Goal: Task Accomplishment & Management: Manage account settings

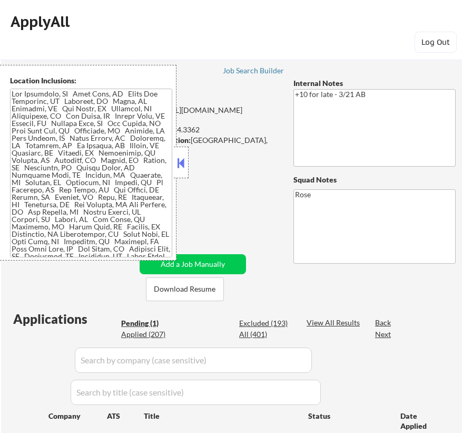
select select ""pending""
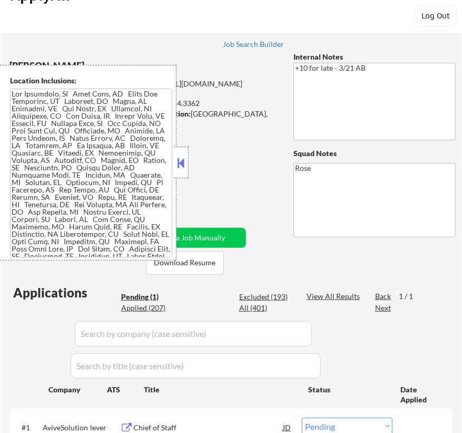
scroll to position [95, 0]
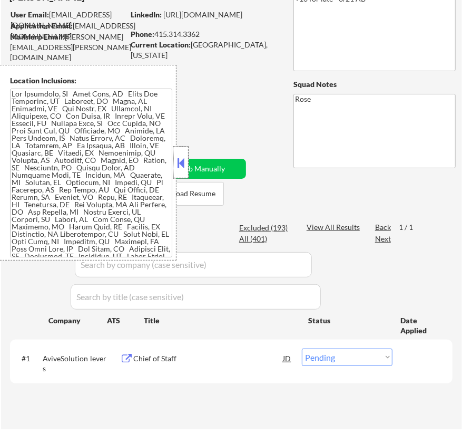
click at [187, 159] on div at bounding box center [181, 162] width 15 height 32
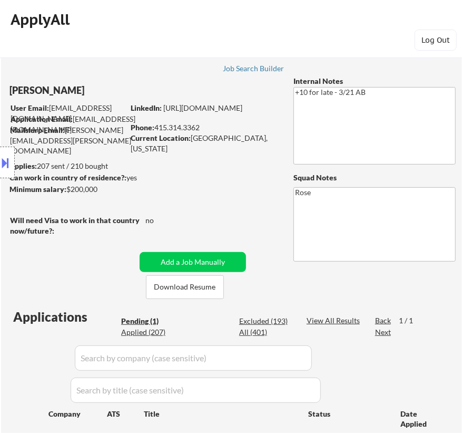
scroll to position [0, 0]
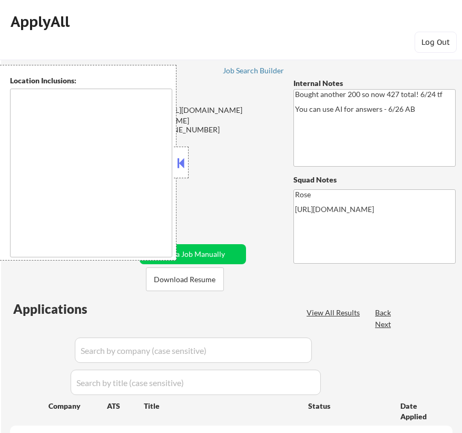
select select ""pending""
type textarea "San Francisco, CA Daly City, CA South San Francisco, CA Brisbane, CA Colma, CA …"
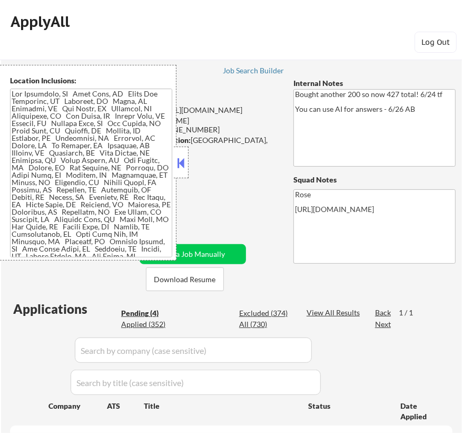
click at [183, 168] on button at bounding box center [181, 163] width 12 height 16
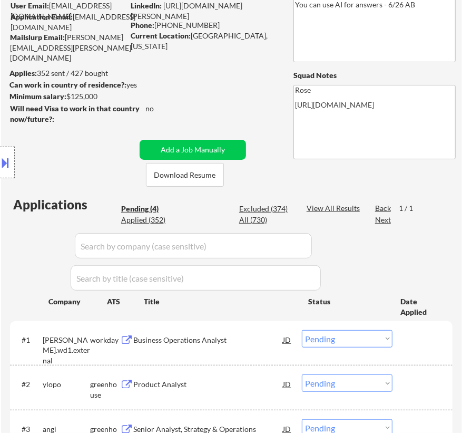
scroll to position [143, 0]
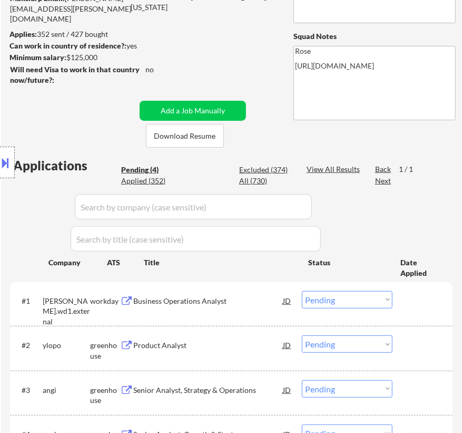
click at [253, 302] on div "Business Operations Analyst" at bounding box center [208, 301] width 150 height 11
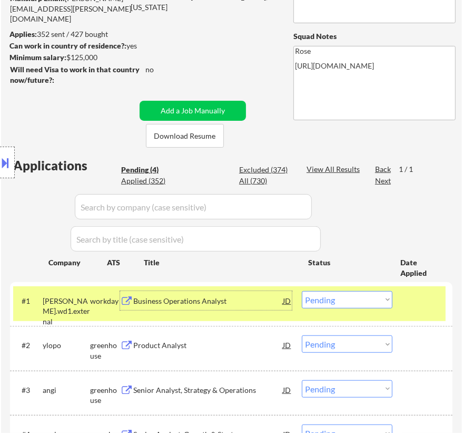
click at [370, 296] on select "Choose an option... Pending Applied Excluded (Questions) Excluded (Expired) Exc…" at bounding box center [347, 299] width 91 height 17
click at [302, 291] on select "Choose an option... Pending Applied Excluded (Questions) Excluded (Expired) Exc…" at bounding box center [347, 299] width 91 height 17
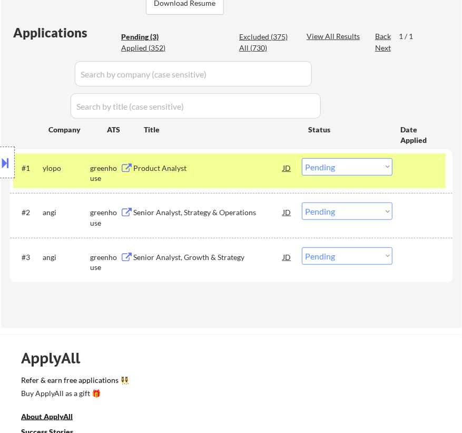
scroll to position [287, 0]
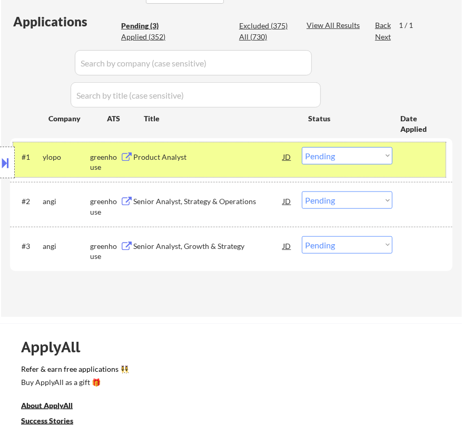
click at [240, 172] on div "#1 ylopo greenhouse Product Analyst JD Choose an option... Pending Applied Excl…" at bounding box center [229, 159] width 433 height 35
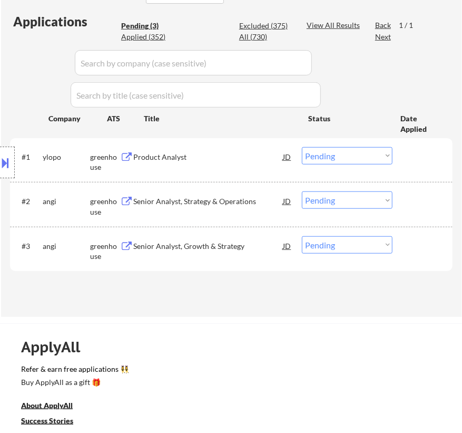
click at [249, 156] on div "Product Analyst" at bounding box center [208, 157] width 150 height 11
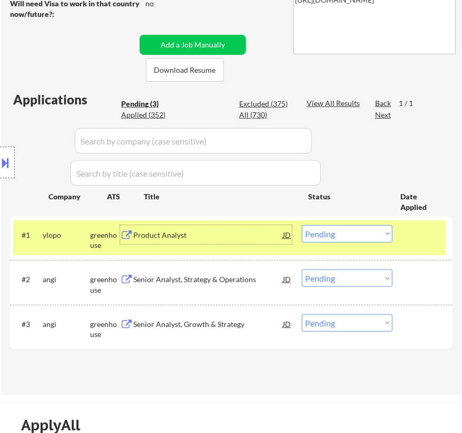
scroll to position [239, 0]
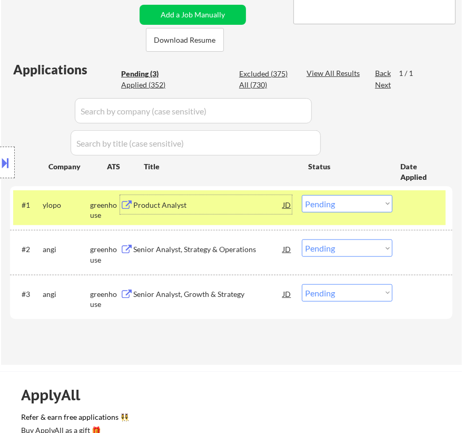
click at [358, 207] on select "Choose an option... Pending Applied Excluded (Questions) Excluded (Expired) Exc…" at bounding box center [347, 203] width 91 height 17
click at [302, 195] on select "Choose an option... Pending Applied Excluded (Questions) Excluded (Expired) Exc…" at bounding box center [347, 203] width 91 height 17
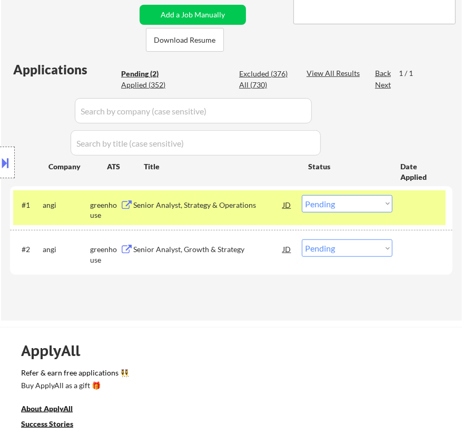
click at [263, 201] on div "Senior Analyst, Strategy & Operations" at bounding box center [208, 205] width 150 height 11
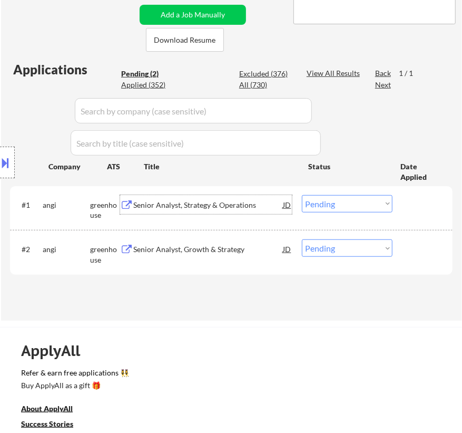
click at [342, 204] on select "Choose an option... Pending Applied Excluded (Questions) Excluded (Expired) Exc…" at bounding box center [347, 203] width 91 height 17
click at [234, 205] on div "Senior Analyst, Strategy & Operations" at bounding box center [208, 205] width 150 height 11
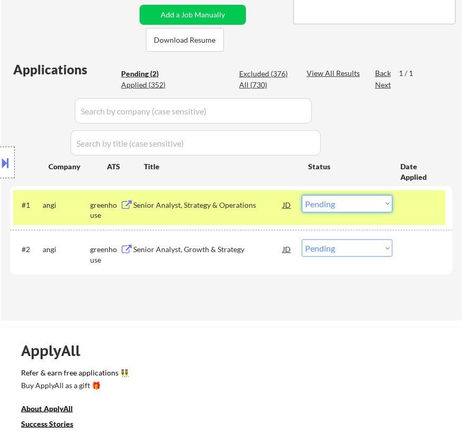
click at [352, 198] on select "Choose an option... Pending Applied Excluded (Questions) Excluded (Expired) Exc…" at bounding box center [347, 203] width 91 height 17
click at [302, 195] on select "Choose an option... Pending Applied Excluded (Questions) Excluded (Expired) Exc…" at bounding box center [347, 203] width 91 height 17
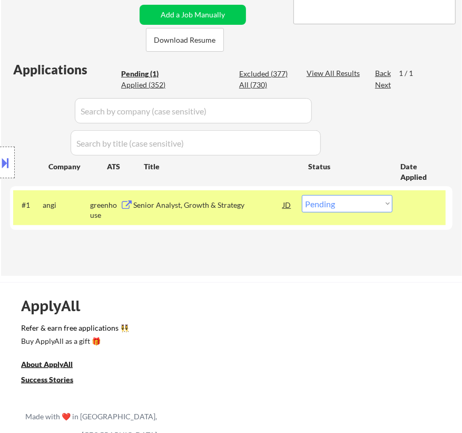
click at [184, 208] on div "Location Inclusions:" at bounding box center [94, 162] width 189 height 195
click at [268, 207] on div "Senior Analyst, Growth & Strategy" at bounding box center [208, 205] width 150 height 11
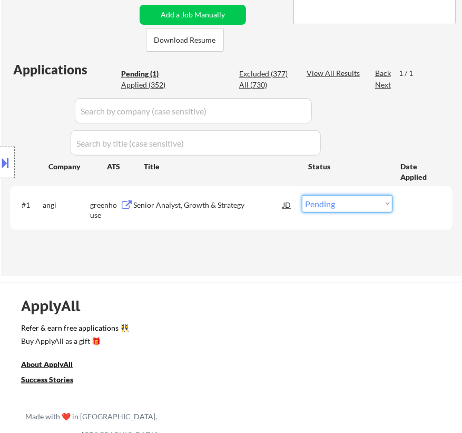
click at [336, 210] on select "Choose an option... Pending Applied Excluded (Questions) Excluded (Expired) Exc…" at bounding box center [347, 203] width 91 height 17
select select ""excluded__salary_""
click at [302, 195] on select "Choose an option... Pending Applied Excluded (Questions) Excluded (Expired) Exc…" at bounding box center [347, 203] width 91 height 17
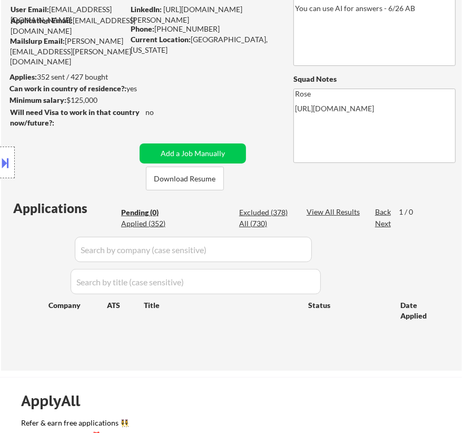
scroll to position [95, 0]
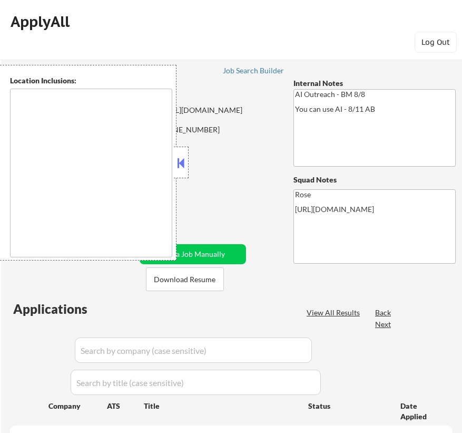
select select ""pending""
type textarea "[GEOGRAPHIC_DATA], [GEOGRAPHIC_DATA] [GEOGRAPHIC_DATA], [GEOGRAPHIC_DATA] [GEOG…"
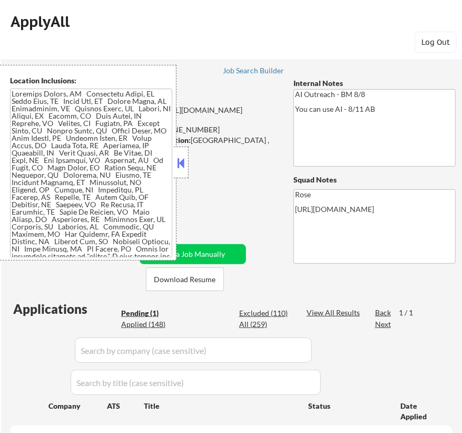
click at [185, 158] on button at bounding box center [181, 163] width 12 height 16
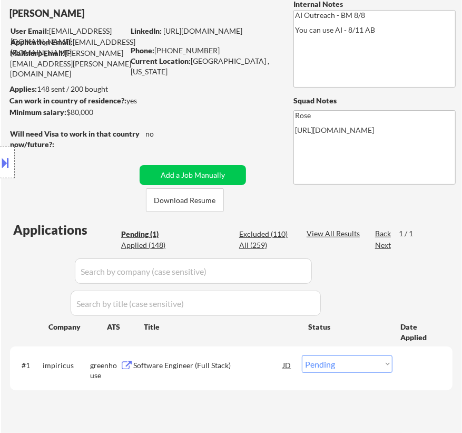
scroll to position [95, 0]
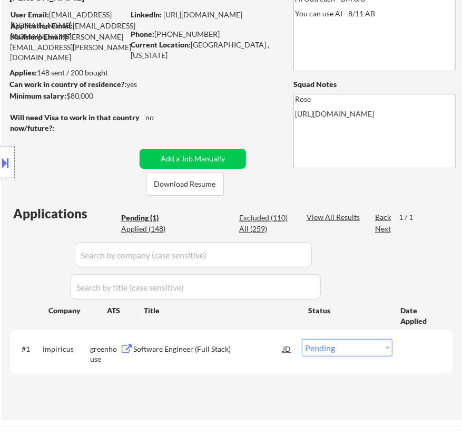
click at [245, 352] on div "Software Engineer (Full Stack)" at bounding box center [208, 348] width 150 height 11
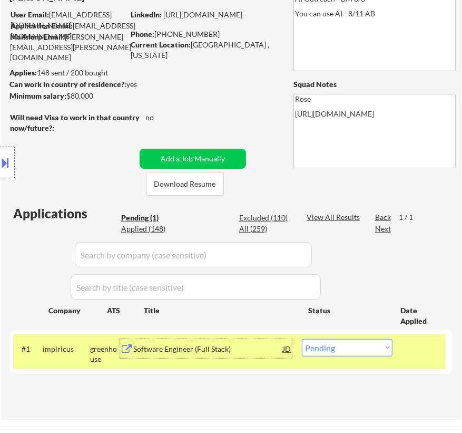
click at [380, 348] on select "Choose an option... Pending Applied Excluded (Questions) Excluded (Expired) Exc…" at bounding box center [347, 347] width 91 height 17
select select ""excluded__bad_match_""
click at [302, 339] on select "Choose an option... Pending Applied Excluded (Questions) Excluded (Expired) Exc…" at bounding box center [347, 347] width 91 height 17
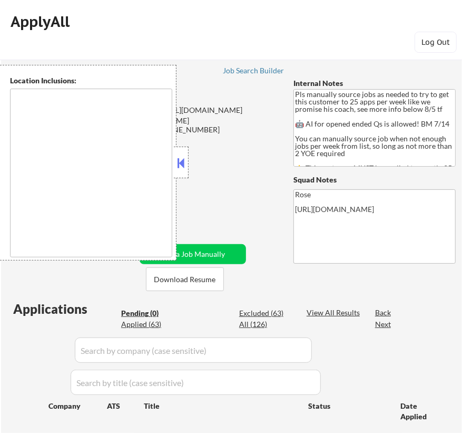
type textarea "Here is a list of metro areas, cities, and towns within approximately a 30-minu…"
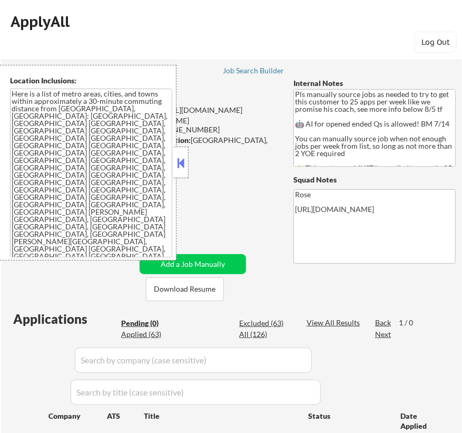
click at [185, 161] on button at bounding box center [181, 163] width 12 height 16
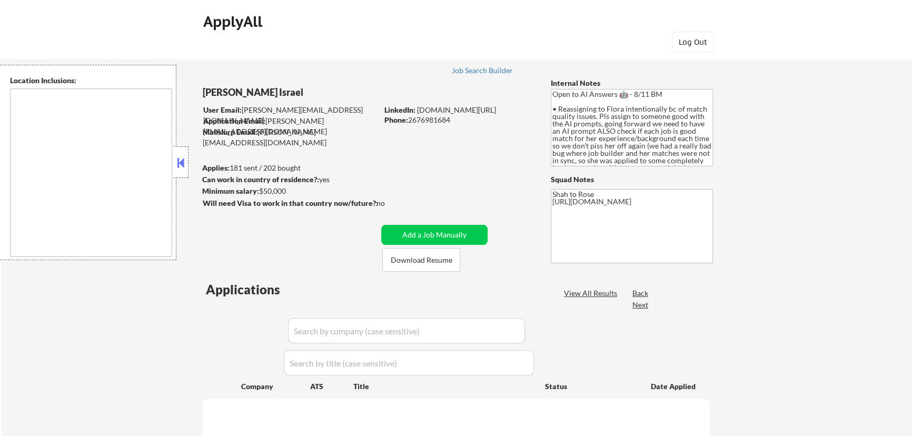
type textarea "remote"
select select ""pending""
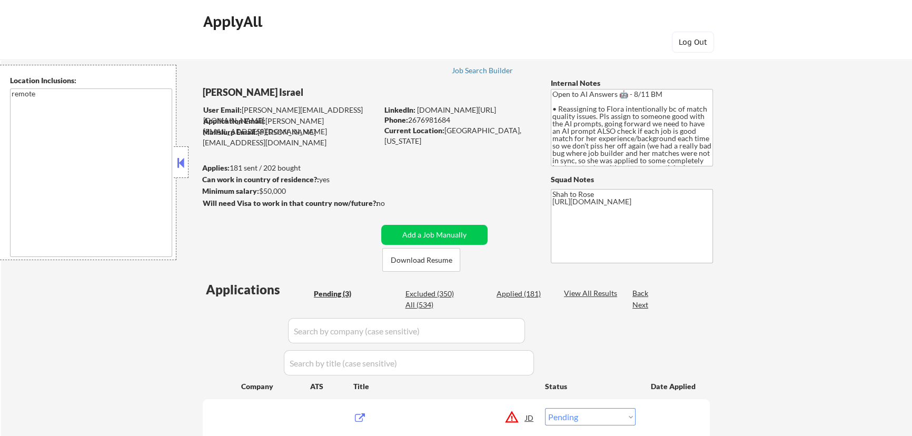
scroll to position [95, 0]
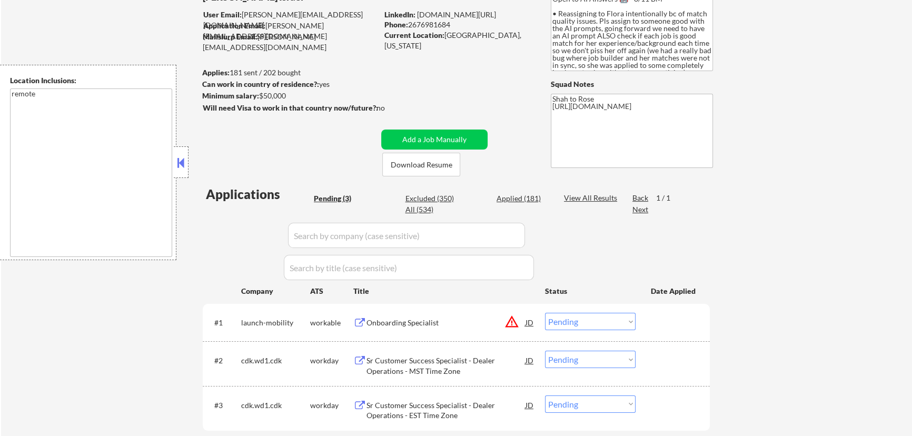
click at [178, 160] on button at bounding box center [181, 163] width 12 height 16
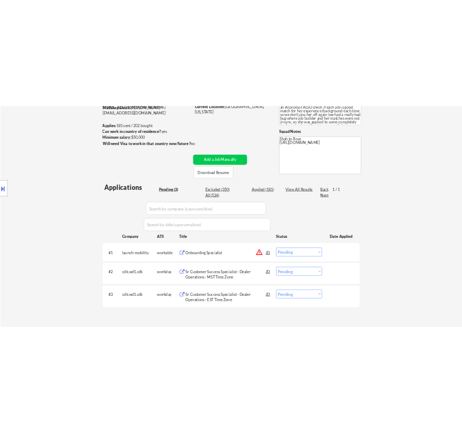
scroll to position [143, 0]
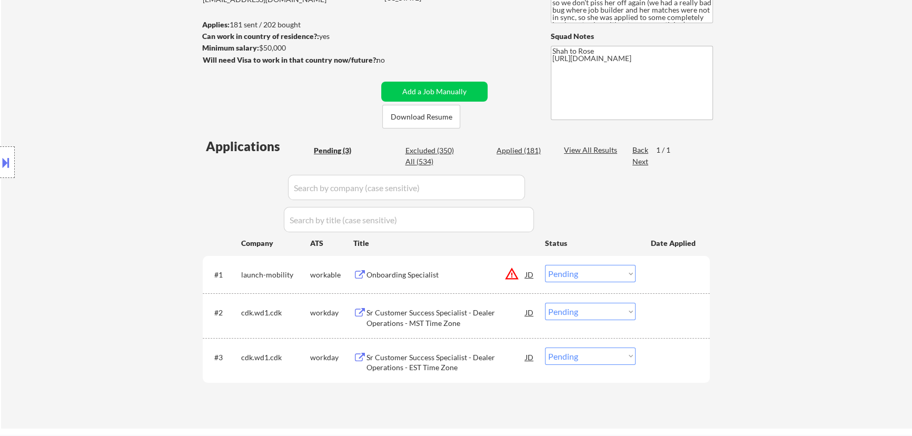
click at [446, 266] on div "Onboarding Specialist" at bounding box center [446, 274] width 159 height 19
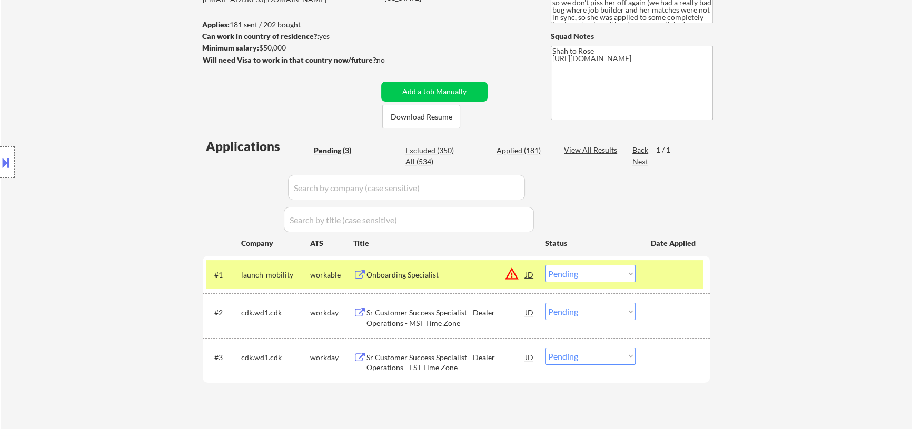
select select ""pending""
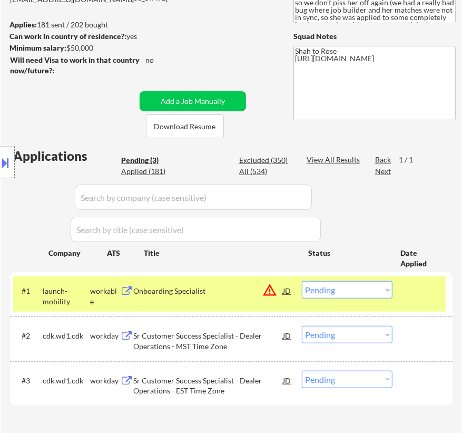
click at [347, 289] on select "Choose an option... Pending Applied Excluded (Questions) Excluded (Expired) Exc…" at bounding box center [347, 289] width 91 height 17
click at [302, 281] on select "Choose an option... Pending Applied Excluded (Questions) Excluded (Expired) Exc…" at bounding box center [347, 289] width 91 height 17
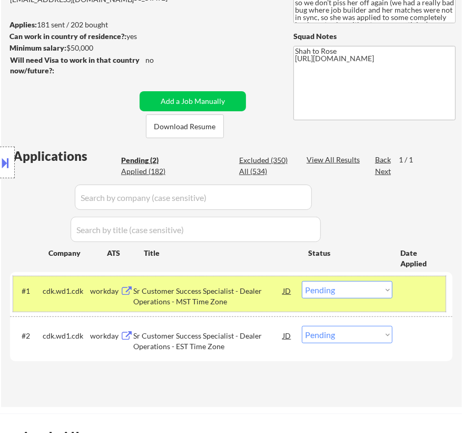
click at [212, 306] on div "#1 cdk.wd1.cdk workday Sr Customer Success Specialist - Dealer Operations - MST…" at bounding box center [229, 293] width 433 height 35
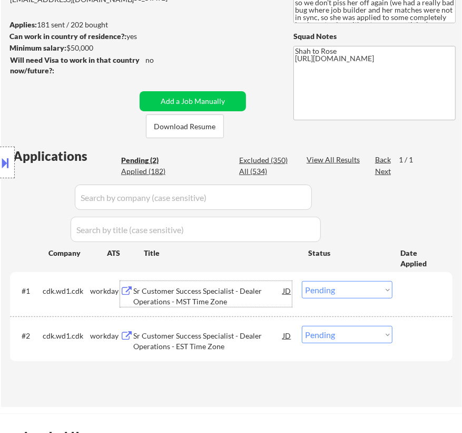
click at [235, 298] on div "Sr Customer Success Specialist - Dealer Operations - MST Time Zone" at bounding box center [208, 296] width 150 height 21
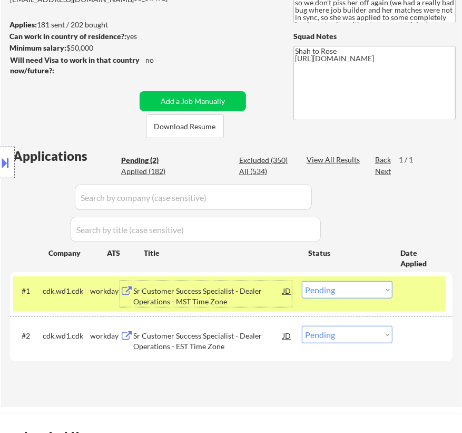
click at [358, 288] on select "Choose an option... Pending Applied Excluded (Questions) Excluded (Expired) Exc…" at bounding box center [347, 289] width 91 height 17
click at [302, 281] on select "Choose an option... Pending Applied Excluded (Questions) Excluded (Expired) Exc…" at bounding box center [347, 289] width 91 height 17
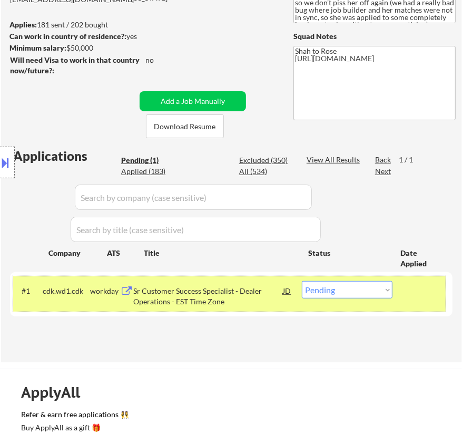
click at [256, 309] on div "#1 cdk.wd1.cdk workday Sr Customer Success Specialist - Dealer Operations - EST…" at bounding box center [229, 293] width 433 height 35
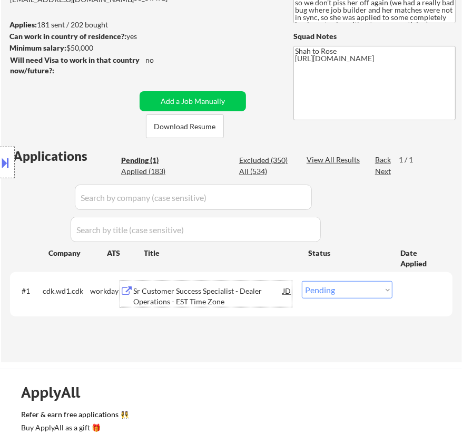
click at [258, 299] on div "Sr Customer Success Specialist - Dealer Operations - EST Time Zone" at bounding box center [208, 296] width 150 height 21
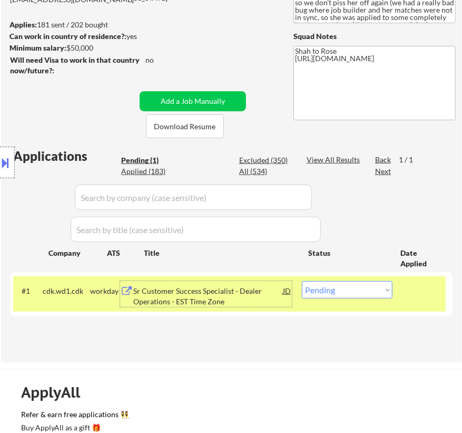
click at [353, 291] on select "Choose an option... Pending Applied Excluded (Questions) Excluded (Expired) Exc…" at bounding box center [347, 289] width 91 height 17
select select ""applied""
click at [302, 281] on select "Choose an option... Pending Applied Excluded (Questions) Excluded (Expired) Exc…" at bounding box center [347, 289] width 91 height 17
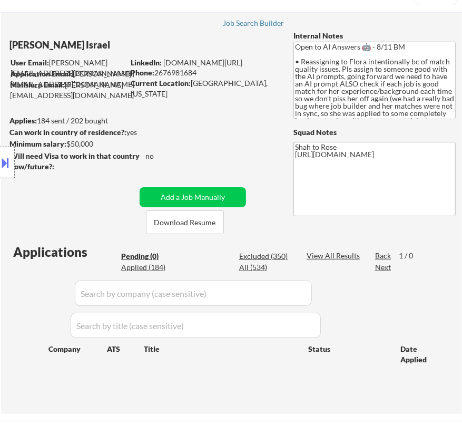
scroll to position [95, 0]
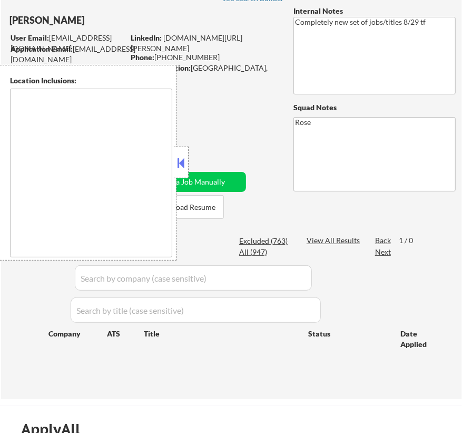
scroll to position [95, 0]
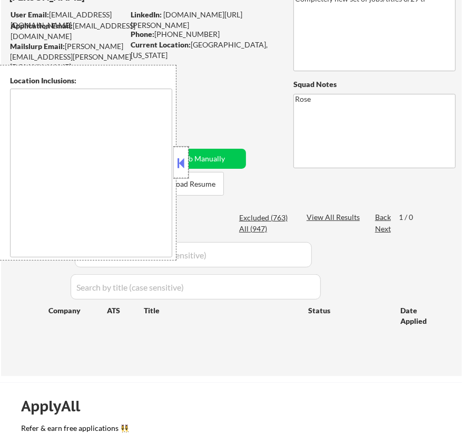
click at [182, 152] on div at bounding box center [181, 162] width 15 height 32
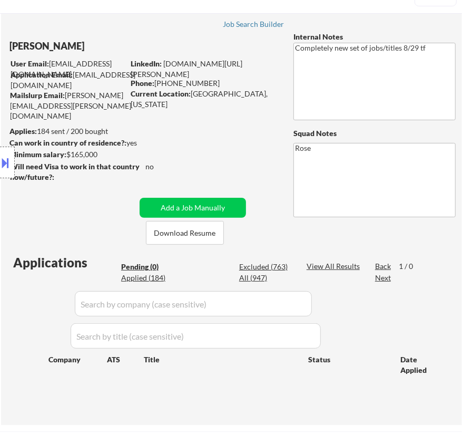
scroll to position [0, 0]
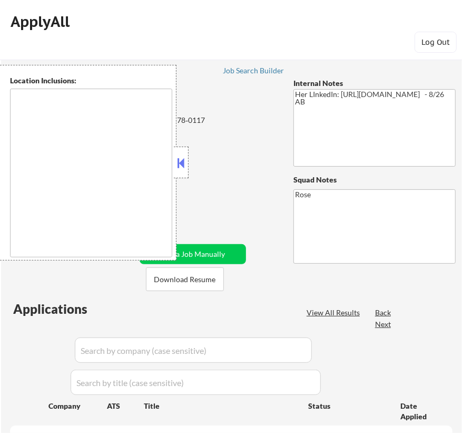
select select ""pending""
type textarea "[GEOGRAPHIC_DATA][PERSON_NAME], [GEOGRAPHIC_DATA][PERSON_NAME][GEOGRAPHIC_DATA]…"
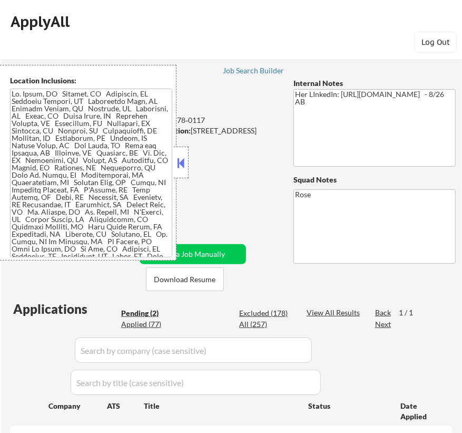
click at [182, 166] on button at bounding box center [181, 163] width 12 height 16
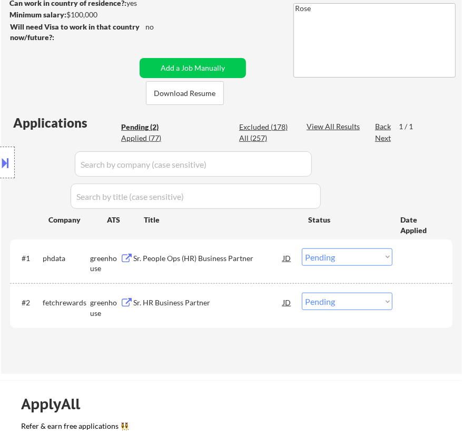
scroll to position [191, 0]
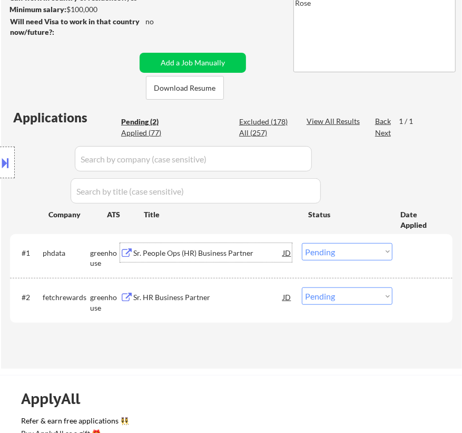
click at [229, 249] on div "Sr. People Ops (HR) Business Partner" at bounding box center [208, 253] width 150 height 11
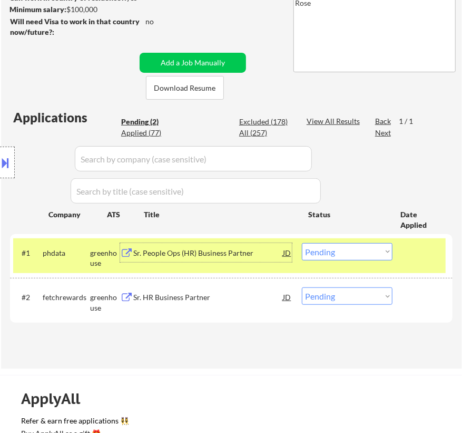
click at [353, 247] on select "Choose an option... Pending Applied Excluded (Questions) Excluded (Expired) Exc…" at bounding box center [347, 251] width 91 height 17
click at [302, 243] on select "Choose an option... Pending Applied Excluded (Questions) Excluded (Expired) Exc…" at bounding box center [347, 251] width 91 height 17
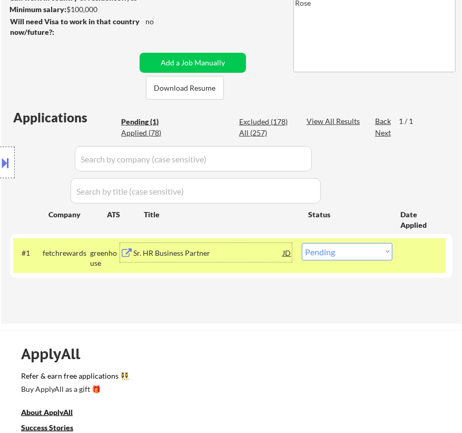
click at [250, 259] on div "Sr. HR Business Partner" at bounding box center [208, 252] width 150 height 19
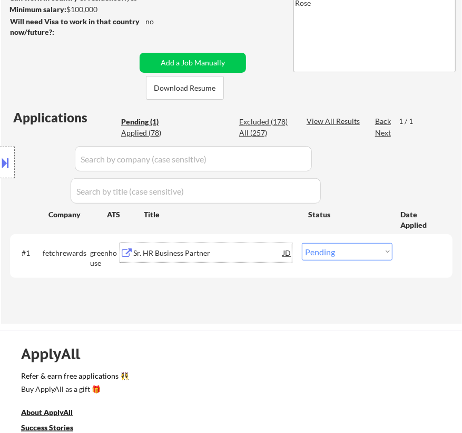
click at [340, 247] on select "Choose an option... Pending Applied Excluded (Questions) Excluded (Expired) Exc…" at bounding box center [347, 251] width 91 height 17
select select ""applied""
click at [302, 243] on select "Choose an option... Pending Applied Excluded (Questions) Excluded (Expired) Exc…" at bounding box center [347, 251] width 91 height 17
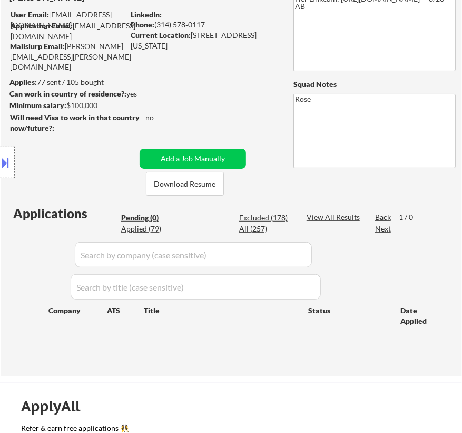
scroll to position [143, 0]
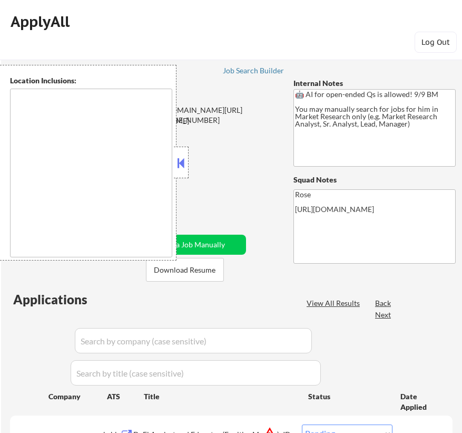
select select ""pending""
type textarea "[GEOGRAPHIC_DATA], [GEOGRAPHIC_DATA] [GEOGRAPHIC_DATA], [GEOGRAPHIC_DATA] [GEOG…"
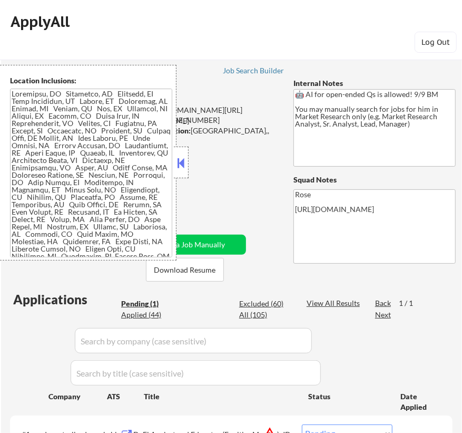
click at [184, 162] on button at bounding box center [181, 163] width 12 height 16
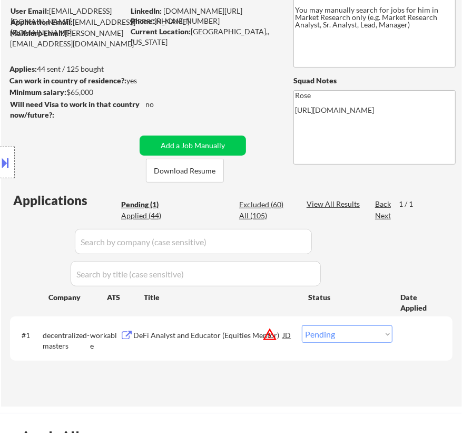
scroll to position [143, 0]
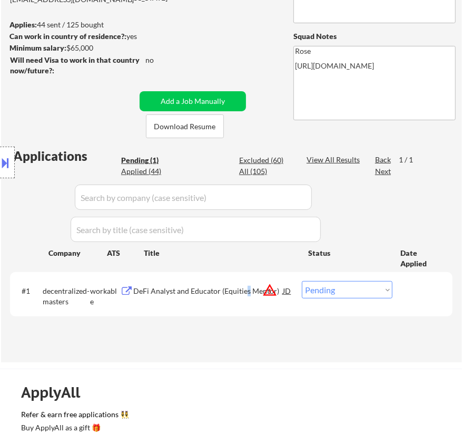
click at [247, 290] on div "DeFi Analyst and Educator (Equities Mentor)" at bounding box center [208, 291] width 150 height 11
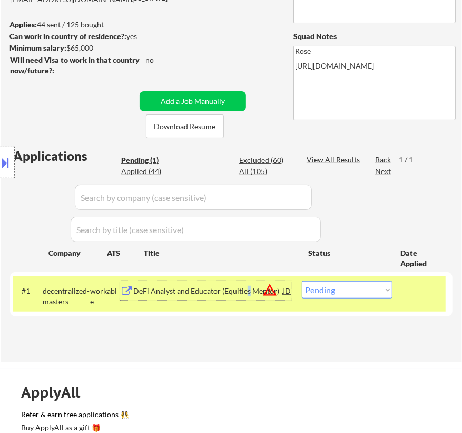
click at [360, 289] on select "Choose an option... Pending Applied Excluded (Questions) Excluded (Expired) Exc…" at bounding box center [347, 289] width 91 height 17
select select ""excluded__bad_match_""
click at [302, 281] on select "Choose an option... Pending Applied Excluded (Questions) Excluded (Expired) Exc…" at bounding box center [347, 289] width 91 height 17
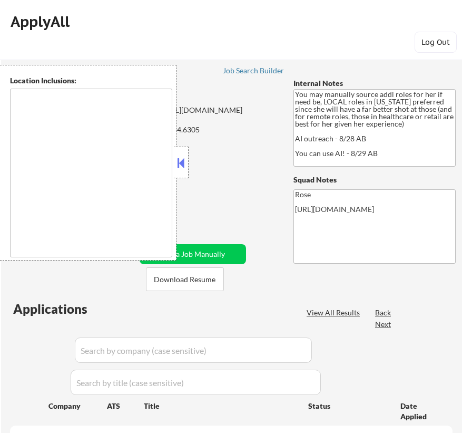
select select ""pending""
type textarea "[GEOGRAPHIC_DATA], [GEOGRAPHIC_DATA] [GEOGRAPHIC_DATA], [GEOGRAPHIC_DATA] [GEOG…"
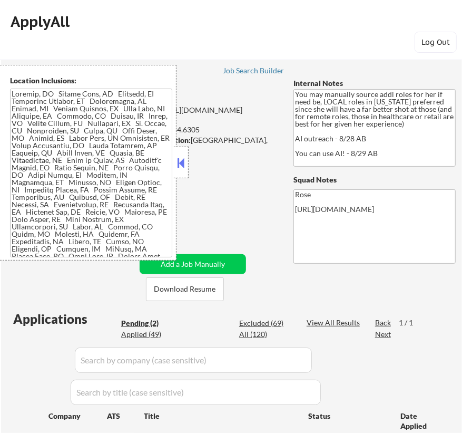
click at [180, 163] on button at bounding box center [181, 163] width 12 height 16
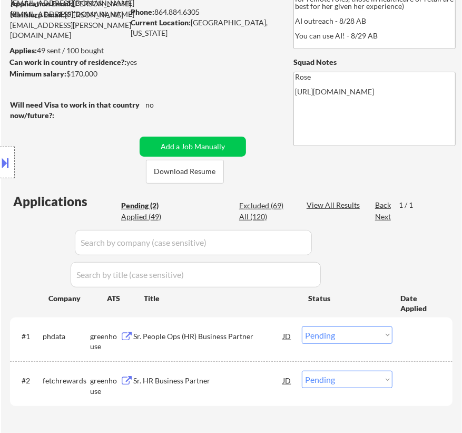
scroll to position [95, 0]
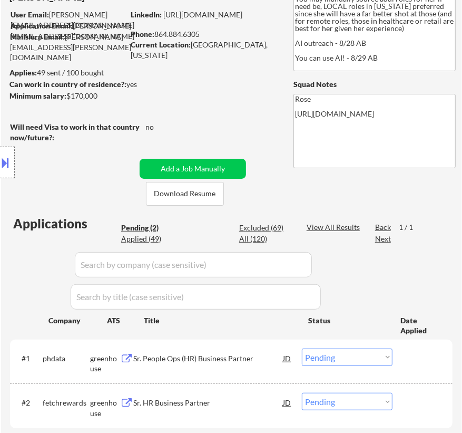
click at [266, 356] on div "Sr. People Ops (HR) Business Partner" at bounding box center [208, 358] width 150 height 11
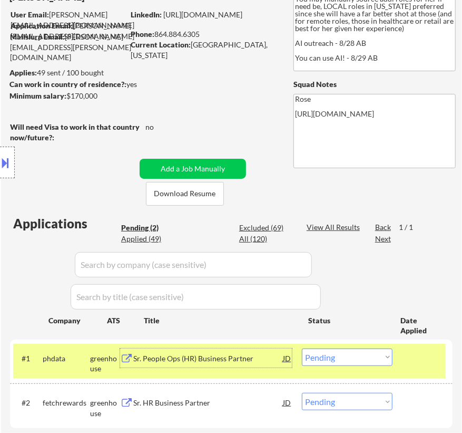
scroll to position [239, 0]
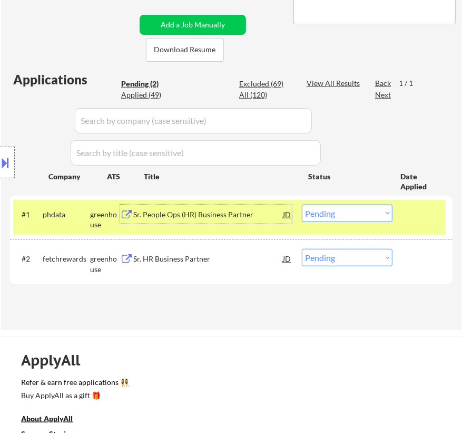
click at [359, 207] on select "Choose an option... Pending Applied Excluded (Questions) Excluded (Expired) Exc…" at bounding box center [347, 212] width 91 height 17
click at [302, 204] on select "Choose an option... Pending Applied Excluded (Questions) Excluded (Expired) Exc…" at bounding box center [347, 212] width 91 height 17
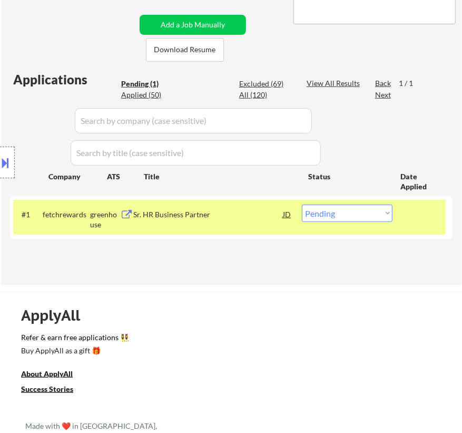
click at [231, 210] on div "Sr. HR Business Partner" at bounding box center [208, 214] width 150 height 11
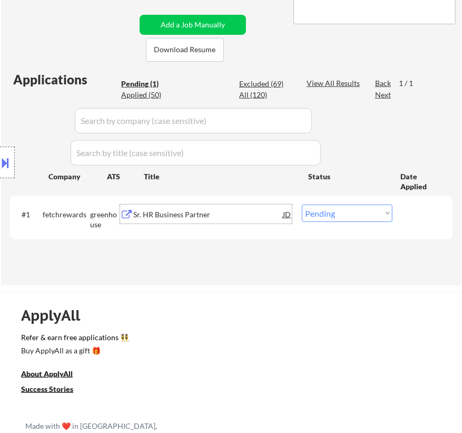
click at [348, 211] on select "Choose an option... Pending Applied Excluded (Questions) Excluded (Expired) Exc…" at bounding box center [347, 212] width 91 height 17
select select ""applied""
click at [302, 204] on select "Choose an option... Pending Applied Excluded (Questions) Excluded (Expired) Exc…" at bounding box center [347, 212] width 91 height 17
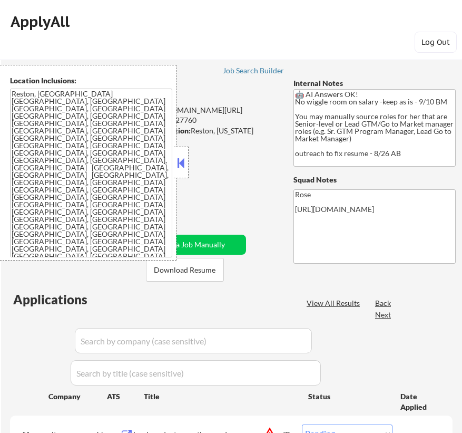
select select ""pending""
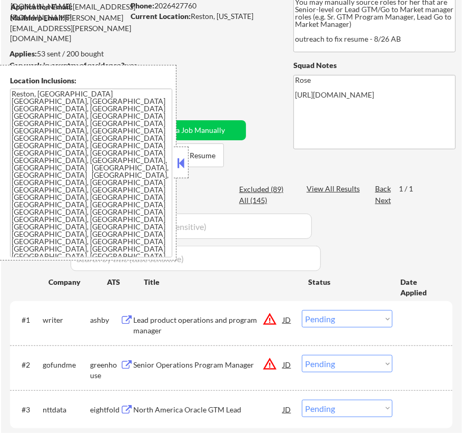
scroll to position [143, 0]
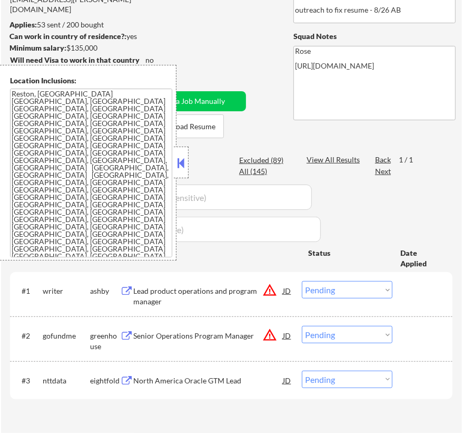
click at [184, 165] on button at bounding box center [181, 163] width 12 height 16
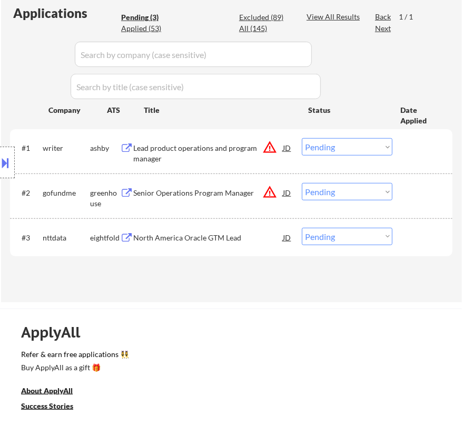
scroll to position [287, 0]
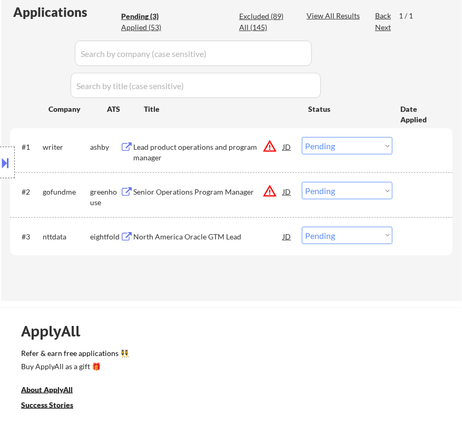
click at [226, 140] on div "Lead product operations and program manager" at bounding box center [208, 149] width 150 height 25
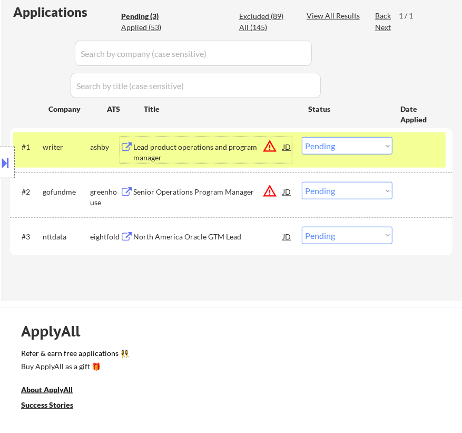
click at [8, 166] on button at bounding box center [6, 162] width 12 height 17
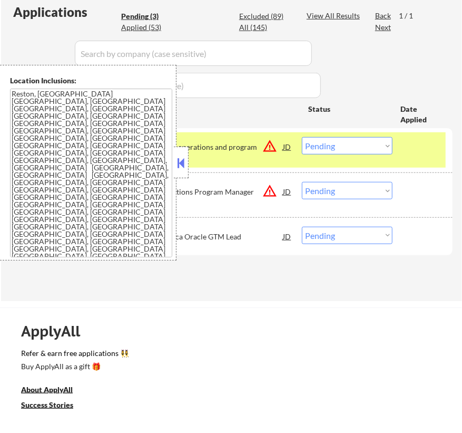
click at [178, 160] on button at bounding box center [181, 163] width 12 height 16
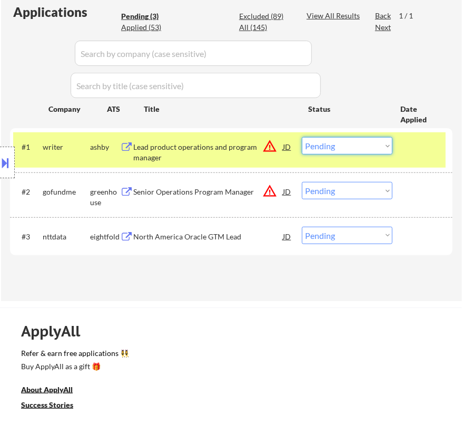
drag, startPoint x: 341, startPoint y: 144, endPoint x: 349, endPoint y: 153, distance: 11.6
click at [341, 144] on select "Choose an option... Pending Applied Excluded (Questions) Excluded (Expired) Exc…" at bounding box center [347, 145] width 91 height 17
click at [302, 137] on select "Choose an option... Pending Applied Excluded (Questions) Excluded (Expired) Exc…" at bounding box center [347, 145] width 91 height 17
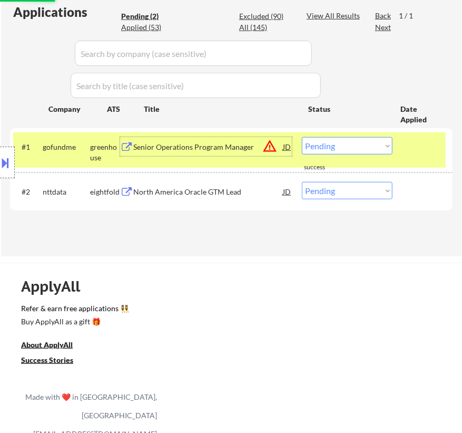
click at [220, 151] on div "Senior Operations Program Manager" at bounding box center [208, 147] width 150 height 11
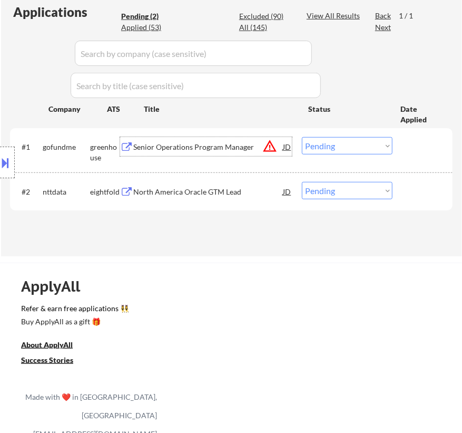
click at [339, 146] on select "Choose an option... Pending Applied Excluded (Questions) Excluded (Expired) Exc…" at bounding box center [347, 145] width 91 height 17
click at [302, 137] on select "Choose an option... Pending Applied Excluded (Questions) Excluded (Expired) Exc…" at bounding box center [347, 145] width 91 height 17
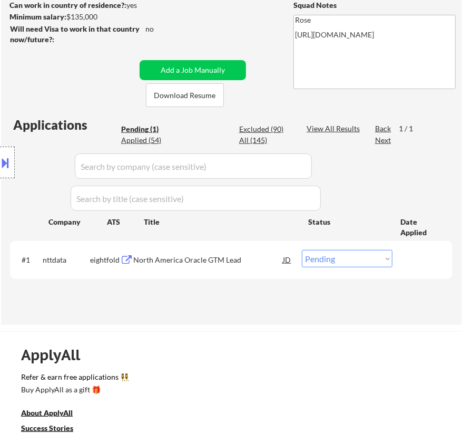
scroll to position [191, 0]
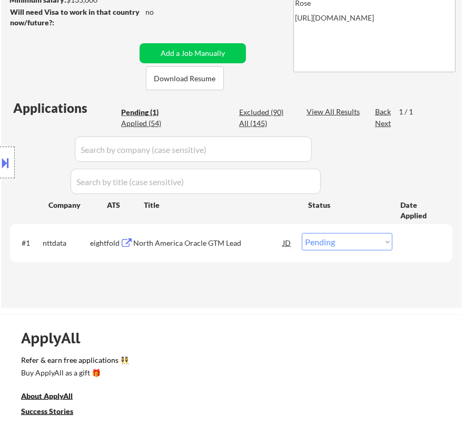
click at [263, 243] on div "North America Oracle GTM Lead" at bounding box center [208, 243] width 150 height 11
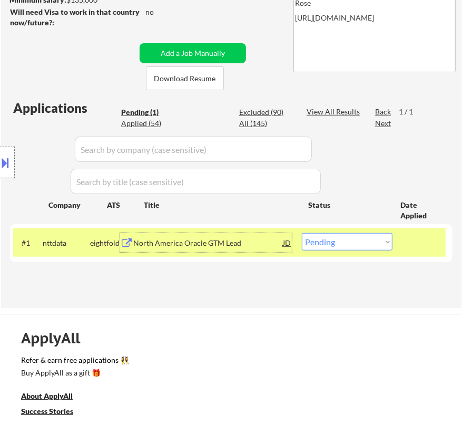
click at [362, 244] on select "Choose an option... Pending Applied Excluded (Questions) Excluded (Expired) Exc…" at bounding box center [347, 241] width 91 height 17
select select ""excluded__bad_match_""
click at [302, 233] on select "Choose an option... Pending Applied Excluded (Questions) Excluded (Expired) Exc…" at bounding box center [347, 241] width 91 height 17
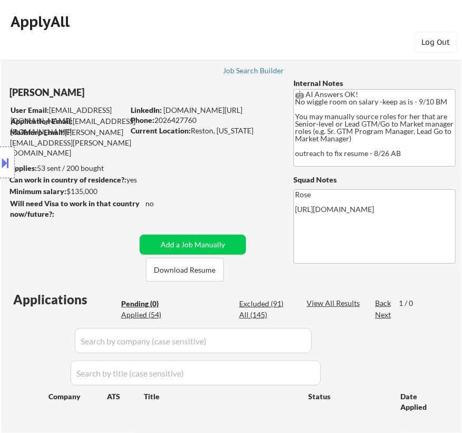
scroll to position [0, 0]
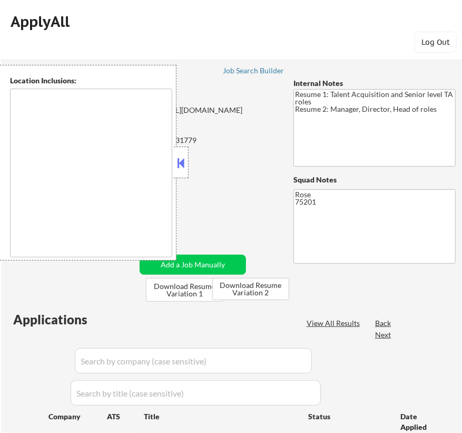
type textarea "[GEOGRAPHIC_DATA], [GEOGRAPHIC_DATA] [GEOGRAPHIC_DATA], [GEOGRAPHIC_DATA] [GEOG…"
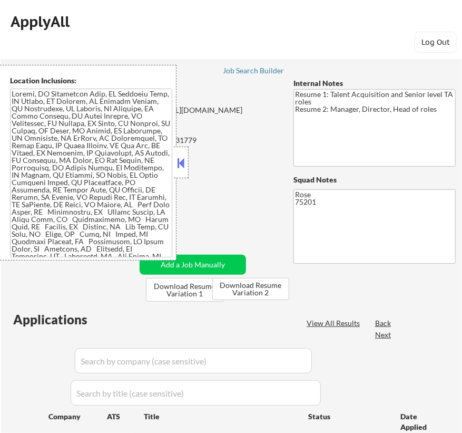
select select ""pending""
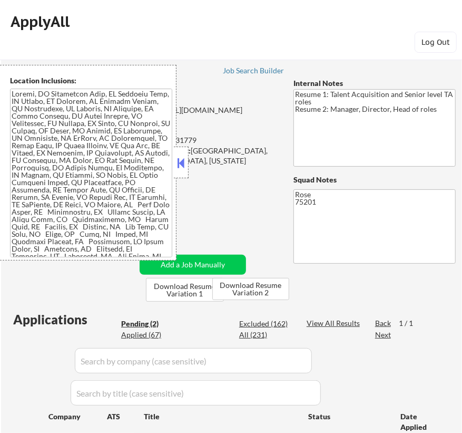
click at [180, 163] on button at bounding box center [181, 163] width 12 height 16
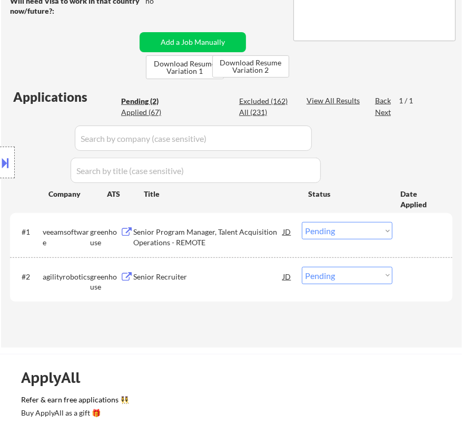
scroll to position [239, 0]
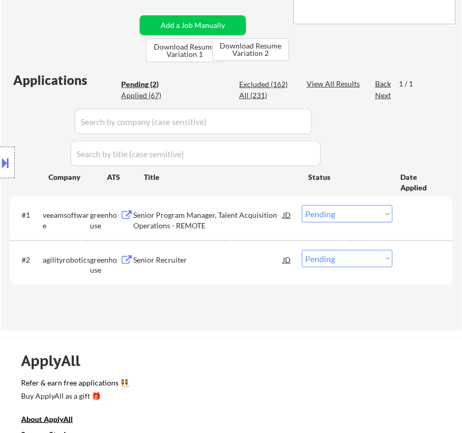
click at [245, 217] on div "Senior Program Manager, Talent Acquisition Operations - REMOTE" at bounding box center [208, 220] width 150 height 21
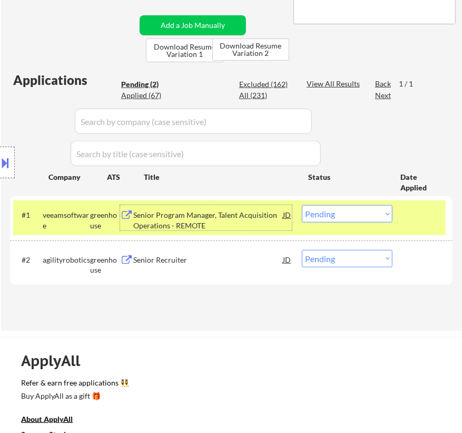
click at [346, 217] on select "Choose an option... Pending Applied Excluded (Questions) Excluded (Expired) Exc…" at bounding box center [347, 213] width 91 height 17
click at [302, 205] on select "Choose an option... Pending Applied Excluded (Questions) Excluded (Expired) Exc…" at bounding box center [347, 213] width 91 height 17
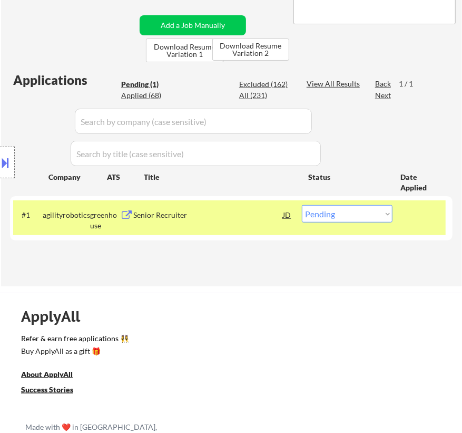
click at [242, 221] on div "Senior Recruiter" at bounding box center [208, 214] width 150 height 19
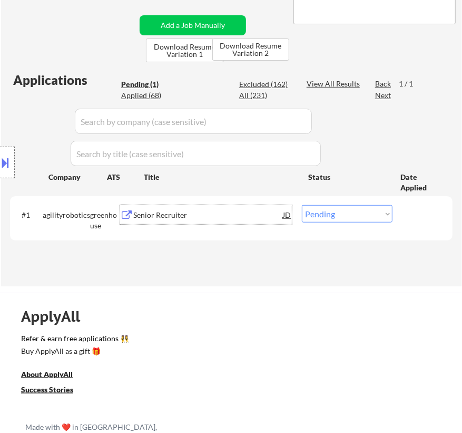
click at [382, 215] on select "Choose an option... Pending Applied Excluded (Questions) Excluded (Expired) Exc…" at bounding box center [347, 213] width 91 height 17
select select ""applied""
click at [302, 205] on select "Choose an option... Pending Applied Excluded (Questions) Excluded (Expired) Exc…" at bounding box center [347, 213] width 91 height 17
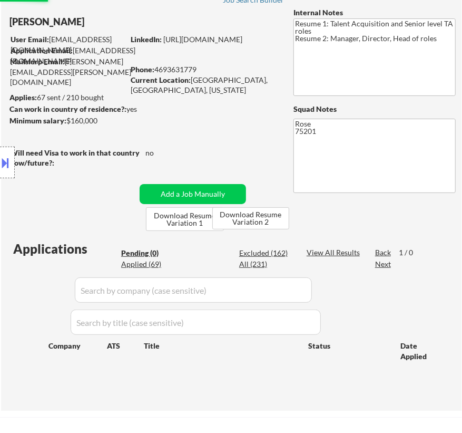
scroll to position [47, 0]
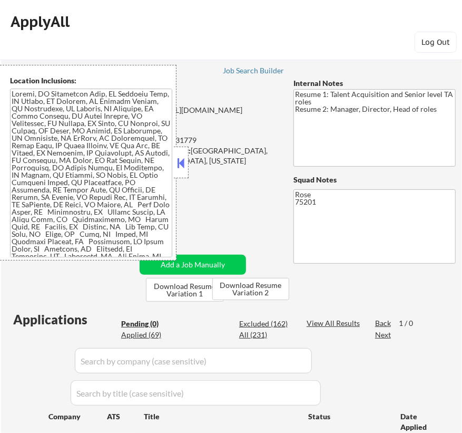
click at [177, 168] on button at bounding box center [181, 163] width 12 height 16
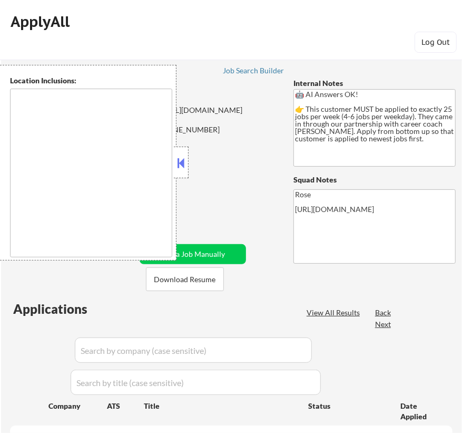
type textarea "Etobicoke, ON Scarborough, ON North York, ON Mississauga, ON Markham, ON Vaugha…"
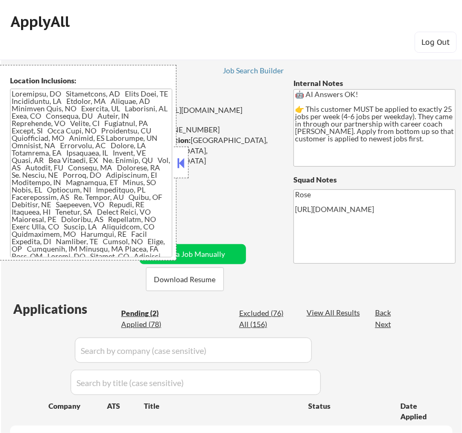
select select ""pending""
click at [185, 160] on button at bounding box center [181, 163] width 12 height 16
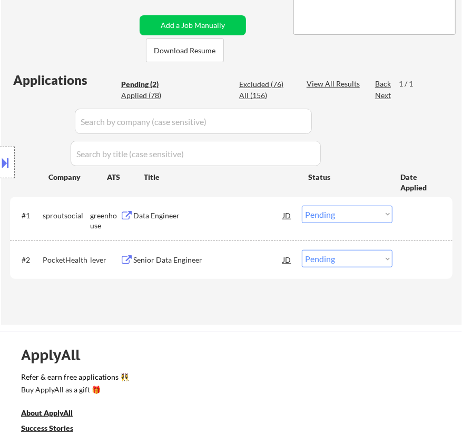
scroll to position [239, 0]
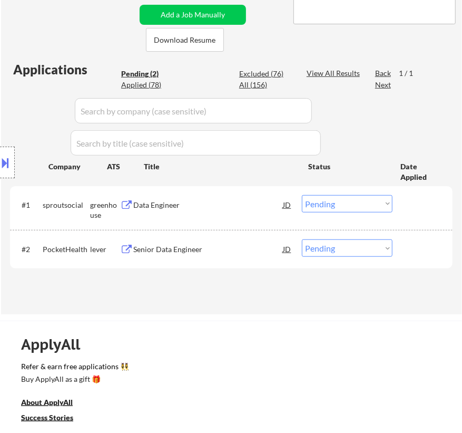
click at [231, 196] on div "Data Engineer" at bounding box center [208, 204] width 150 height 19
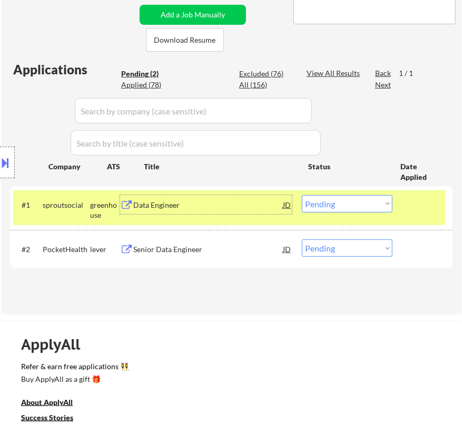
click at [360, 205] on select "Choose an option... Pending Applied Excluded (Questions) Excluded (Expired) Exc…" at bounding box center [347, 203] width 91 height 17
click at [302, 195] on select "Choose an option... Pending Applied Excluded (Questions) Excluded (Expired) Exc…" at bounding box center [347, 203] width 91 height 17
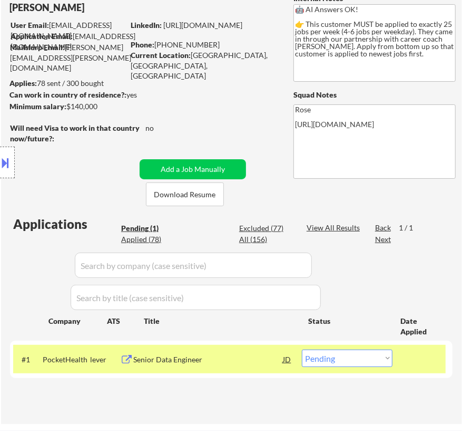
scroll to position [143, 0]
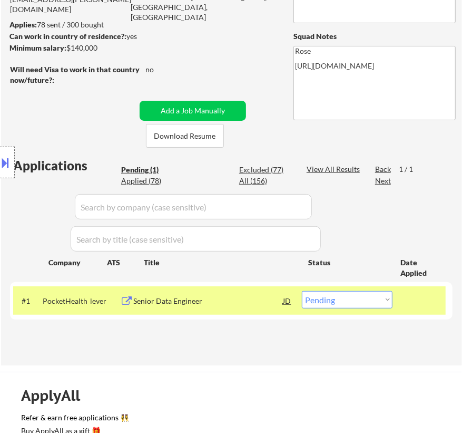
click at [247, 303] on div "Senior Data Engineer" at bounding box center [208, 301] width 150 height 11
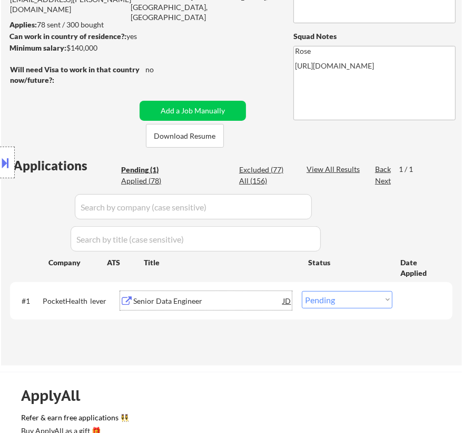
click at [353, 304] on select "Choose an option... Pending Applied Excluded (Questions) Excluded (Expired) Exc…" at bounding box center [347, 299] width 91 height 17
select select ""applied""
click at [302, 291] on select "Choose an option... Pending Applied Excluded (Questions) Excluded (Expired) Exc…" at bounding box center [347, 299] width 91 height 17
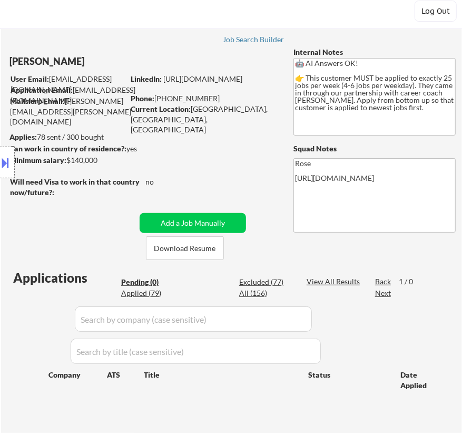
scroll to position [47, 0]
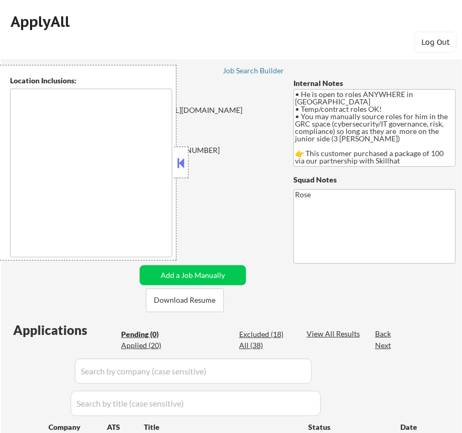
type textarea "country: [GEOGRAPHIC_DATA]"
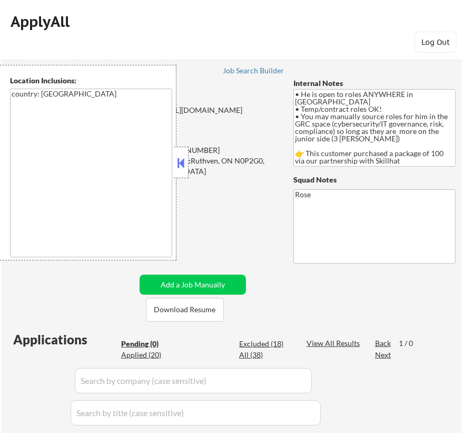
click at [183, 164] on button at bounding box center [181, 163] width 12 height 16
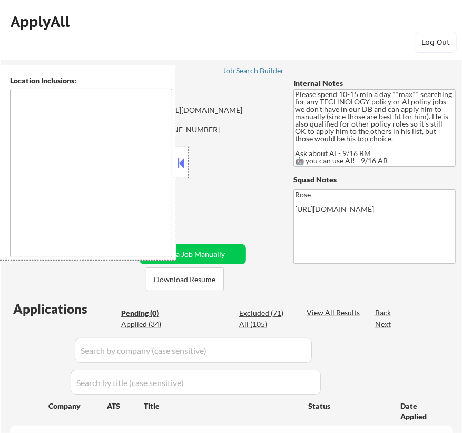
type textarea "[GEOGRAPHIC_DATA], [GEOGRAPHIC_DATA] [GEOGRAPHIC_DATA], [GEOGRAPHIC_DATA] [GEOG…"
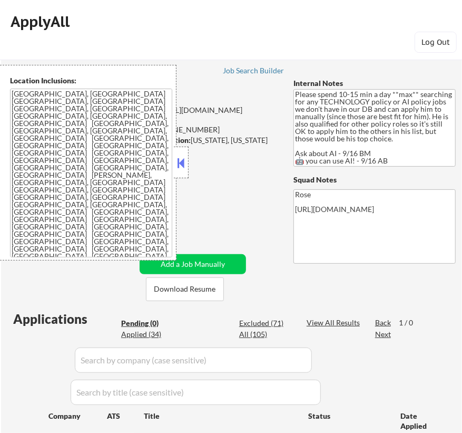
click at [182, 169] on button at bounding box center [181, 163] width 12 height 16
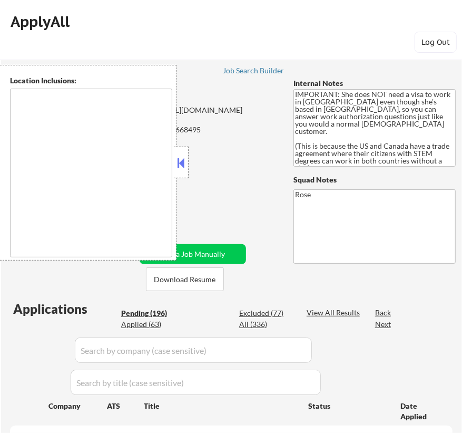
type textarea "[GEOGRAPHIC_DATA], [GEOGRAPHIC_DATA] [GEOGRAPHIC_DATA], [GEOGRAPHIC_DATA], [GEO…"
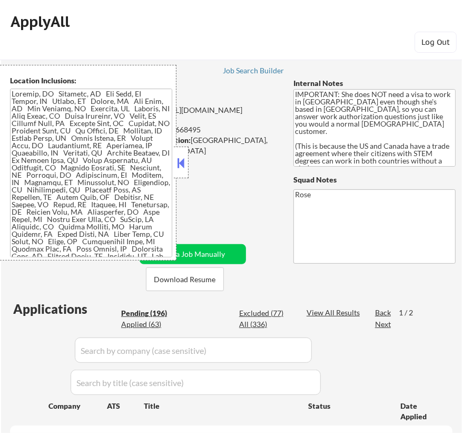
click at [182, 163] on button at bounding box center [181, 163] width 12 height 16
select select ""pending""
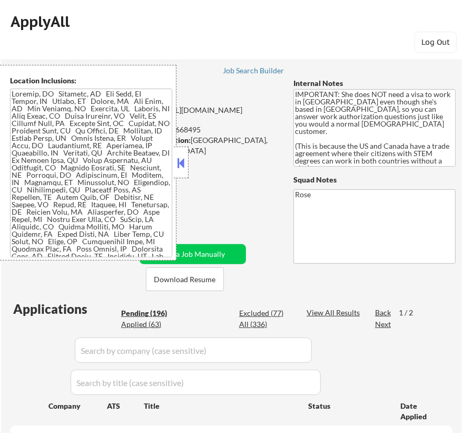
select select ""pending""
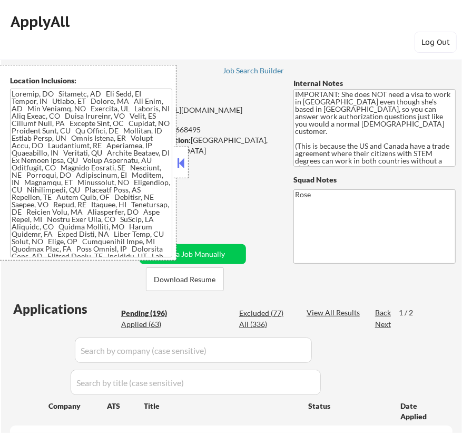
select select ""pending""
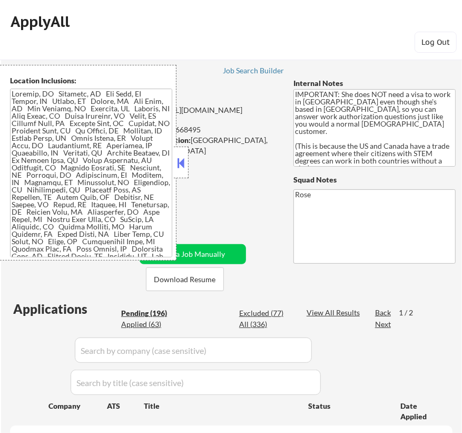
select select ""pending""
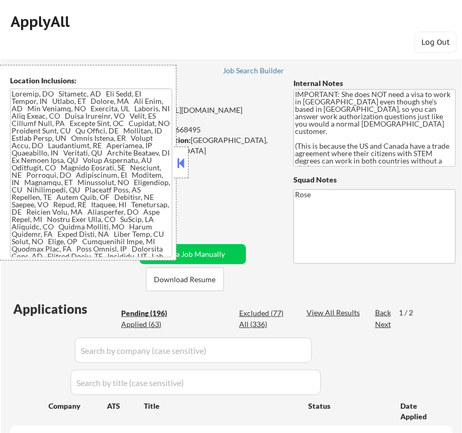
select select ""pending""
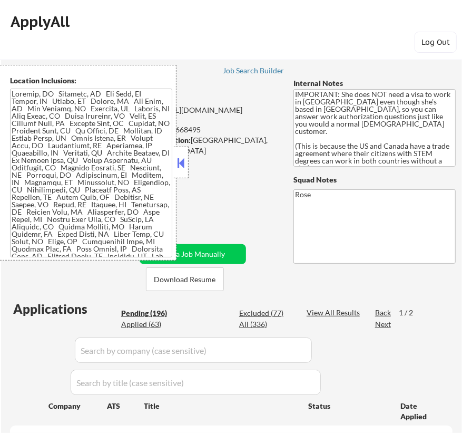
select select ""pending""
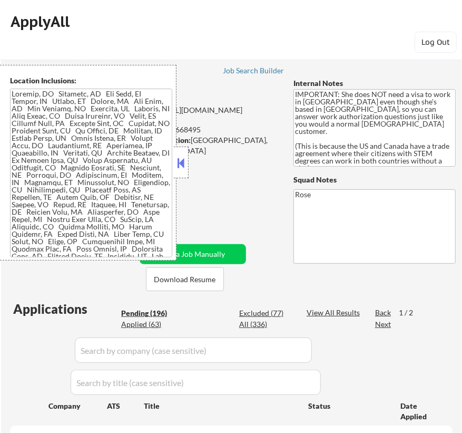
select select ""pending""
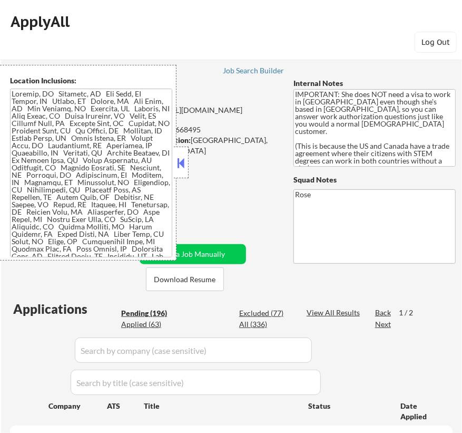
select select ""pending""
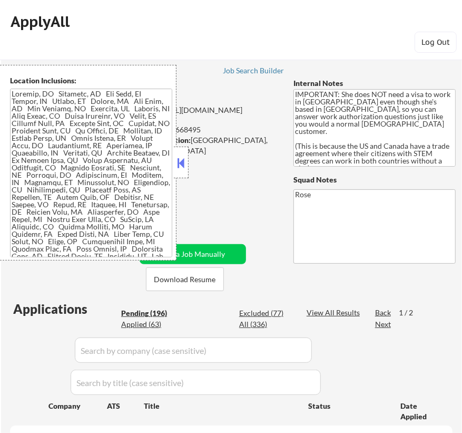
select select ""pending""
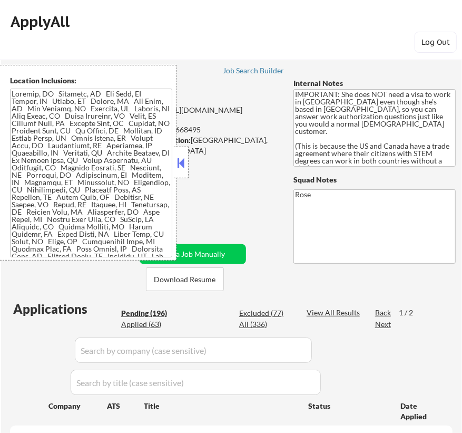
select select ""pending""
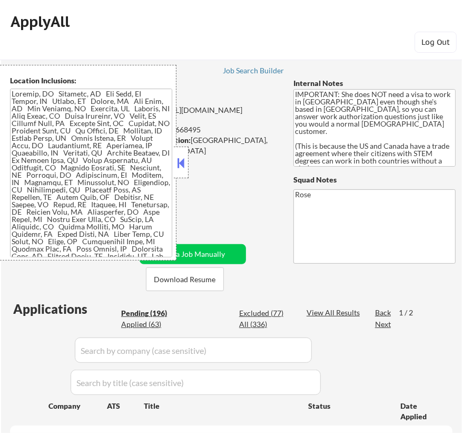
select select ""pending""
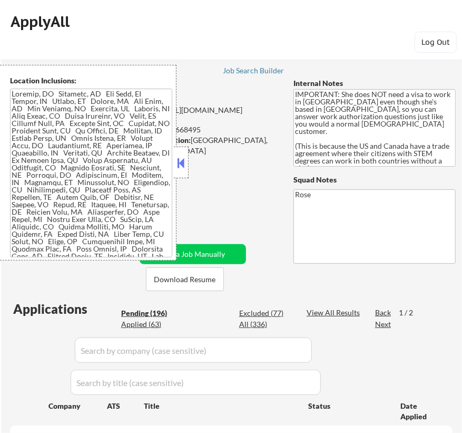
select select ""pending""
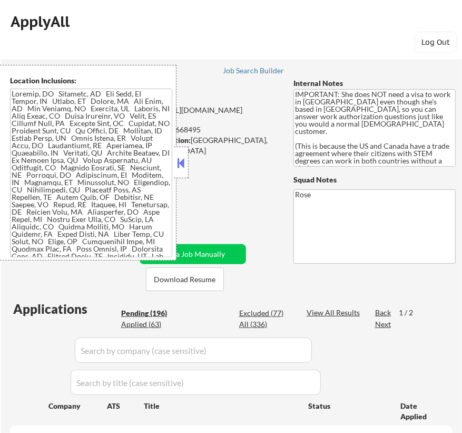
select select ""pending""
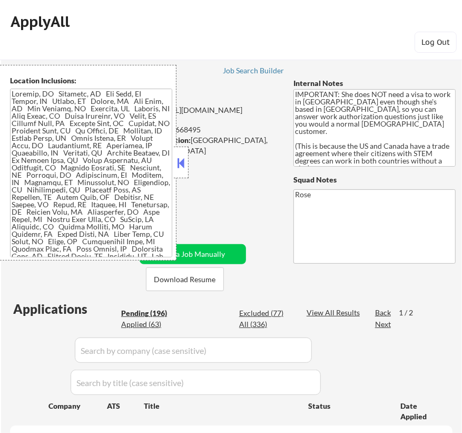
select select ""pending""
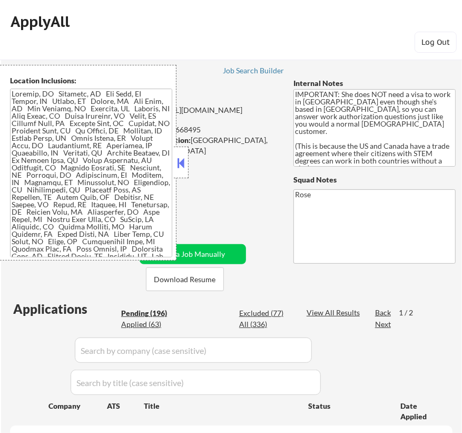
select select ""pending""
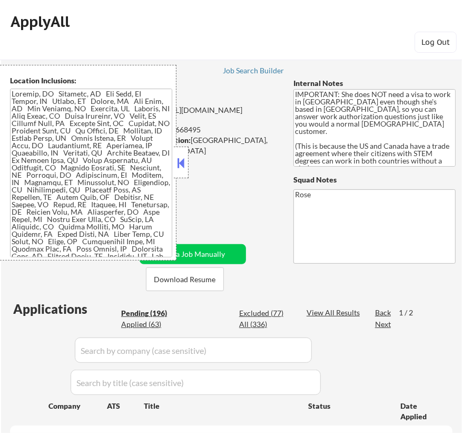
select select ""pending""
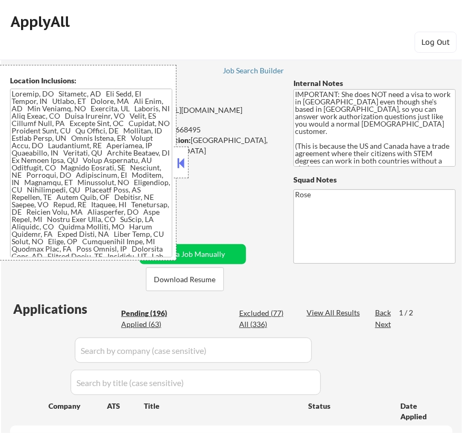
select select ""pending""
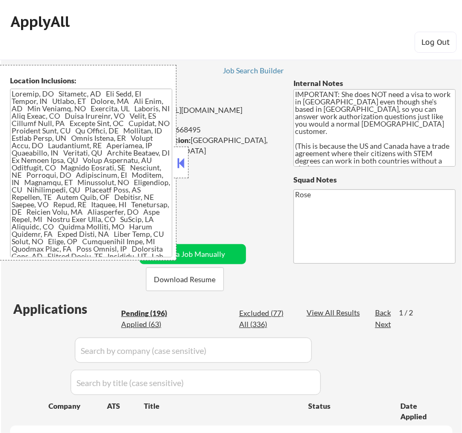
select select ""pending""
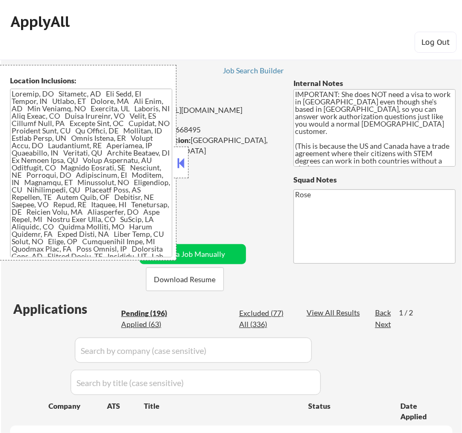
select select ""pending""
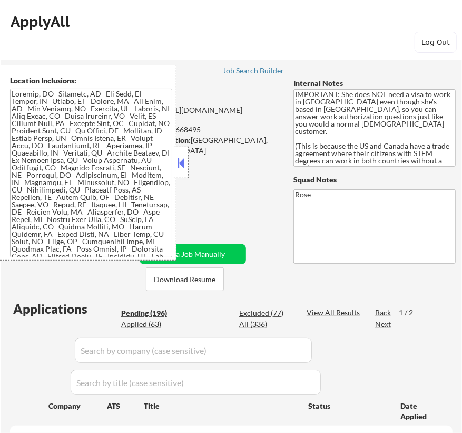
select select ""pending""
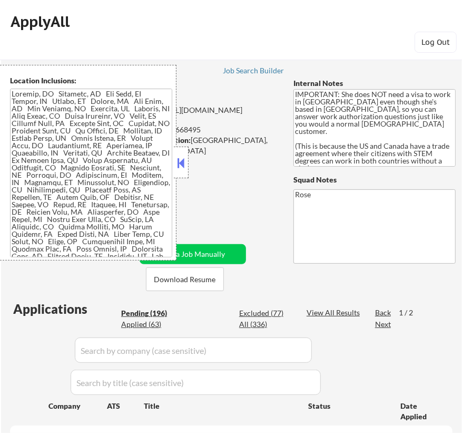
select select ""pending""
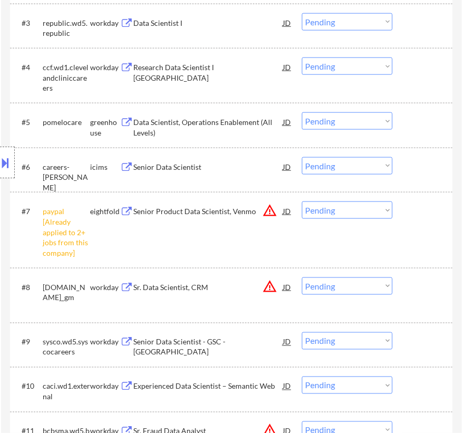
scroll to position [527, 0]
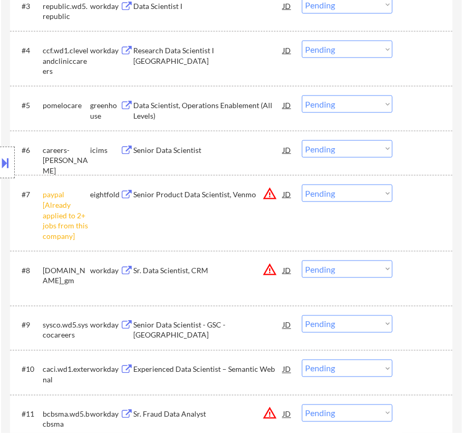
click at [357, 189] on select "Choose an option... Pending Applied Excluded (Questions) Excluded (Expired) Exc…" at bounding box center [347, 192] width 91 height 17
click at [302, 184] on select "Choose an option... Pending Applied Excluded (Questions) Excluded (Expired) Exc…" at bounding box center [347, 192] width 91 height 17
select select ""pending""
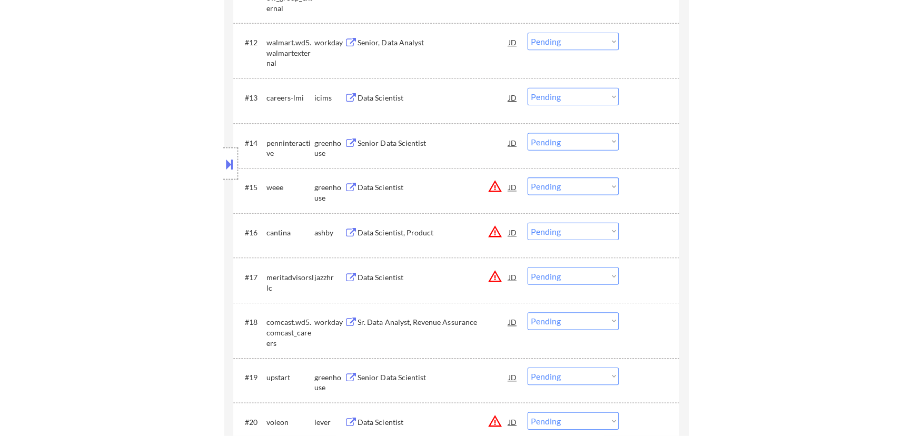
scroll to position [910, 0]
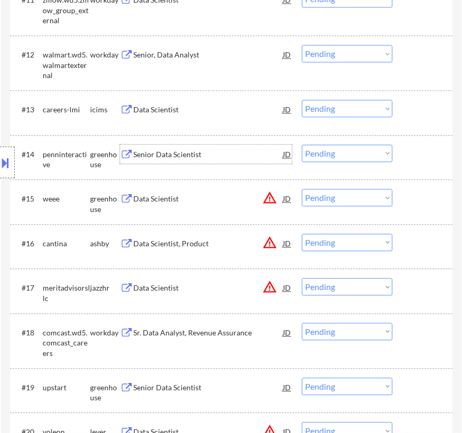
click at [244, 158] on div "Senior Data Scientist" at bounding box center [208, 154] width 150 height 11
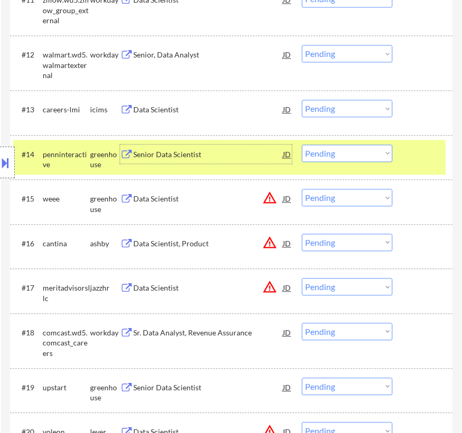
select select ""pending""
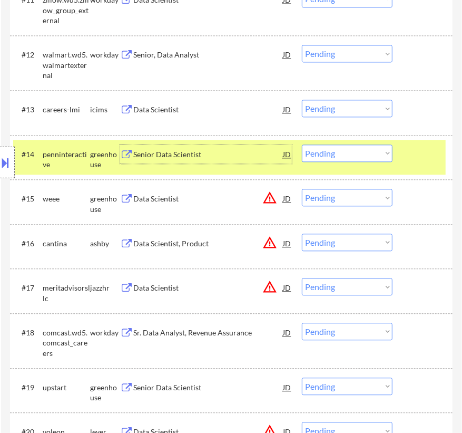
select select ""pending""
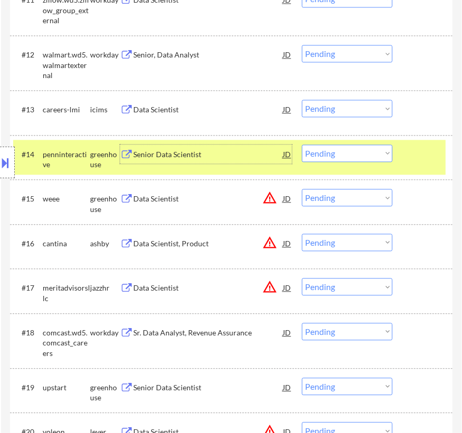
select select ""pending""
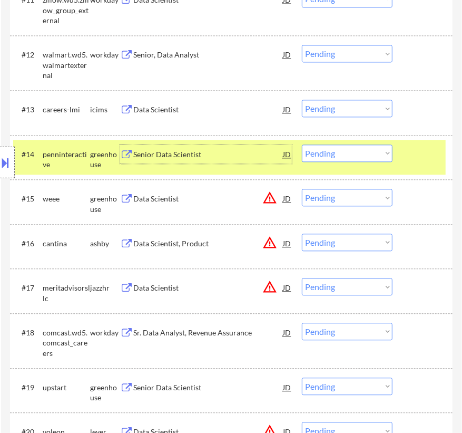
select select ""pending""
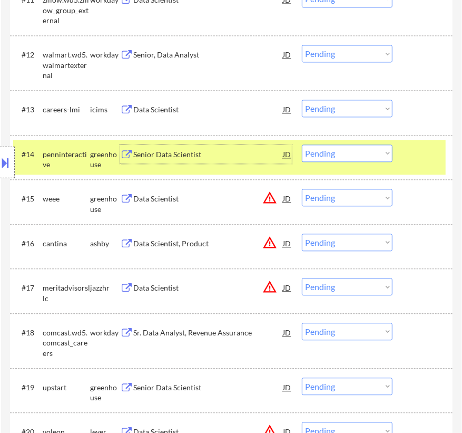
select select ""pending""
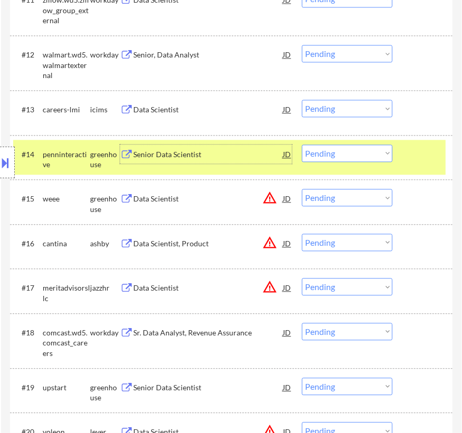
select select ""pending""
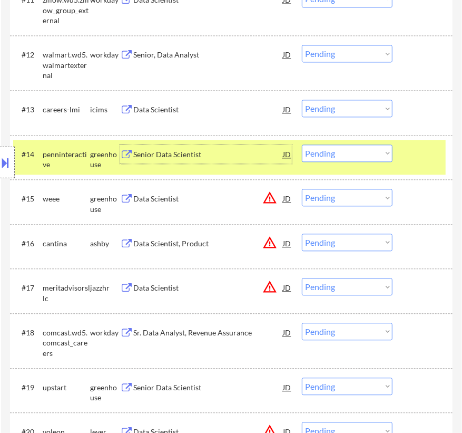
select select ""pending""
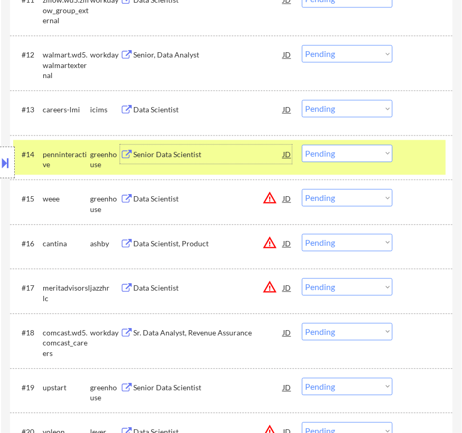
select select ""pending""
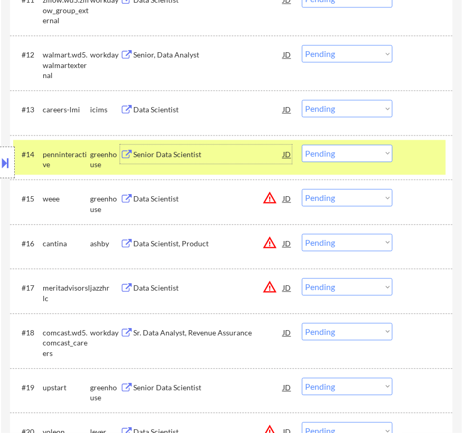
select select ""pending""
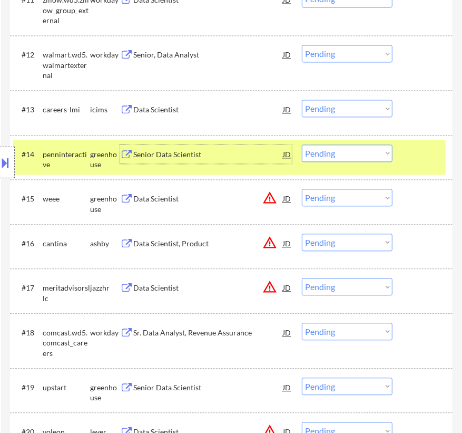
select select ""pending""
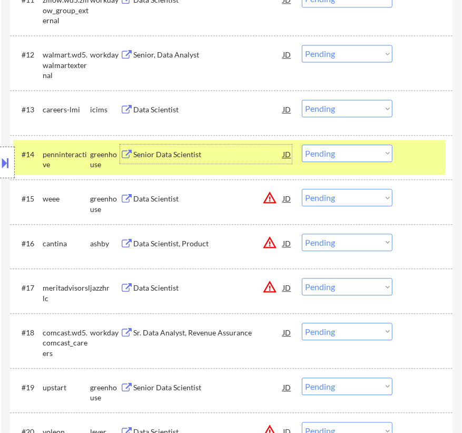
select select ""pending""
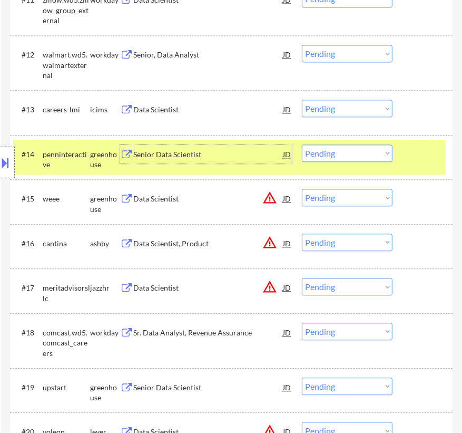
select select ""pending""
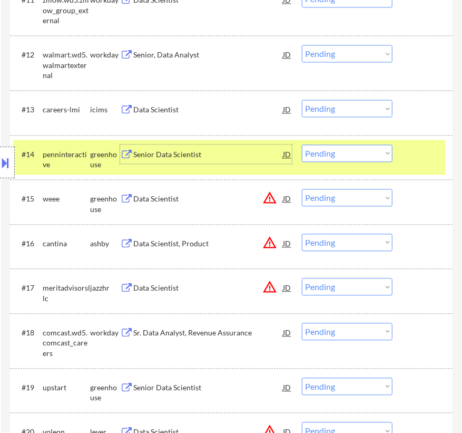
select select ""pending""
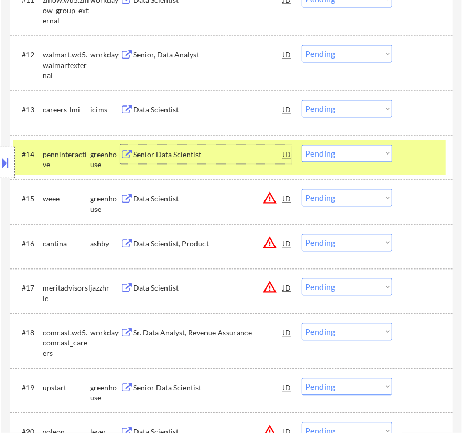
select select ""pending""
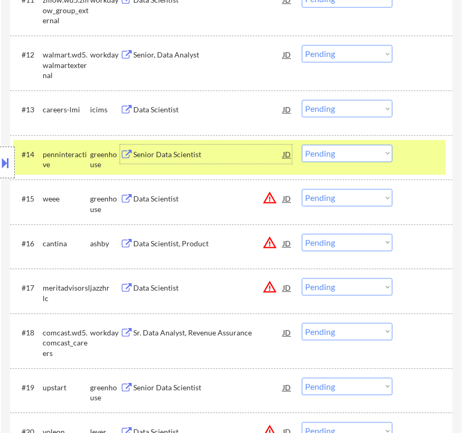
select select ""pending""
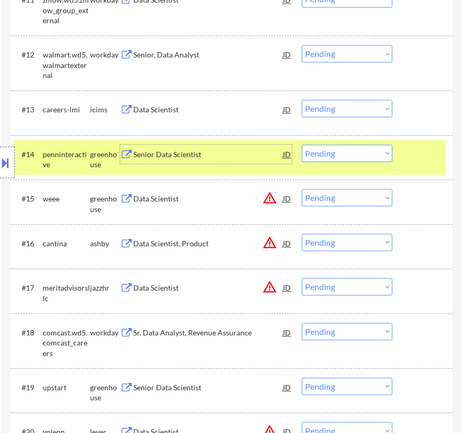
select select ""pending""
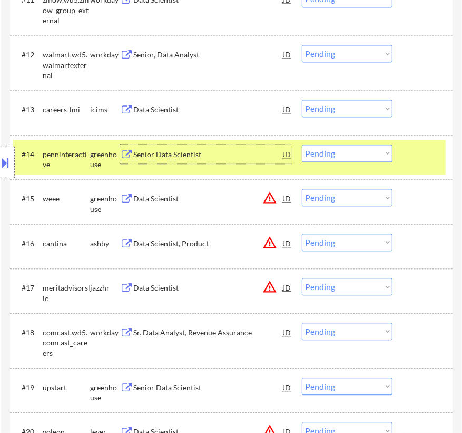
select select ""pending""
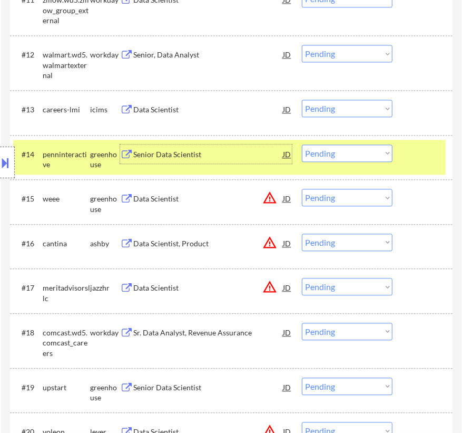
select select ""pending""
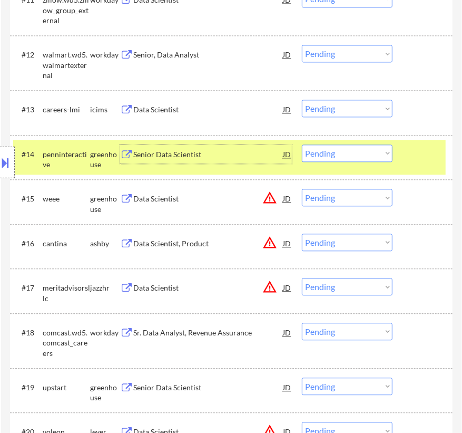
select select ""pending""
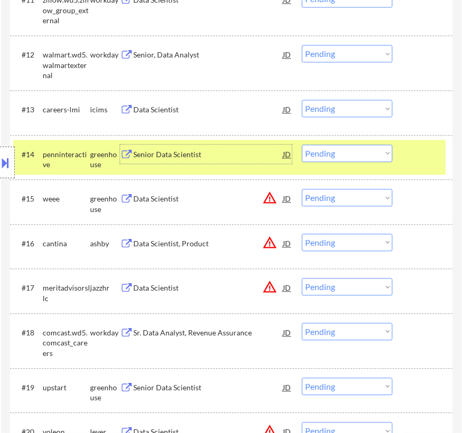
select select ""pending""
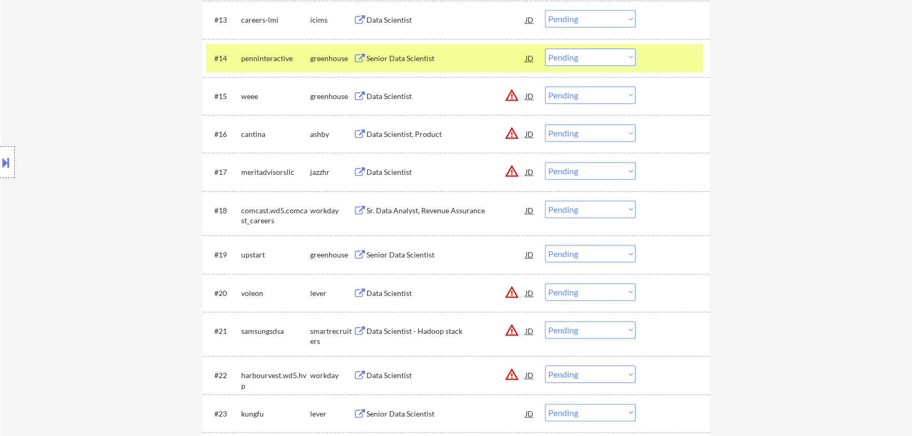
click at [461, 59] on select "Choose an option... Pending Applied Excluded (Questions) Excluded (Expired) Exc…" at bounding box center [590, 56] width 91 height 17
click at [461, 48] on select "Choose an option... Pending Applied Excluded (Questions) Excluded (Expired) Exc…" at bounding box center [590, 56] width 91 height 17
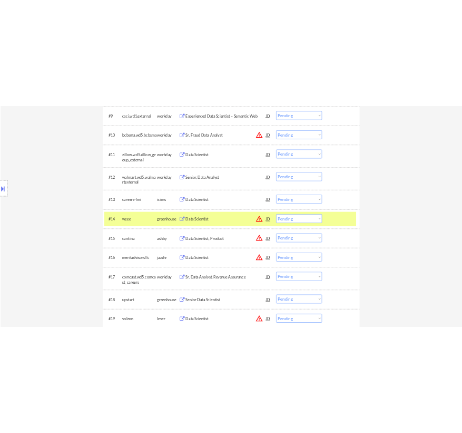
scroll to position [814, 0]
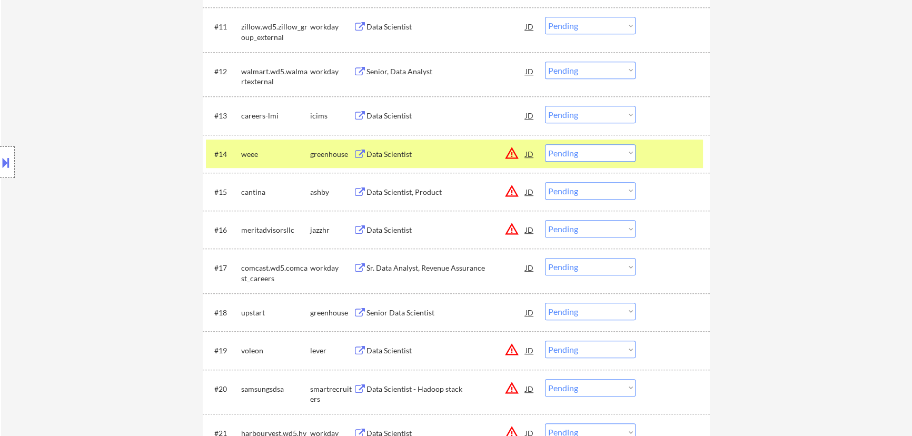
click at [447, 158] on div "Data Scientist" at bounding box center [446, 154] width 159 height 11
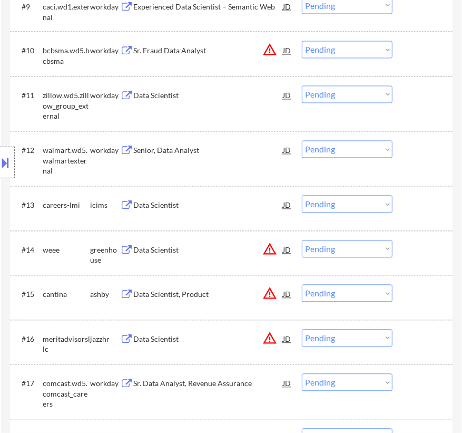
click at [366, 254] on select "Choose an option... Pending Applied Excluded (Questions) Excluded (Expired) Exc…" at bounding box center [347, 248] width 91 height 17
click at [302, 240] on select "Choose an option... Pending Applied Excluded (Questions) Excluded (Expired) Exc…" at bounding box center [347, 248] width 91 height 17
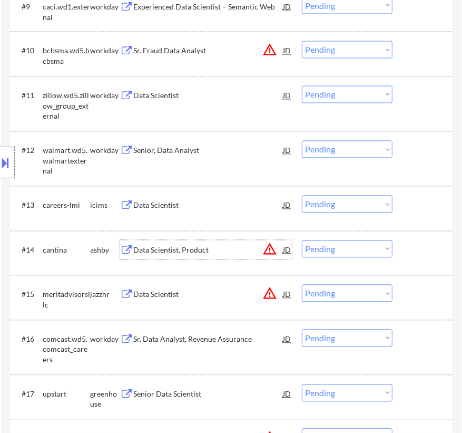
click at [235, 247] on div "Data Scientist, Product" at bounding box center [208, 250] width 150 height 11
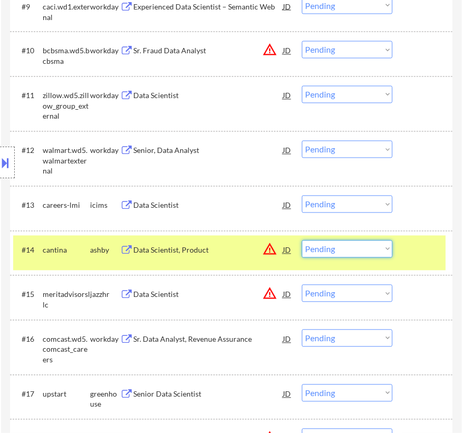
click at [340, 255] on select "Choose an option... Pending Applied Excluded (Questions) Excluded (Expired) Exc…" at bounding box center [347, 248] width 91 height 17
click at [302, 240] on select "Choose an option... Pending Applied Excluded (Questions) Excluded (Expired) Exc…" at bounding box center [347, 248] width 91 height 17
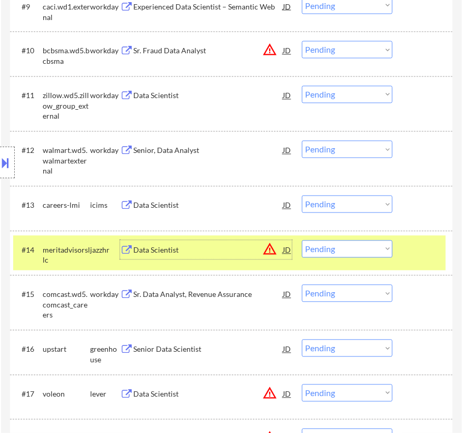
click at [210, 251] on div "Data Scientist" at bounding box center [208, 250] width 150 height 11
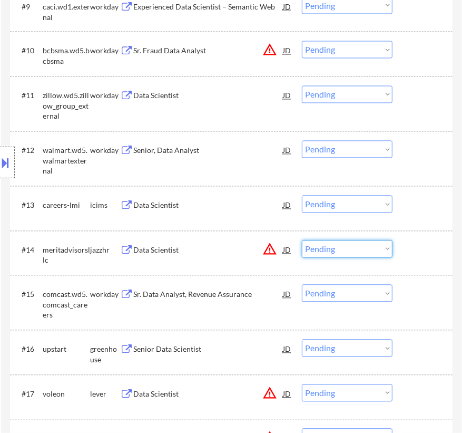
click at [351, 248] on select "Choose an option... Pending Applied Excluded (Questions) Excluded (Expired) Exc…" at bounding box center [347, 248] width 91 height 17
click at [302, 240] on select "Choose an option... Pending Applied Excluded (Questions) Excluded (Expired) Exc…" at bounding box center [347, 248] width 91 height 17
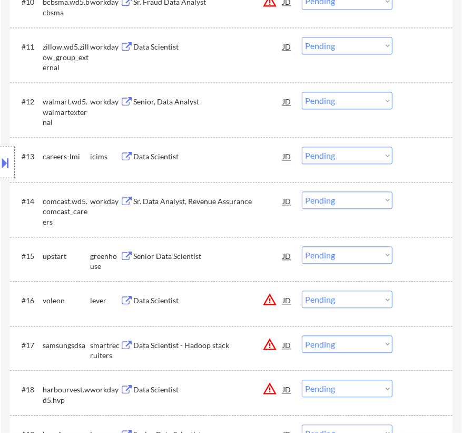
scroll to position [910, 0]
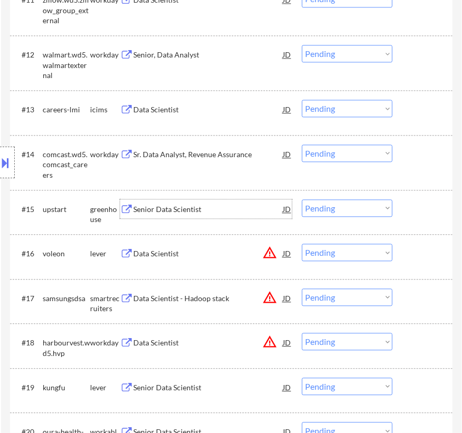
click at [203, 209] on div "Senior Data Scientist" at bounding box center [208, 209] width 150 height 11
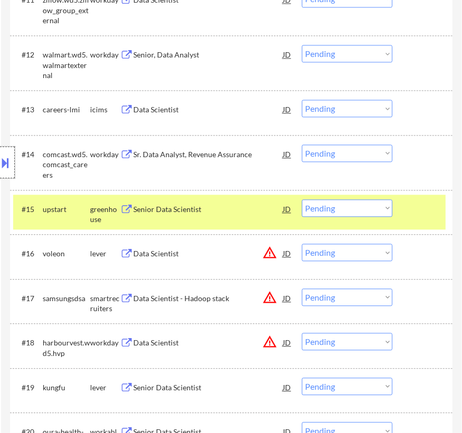
click at [7, 153] on div at bounding box center [7, 162] width 15 height 32
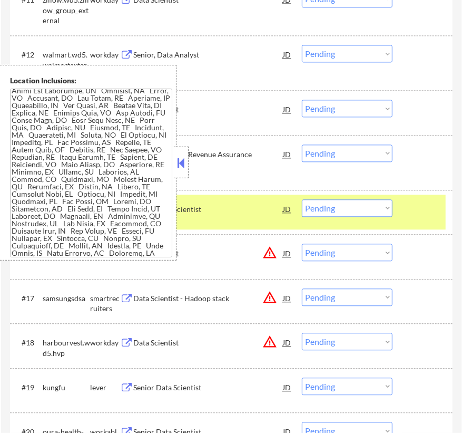
scroll to position [431, 0]
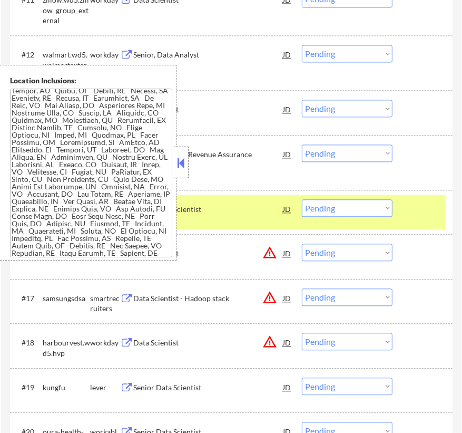
click at [176, 163] on button at bounding box center [181, 163] width 12 height 16
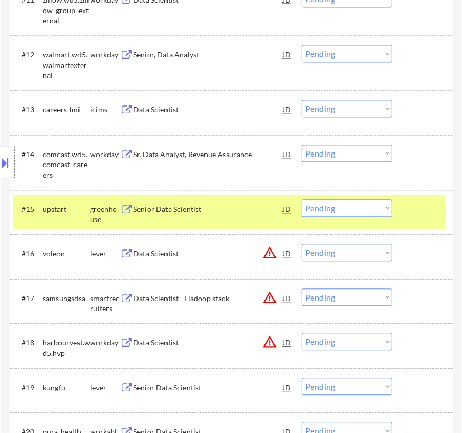
click at [380, 200] on select "Choose an option... Pending Applied Excluded (Questions) Excluded (Expired) Exc…" at bounding box center [347, 207] width 91 height 17
click at [302, 199] on select "Choose an option... Pending Applied Excluded (Questions) Excluded (Expired) Exc…" at bounding box center [347, 207] width 91 height 17
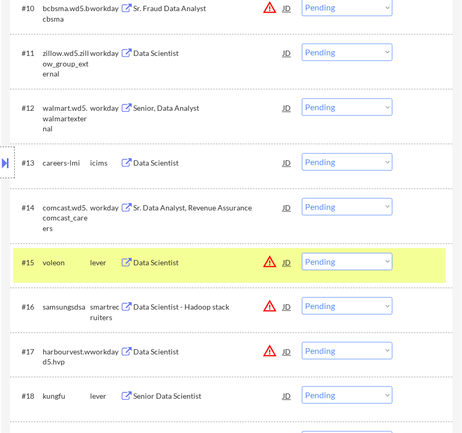
scroll to position [910, 0]
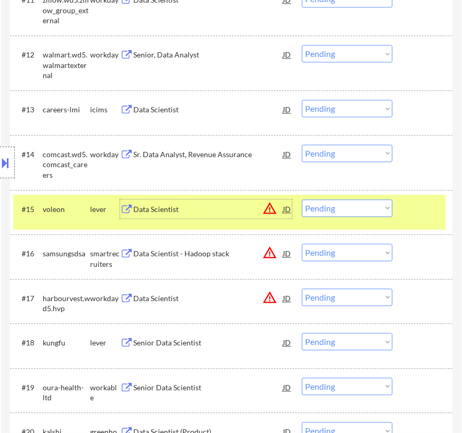
click at [227, 213] on div "Data Scientist" at bounding box center [208, 209] width 150 height 11
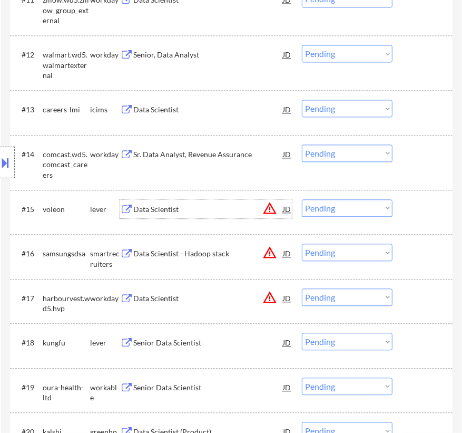
click at [333, 207] on select "Choose an option... Pending Applied Excluded (Questions) Excluded (Expired) Exc…" at bounding box center [347, 207] width 91 height 17
click at [302, 199] on select "Choose an option... Pending Applied Excluded (Questions) Excluded (Expired) Exc…" at bounding box center [347, 207] width 91 height 17
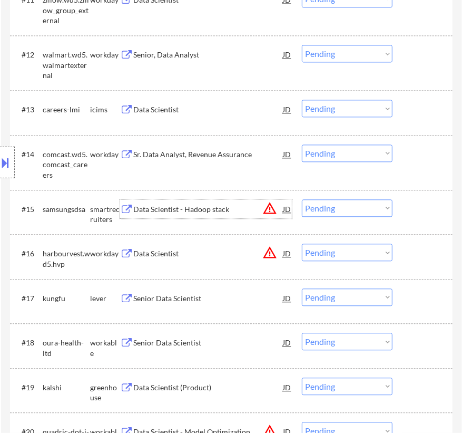
click at [204, 205] on div "Data Scientist - Hadoop stack" at bounding box center [208, 209] width 150 height 11
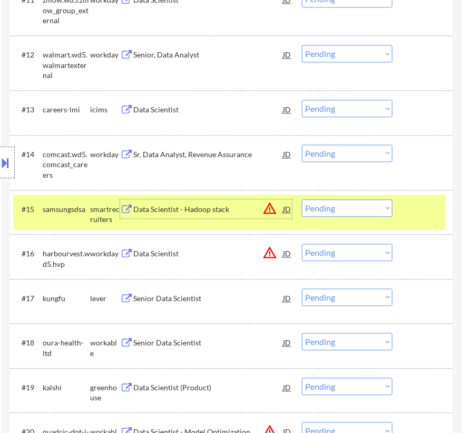
click at [352, 201] on select "Choose an option... Pending Applied Excluded (Questions) Excluded (Expired) Exc…" at bounding box center [347, 207] width 91 height 17
click at [302, 199] on select "Choose an option... Pending Applied Excluded (Questions) Excluded (Expired) Exc…" at bounding box center [347, 207] width 91 height 17
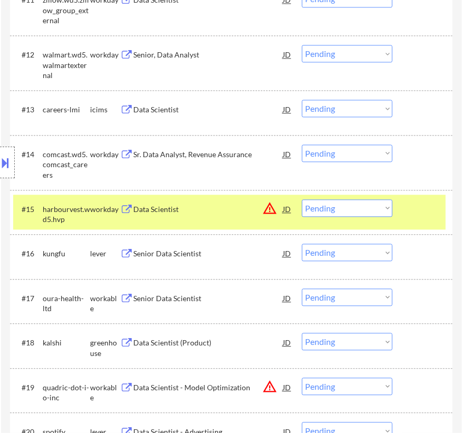
click at [224, 204] on div "Data Scientist" at bounding box center [208, 209] width 150 height 11
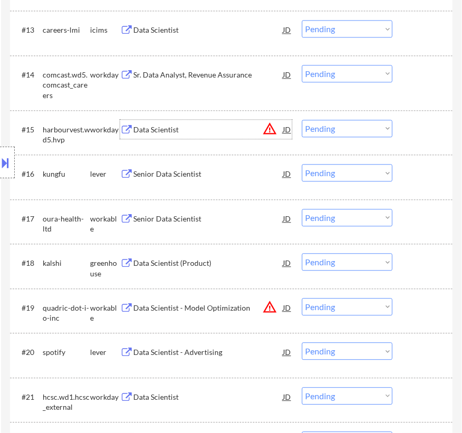
scroll to position [1006, 0]
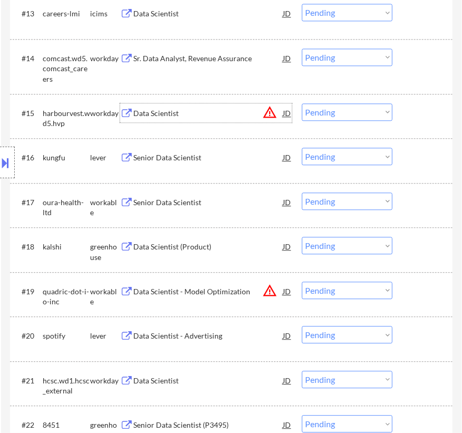
click at [220, 152] on div "Senior Data Scientist" at bounding box center [208, 157] width 150 height 11
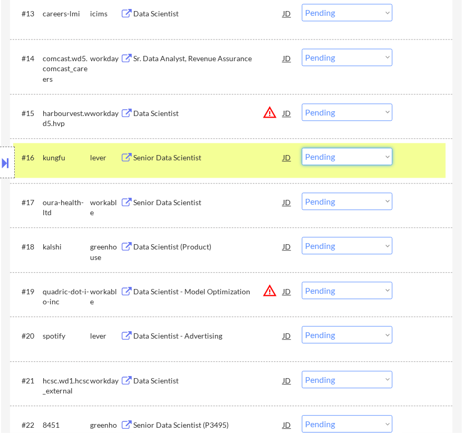
drag, startPoint x: 324, startPoint y: 153, endPoint x: 327, endPoint y: 161, distance: 8.5
click at [324, 153] on select "Choose an option... Pending Applied Excluded (Questions) Excluded (Expired) Exc…" at bounding box center [347, 156] width 91 height 17
click at [302, 148] on select "Choose an option... Pending Applied Excluded (Questions) Excluded (Expired) Exc…" at bounding box center [347, 156] width 91 height 17
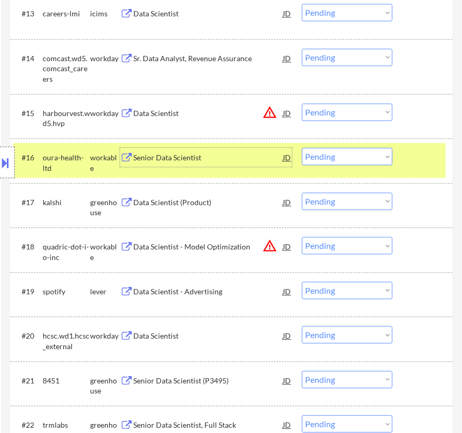
click at [243, 162] on div "Senior Data Scientist" at bounding box center [208, 157] width 150 height 11
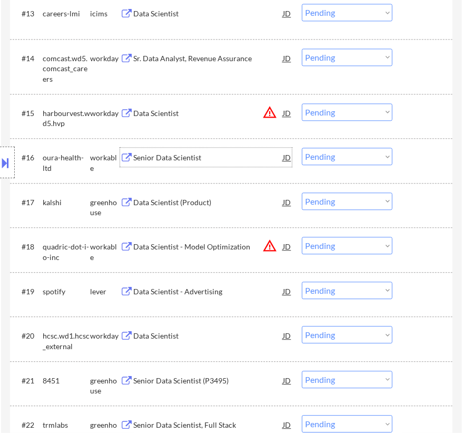
click at [351, 156] on select "Choose an option... Pending Applied Excluded (Questions) Excluded (Expired) Exc…" at bounding box center [347, 156] width 91 height 17
click at [302, 148] on select "Choose an option... Pending Applied Excluded (Questions) Excluded (Expired) Exc…" at bounding box center [347, 156] width 91 height 17
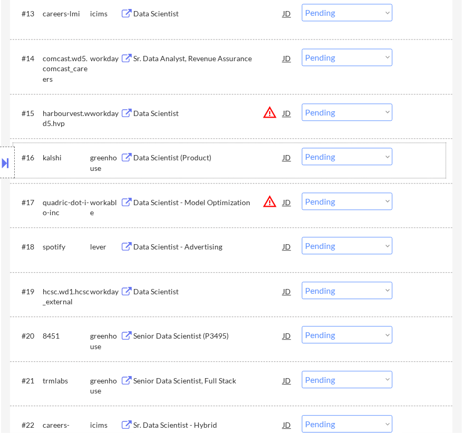
click at [245, 168] on div "#16 kalshi greenhouse Data Scientist (Product) JD warning_amber Choose an optio…" at bounding box center [229, 160] width 433 height 35
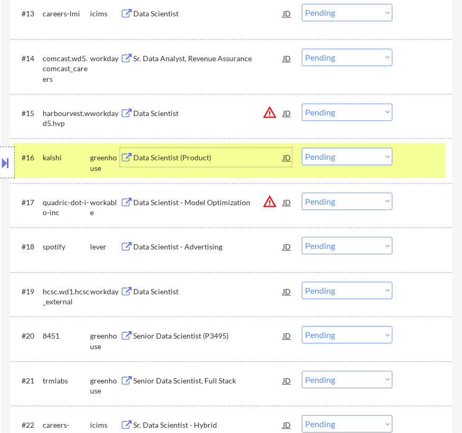
click at [251, 163] on div "Data Scientist (Product)" at bounding box center [208, 157] width 150 height 19
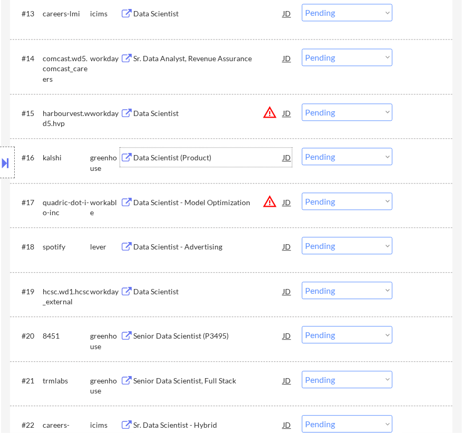
click at [317, 158] on select "Choose an option... Pending Applied Excluded (Questions) Excluded (Expired) Exc…" at bounding box center [347, 156] width 91 height 17
click at [302, 148] on select "Choose an option... Pending Applied Excluded (Questions) Excluded (Expired) Exc…" at bounding box center [347, 156] width 91 height 17
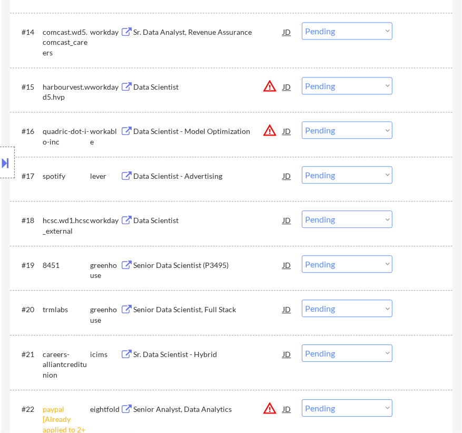
scroll to position [1054, 0]
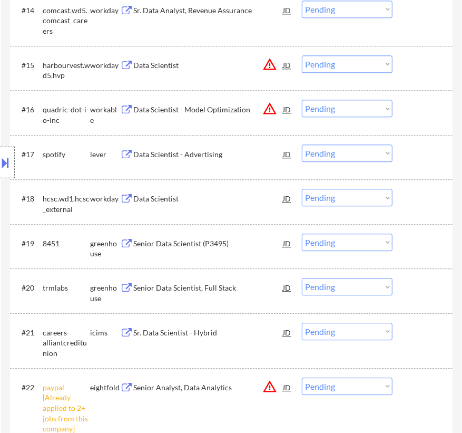
click at [228, 161] on div "Data Scientist - Advertising" at bounding box center [208, 153] width 150 height 19
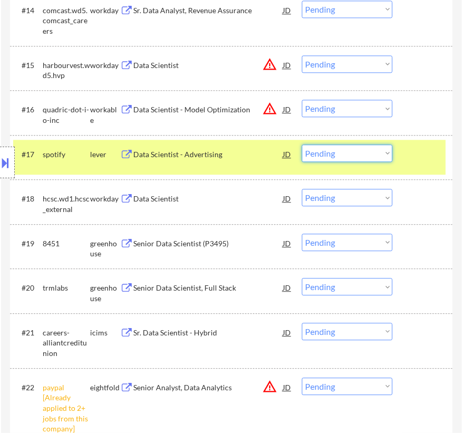
click at [356, 156] on select "Choose an option... Pending Applied Excluded (Questions) Excluded (Expired) Exc…" at bounding box center [347, 152] width 91 height 17
click at [302, 144] on select "Choose an option... Pending Applied Excluded (Questions) Excluded (Expired) Exc…" at bounding box center [347, 152] width 91 height 17
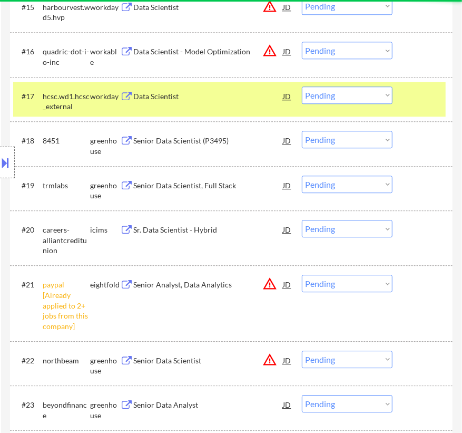
scroll to position [1149, 0]
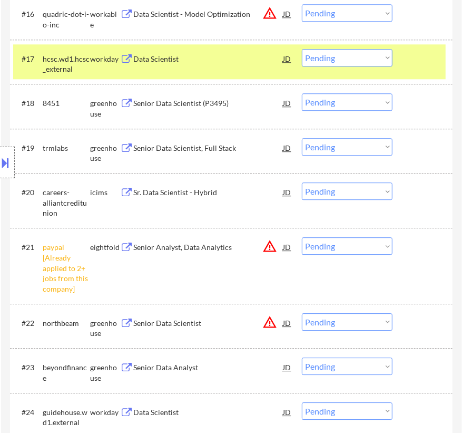
click at [382, 247] on select "Choose an option... Pending Applied Excluded (Questions) Excluded (Expired) Exc…" at bounding box center [347, 245] width 91 height 17
click at [302, 237] on select "Choose an option... Pending Applied Excluded (Questions) Excluded (Expired) Exc…" at bounding box center [347, 245] width 91 height 17
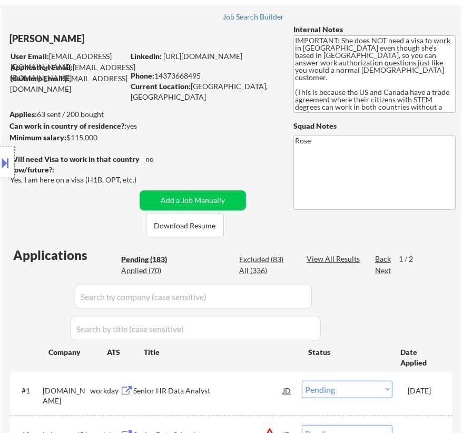
scroll to position [47, 0]
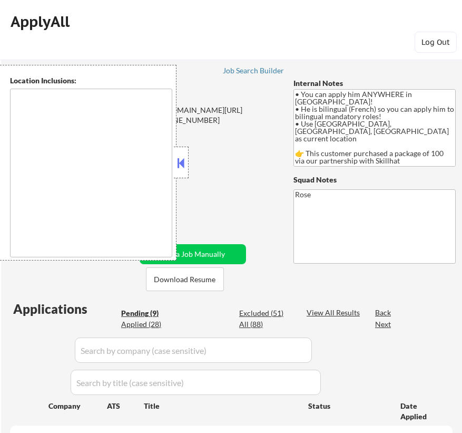
select select ""pending""
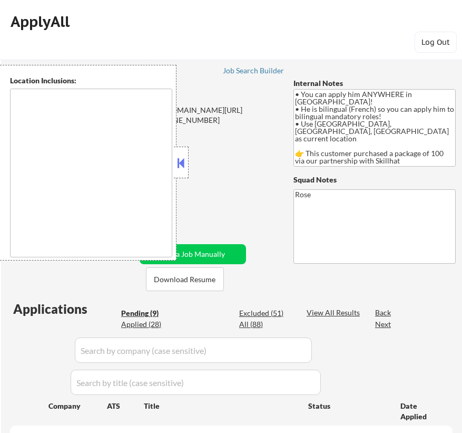
select select ""pending""
type textarea "country:[GEOGRAPHIC_DATA]"
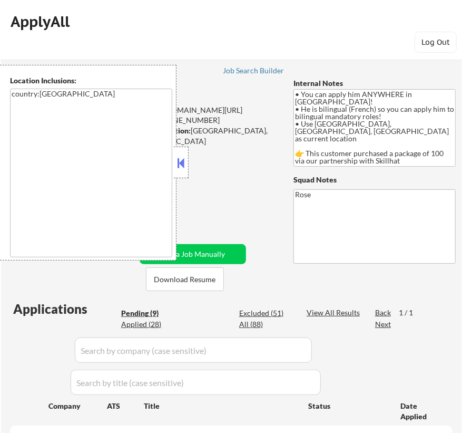
click at [178, 163] on button at bounding box center [181, 163] width 12 height 16
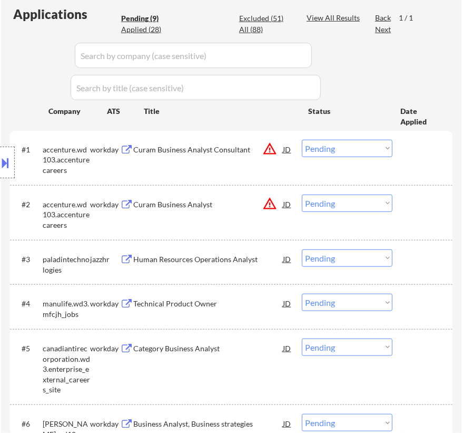
scroll to position [239, 0]
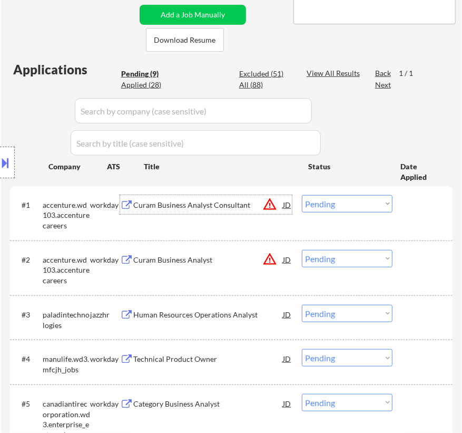
click at [245, 200] on div "Curam Business Analyst Consultant" at bounding box center [208, 205] width 150 height 11
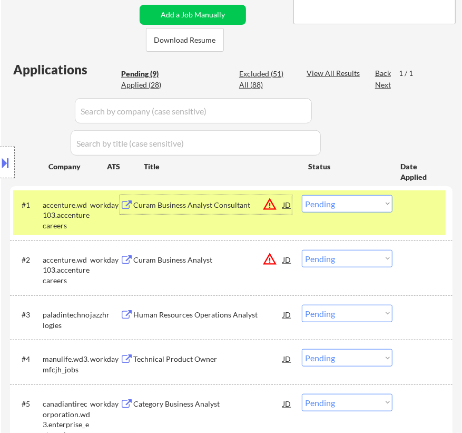
click at [368, 204] on select "Choose an option... Pending Applied Excluded (Questions) Excluded (Expired) Exc…" at bounding box center [347, 203] width 91 height 17
click at [302, 195] on select "Choose an option... Pending Applied Excluded (Questions) Excluded (Expired) Exc…" at bounding box center [347, 203] width 91 height 17
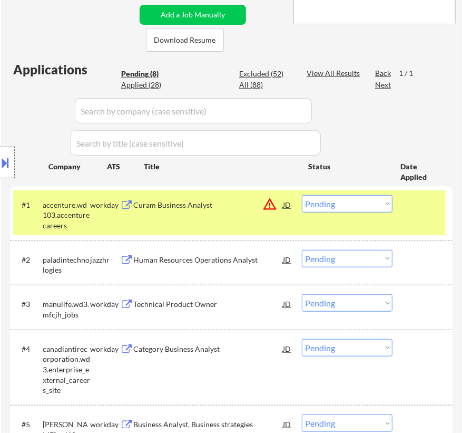
click at [235, 207] on div "Curam Business Analyst" at bounding box center [208, 205] width 150 height 11
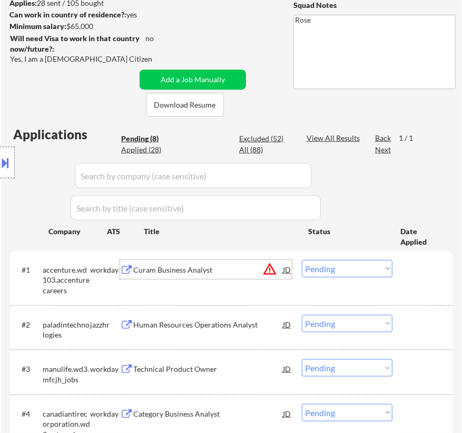
scroll to position [191, 0]
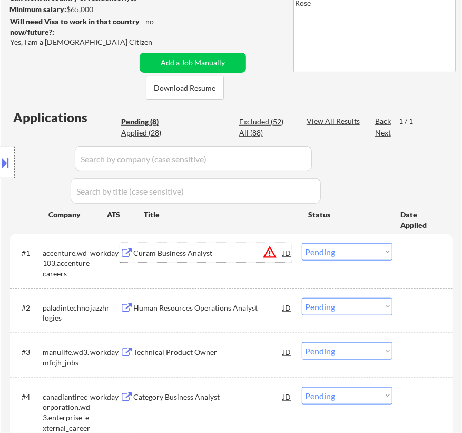
click at [244, 253] on div "Curam Business Analyst" at bounding box center [208, 253] width 150 height 11
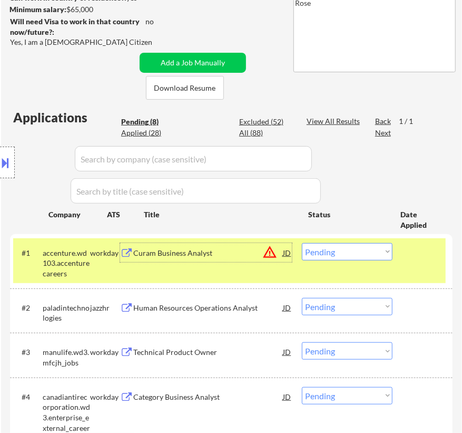
drag, startPoint x: 370, startPoint y: 251, endPoint x: 370, endPoint y: 259, distance: 7.4
click at [370, 251] on select "Choose an option... Pending Applied Excluded (Questions) Excluded (Expired) Exc…" at bounding box center [347, 251] width 91 height 17
click at [381, 253] on select "Choose an option... Pending Applied Excluded (Questions) Excluded (Expired) Exc…" at bounding box center [347, 251] width 91 height 17
click at [302, 243] on select "Choose an option... Pending Applied Excluded (Questions) Excluded (Expired) Exc…" at bounding box center [347, 251] width 91 height 17
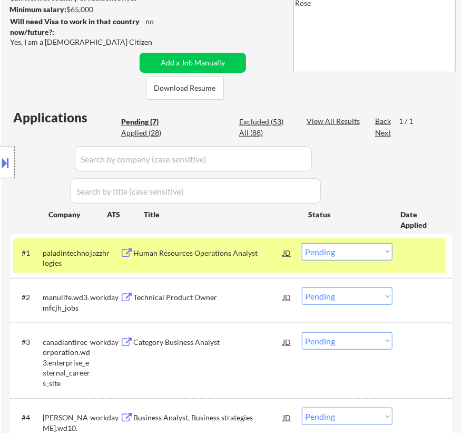
click at [249, 250] on div "Human Resources Operations Analyst" at bounding box center [208, 253] width 150 height 11
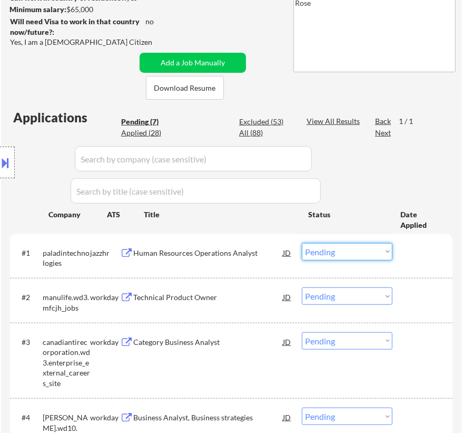
click at [349, 249] on select "Choose an option... Pending Applied Excluded (Questions) Excluded (Expired) Exc…" at bounding box center [347, 251] width 91 height 17
click at [302, 243] on select "Choose an option... Pending Applied Excluded (Questions) Excluded (Expired) Exc…" at bounding box center [347, 251] width 91 height 17
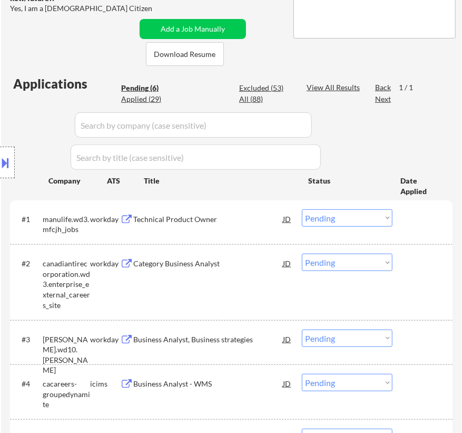
scroll to position [239, 0]
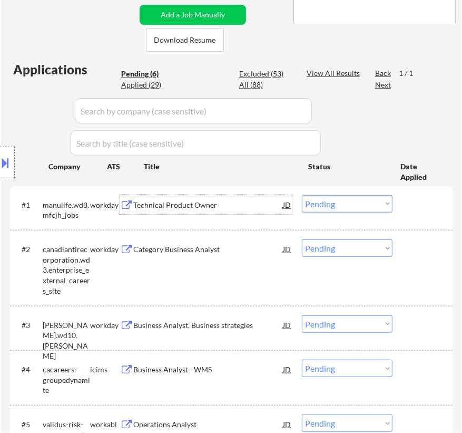
click at [240, 211] on div "Technical Product Owner" at bounding box center [208, 204] width 150 height 19
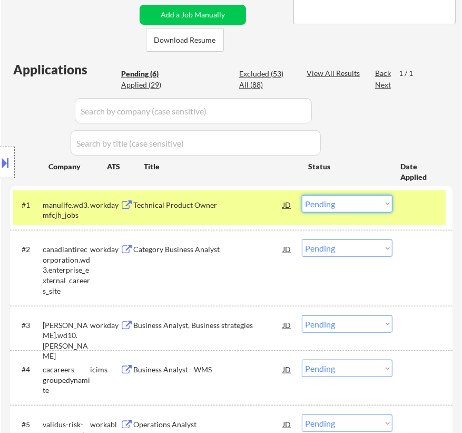
click at [366, 209] on select "Choose an option... Pending Applied Excluded (Questions) Excluded (Expired) Exc…" at bounding box center [347, 203] width 91 height 17
click at [302, 195] on select "Choose an option... Pending Applied Excluded (Questions) Excluded (Expired) Exc…" at bounding box center [347, 203] width 91 height 17
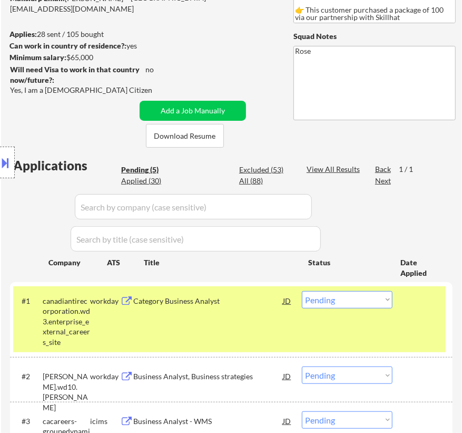
scroll to position [191, 0]
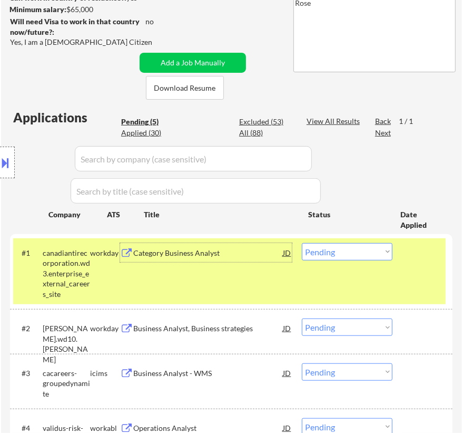
click at [251, 248] on div "Category Business Analyst" at bounding box center [208, 253] width 150 height 11
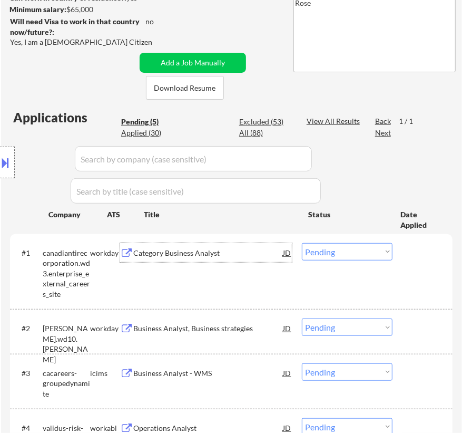
click at [356, 248] on select "Choose an option... Pending Applied Excluded (Questions) Excluded (Expired) Exc…" at bounding box center [347, 251] width 91 height 17
click at [302, 243] on select "Choose an option... Pending Applied Excluded (Questions) Excluded (Expired) Exc…" at bounding box center [347, 251] width 91 height 17
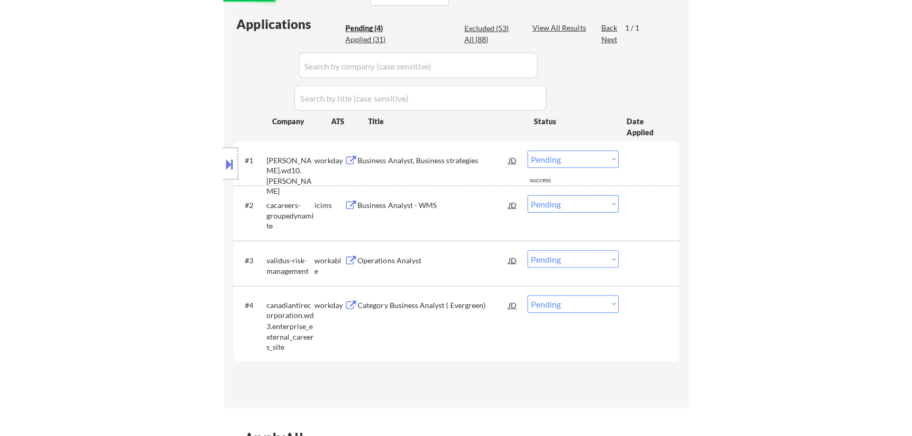
scroll to position [287, 0]
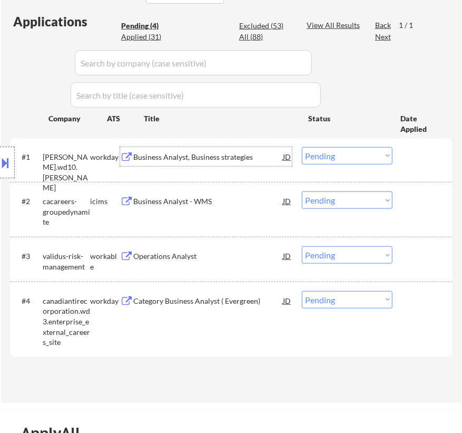
click at [233, 160] on div "Business Analyst, Business strategies" at bounding box center [208, 157] width 150 height 11
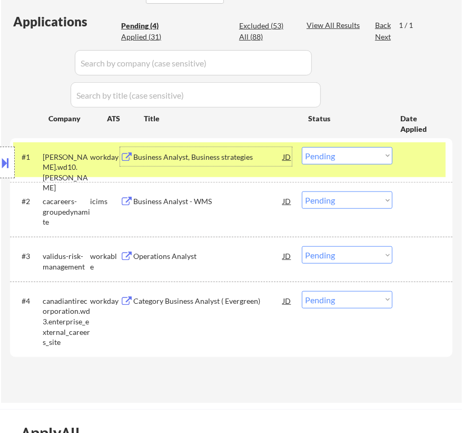
click at [348, 153] on select "Choose an option... Pending Applied Excluded (Questions) Excluded (Expired) Exc…" at bounding box center [347, 155] width 91 height 17
click at [302, 147] on select "Choose an option... Pending Applied Excluded (Questions) Excluded (Expired) Exc…" at bounding box center [347, 155] width 91 height 17
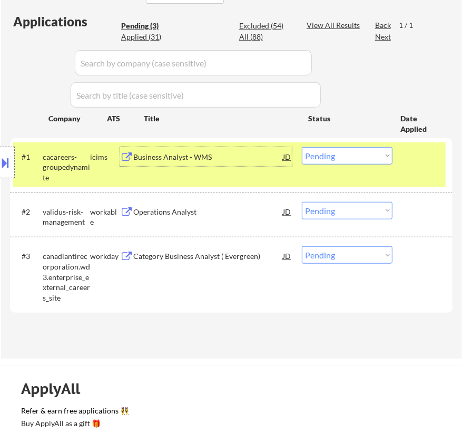
click at [238, 154] on div "Business Analyst - WMS" at bounding box center [208, 157] width 150 height 11
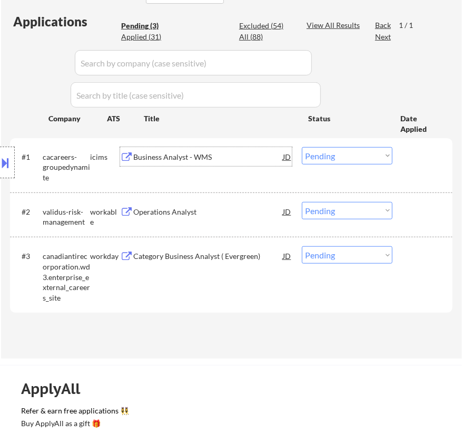
click at [341, 157] on select "Choose an option... Pending Applied Excluded (Questions) Excluded (Expired) Exc…" at bounding box center [347, 155] width 91 height 17
click at [302, 147] on select "Choose an option... Pending Applied Excluded (Questions) Excluded (Expired) Exc…" at bounding box center [347, 155] width 91 height 17
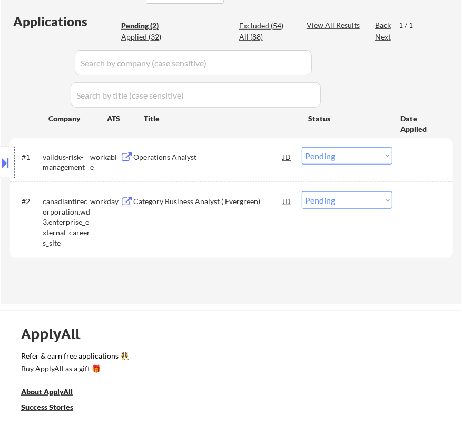
click at [244, 163] on div "Operations Analyst" at bounding box center [208, 156] width 150 height 19
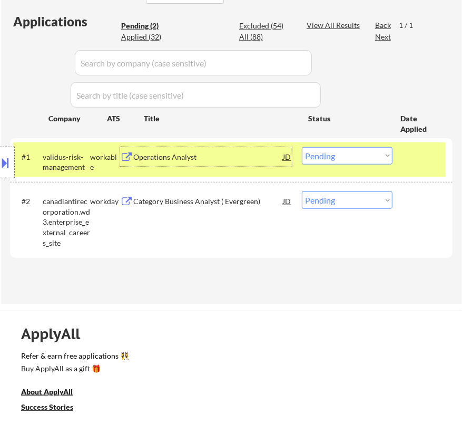
click at [347, 152] on select "Choose an option... Pending Applied Excluded (Questions) Excluded (Expired) Exc…" at bounding box center [347, 155] width 91 height 17
click at [302, 147] on select "Choose an option... Pending Applied Excluded (Questions) Excluded (Expired) Exc…" at bounding box center [347, 155] width 91 height 17
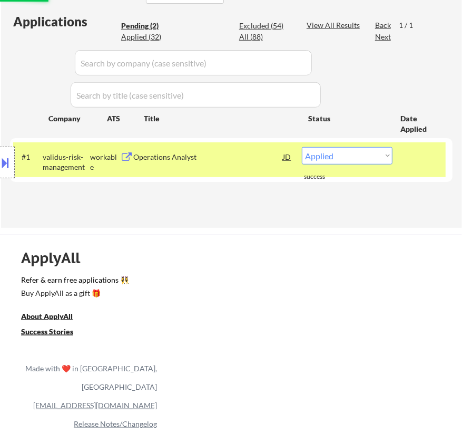
select select ""pending""
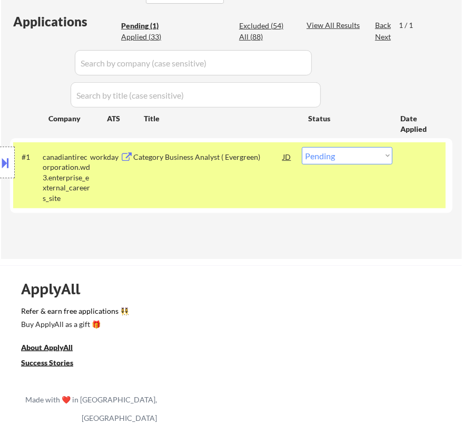
click at [248, 158] on div "Category Business Analyst ( Evergreen)" at bounding box center [208, 157] width 150 height 11
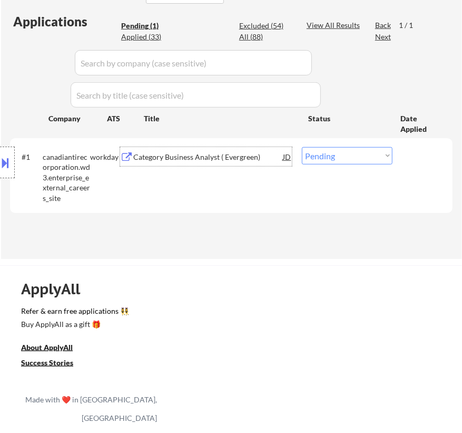
select select ""pending""
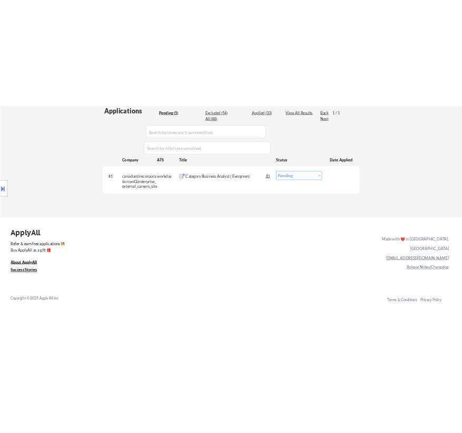
scroll to position [191, 0]
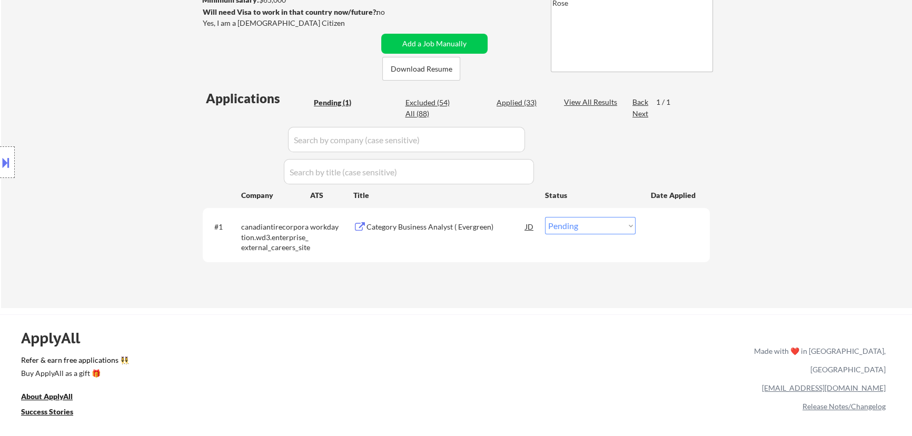
click at [420, 112] on div "All (88)" at bounding box center [431, 114] width 53 height 11
click at [412, 112] on div "All (88)" at bounding box center [431, 114] width 53 height 11
select select ""applied""
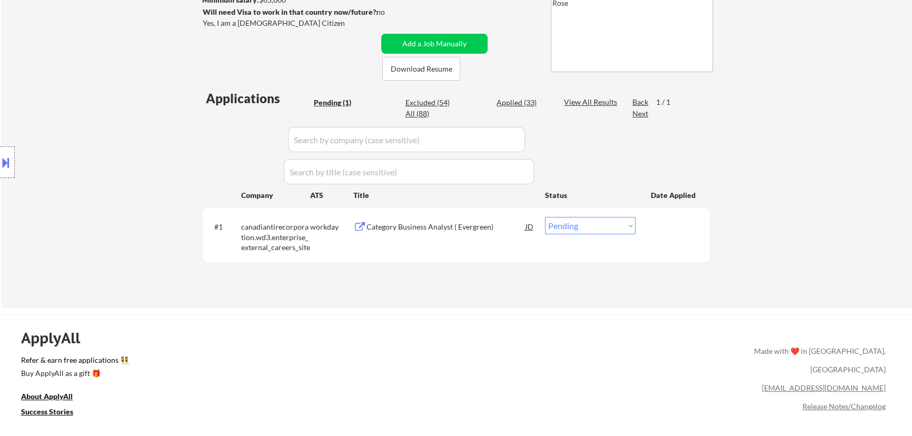
select select ""applied""
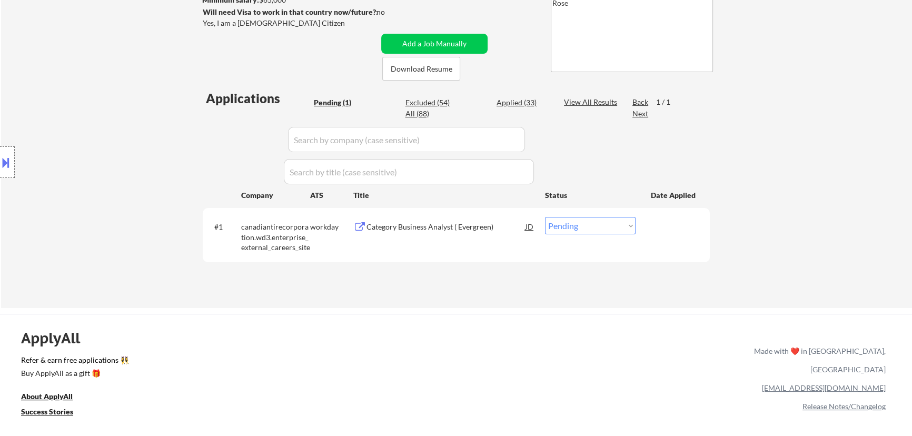
select select ""applied""
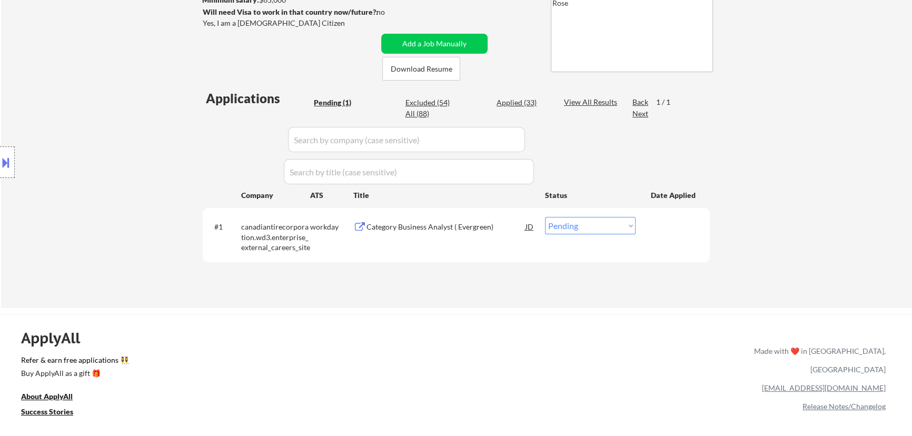
select select ""applied""
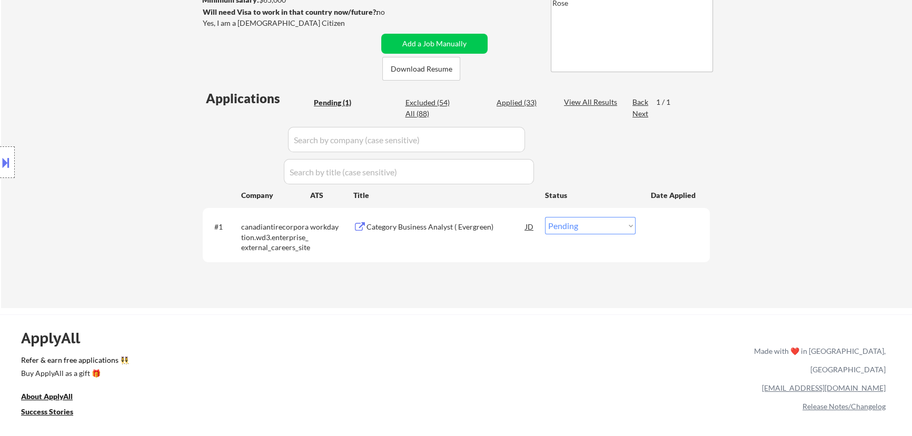
select select ""applied""
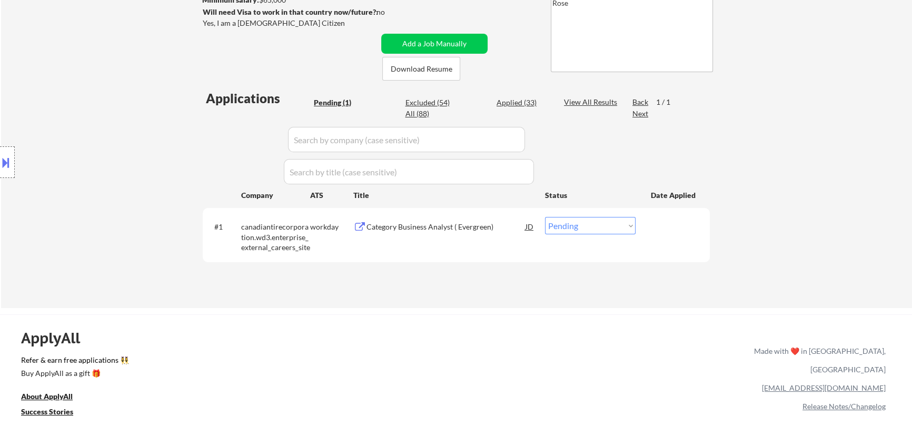
select select ""applied""
select select ""excluded__expired_""
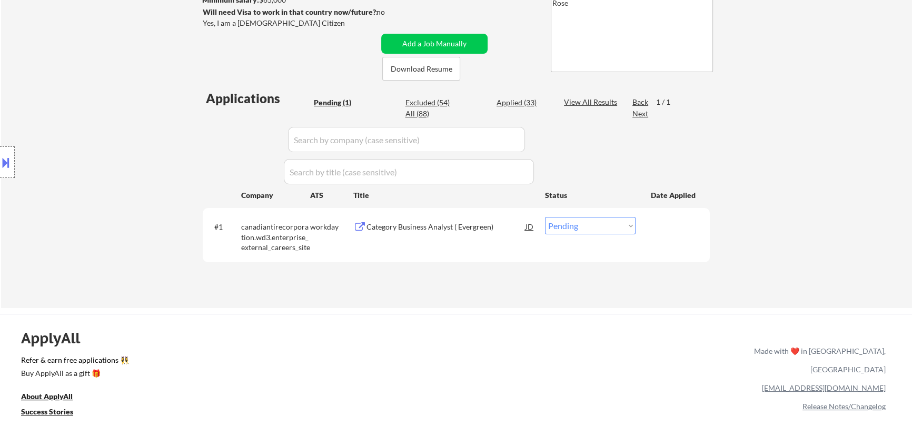
select select ""excluded__expired_""
select select ""excluded__bad_match_""
select select ""excluded__expired_""
select select ""excluded""
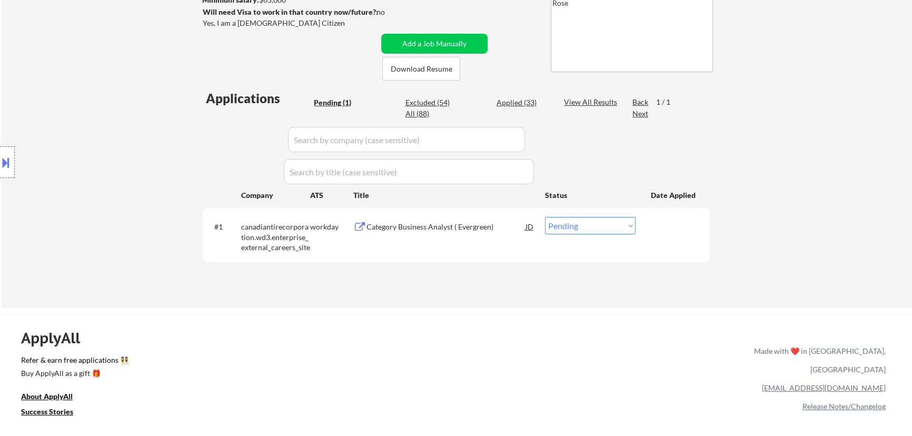
select select ""excluded__bad_match_""
select select ""excluded__expired_""
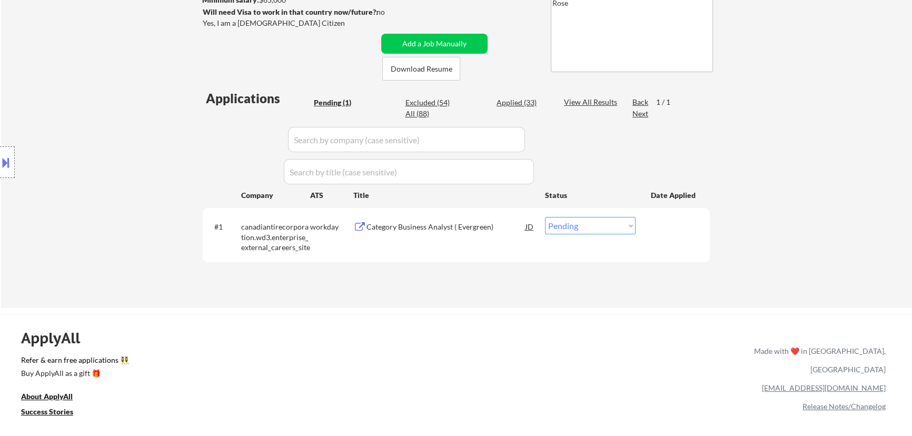
select select ""excluded__bad_match_""
select select ""excluded__expired_""
select select ""excluded__bad_match_""
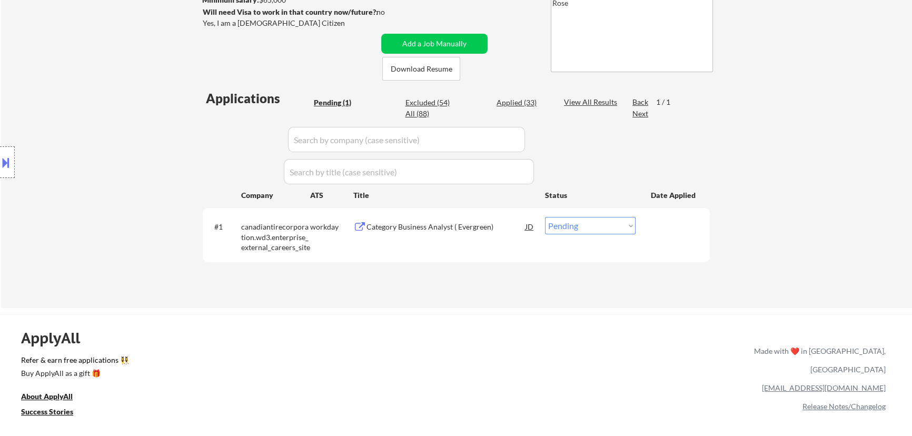
select select ""excluded__bad_match_""
select select ""excluded__expired_""
select select ""excluded__bad_match_""
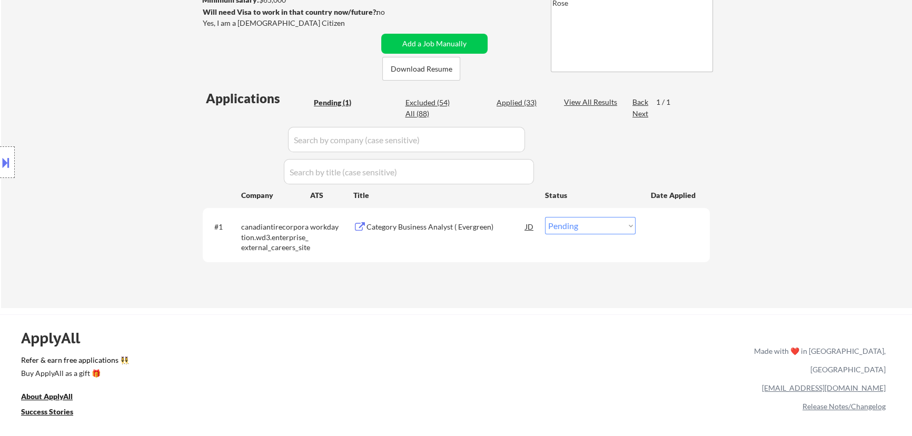
select select ""excluded__bad_match_""
select select ""excluded__expired_""
select select ""excluded__bad_match_""
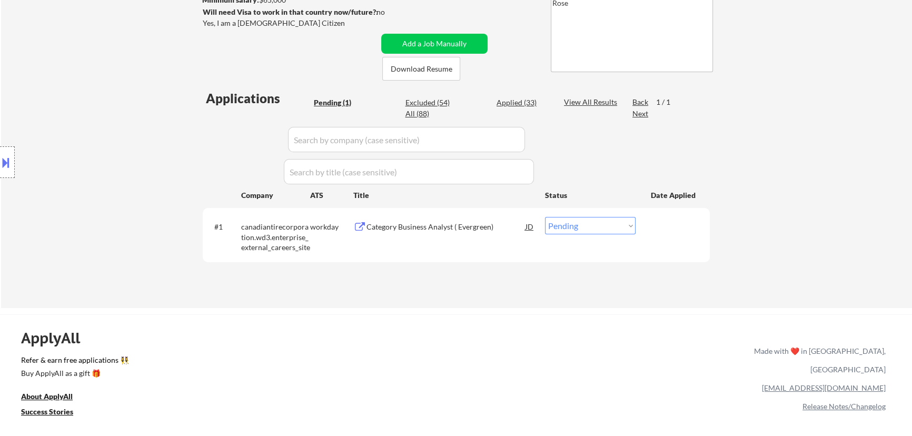
select select ""excluded__bad_match_""
select select ""excluded__expired_""
select select ""excluded__bad_match_""
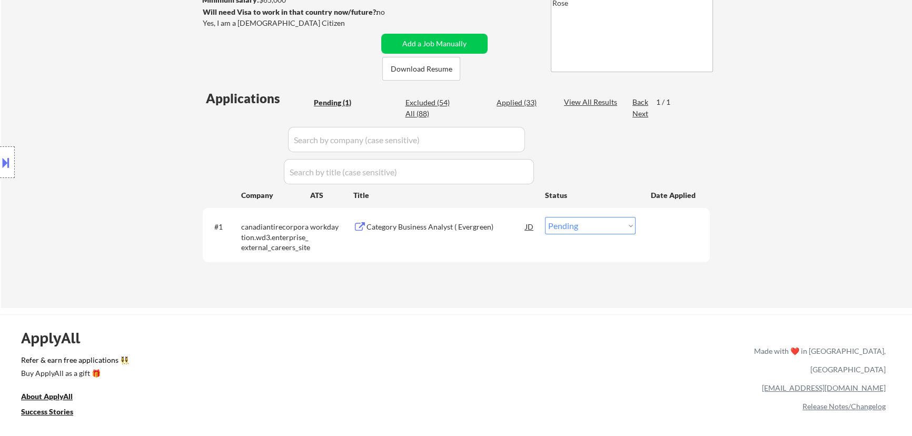
select select ""excluded__expired_""
select select ""excluded__bad_match_""
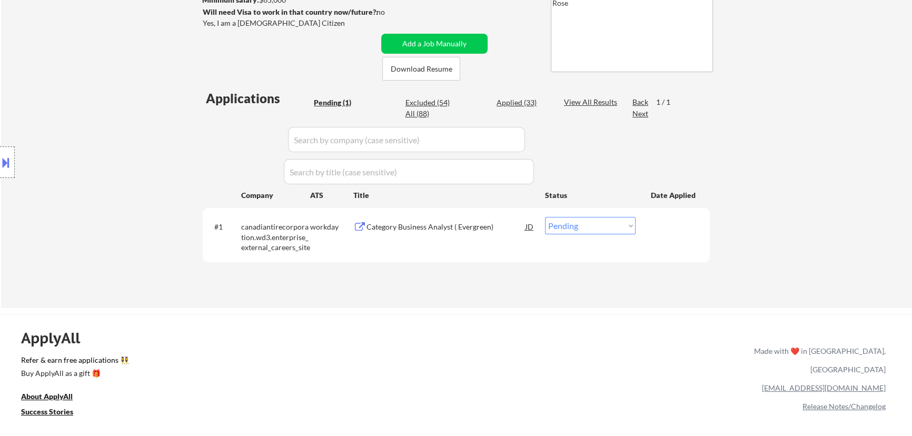
select select ""excluded__other_""
select select ""excluded__bad_match_""
select select ""excluded""
select select ""excluded__expired_""
select select ""excluded__bad_match_""
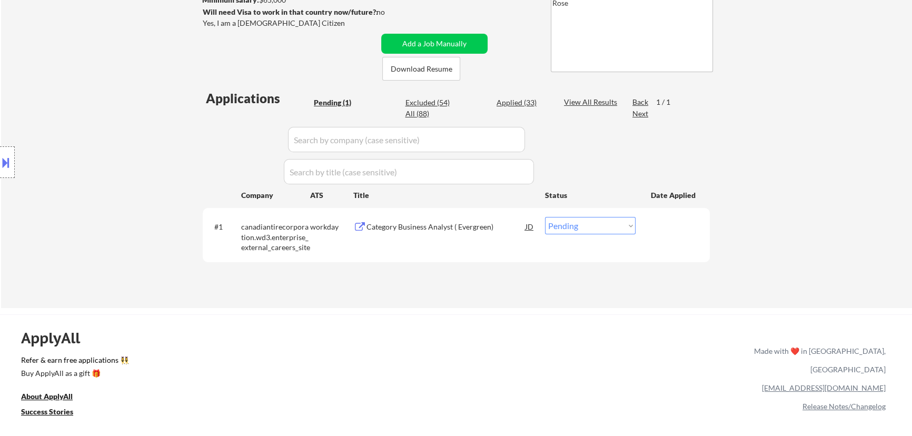
select select ""pending""
select select ""excluded__bad_match_""
select select ""excluded""
select select ""excluded__expired_""
select select ""excluded__bad_match_""
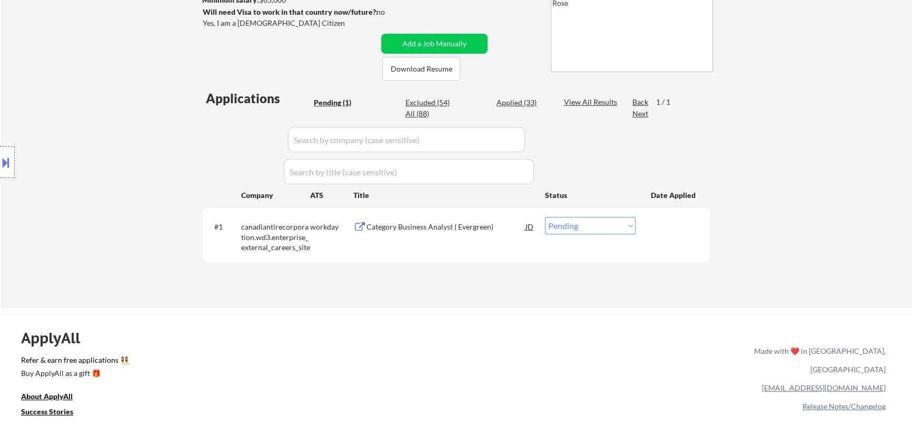
select select ""excluded__expired_""
select select ""excluded__blocklist_""
select select ""excluded__expired_""
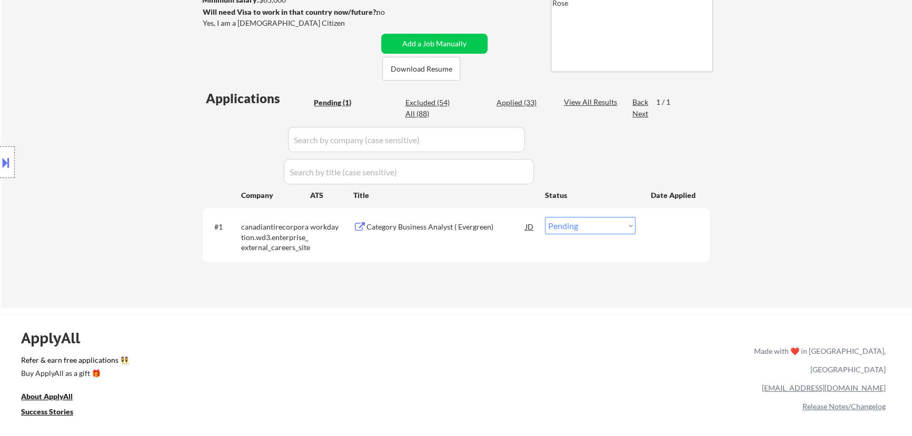
select select ""excluded__expired_""
select select ""applied""
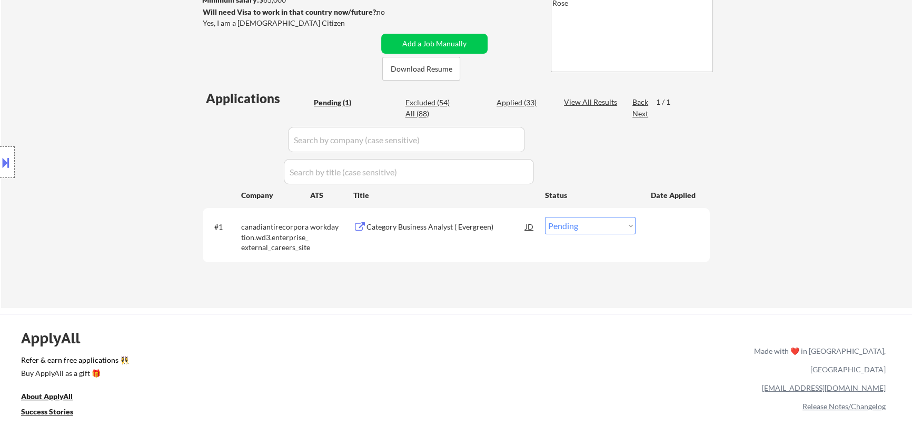
select select ""applied""
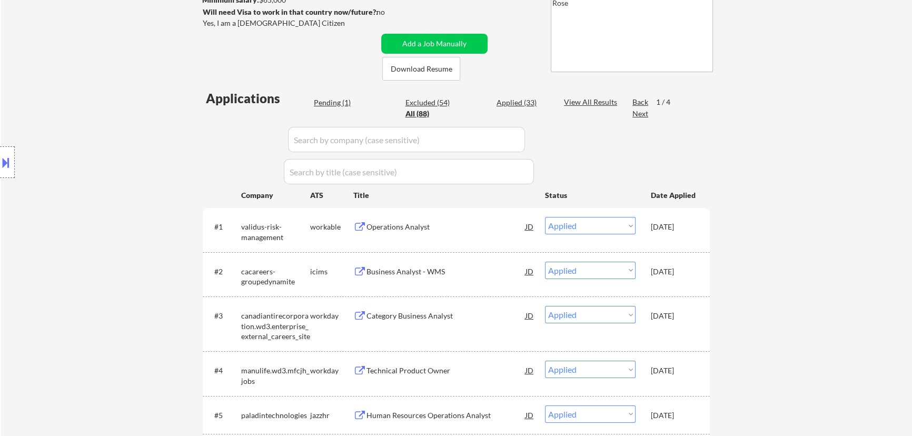
click at [332, 104] on div "Pending (1)" at bounding box center [340, 102] width 53 height 11
select select ""pending""
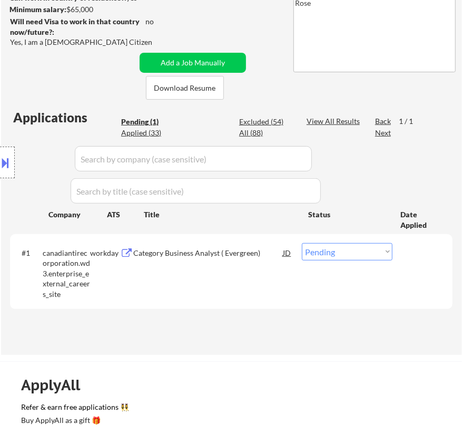
click at [331, 253] on select "Choose an option... Pending Applied Excluded (Questions) Excluded (Expired) Exc…" at bounding box center [347, 251] width 91 height 17
select select ""applied""
click at [302, 243] on select "Choose an option... Pending Applied Excluded (Questions) Excluded (Expired) Exc…" at bounding box center [347, 251] width 91 height 17
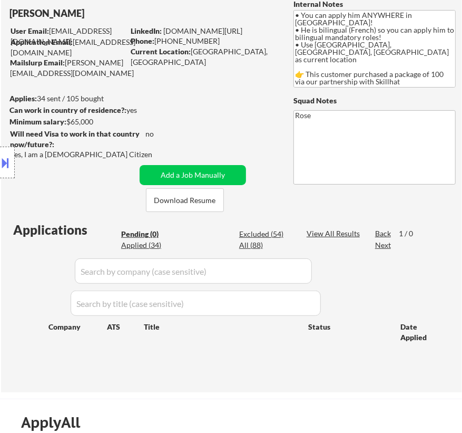
scroll to position [95, 0]
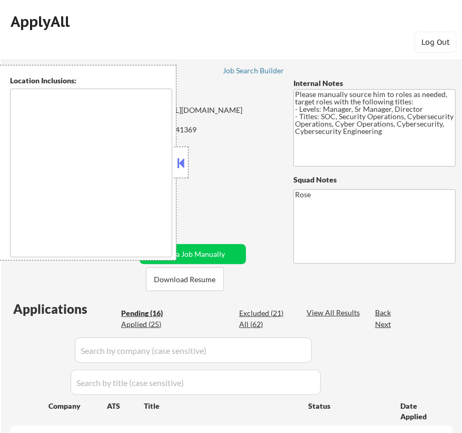
type textarea "[GEOGRAPHIC_DATA], [GEOGRAPHIC_DATA] [GEOGRAPHIC_DATA], [GEOGRAPHIC_DATA] [GEOG…"
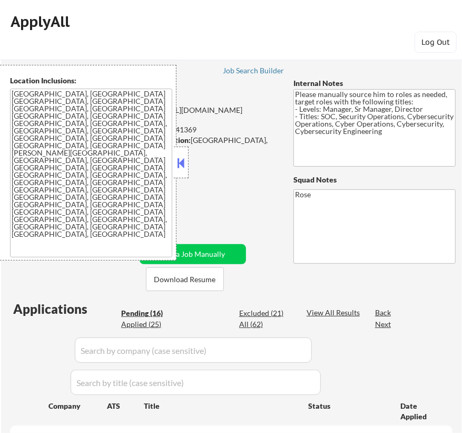
click at [181, 165] on button at bounding box center [181, 163] width 12 height 16
select select ""pending""
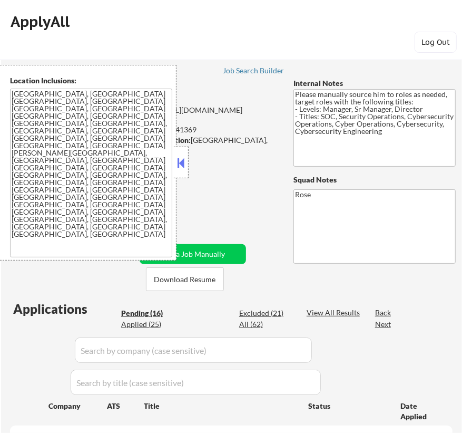
select select ""pending""
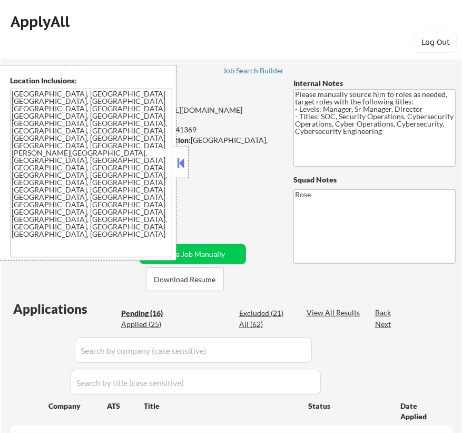
select select ""pending""
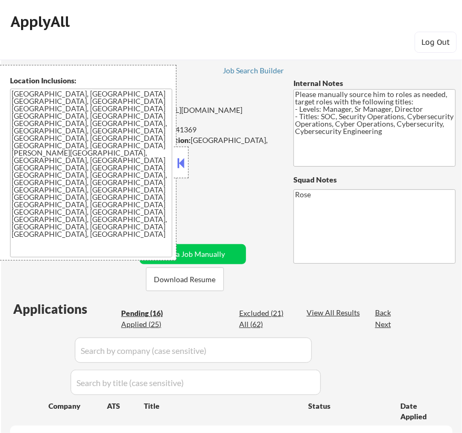
select select ""pending""
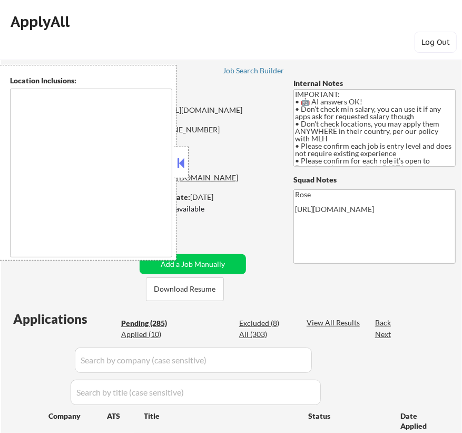
type textarea "country:[GEOGRAPHIC_DATA]"
click at [182, 160] on button at bounding box center [181, 163] width 12 height 16
click at [181, 159] on button at bounding box center [181, 163] width 12 height 16
select select ""pending""
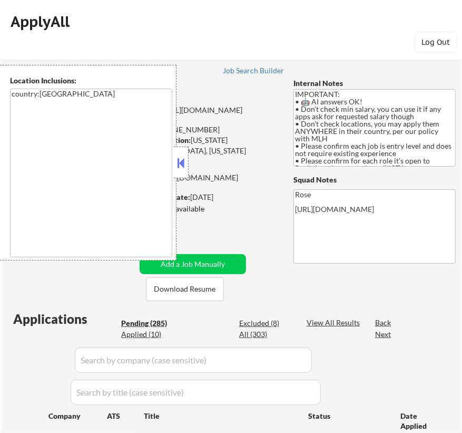
select select ""pending""
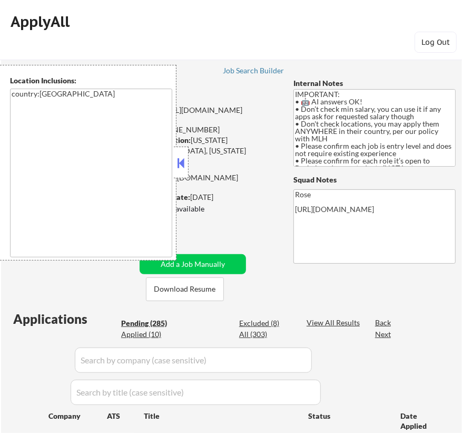
select select ""pending""
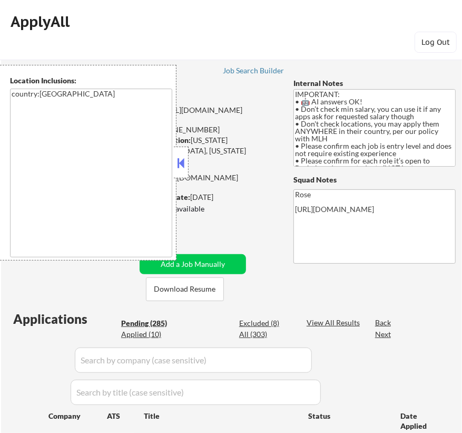
select select ""pending""
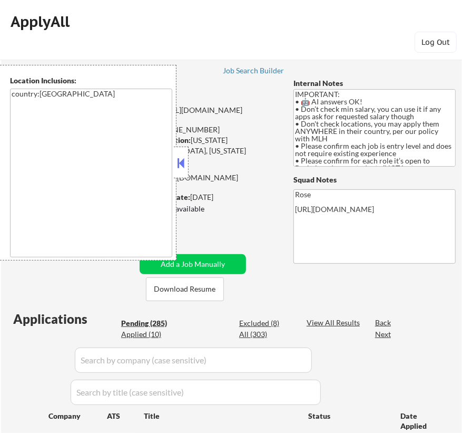
select select ""pending""
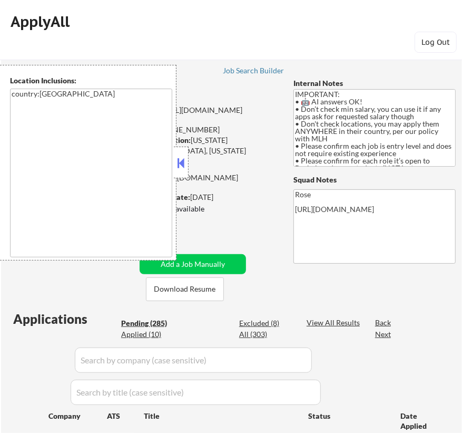
select select ""pending""
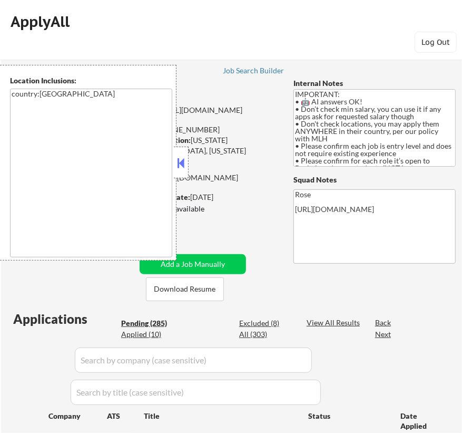
select select ""pending""
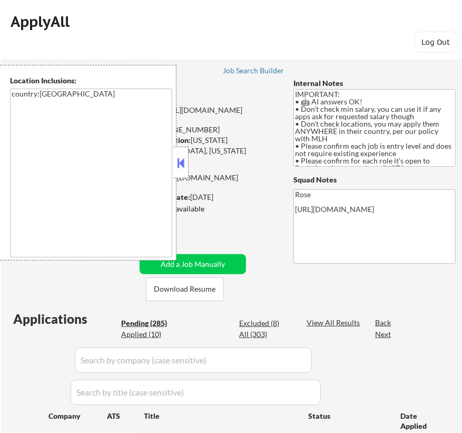
select select ""pending""
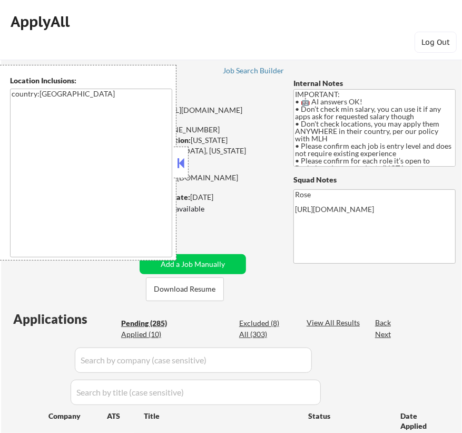
select select ""pending""
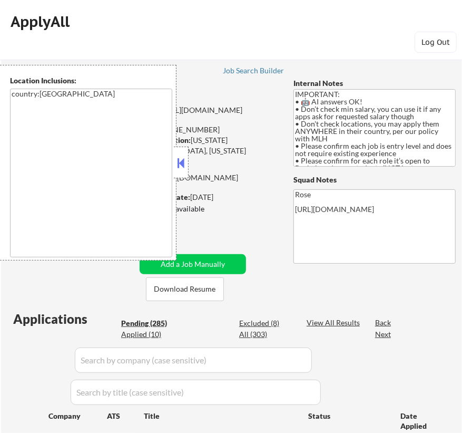
select select ""pending""
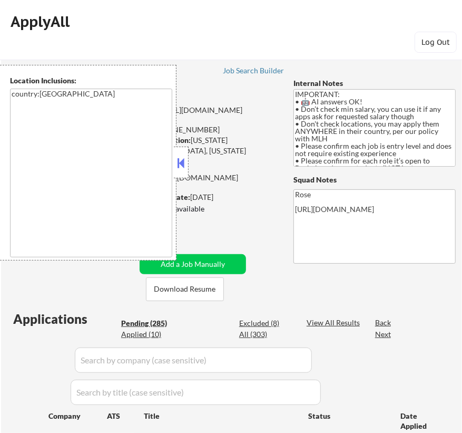
select select ""pending""
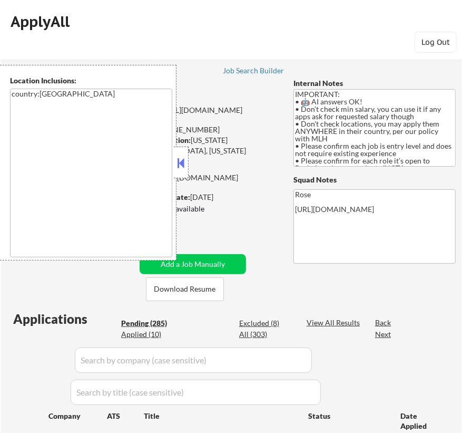
select select ""pending""
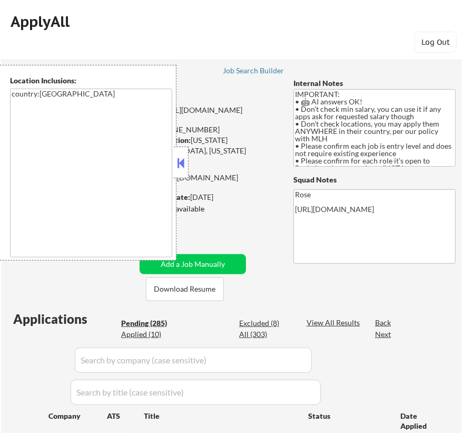
select select ""pending""
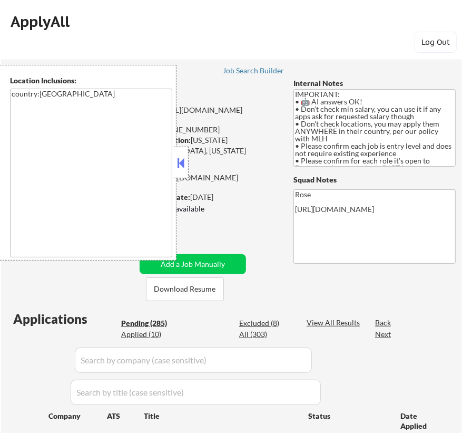
select select ""pending""
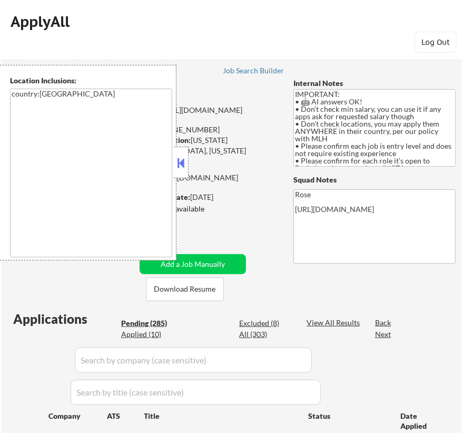
select select ""pending""
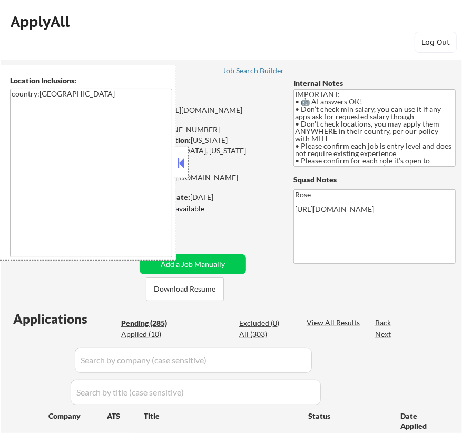
select select ""pending""
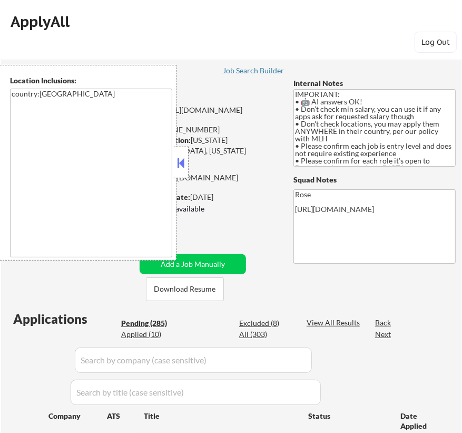
select select ""pending""
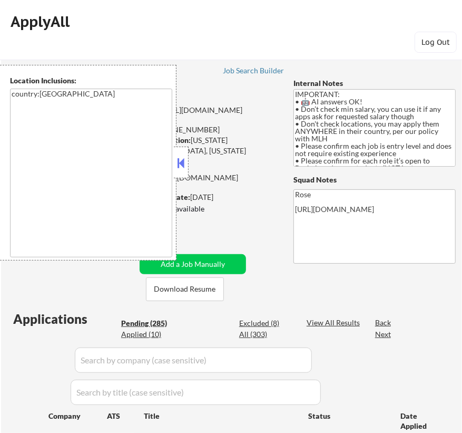
select select ""pending""
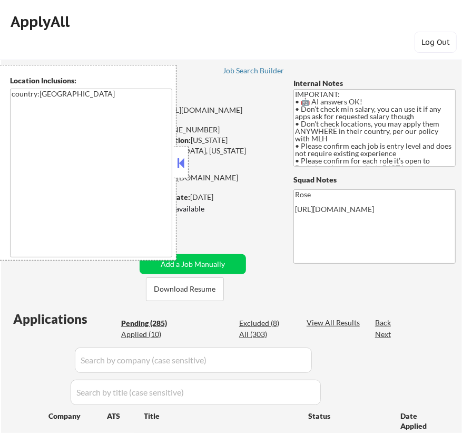
select select ""pending""
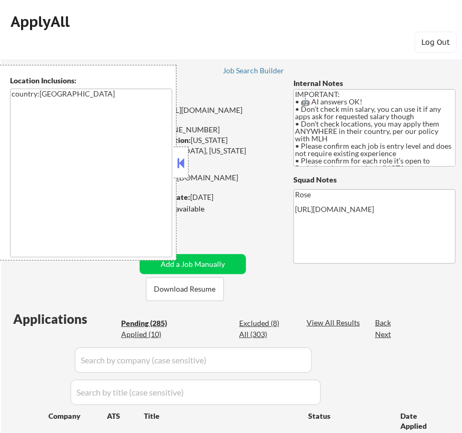
select select ""pending""
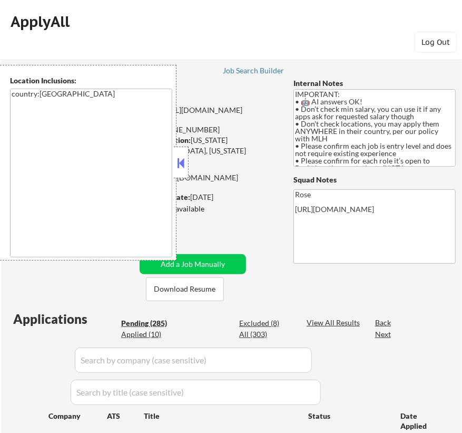
select select ""pending""
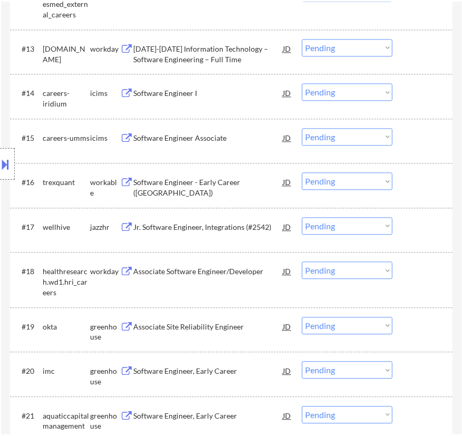
scroll to position [1006, 0]
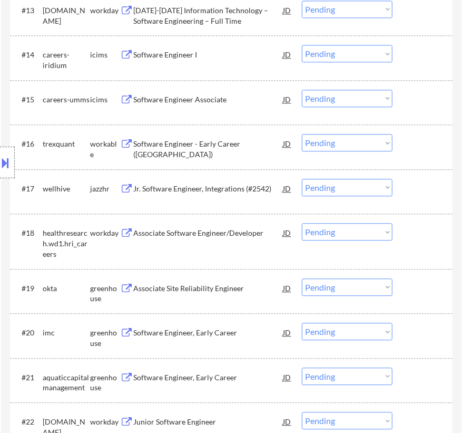
click at [228, 145] on div "Software Engineer - Early Career ([GEOGRAPHIC_DATA])" at bounding box center [208, 149] width 150 height 21
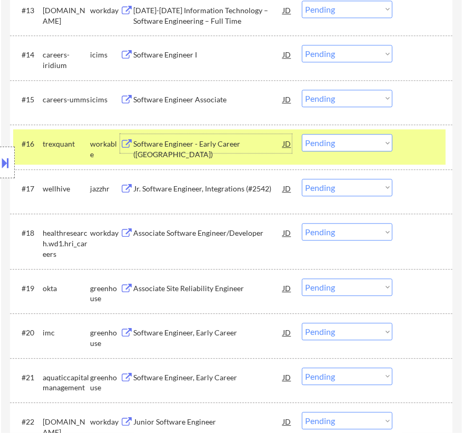
click at [333, 141] on select "Choose an option... Pending Applied Excluded (Questions) Excluded (Expired) Exc…" at bounding box center [347, 142] width 91 height 17
click at [302, 134] on select "Choose an option... Pending Applied Excluded (Questions) Excluded (Expired) Exc…" at bounding box center [347, 142] width 91 height 17
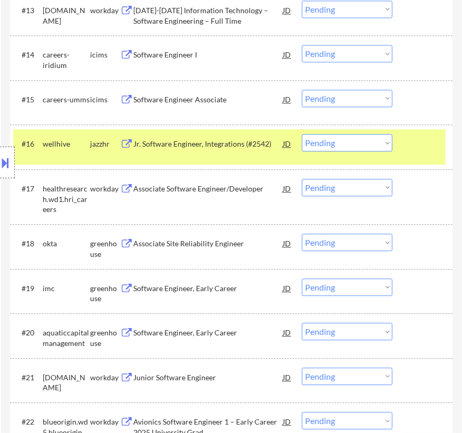
click at [244, 143] on div "Jr. Software Engineer, Integrations (#2542)" at bounding box center [208, 144] width 150 height 11
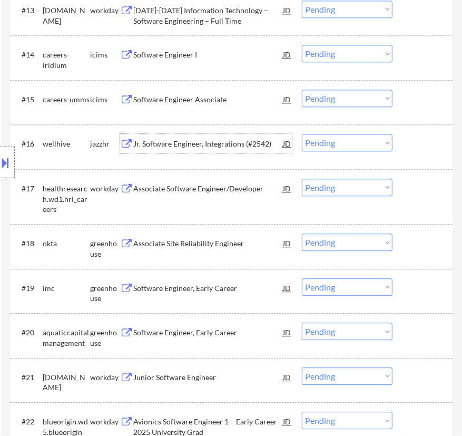
click at [342, 139] on select "Choose an option... Pending Applied Excluded (Questions) Excluded (Expired) Exc…" at bounding box center [347, 142] width 91 height 17
click at [302, 134] on select "Choose an option... Pending Applied Excluded (Questions) Excluded (Expired) Exc…" at bounding box center [347, 142] width 91 height 17
select select ""pending""
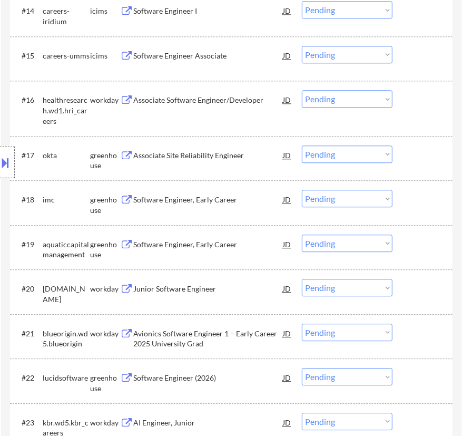
scroll to position [1101, 0]
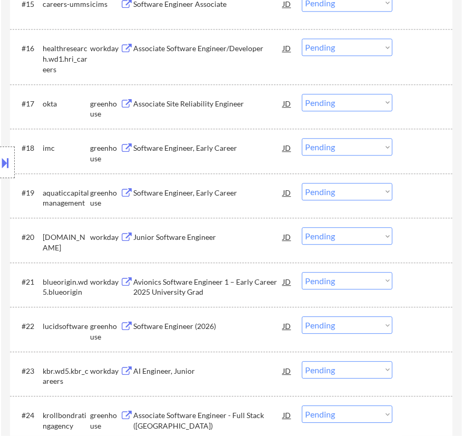
click at [236, 109] on div "Associate Site Reliability Engineer" at bounding box center [208, 103] width 150 height 19
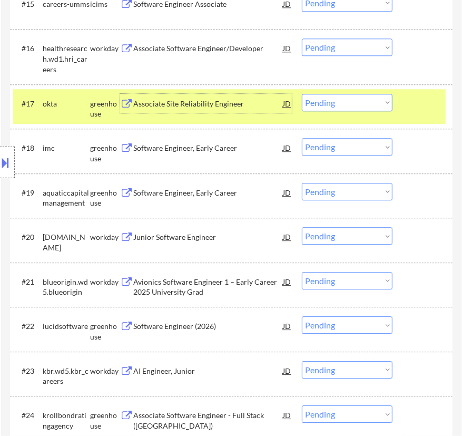
click at [370, 105] on select "Choose an option... Pending Applied Excluded (Questions) Excluded (Expired) Exc…" at bounding box center [347, 102] width 91 height 17
click at [302, 94] on select "Choose an option... Pending Applied Excluded (Questions) Excluded (Expired) Exc…" at bounding box center [347, 102] width 91 height 17
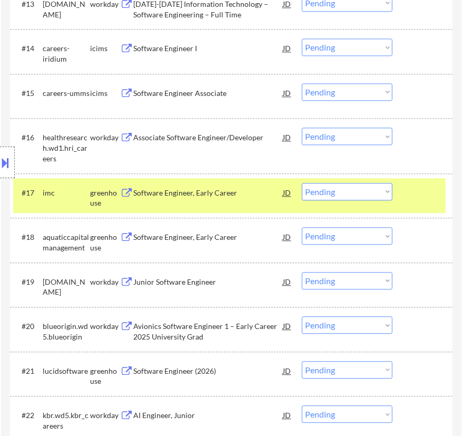
scroll to position [1054, 0]
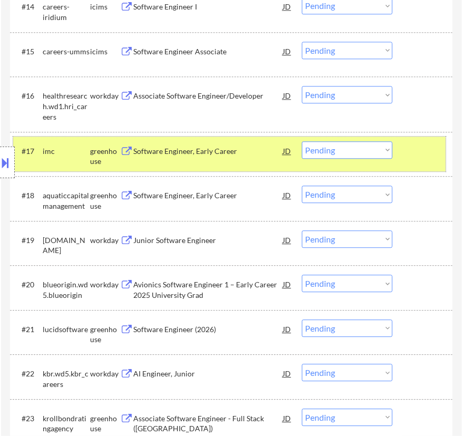
click at [258, 162] on div "#17 imc greenhouse Software Engineer, Early Career JD Choose an option... Pendi…" at bounding box center [229, 153] width 433 height 35
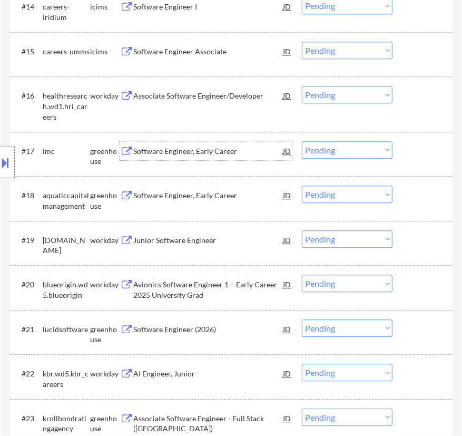
click at [252, 157] on div "Software Engineer, Early Career" at bounding box center [208, 150] width 150 height 19
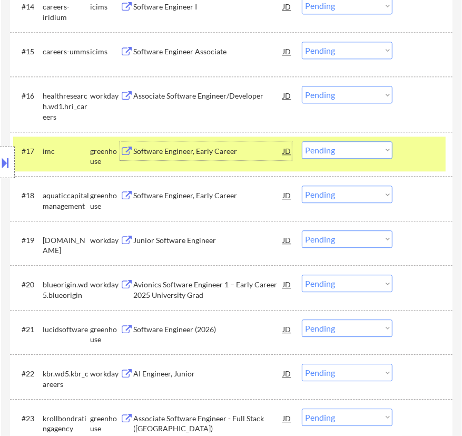
click at [337, 146] on select "Choose an option... Pending Applied Excluded (Questions) Excluded (Expired) Exc…" at bounding box center [347, 149] width 91 height 17
click at [302, 141] on select "Choose an option... Pending Applied Excluded (Questions) Excluded (Expired) Exc…" at bounding box center [347, 149] width 91 height 17
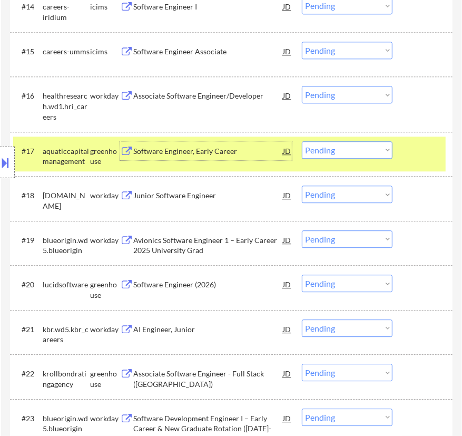
click at [255, 151] on div "Software Engineer, Early Career" at bounding box center [208, 151] width 150 height 11
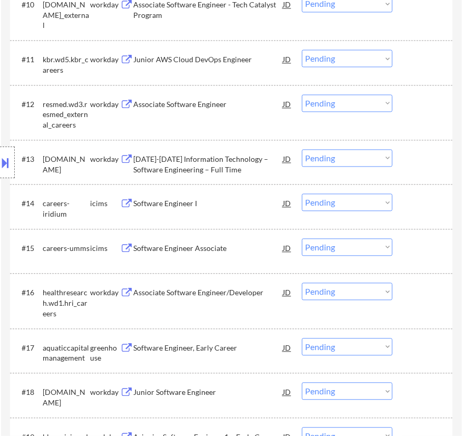
scroll to position [958, 0]
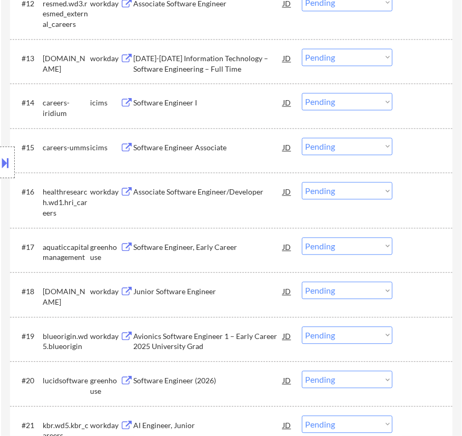
click at [340, 247] on select "Choose an option... Pending Applied Excluded (Questions) Excluded (Expired) Exc…" at bounding box center [347, 245] width 91 height 17
click at [302, 237] on select "Choose an option... Pending Applied Excluded (Questions) Excluded (Expired) Exc…" at bounding box center [347, 245] width 91 height 17
select select ""pending""
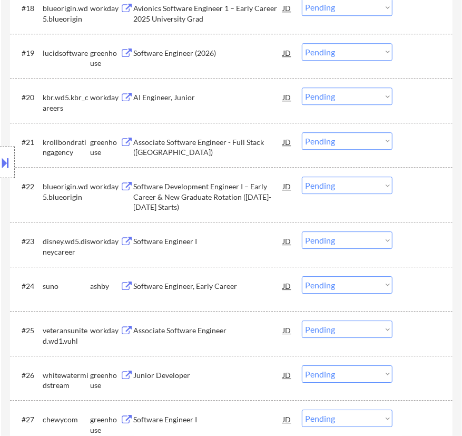
scroll to position [1245, 0]
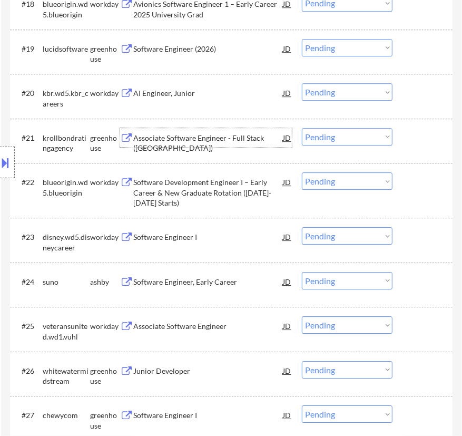
click at [238, 137] on div "Associate Software Engineer - Full Stack (PA)" at bounding box center [208, 143] width 150 height 21
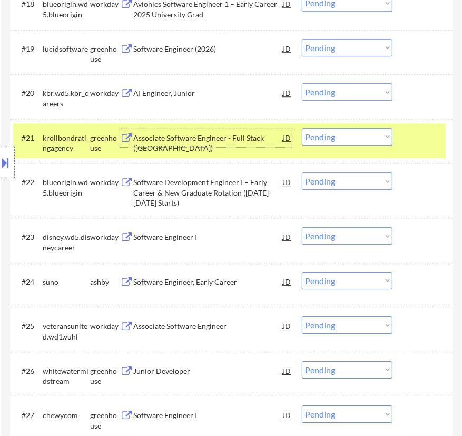
click at [347, 135] on select "Choose an option... Pending Applied Excluded (Questions) Excluded (Expired) Exc…" at bounding box center [347, 136] width 91 height 17
click at [302, 128] on select "Choose an option... Pending Applied Excluded (Questions) Excluded (Expired) Exc…" at bounding box center [347, 136] width 91 height 17
select select ""pending""
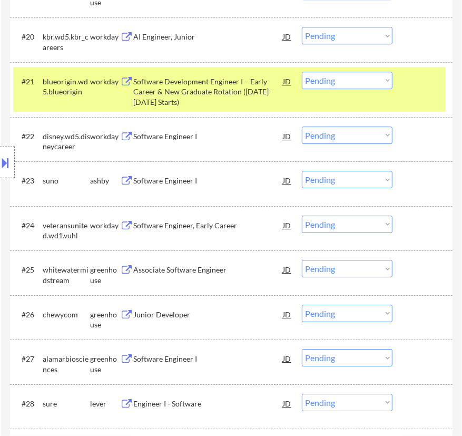
scroll to position [1341, 0]
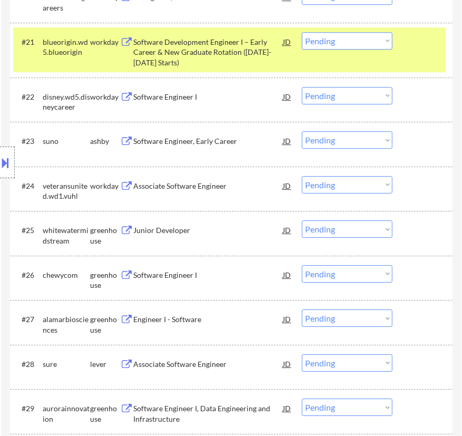
click at [417, 56] on div "#21 blueorigin.wd5.blueorigin workday Software Development Engineer I – Early C…" at bounding box center [229, 49] width 433 height 45
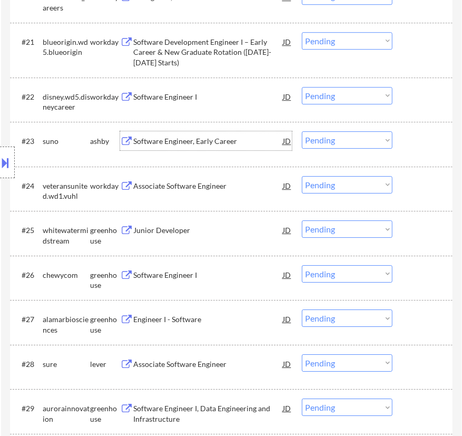
click at [235, 138] on div "Software Engineer, Early Career" at bounding box center [208, 141] width 150 height 11
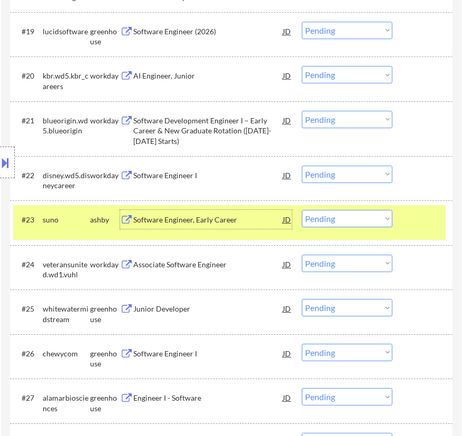
scroll to position [1293, 0]
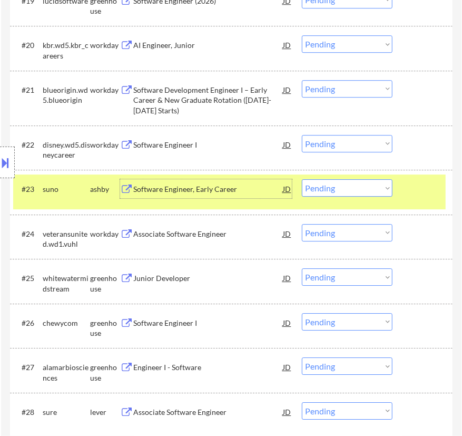
click at [345, 188] on select "Choose an option... Pending Applied Excluded (Questions) Excluded (Expired) Exc…" at bounding box center [347, 187] width 91 height 17
click at [302, 179] on select "Choose an option... Pending Applied Excluded (Questions) Excluded (Expired) Exc…" at bounding box center [347, 187] width 91 height 17
select select ""pending""
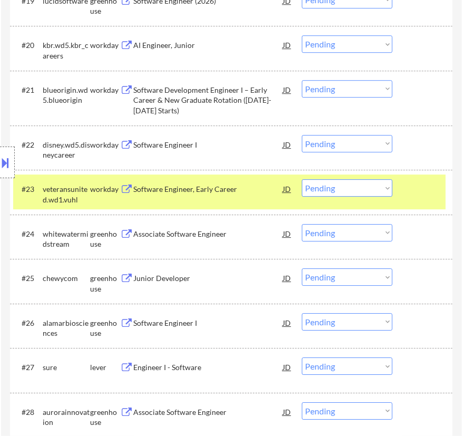
click at [408, 183] on div at bounding box center [424, 188] width 32 height 19
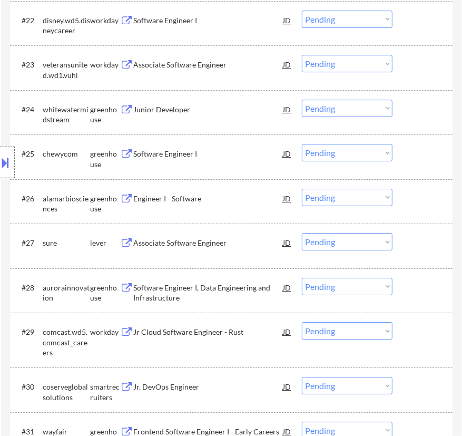
scroll to position [1437, 0]
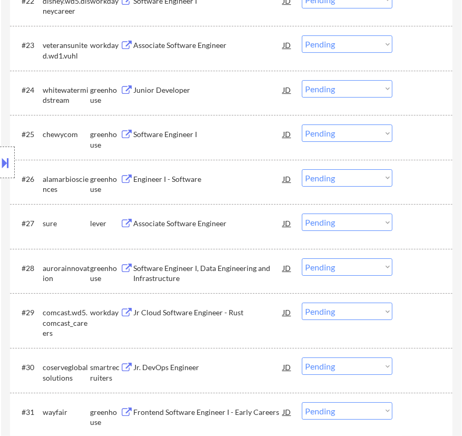
click at [234, 102] on div "#24 whitewatermidstream greenhouse Junior Developer JD Choose an option... Pend…" at bounding box center [229, 92] width 433 height 35
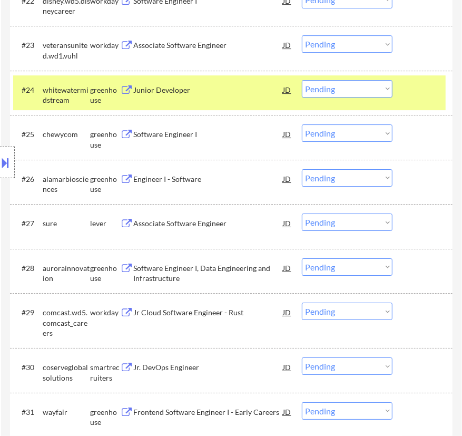
click at [247, 90] on div "Junior Developer" at bounding box center [208, 90] width 150 height 11
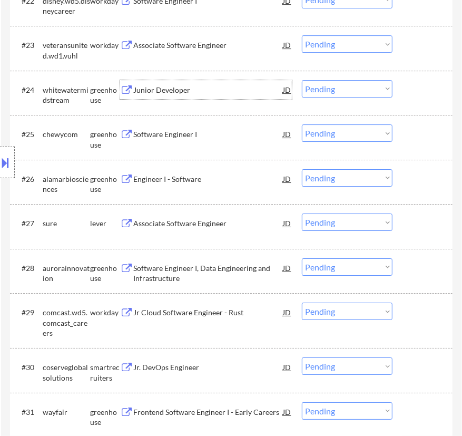
click at [341, 92] on select "Choose an option... Pending Applied Excluded (Questions) Excluded (Expired) Exc…" at bounding box center [347, 88] width 91 height 17
click at [302, 80] on select "Choose an option... Pending Applied Excluded (Questions) Excluded (Expired) Exc…" at bounding box center [347, 88] width 91 height 17
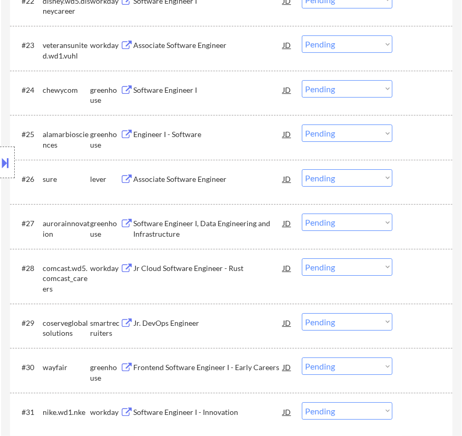
click at [242, 91] on div "Software Engineer I" at bounding box center [208, 90] width 150 height 11
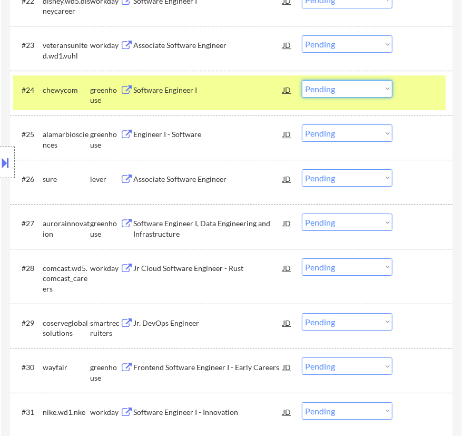
click at [363, 93] on select "Choose an option... Pending Applied Excluded (Questions) Excluded (Expired) Exc…" at bounding box center [347, 88] width 91 height 17
click at [302, 80] on select "Choose an option... Pending Applied Excluded (Questions) Excluded (Expired) Exc…" at bounding box center [347, 88] width 91 height 17
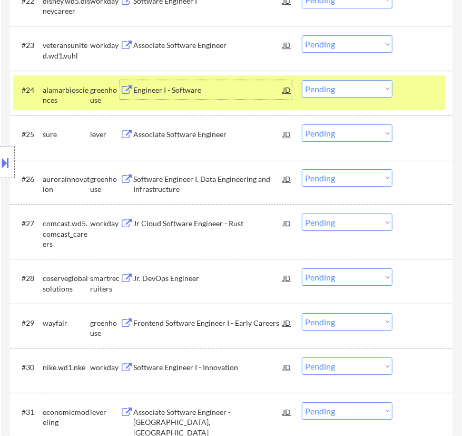
click at [232, 91] on div "Engineer I - Software" at bounding box center [208, 90] width 150 height 11
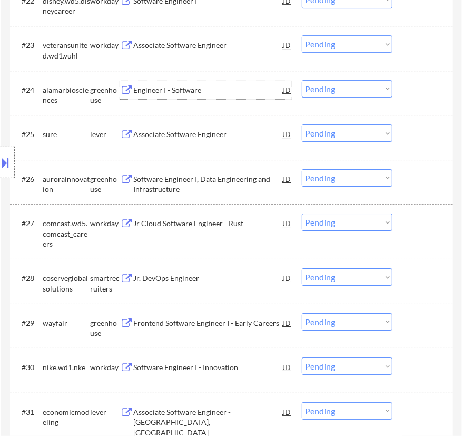
click at [342, 88] on select "Choose an option... Pending Applied Excluded (Questions) Excluded (Expired) Exc…" at bounding box center [347, 88] width 91 height 17
click at [302, 80] on select "Choose an option... Pending Applied Excluded (Questions) Excluded (Expired) Exc…" at bounding box center [347, 88] width 91 height 17
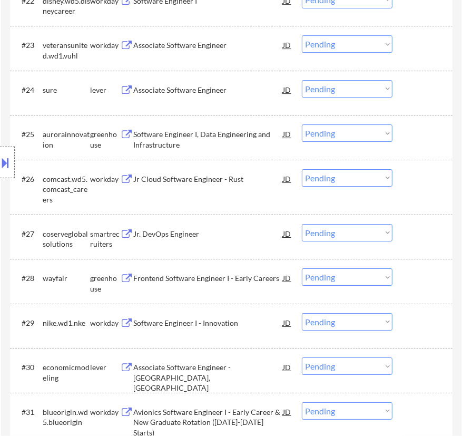
click at [244, 90] on div "Associate Software Engineer" at bounding box center [208, 90] width 150 height 11
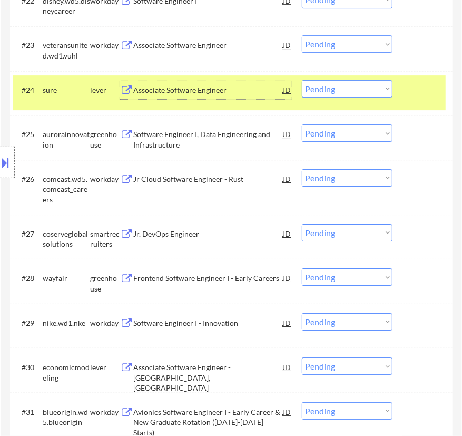
click at [345, 90] on select "Choose an option... Pending Applied Excluded (Questions) Excluded (Expired) Exc…" at bounding box center [347, 88] width 91 height 17
click at [302, 80] on select "Choose an option... Pending Applied Excluded (Questions) Excluded (Expired) Exc…" at bounding box center [347, 88] width 91 height 17
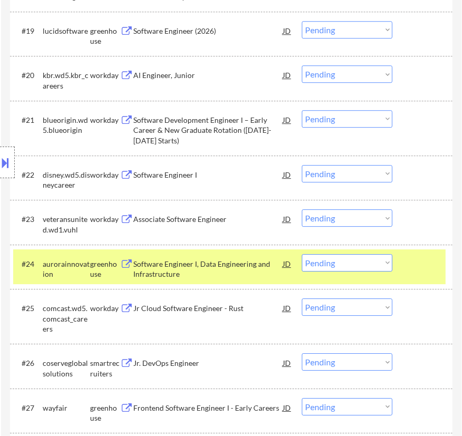
scroll to position [1389, 0]
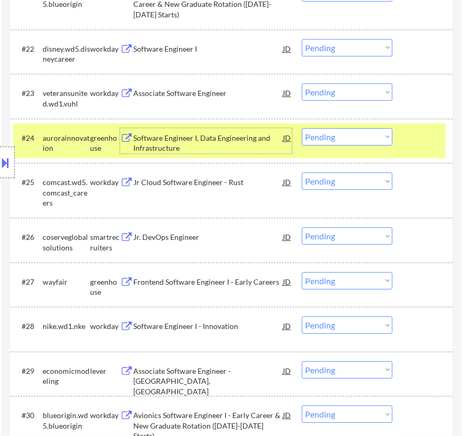
click at [257, 142] on div "Software Engineer I, Data Engineering and Infrastructure" at bounding box center [208, 143] width 150 height 21
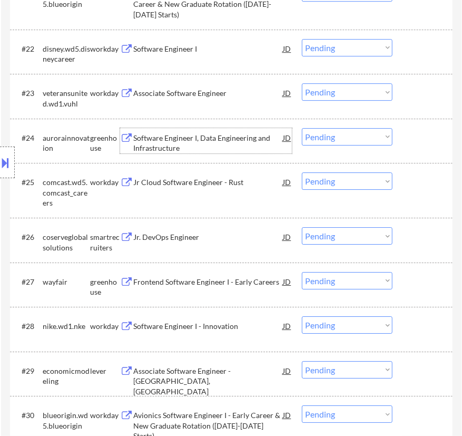
click at [360, 132] on select "Choose an option... Pending Applied Excluded (Questions) Excluded (Expired) Exc…" at bounding box center [347, 136] width 91 height 17
click at [302, 128] on select "Choose an option... Pending Applied Excluded (Questions) Excluded (Expired) Exc…" at bounding box center [347, 136] width 91 height 17
select select ""pending""
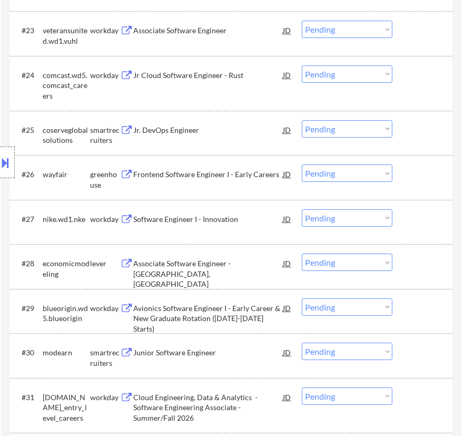
scroll to position [1485, 0]
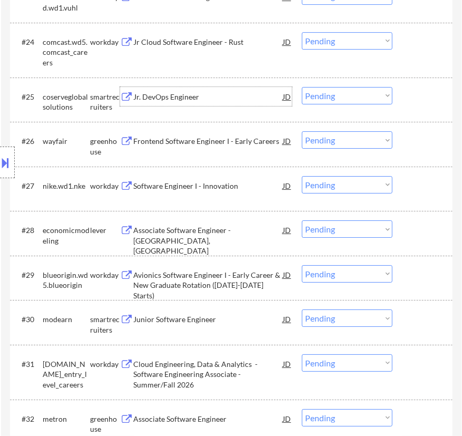
click at [234, 103] on div "Jr. DevOps Engineer" at bounding box center [208, 96] width 150 height 19
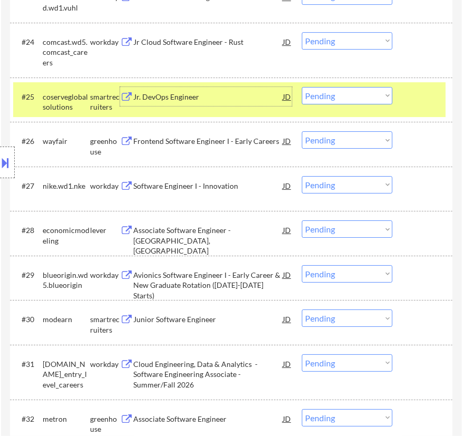
click at [357, 94] on select "Choose an option... Pending Applied Excluded (Questions) Excluded (Expired) Exc…" at bounding box center [347, 95] width 91 height 17
click at [302, 87] on select "Choose an option... Pending Applied Excluded (Questions) Excluded (Expired) Exc…" at bounding box center [347, 95] width 91 height 17
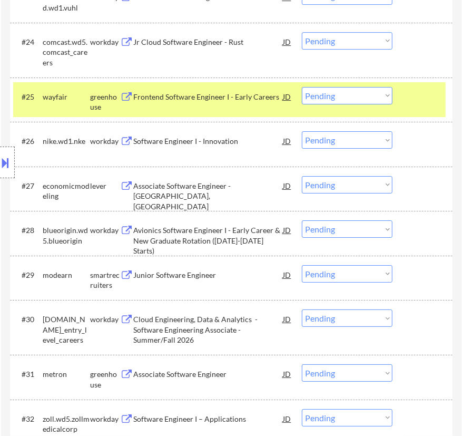
click at [213, 101] on div "Frontend Software Engineer I - Early Careers" at bounding box center [208, 97] width 150 height 11
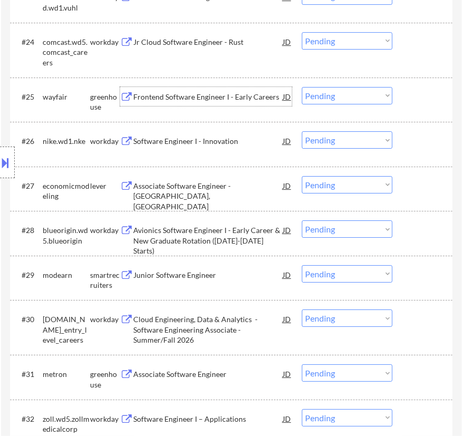
click at [356, 97] on select "Choose an option... Pending Applied Excluded (Questions) Excluded (Expired) Exc…" at bounding box center [347, 95] width 91 height 17
click at [302, 87] on select "Choose an option... Pending Applied Excluded (Questions) Excluded (Expired) Exc…" at bounding box center [347, 95] width 91 height 17
select select ""pending""
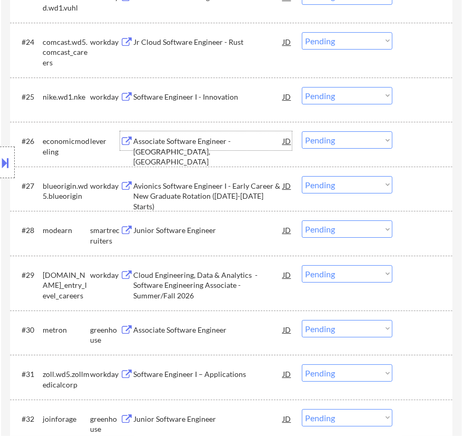
click at [231, 140] on div "Associate Software Engineer - Moscow, ID" at bounding box center [208, 151] width 150 height 31
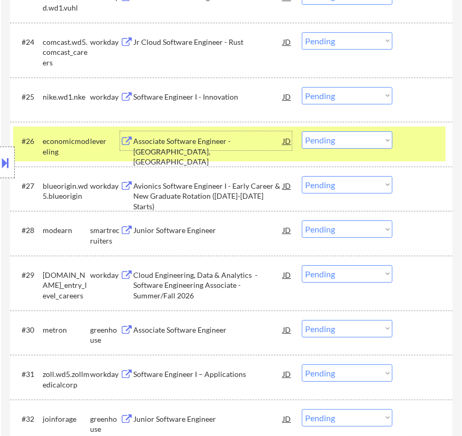
click at [321, 139] on select "Choose an option... Pending Applied Excluded (Questions) Excluded (Expired) Exc…" at bounding box center [347, 139] width 91 height 17
click at [302, 131] on select "Choose an option... Pending Applied Excluded (Questions) Excluded (Expired) Exc…" at bounding box center [347, 139] width 91 height 17
select select ""pending""
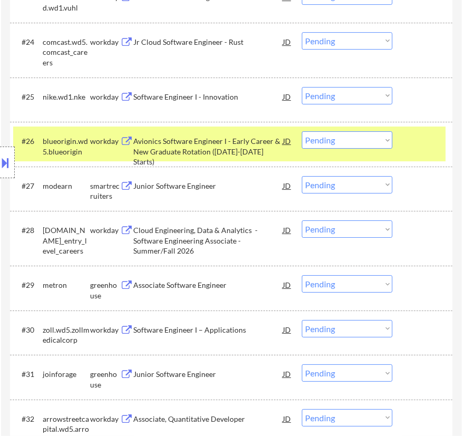
click at [401, 144] on div "#26 blueorigin.wd5.blueorigin workday Avionics Software Engineer I - Early Care…" at bounding box center [229, 143] width 433 height 35
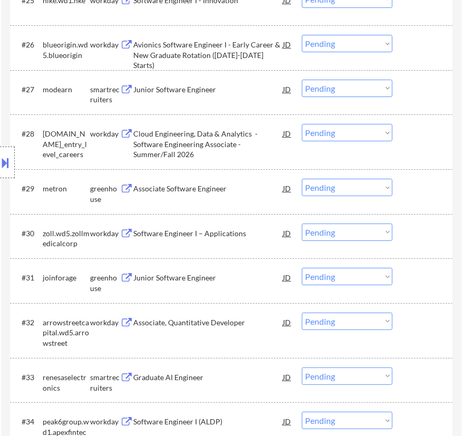
scroll to position [1580, 0]
click at [231, 96] on div "Junior Software Engineer" at bounding box center [208, 89] width 150 height 19
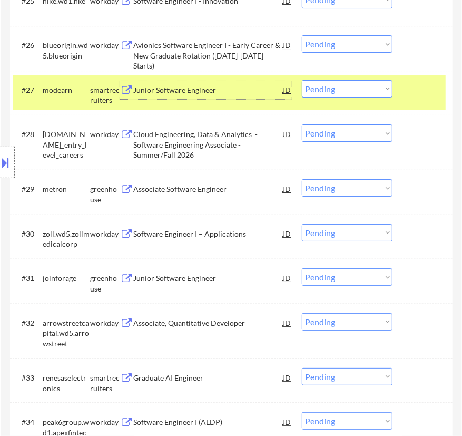
click at [341, 88] on select "Choose an option... Pending Applied Excluded (Questions) Excluded (Expired) Exc…" at bounding box center [347, 88] width 91 height 17
click at [302, 80] on select "Choose an option... Pending Applied Excluded (Questions) Excluded (Expired) Exc…" at bounding box center [347, 88] width 91 height 17
select select ""pending""
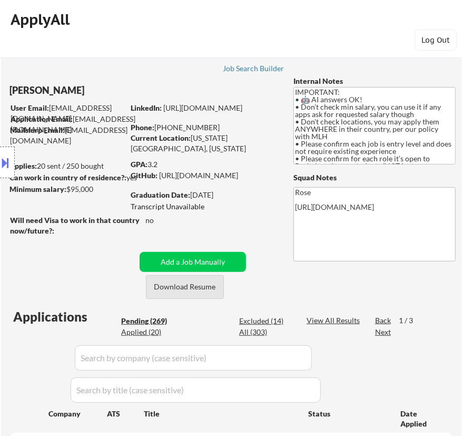
scroll to position [0, 0]
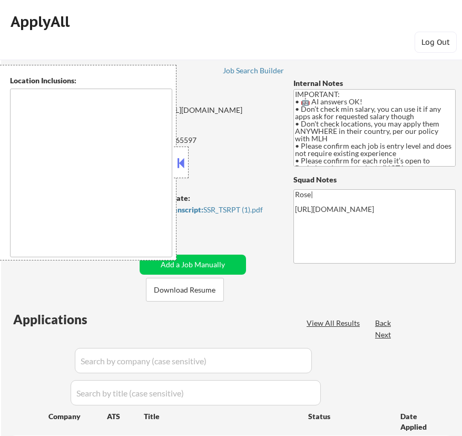
select select ""pending""
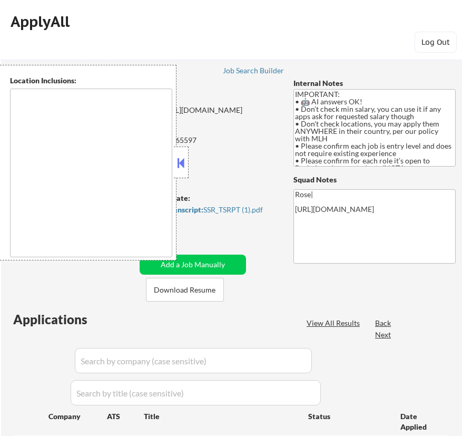
select select ""pending""
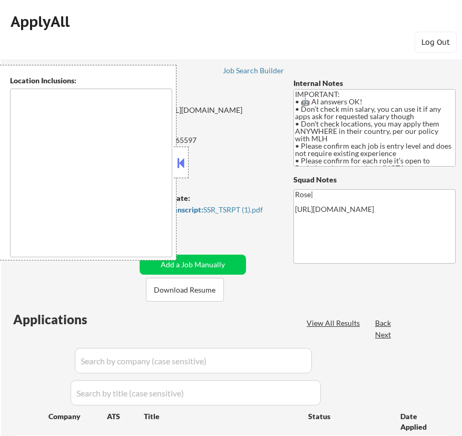
select select ""pending""
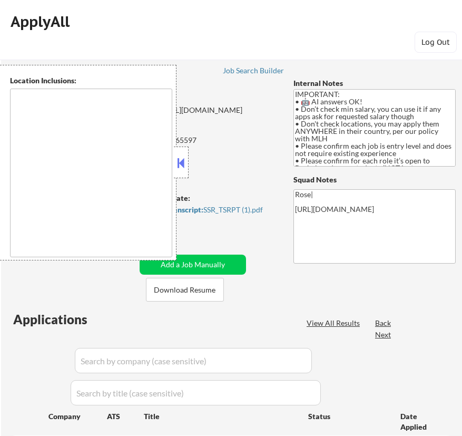
select select ""pending""
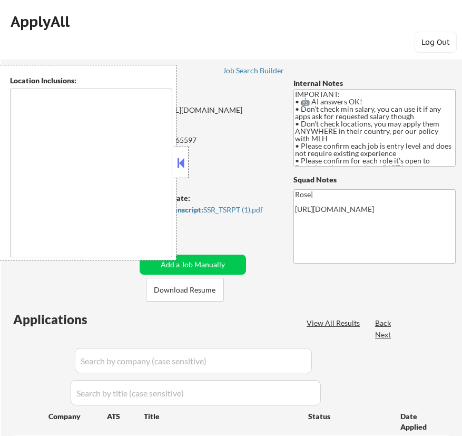
select select ""pending""
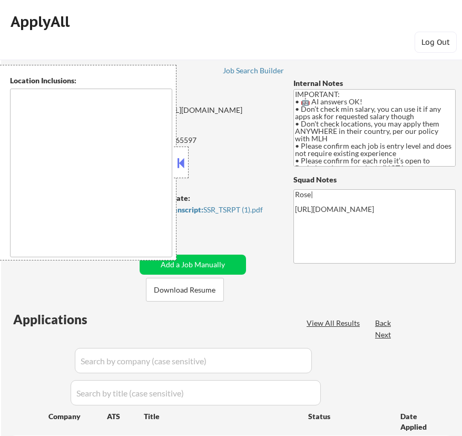
select select ""pending""
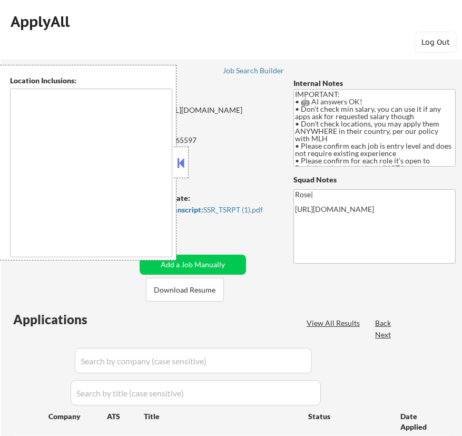
select select ""pending""
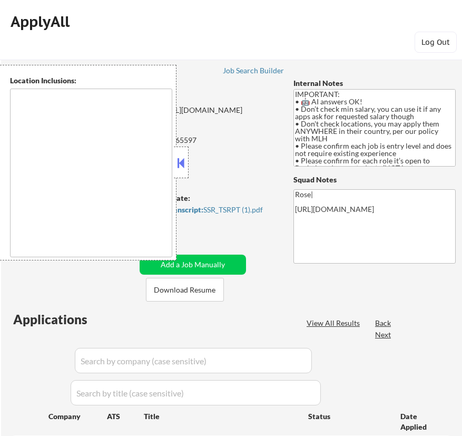
select select ""pending""
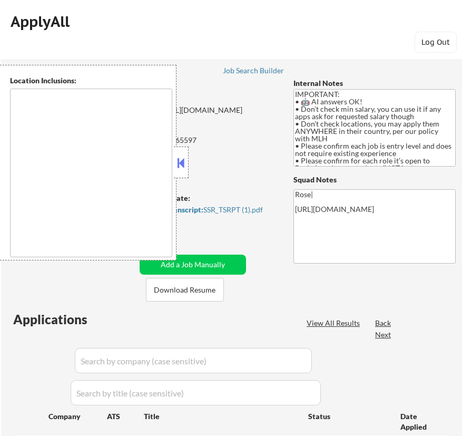
select select ""pending""
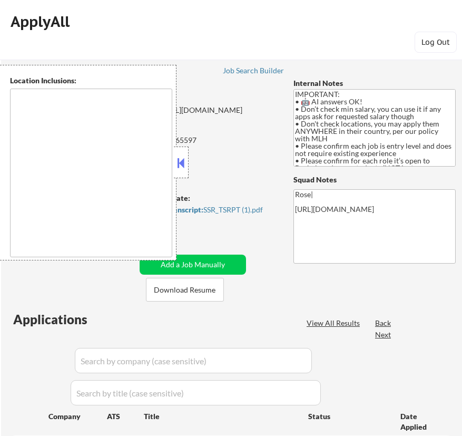
select select ""pending""
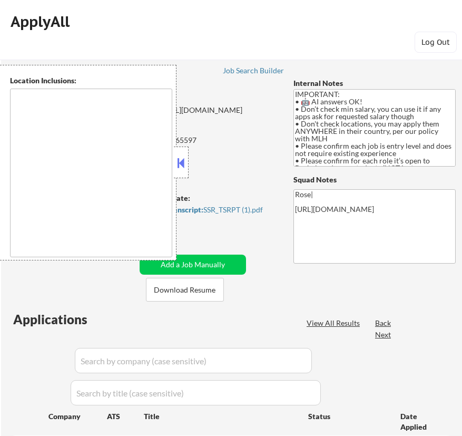
select select ""pending""
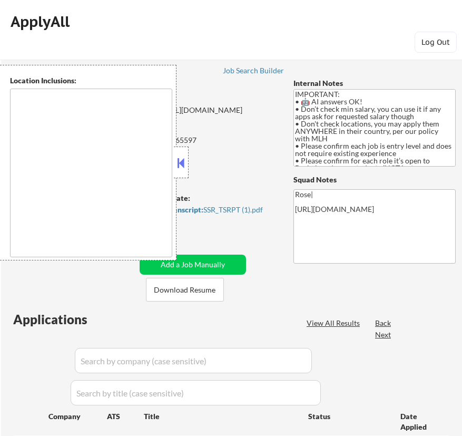
select select ""pending""
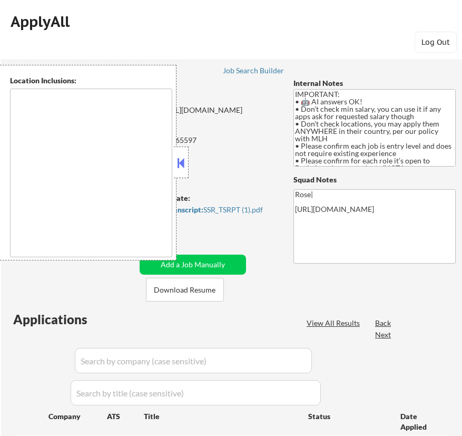
select select ""pending""
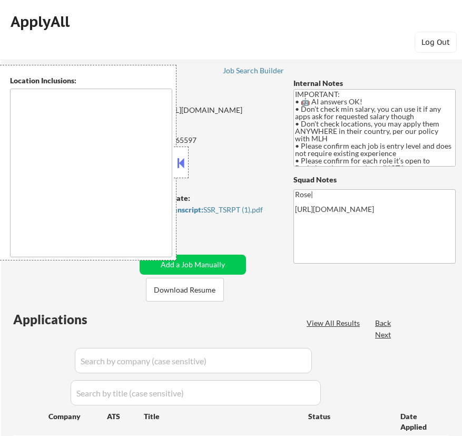
select select ""pending""
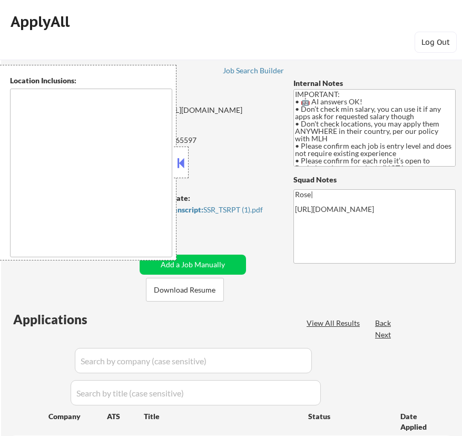
select select ""pending""
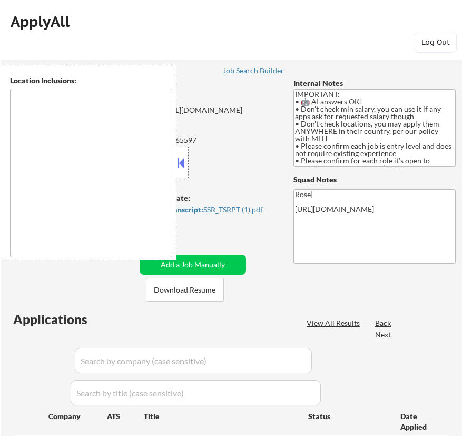
select select ""pending""
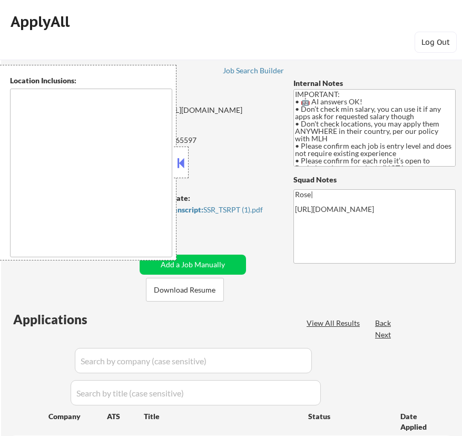
select select ""pending""
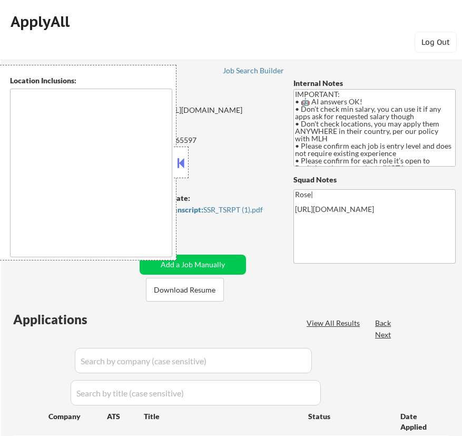
select select ""pending""
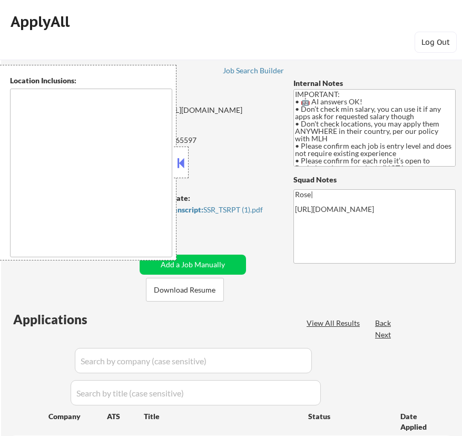
select select ""pending""
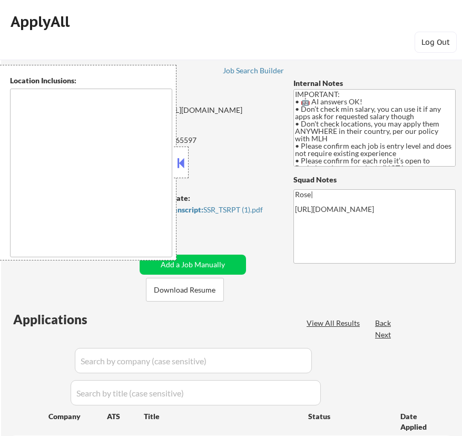
select select ""pending""
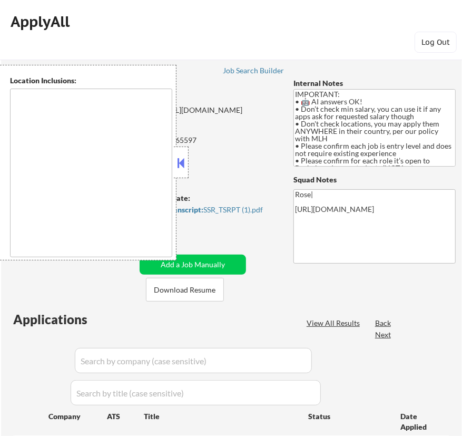
scroll to position [95, 0]
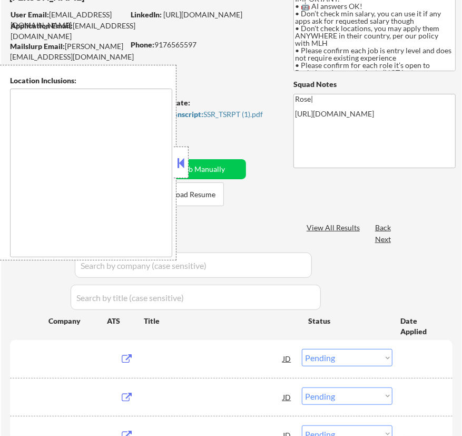
type textarea "country:[GEOGRAPHIC_DATA]"
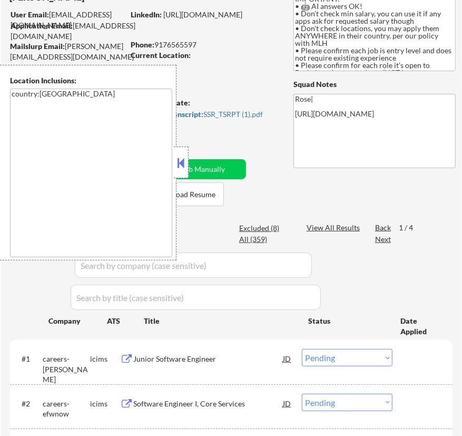
click at [181, 161] on button at bounding box center [181, 163] width 12 height 16
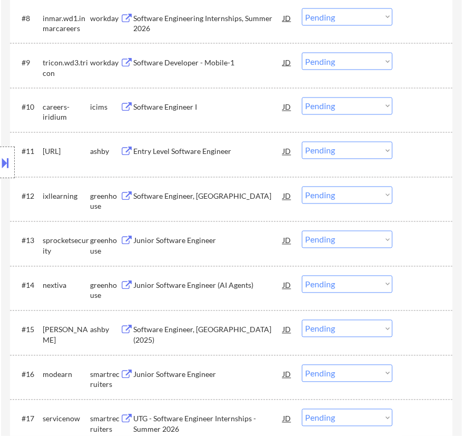
scroll to position [766, 0]
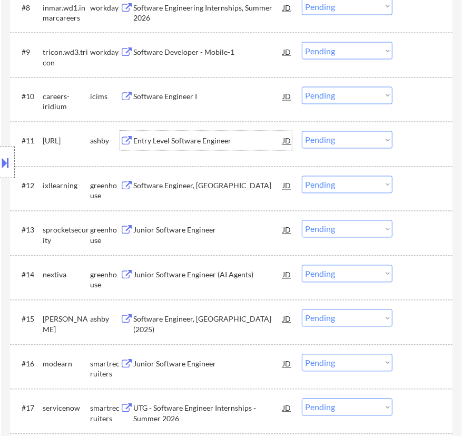
click at [237, 141] on div "Entry Level Software Engineer" at bounding box center [208, 141] width 150 height 11
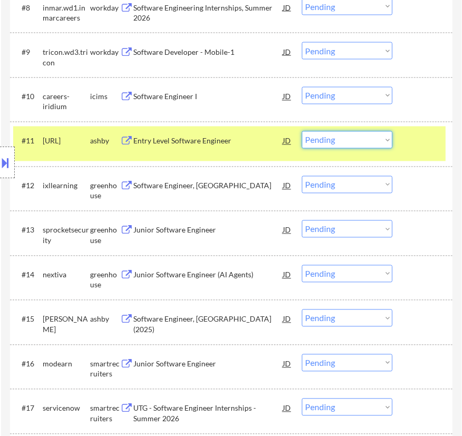
drag, startPoint x: 340, startPoint y: 142, endPoint x: 341, endPoint y: 147, distance: 5.4
click at [340, 142] on select "Choose an option... Pending Applied Excluded (Questions) Excluded (Expired) Exc…" at bounding box center [347, 139] width 91 height 17
click at [302, 131] on select "Choose an option... Pending Applied Excluded (Questions) Excluded (Expired) Exc…" at bounding box center [347, 139] width 91 height 17
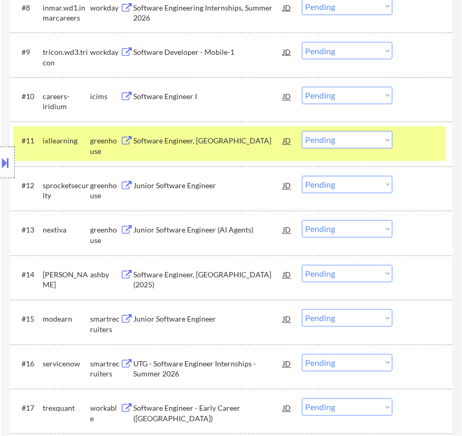
click at [240, 137] on div "Software Engineer, New Grad" at bounding box center [208, 141] width 150 height 11
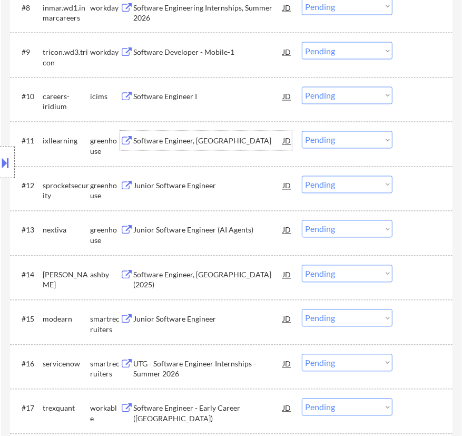
click at [382, 137] on select "Choose an option... Pending Applied Excluded (Questions) Excluded (Expired) Exc…" at bounding box center [347, 139] width 91 height 17
click at [302, 131] on select "Choose an option... Pending Applied Excluded (Questions) Excluded (Expired) Exc…" at bounding box center [347, 139] width 91 height 17
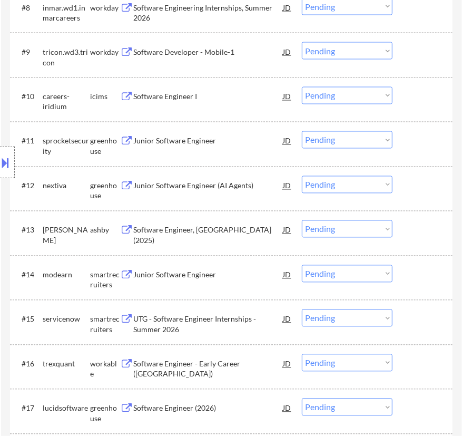
click at [252, 141] on div "Junior Software Engineer" at bounding box center [208, 141] width 150 height 11
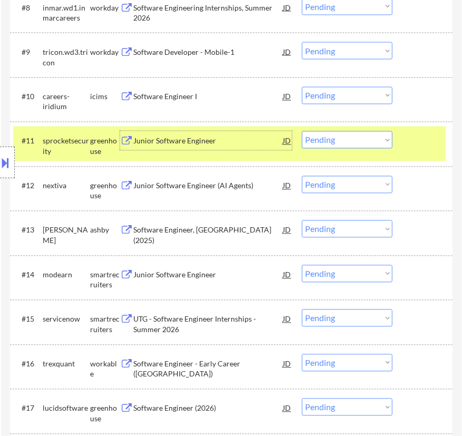
click at [323, 140] on select "Choose an option... Pending Applied Excluded (Questions) Excluded (Expired) Exc…" at bounding box center [347, 139] width 91 height 17
click at [302, 131] on select "Choose an option... Pending Applied Excluded (Questions) Excluded (Expired) Exc…" at bounding box center [347, 139] width 91 height 17
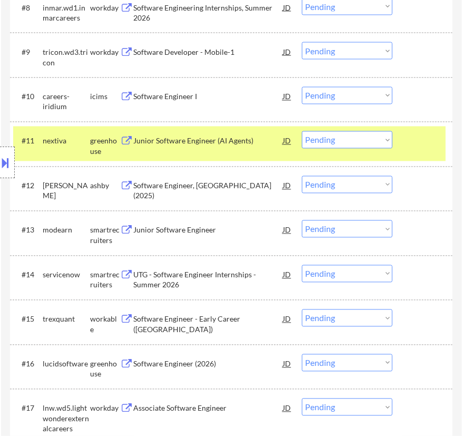
click at [241, 141] on div "Junior Software Engineer (AI Agents)" at bounding box center [208, 141] width 150 height 11
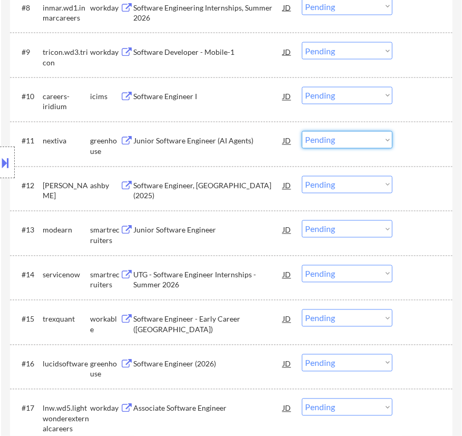
click at [374, 139] on select "Choose an option... Pending Applied Excluded (Questions) Excluded (Expired) Exc…" at bounding box center [347, 139] width 91 height 17
click at [302, 131] on select "Choose an option... Pending Applied Excluded (Questions) Excluded (Expired) Exc…" at bounding box center [347, 139] width 91 height 17
select select ""pending""
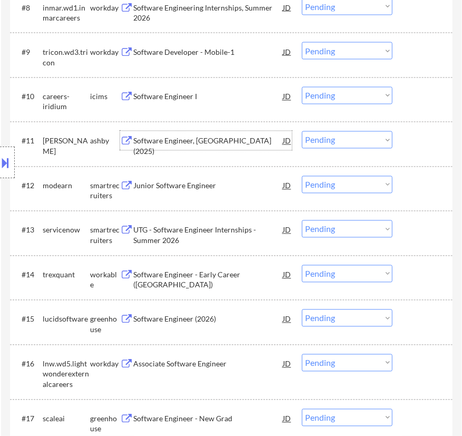
click at [233, 139] on div "Software Engineer, New Grad (2025)" at bounding box center [208, 146] width 150 height 21
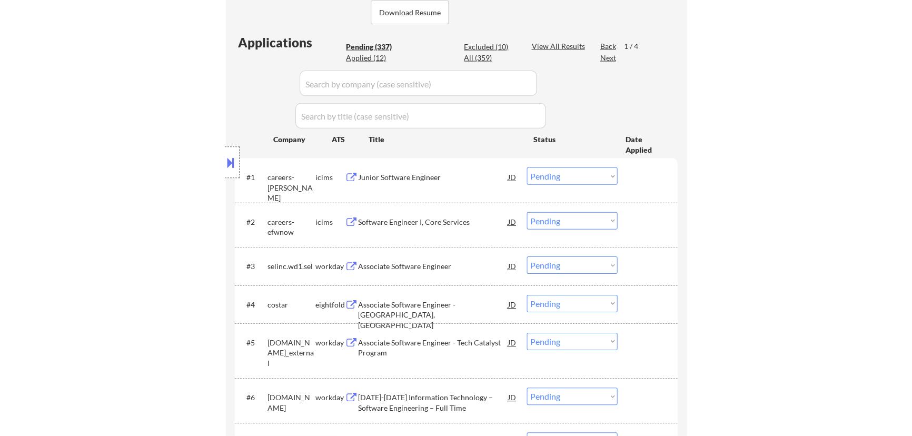
scroll to position [191, 0]
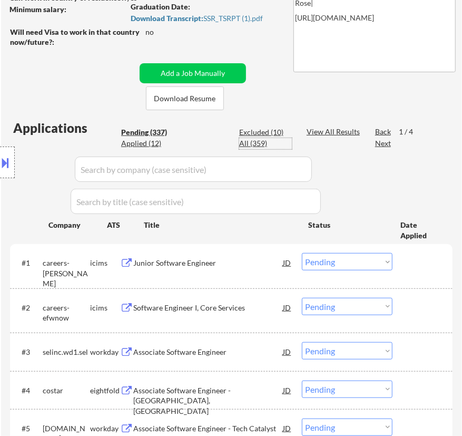
click at [248, 138] on div "All (359)" at bounding box center [265, 143] width 53 height 11
select select ""applied""
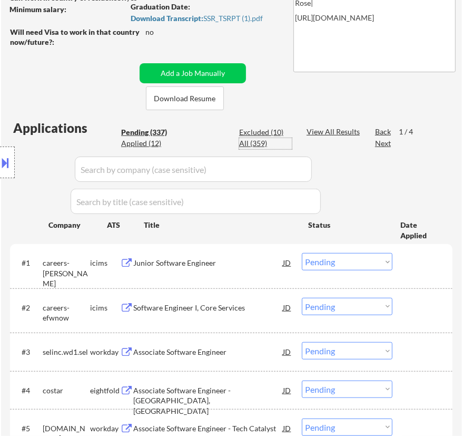
select select ""applied""
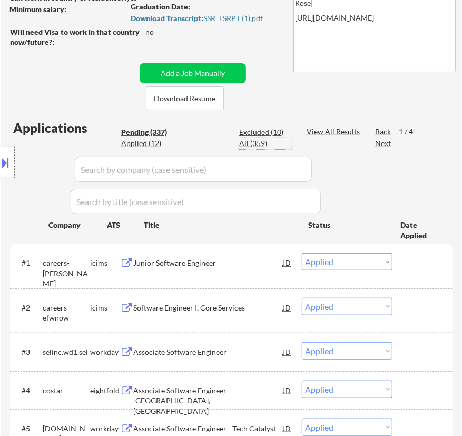
select select ""applied""
select select ""excluded__expired_""
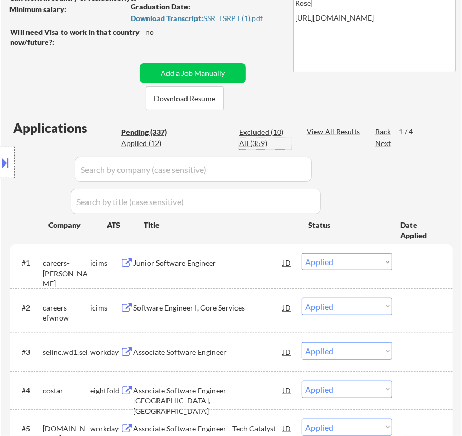
select select ""excluded__expired_""
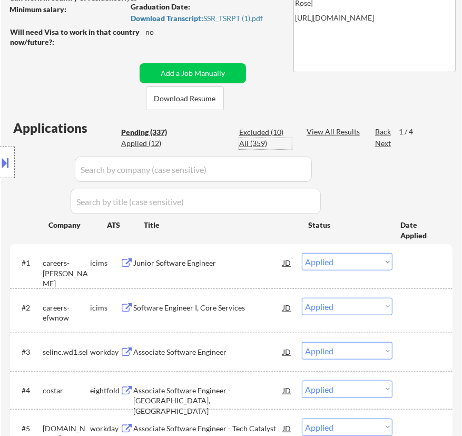
select select ""excluded""
select select ""excluded__expired_""
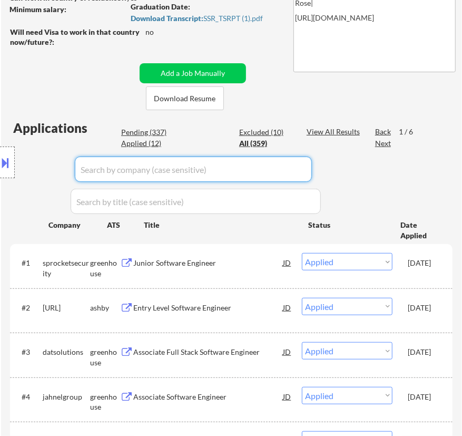
click at [267, 166] on input "input" at bounding box center [193, 168] width 237 height 25
type input "harvey"
select select ""pending""
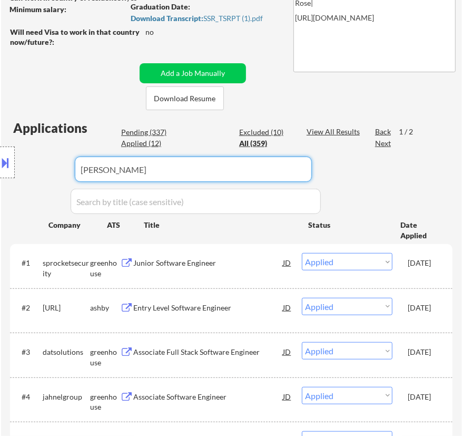
select select ""excluded__expired_""
select select ""pending""
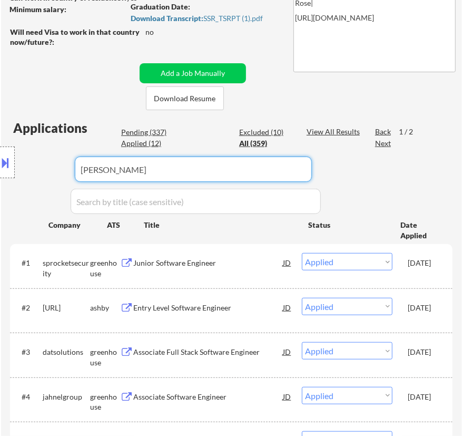
select select ""pending""
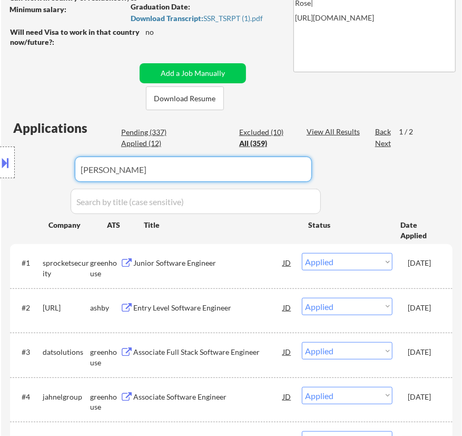
select select ""pending""
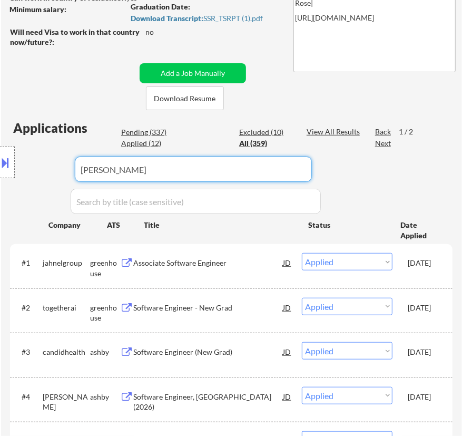
select select ""pending""
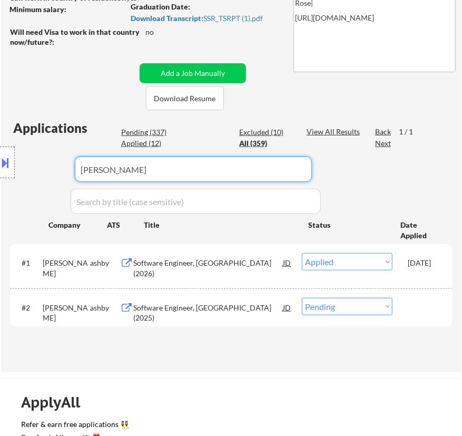
type input "harvey"
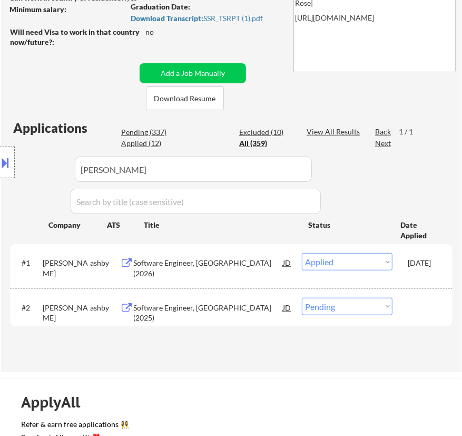
drag, startPoint x: 121, startPoint y: 169, endPoint x: -1, endPoint y: 168, distance: 121.7
click at [0, 168] on html "← Return to /applysquad Mailslurp Inbox Job Search Builder Ahmad Basyouni User …" at bounding box center [231, 27] width 462 height 436
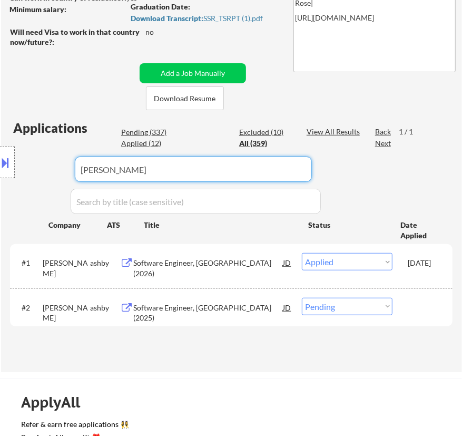
drag, startPoint x: 280, startPoint y: 174, endPoint x: 29, endPoint y: 174, distance: 250.8
click at [29, 174] on body "← Return to /applysquad Mailslurp Inbox Job Search Builder Ahmad Basyouni User …" at bounding box center [231, 27] width 462 height 436
click at [154, 132] on div "Location Inclusions: country:US" at bounding box center [94, 162] width 189 height 195
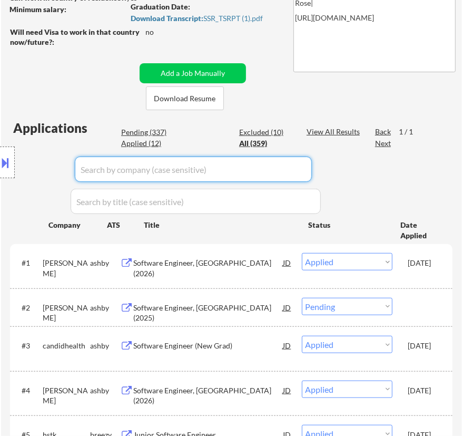
select select ""applied""
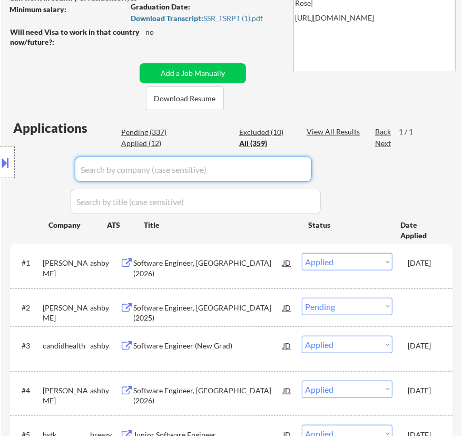
select select ""applied""
select select ""excluded__expired_""
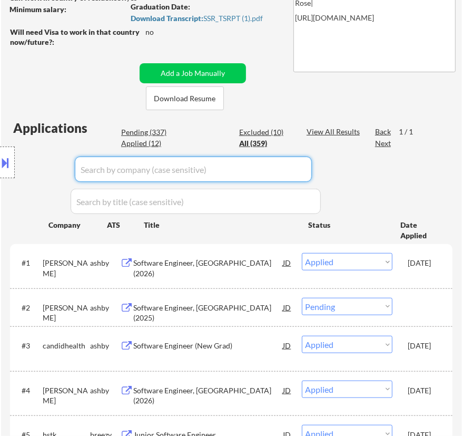
select select ""excluded__expired_""
select select ""excluded""
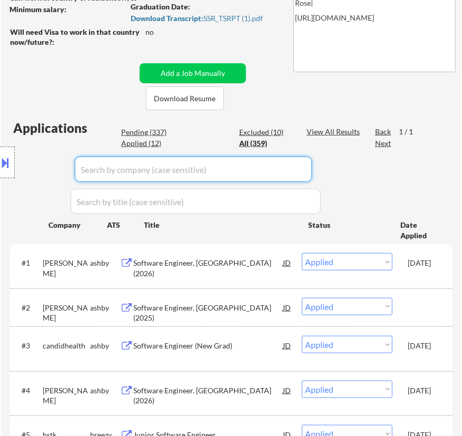
select select ""excluded__expired_""
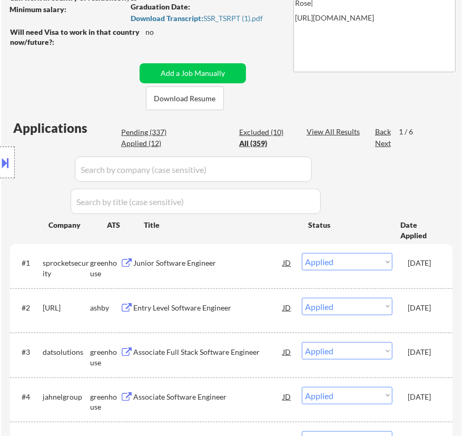
click at [143, 127] on div "Location Inclusions: country:US" at bounding box center [94, 162] width 189 height 195
click at [149, 132] on div "Location Inclusions: country:US" at bounding box center [94, 162] width 189 height 195
select select ""applied""
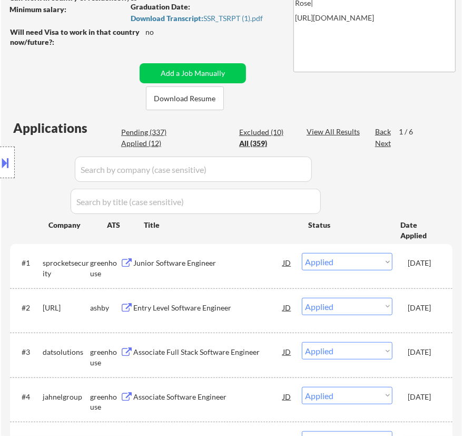
select select ""applied""
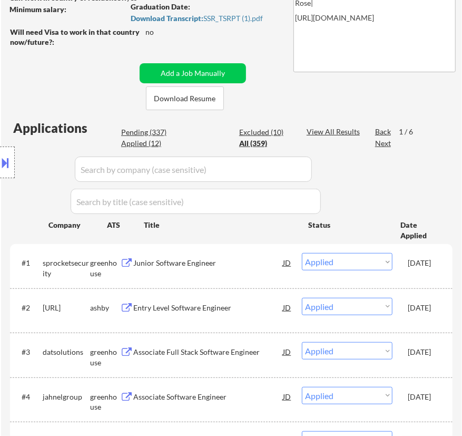
select select ""applied""
select select ""excluded__expired_""
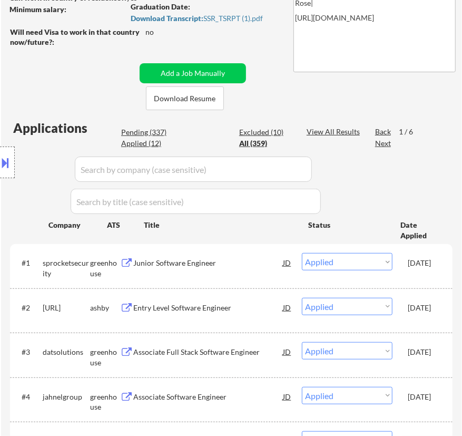
select select ""excluded__expired_""
select select ""pending""
select select ""excluded__expired_""
select select ""pending""
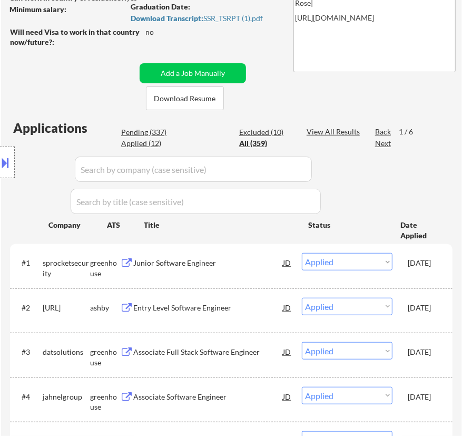
select select ""pending""
select select ""excluded__expired_""
select select ""pending""
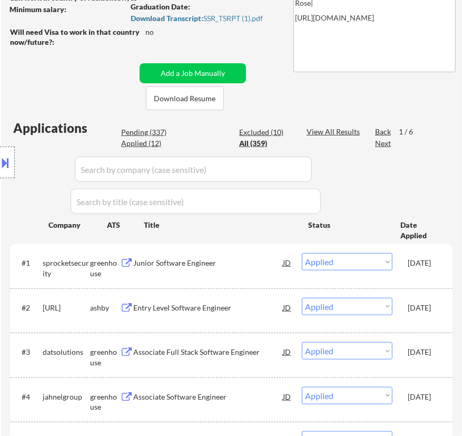
select select ""pending""
select select ""excluded__expired_""
select select ""pending""
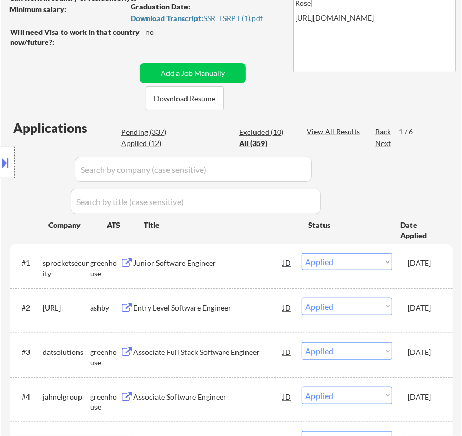
select select ""pending""
select select ""excluded""
select select ""excluded__expired_""
select select ""pending""
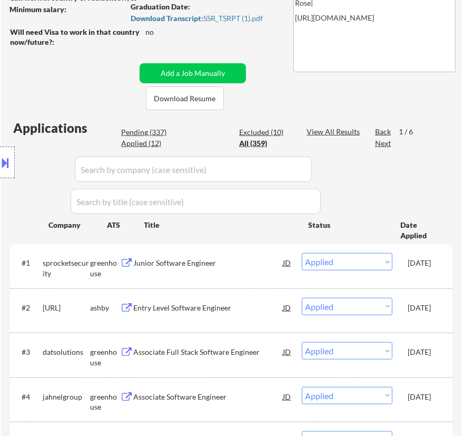
select select ""pending""
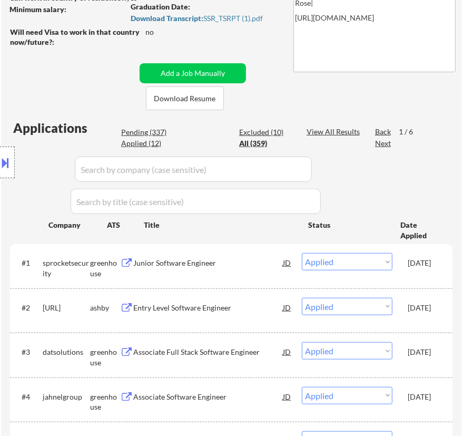
select select ""pending""
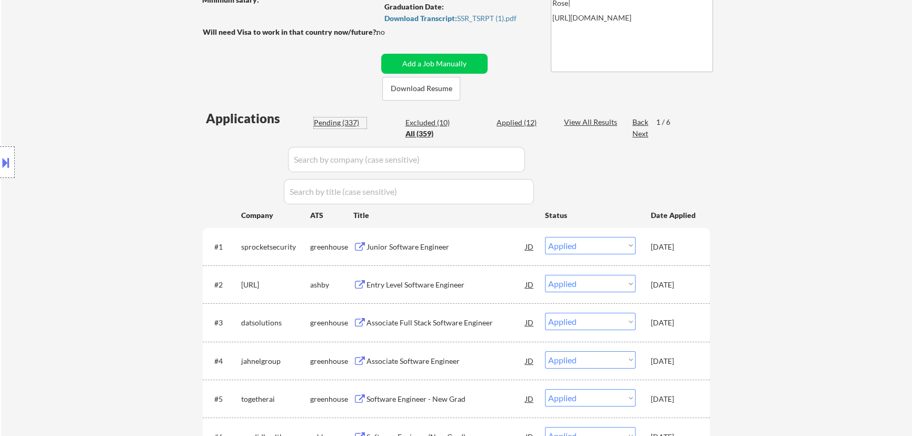
click at [350, 124] on div "Pending (337)" at bounding box center [340, 122] width 53 height 11
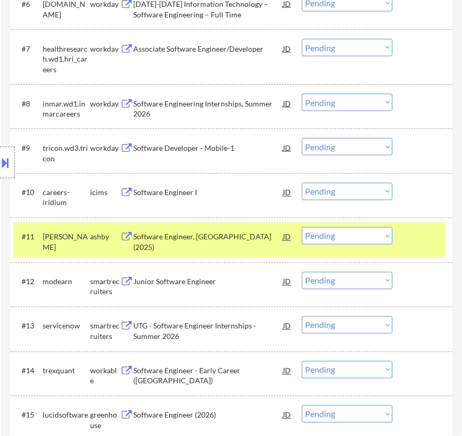
scroll to position [718, 0]
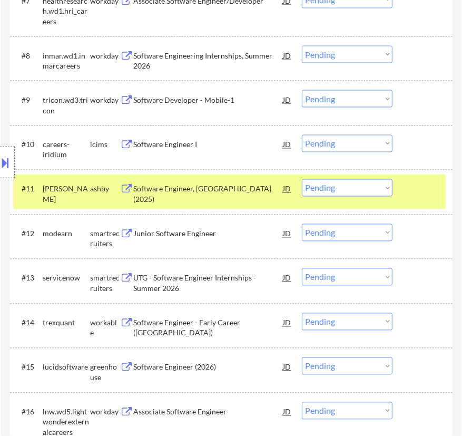
click at [331, 187] on select "Choose an option... Pending Applied Excluded (Questions) Excluded (Expired) Exc…" at bounding box center [347, 187] width 91 height 17
click at [302, 179] on select "Choose an option... Pending Applied Excluded (Questions) Excluded (Expired) Exc…" at bounding box center [347, 187] width 91 height 17
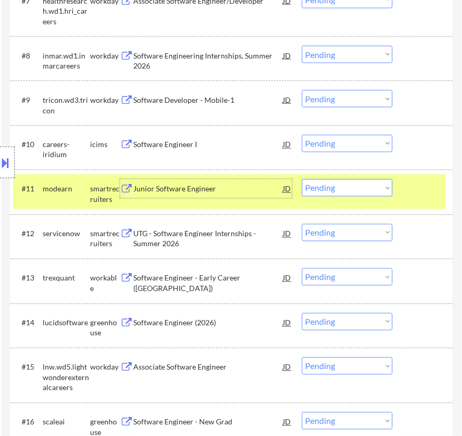
click at [231, 192] on div "Junior Software Engineer" at bounding box center [208, 189] width 150 height 11
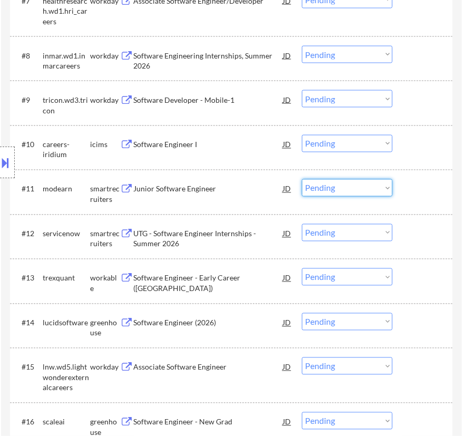
click at [342, 184] on select "Choose an option... Pending Applied Excluded (Questions) Excluded (Expired) Exc…" at bounding box center [347, 187] width 91 height 17
click at [302, 179] on select "Choose an option... Pending Applied Excluded (Questions) Excluded (Expired) Exc…" at bounding box center [347, 187] width 91 height 17
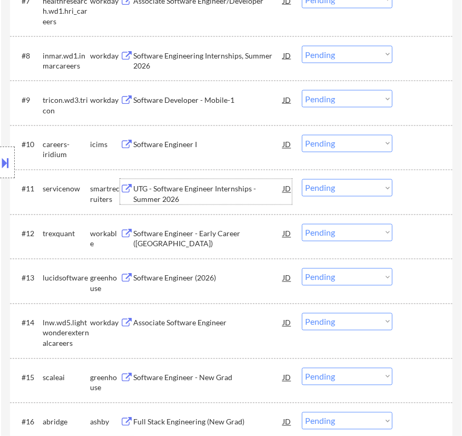
click at [250, 191] on div "UTG - Software Engineer Internships - Summer 2026" at bounding box center [208, 194] width 150 height 21
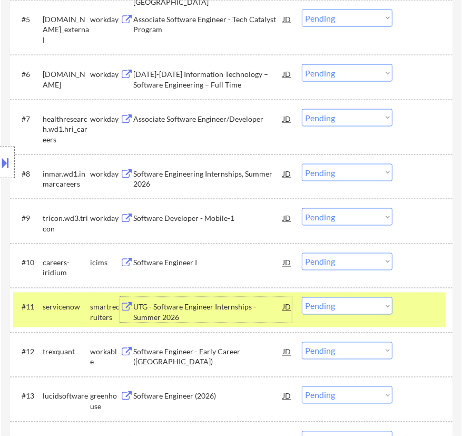
scroll to position [622, 0]
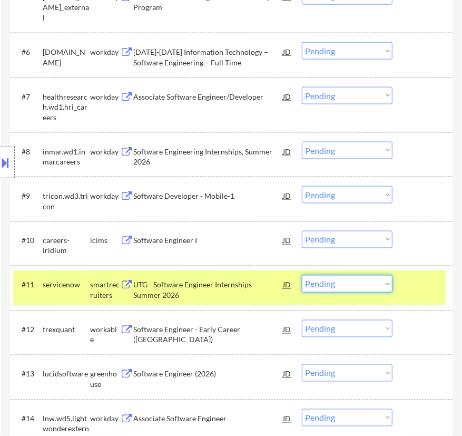
click at [338, 286] on select "Choose an option... Pending Applied Excluded (Questions) Excluded (Expired) Exc…" at bounding box center [347, 283] width 91 height 17
click at [302, 275] on select "Choose an option... Pending Applied Excluded (Questions) Excluded (Expired) Exc…" at bounding box center [347, 283] width 91 height 17
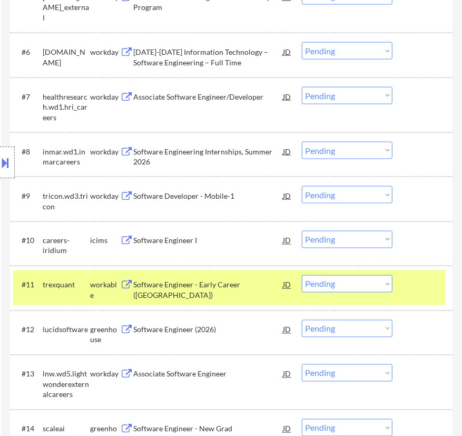
click at [233, 286] on div "Software Engineer - Early Career (USA)" at bounding box center [208, 290] width 150 height 21
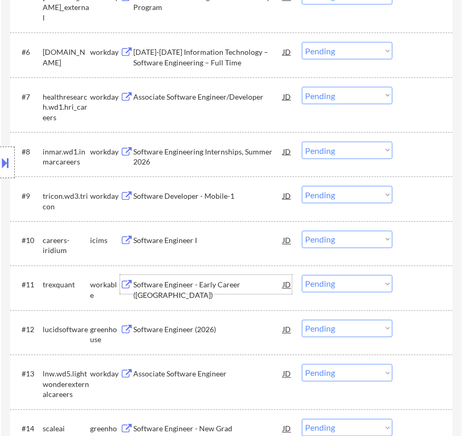
click at [321, 280] on select "Choose an option... Pending Applied Excluded (Questions) Excluded (Expired) Exc…" at bounding box center [347, 283] width 91 height 17
click at [302, 275] on select "Choose an option... Pending Applied Excluded (Questions) Excluded (Expired) Exc…" at bounding box center [347, 283] width 91 height 17
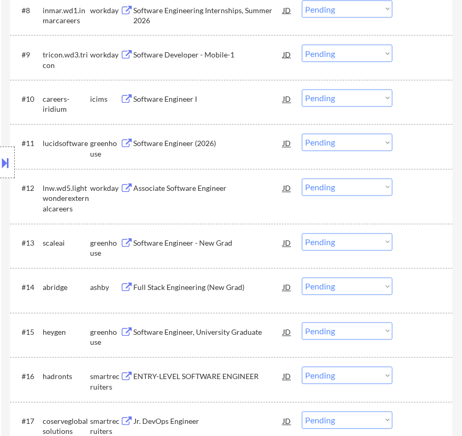
scroll to position [766, 0]
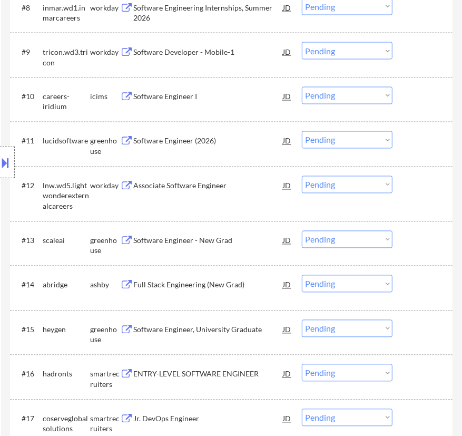
click at [210, 241] on div "Software Engineer - New Grad" at bounding box center [208, 240] width 150 height 11
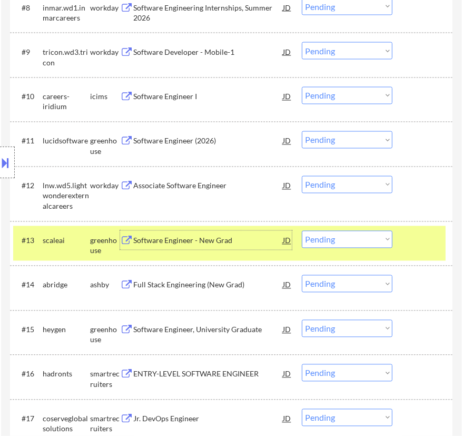
click at [337, 237] on select "Choose an option... Pending Applied Excluded (Questions) Excluded (Expired) Exc…" at bounding box center [347, 239] width 91 height 17
click at [302, 231] on select "Choose an option... Pending Applied Excluded (Questions) Excluded (Expired) Exc…" at bounding box center [347, 239] width 91 height 17
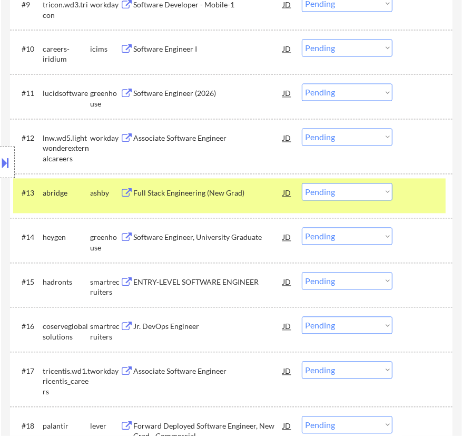
scroll to position [814, 0]
click at [263, 193] on div "Full Stack Engineering (New Grad)" at bounding box center [208, 193] width 150 height 11
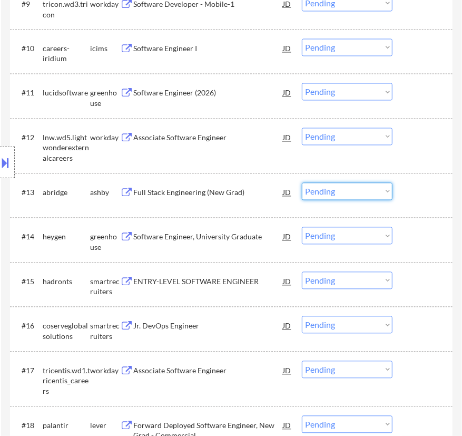
click at [316, 191] on select "Choose an option... Pending Applied Excluded (Questions) Excluded (Expired) Exc…" at bounding box center [347, 191] width 91 height 17
click at [302, 183] on select "Choose an option... Pending Applied Excluded (Questions) Excluded (Expired) Exc…" at bounding box center [347, 191] width 91 height 17
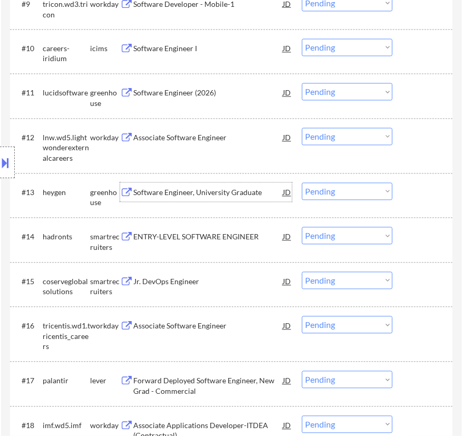
click at [244, 195] on div "Software Engineer, University Graduate" at bounding box center [208, 193] width 150 height 11
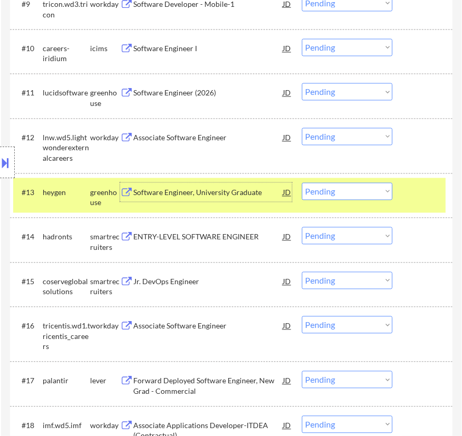
click at [343, 191] on select "Choose an option... Pending Applied Excluded (Questions) Excluded (Expired) Exc…" at bounding box center [347, 191] width 91 height 17
click at [302, 183] on select "Choose an option... Pending Applied Excluded (Questions) Excluded (Expired) Exc…" at bounding box center [347, 191] width 91 height 17
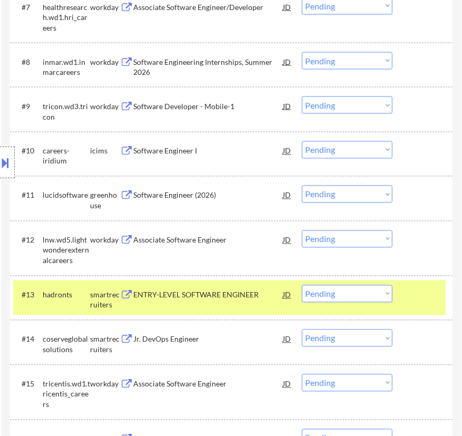
scroll to position [718, 0]
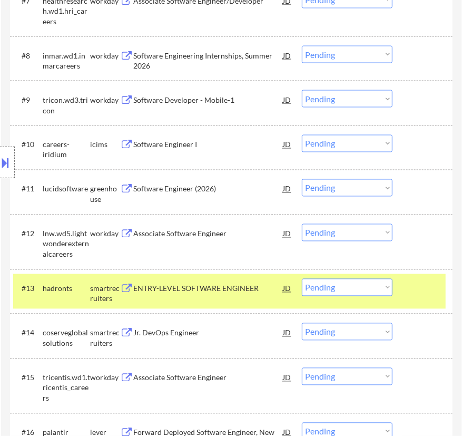
click at [205, 286] on div "ENTRY-LEVEL SOFTWARE ENGINEER" at bounding box center [208, 288] width 150 height 11
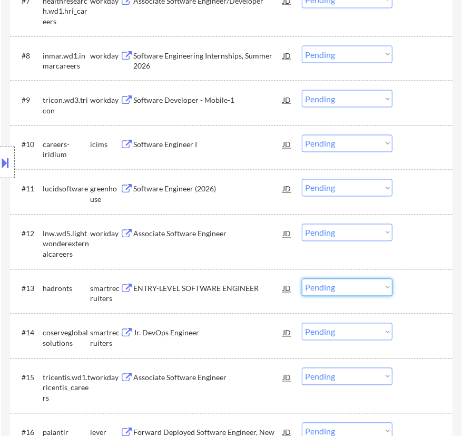
click at [325, 284] on select "Choose an option... Pending Applied Excluded (Questions) Excluded (Expired) Exc…" at bounding box center [347, 287] width 91 height 17
click at [302, 279] on select "Choose an option... Pending Applied Excluded (Questions) Excluded (Expired) Exc…" at bounding box center [347, 287] width 91 height 17
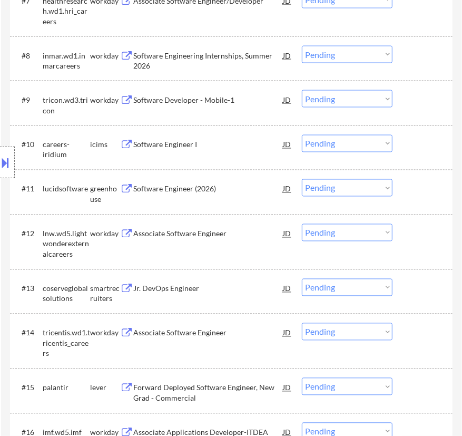
click at [199, 190] on div "Software Engineer (2026)" at bounding box center [208, 189] width 150 height 11
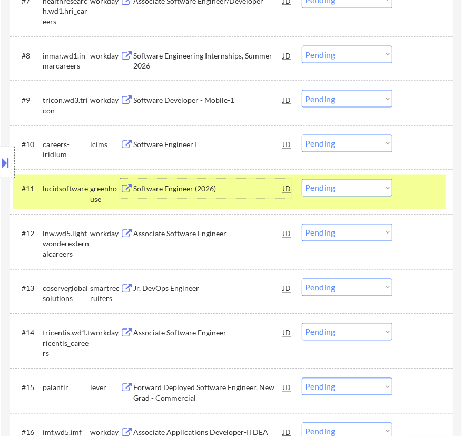
click at [323, 185] on select "Choose an option... Pending Applied Excluded (Questions) Excluded (Expired) Exc…" at bounding box center [347, 187] width 91 height 17
click at [302, 179] on select "Choose an option... Pending Applied Excluded (Questions) Excluded (Expired) Exc…" at bounding box center [347, 187] width 91 height 17
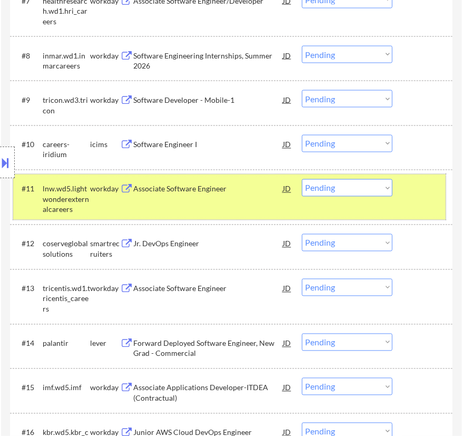
click at [412, 199] on div "#11 lnw.wd5.lightwonderexternalcareers workday Associate Software Engineer JD C…" at bounding box center [229, 196] width 433 height 45
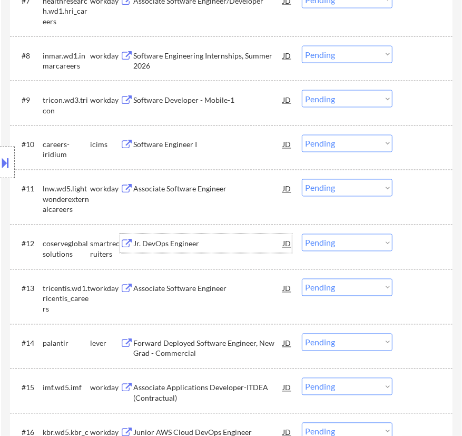
click at [247, 252] on div "Jr. DevOps Engineer" at bounding box center [208, 243] width 150 height 19
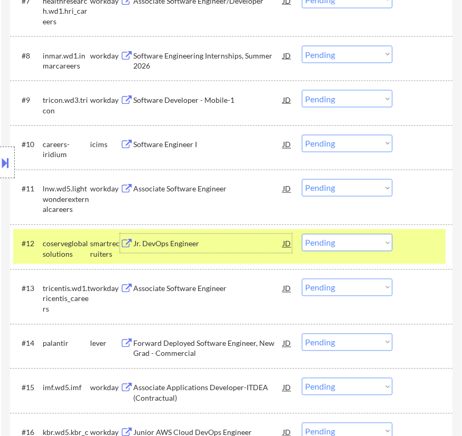
click at [343, 237] on select "Choose an option... Pending Applied Excluded (Questions) Excluded (Expired) Exc…" at bounding box center [347, 242] width 91 height 17
click at [302, 234] on select "Choose an option... Pending Applied Excluded (Questions) Excluded (Expired) Exc…" at bounding box center [347, 242] width 91 height 17
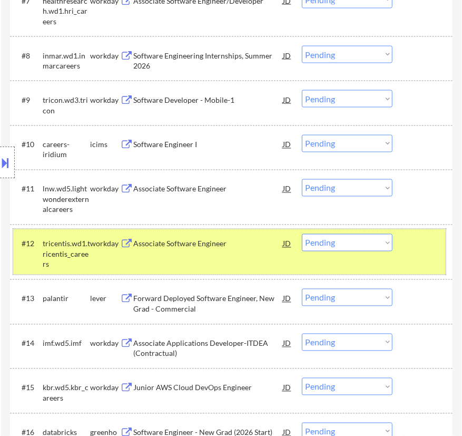
click at [405, 247] on div "#12 tricentis.wd1.tricentis_careers workday Associate Software Engineer JD Choo…" at bounding box center [229, 251] width 433 height 45
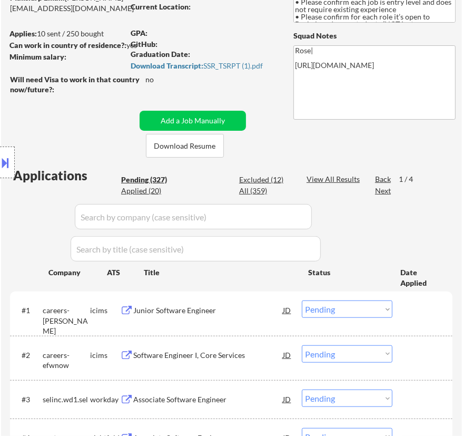
scroll to position [143, 0]
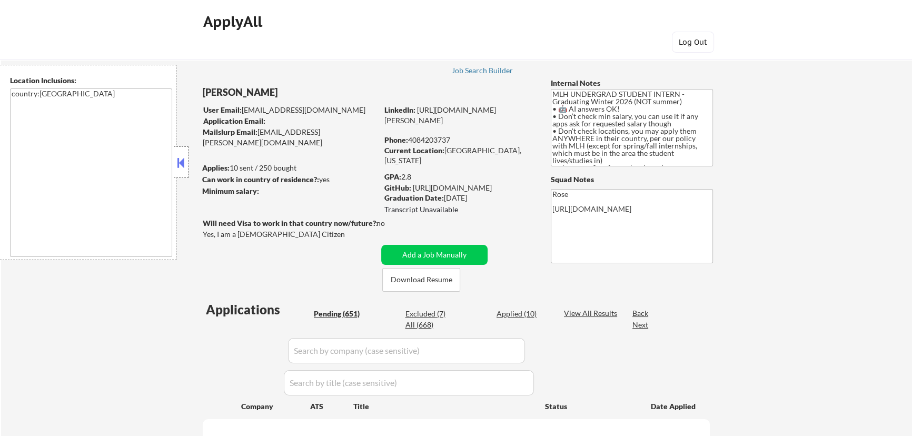
scroll to position [37, 0]
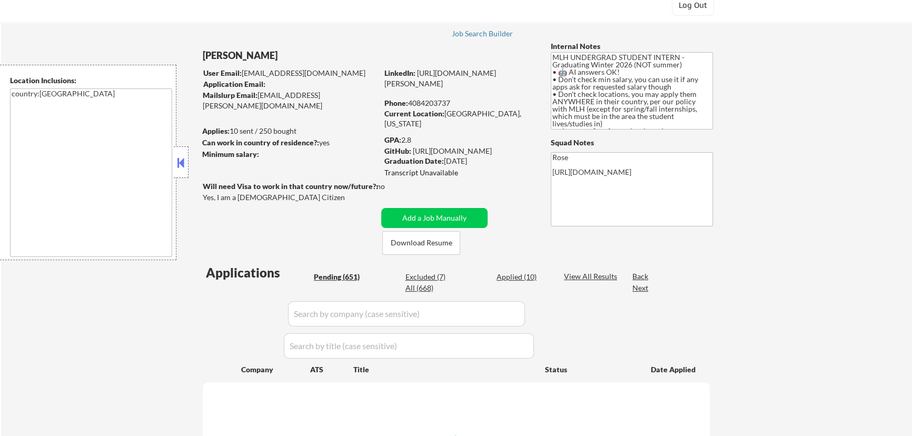
select select ""pending""
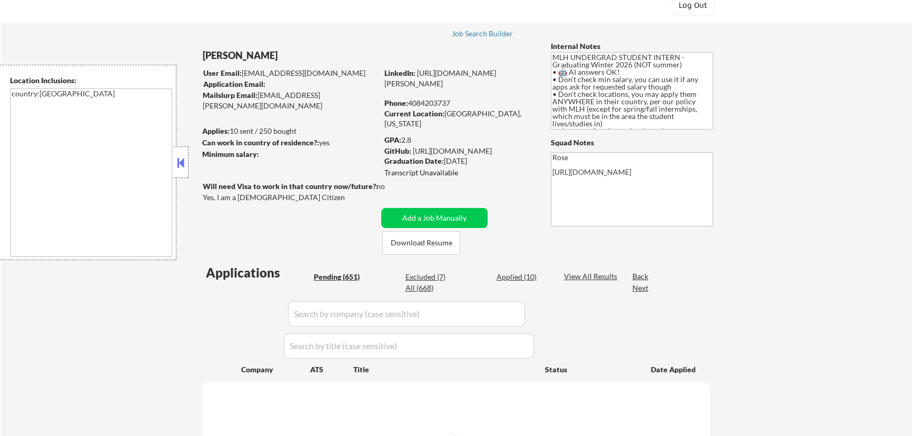
select select ""pending""
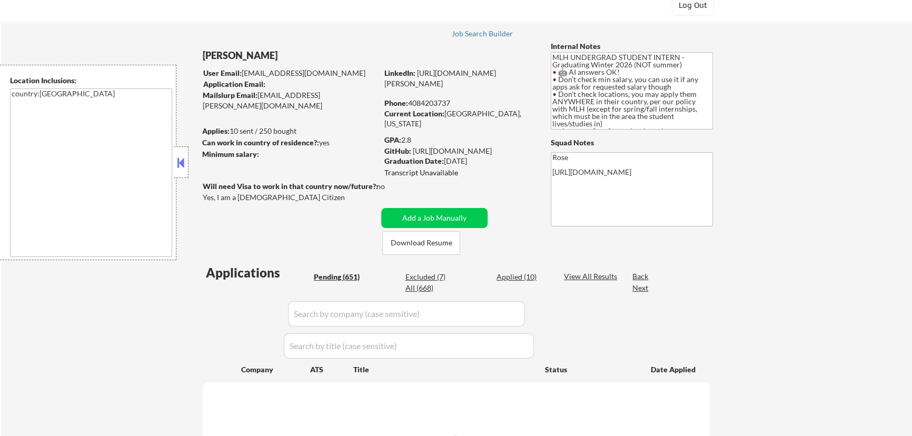
select select ""pending""
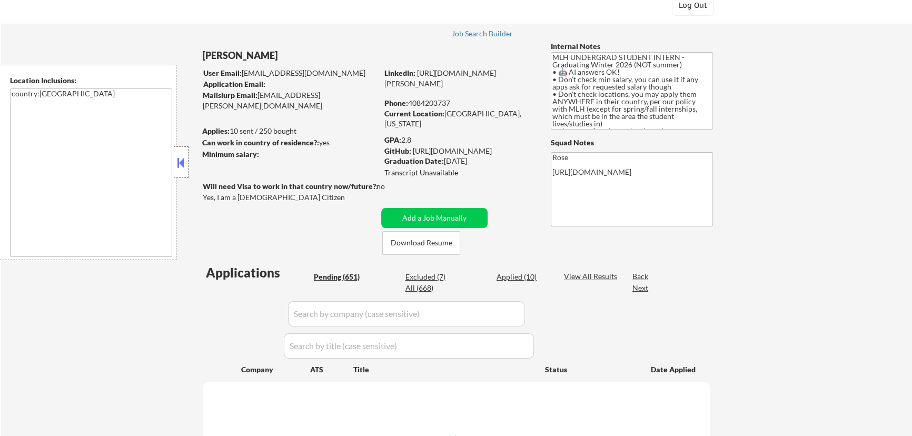
select select ""pending""
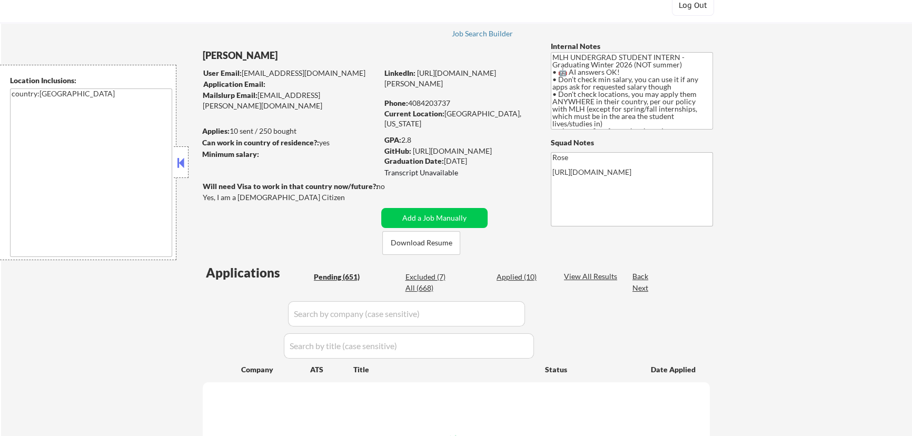
select select ""pending""
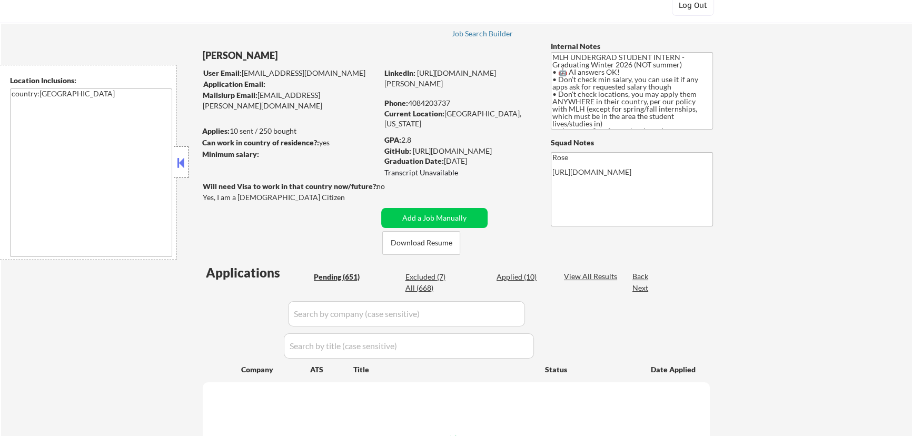
select select ""pending""
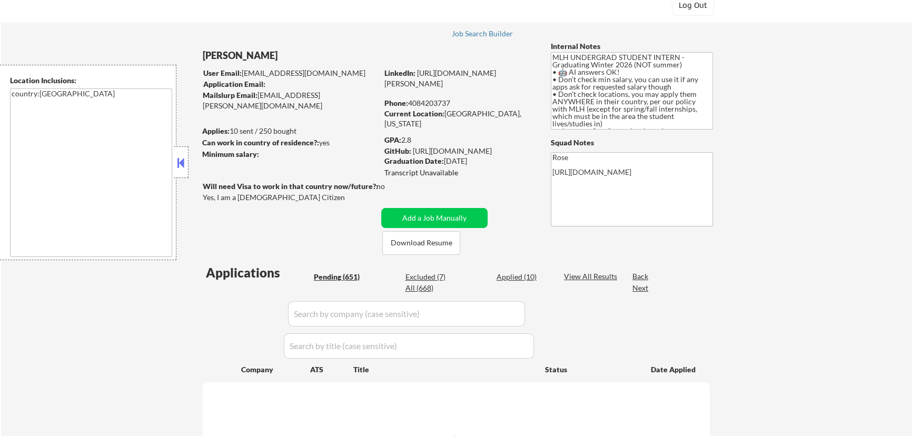
select select ""pending""
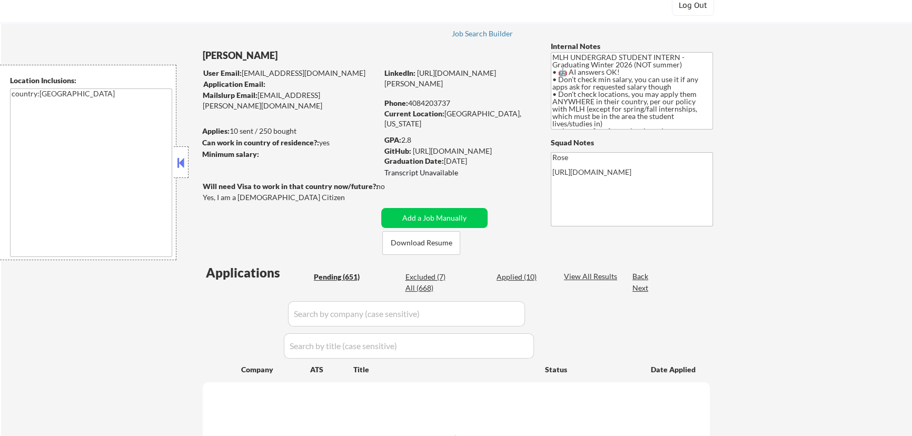
select select ""pending""
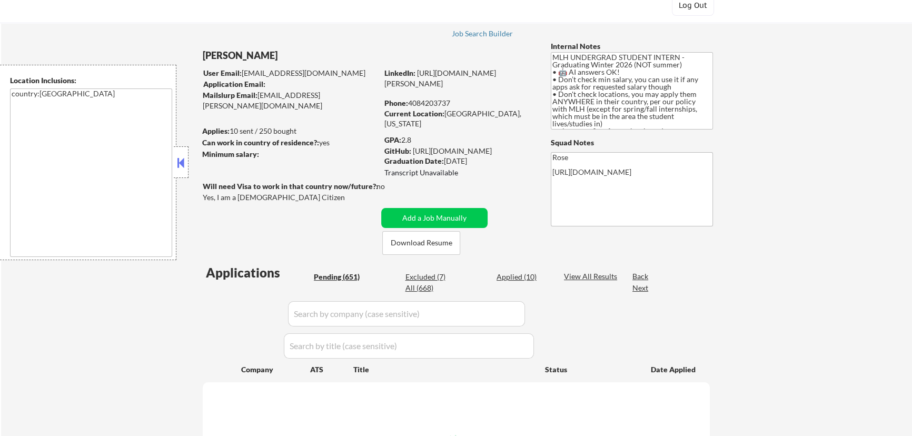
select select ""pending""
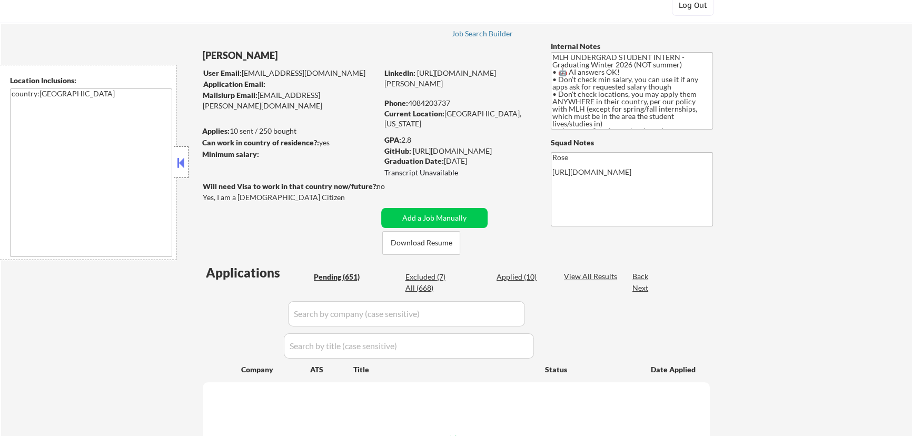
select select ""pending""
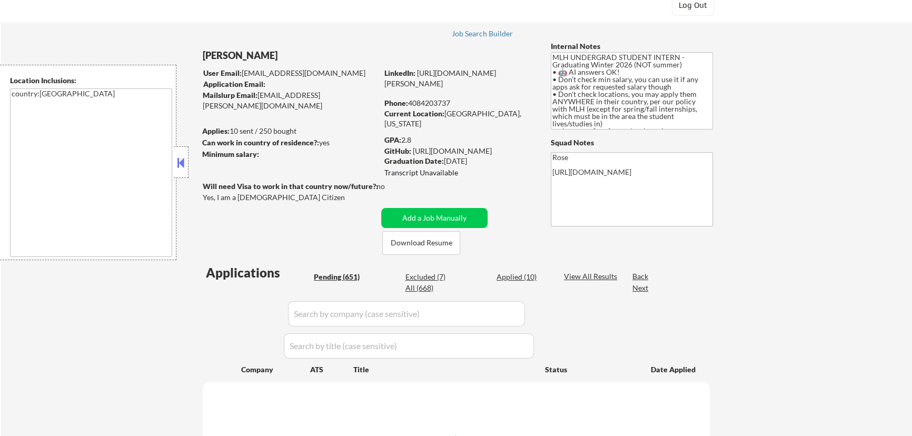
select select ""pending""
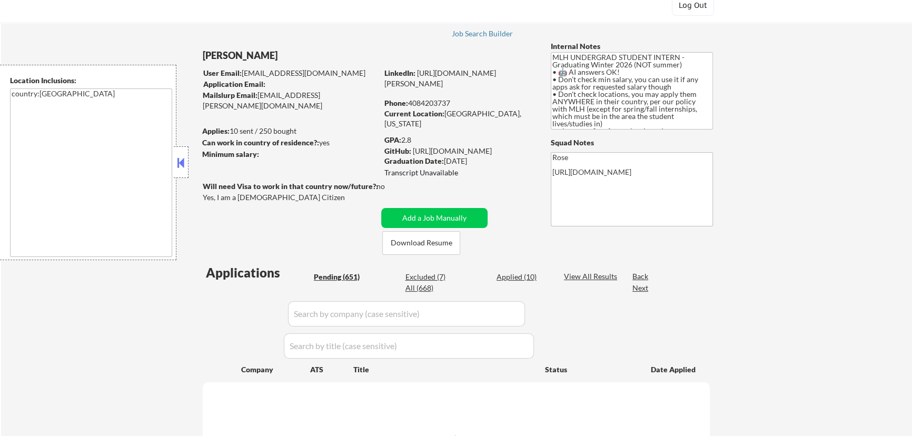
select select ""pending""
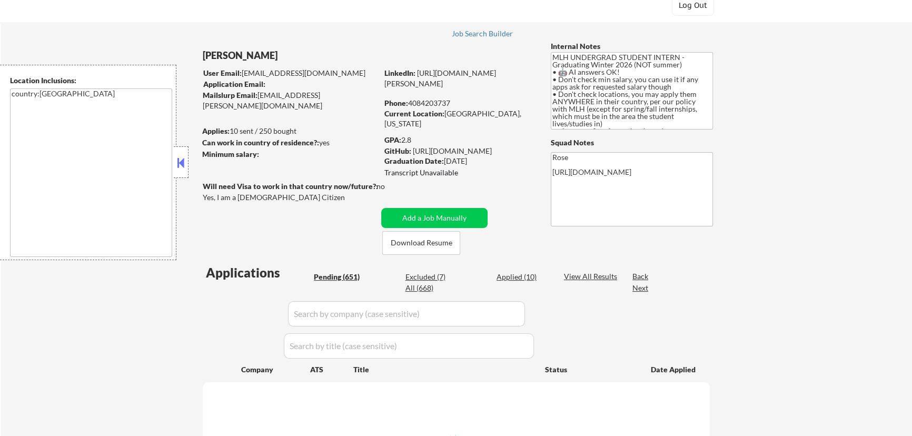
select select ""pending""
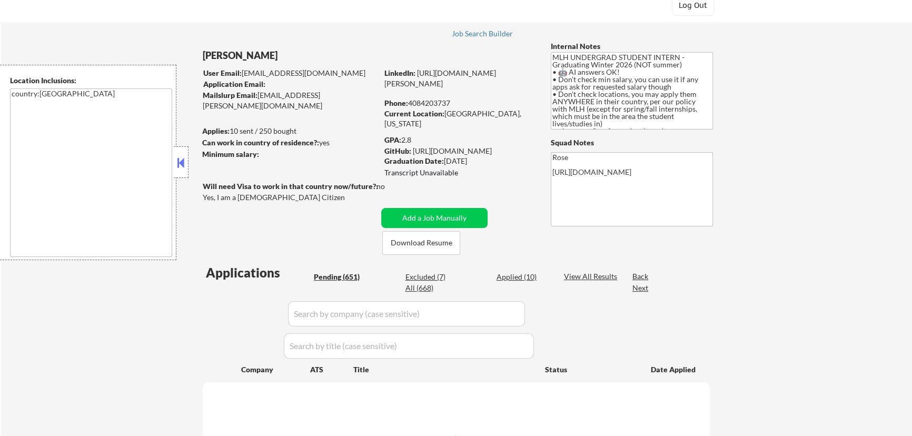
select select ""pending""
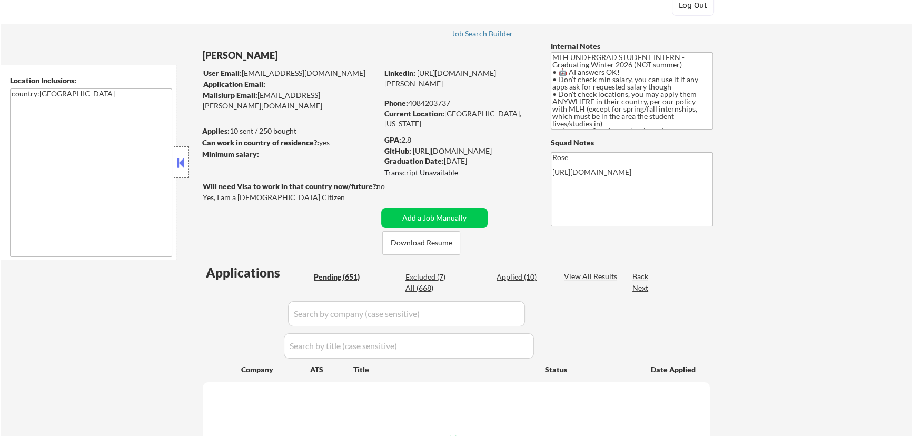
select select ""pending""
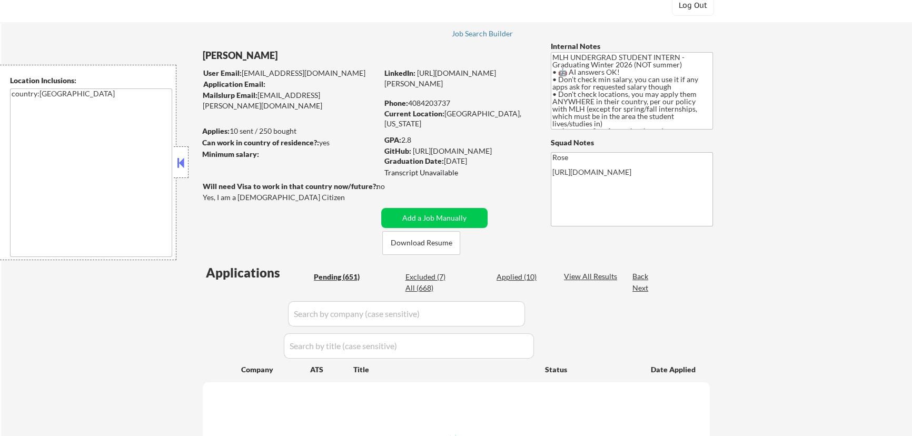
select select ""pending""
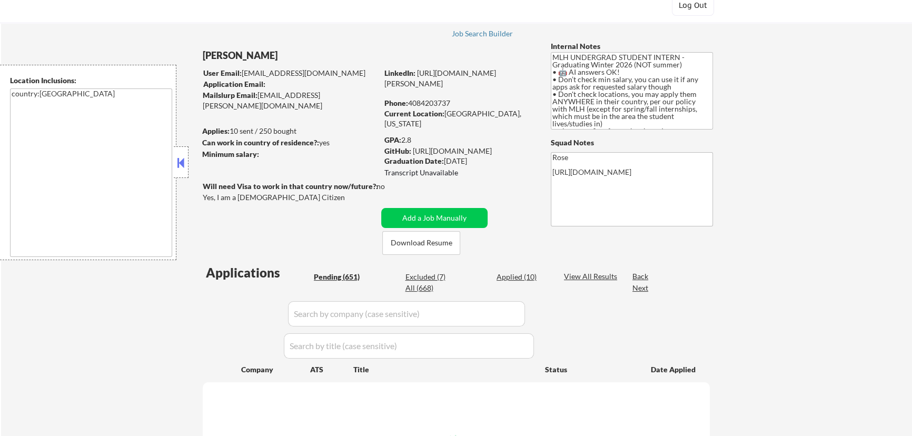
select select ""pending""
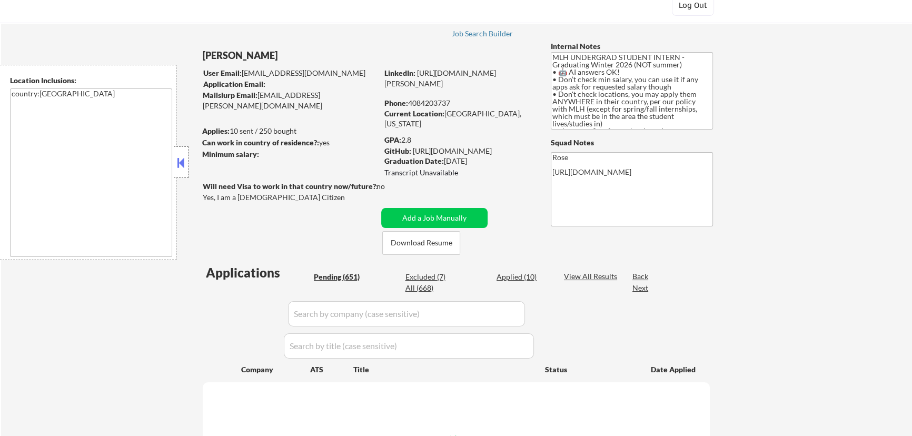
select select ""pending""
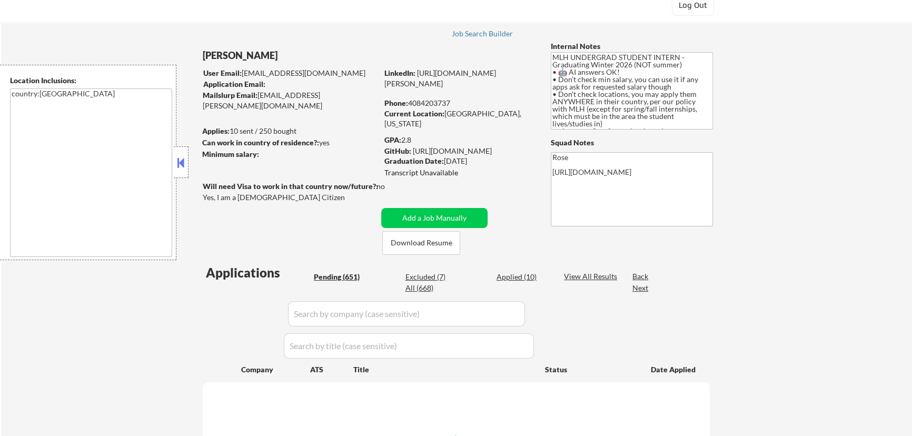
select select ""pending""
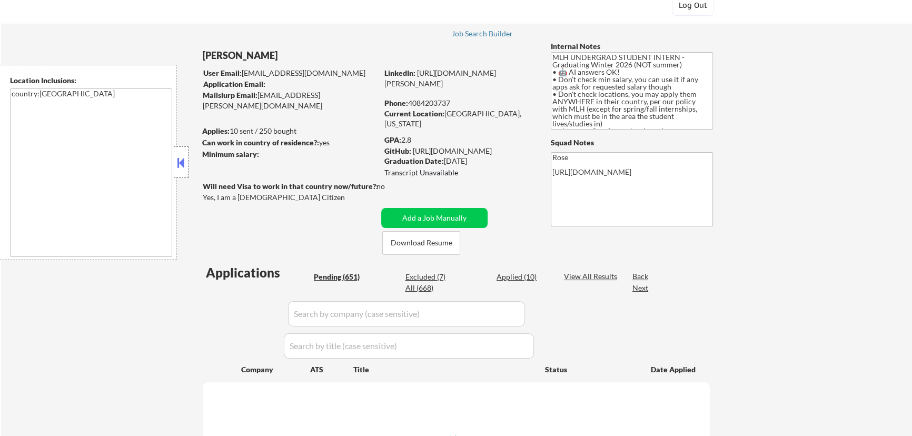
select select ""pending""
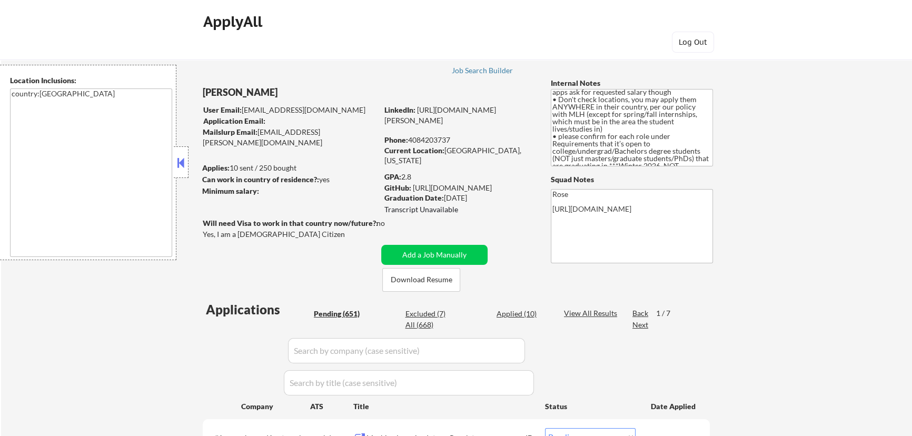
scroll to position [47, 0]
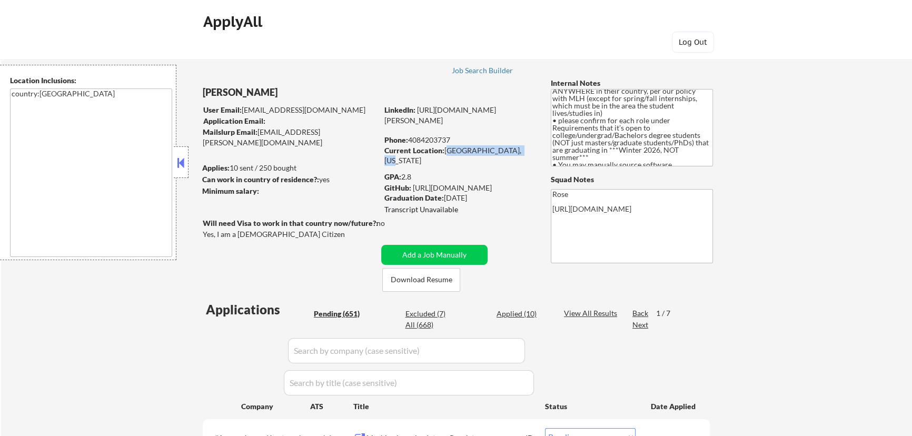
drag, startPoint x: 445, startPoint y: 149, endPoint x: 511, endPoint y: 146, distance: 65.9
click at [511, 146] on div "Current Location: [GEOGRAPHIC_DATA], [US_STATE]" at bounding box center [459, 155] width 149 height 21
copy div "[GEOGRAPHIC_DATA], [US_STATE]"
drag, startPoint x: 500, startPoint y: 197, endPoint x: 453, endPoint y: 199, distance: 47.5
click at [453, 199] on div "Graduation Date: [DATE]" at bounding box center [459, 198] width 149 height 11
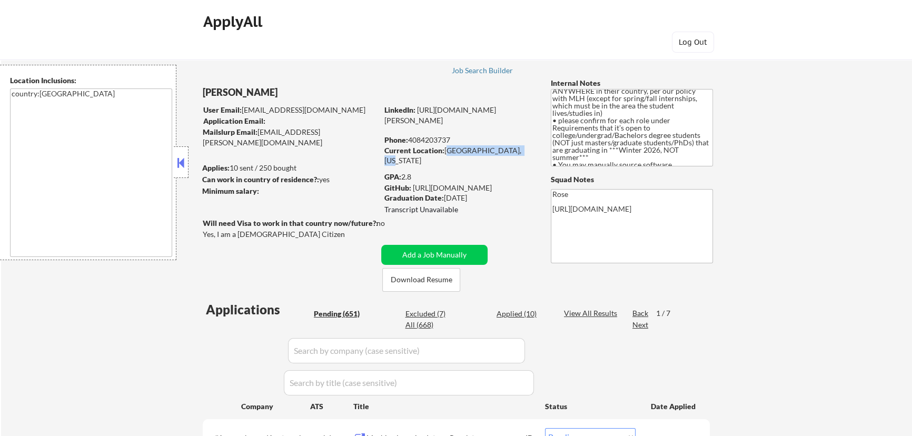
click at [515, 195] on div "Graduation Date: [DATE]" at bounding box center [459, 198] width 149 height 11
click at [504, 200] on div "Graduation Date: [DATE]" at bounding box center [459, 198] width 149 height 11
click at [500, 197] on div "Graduation Date: [DATE]" at bounding box center [459, 198] width 149 height 11
drag, startPoint x: 496, startPoint y: 195, endPoint x: 445, endPoint y: 195, distance: 51.1
click at [445, 195] on div "Graduation Date: [DATE]" at bounding box center [459, 198] width 149 height 11
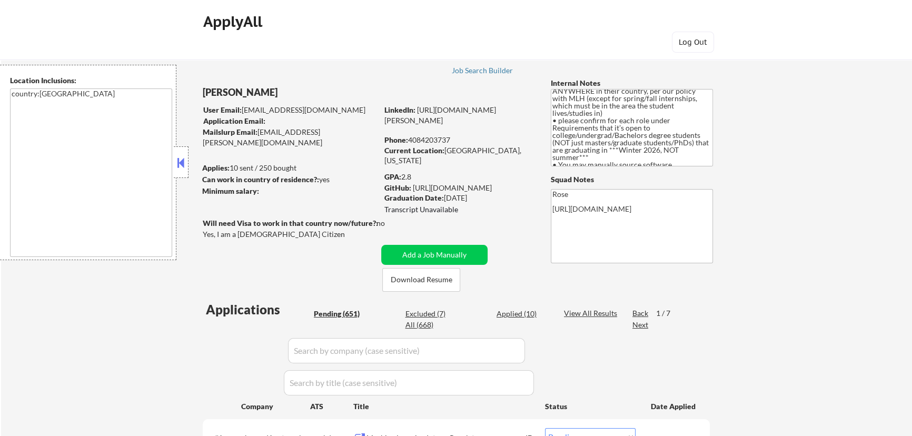
copy div "[DATE]"
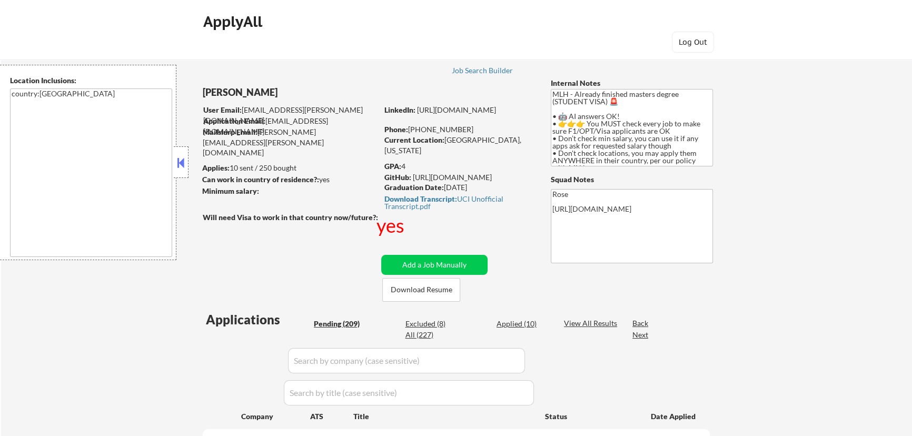
select select ""pending""
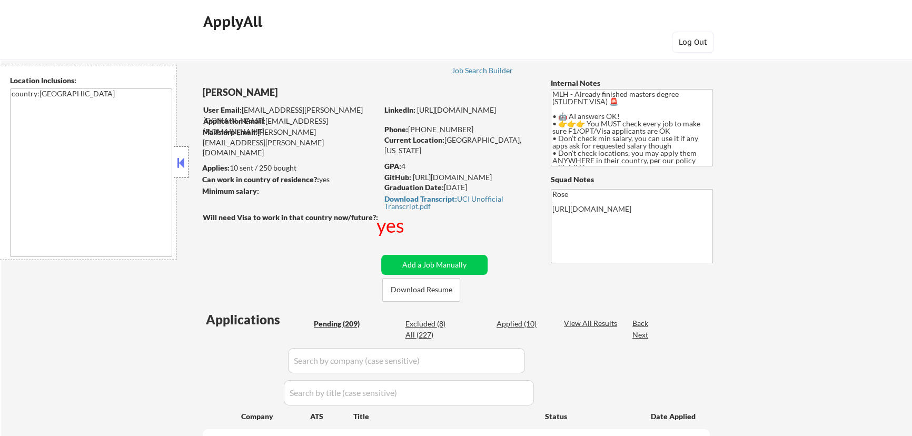
select select ""pending""
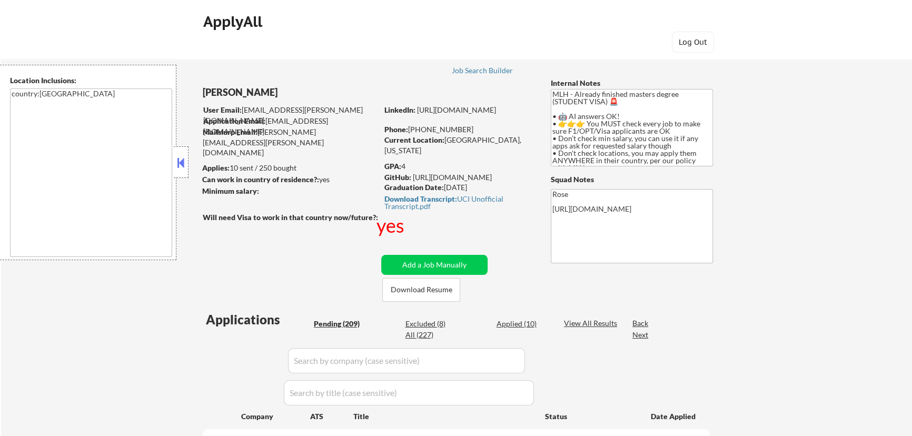
select select ""pending""
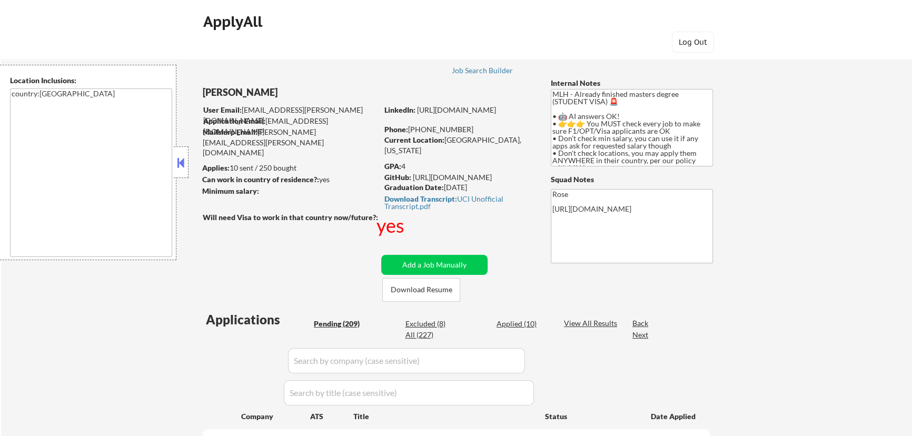
select select ""pending""
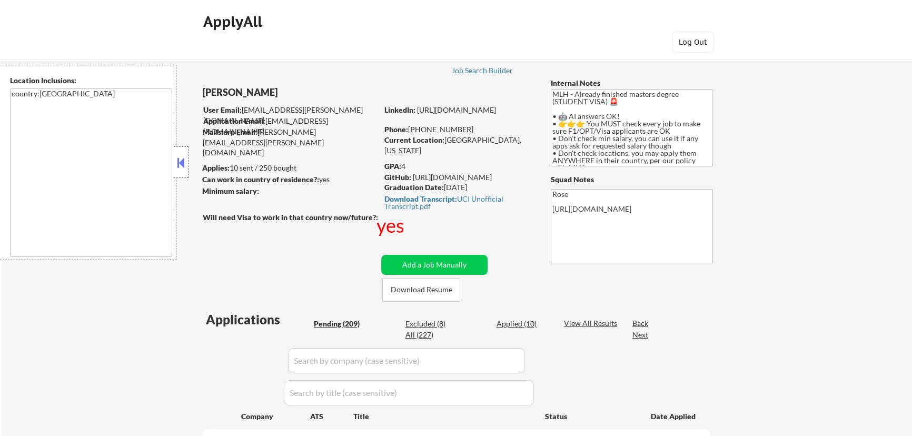
select select ""pending""
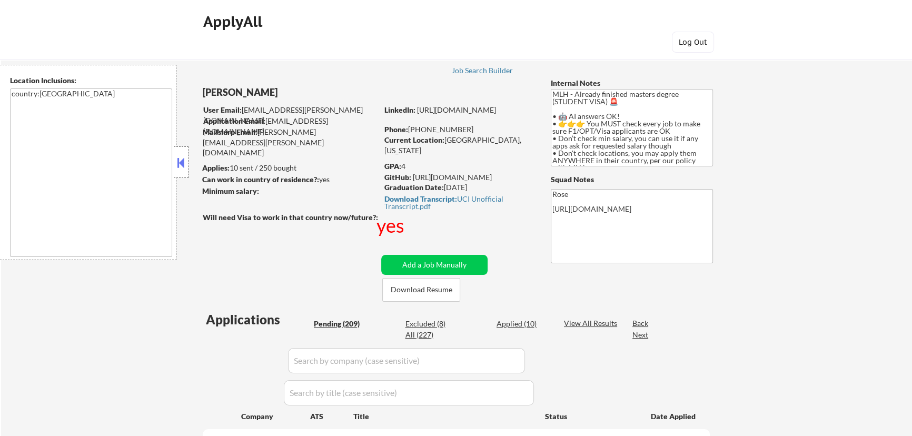
select select ""pending""
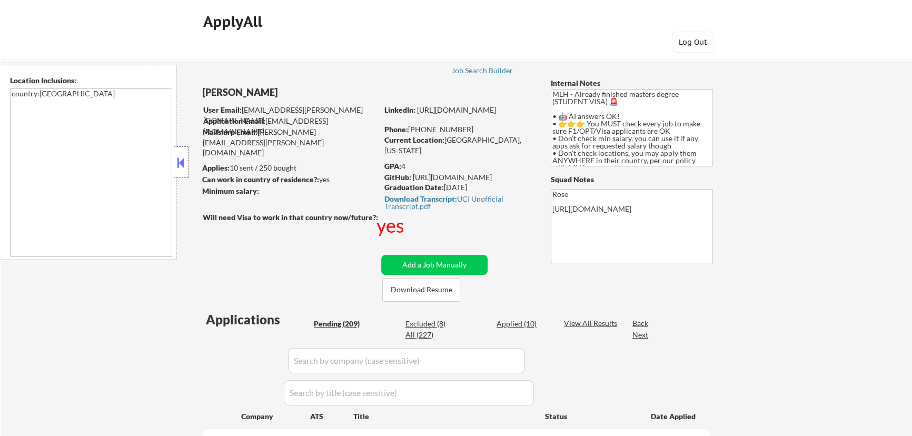
select select ""pending""
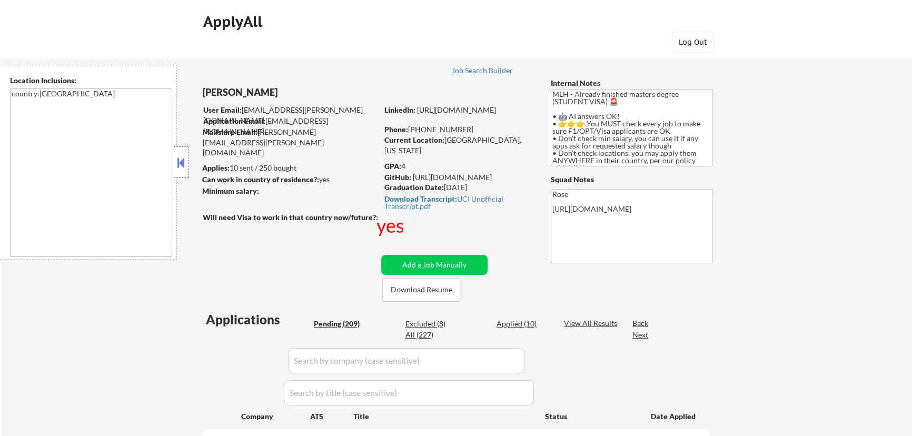
select select ""pending""
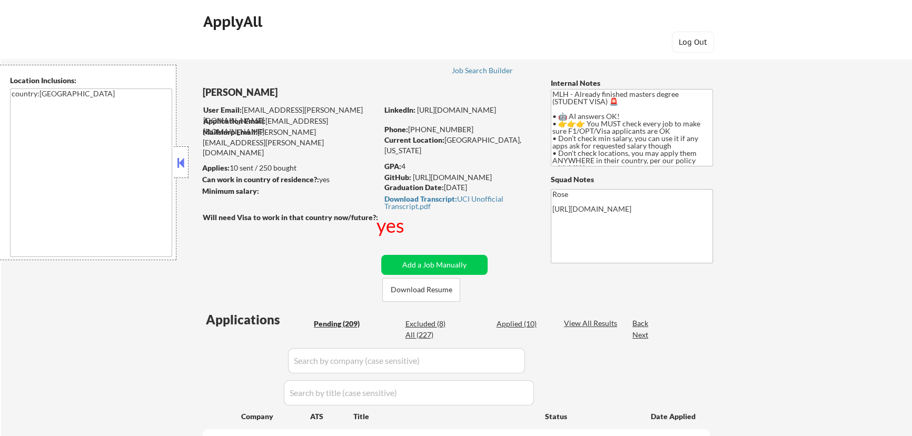
select select ""pending""
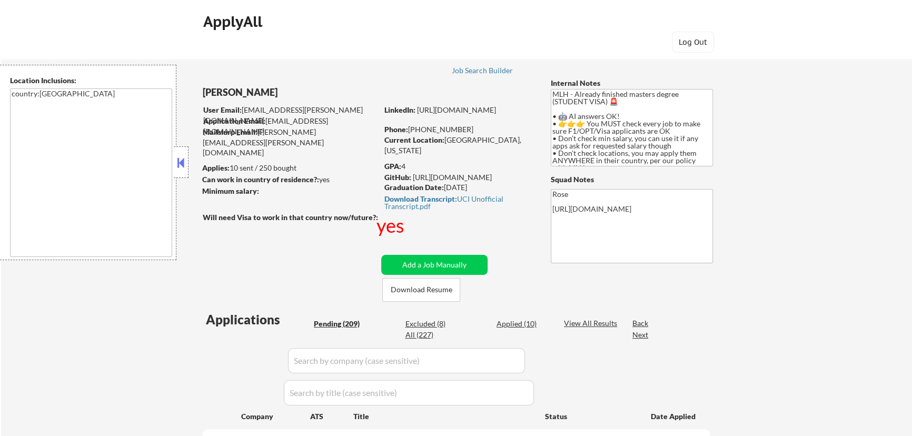
select select ""pending""
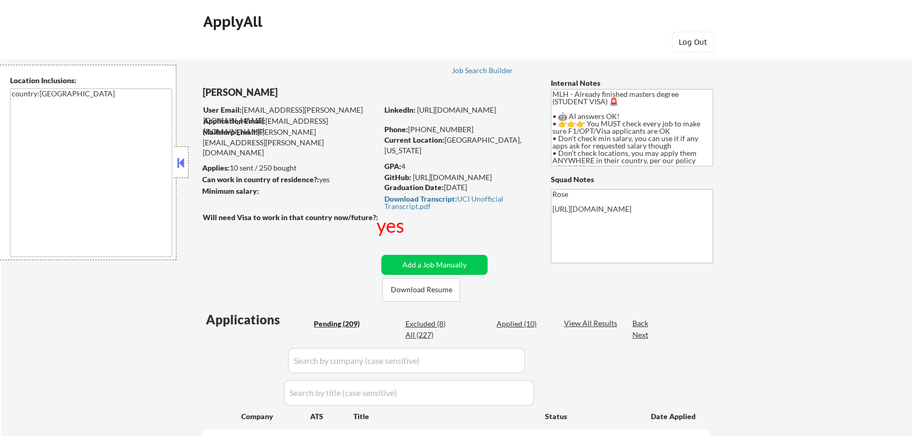
select select ""pending""
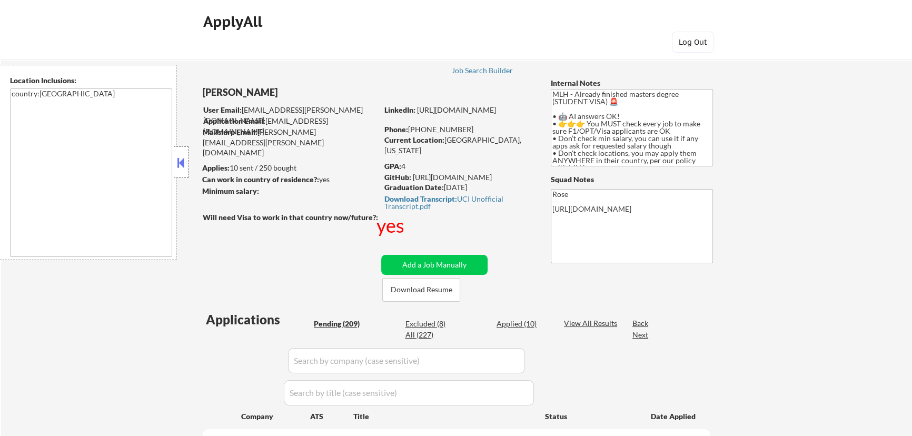
select select ""pending""
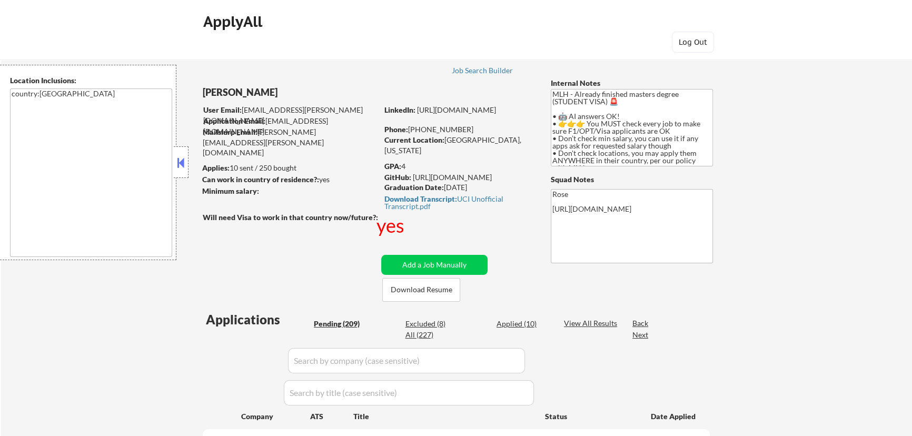
select select ""pending""
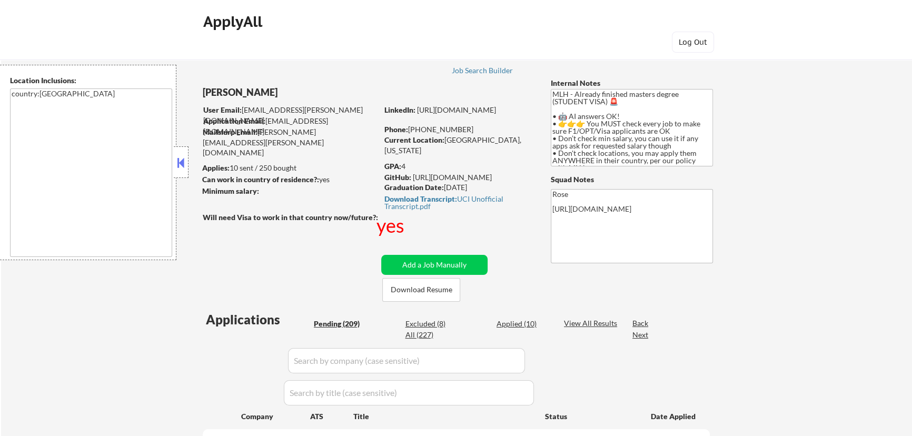
select select ""pending""
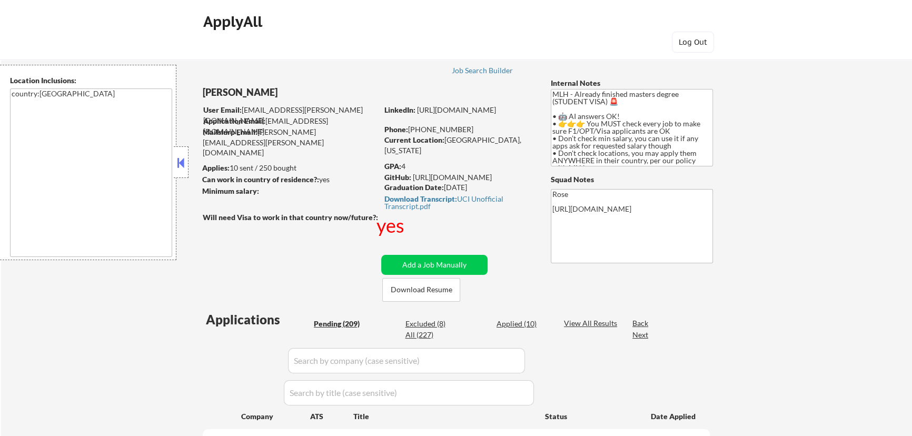
select select ""pending""
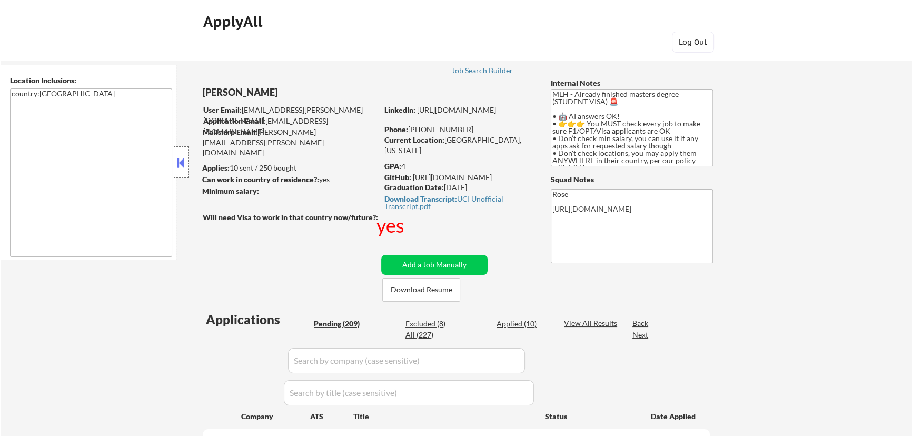
select select ""pending""
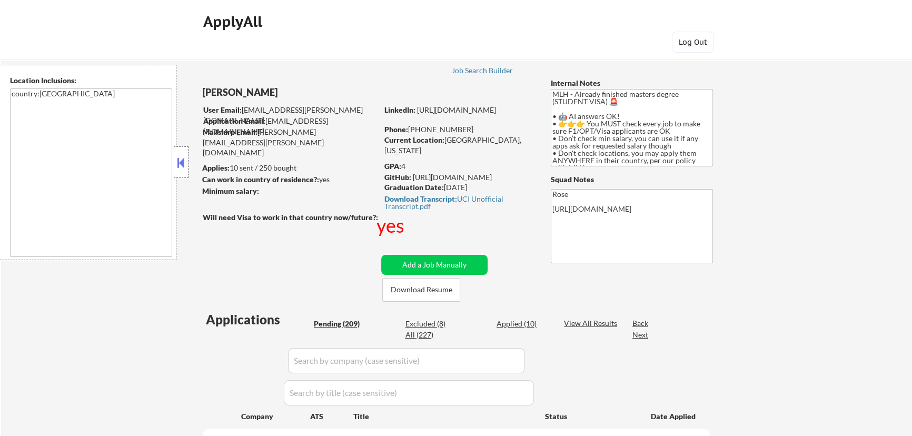
select select ""pending""
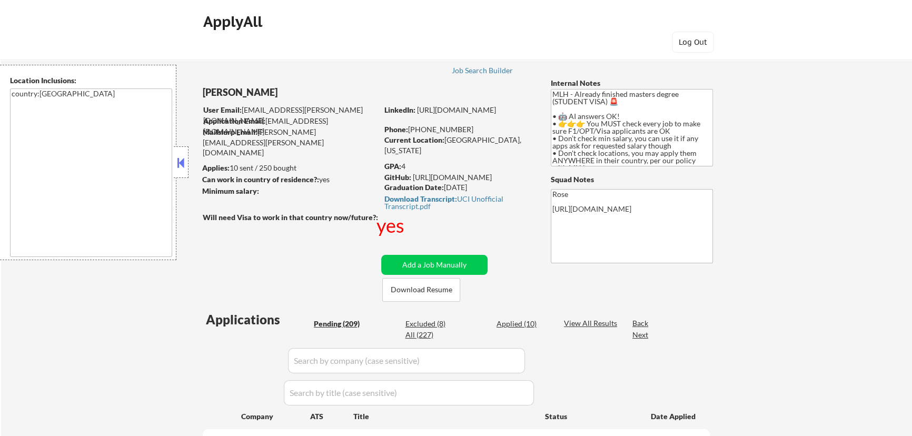
select select ""pending""
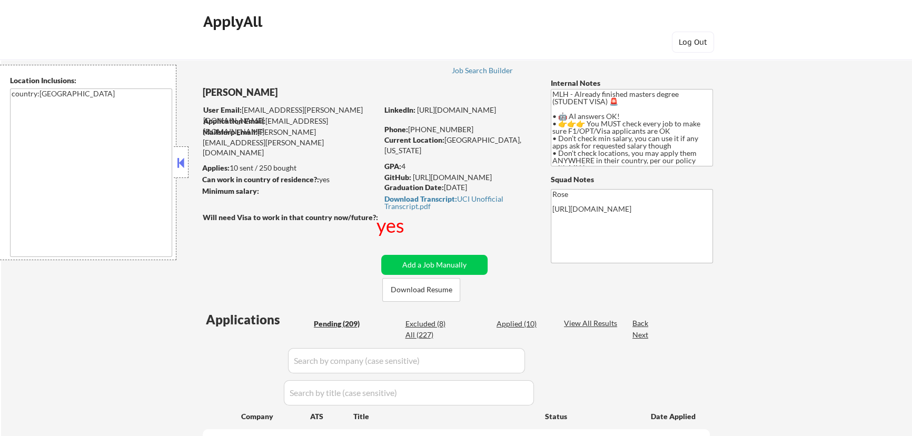
select select ""pending""
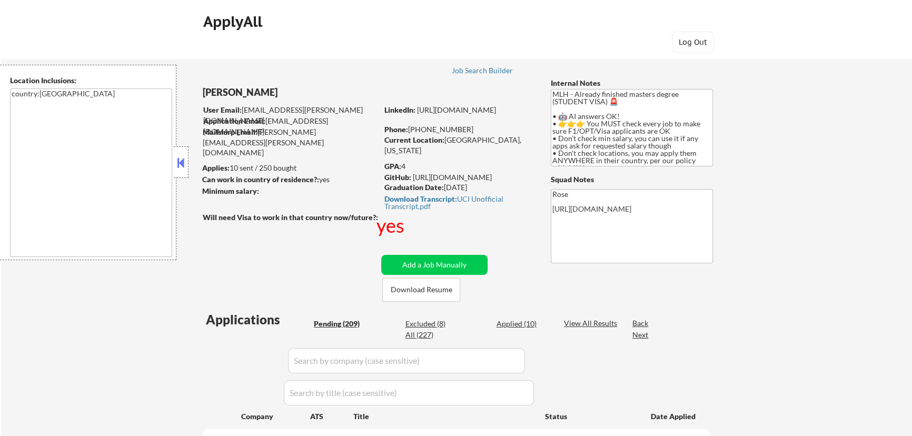
select select ""pending""
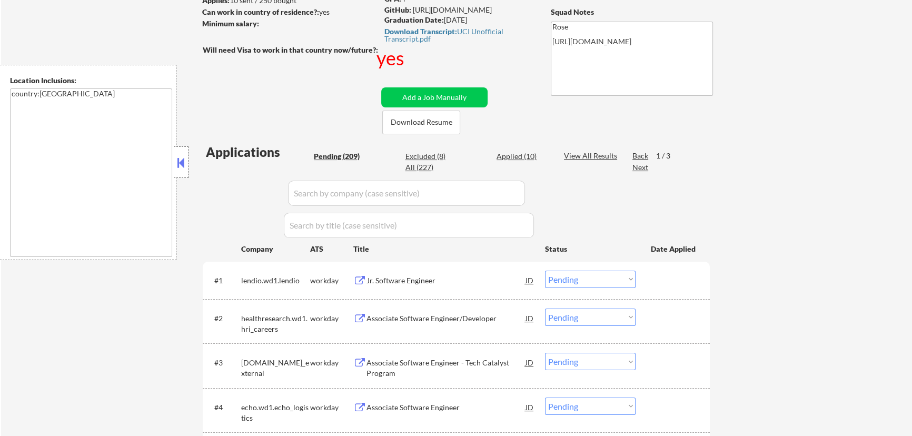
scroll to position [191, 0]
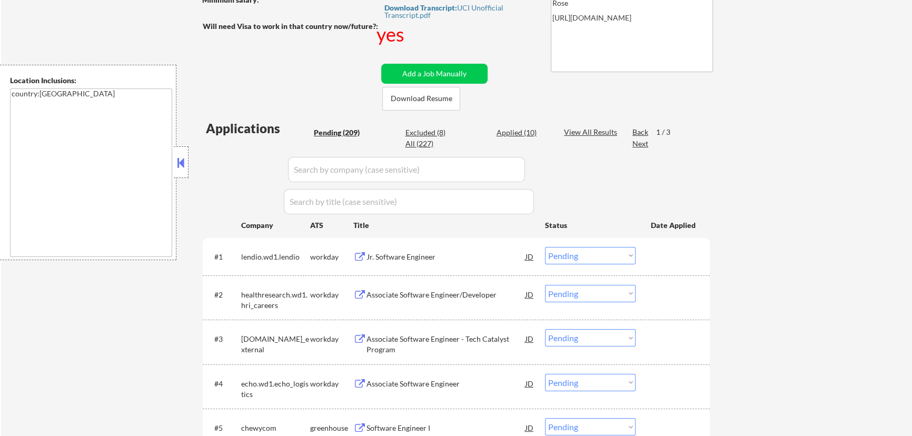
click at [456, 267] on div "#1 lendio.wd1.[PERSON_NAME] Software Engineer JD Choose an option... Pending Ap…" at bounding box center [454, 256] width 497 height 28
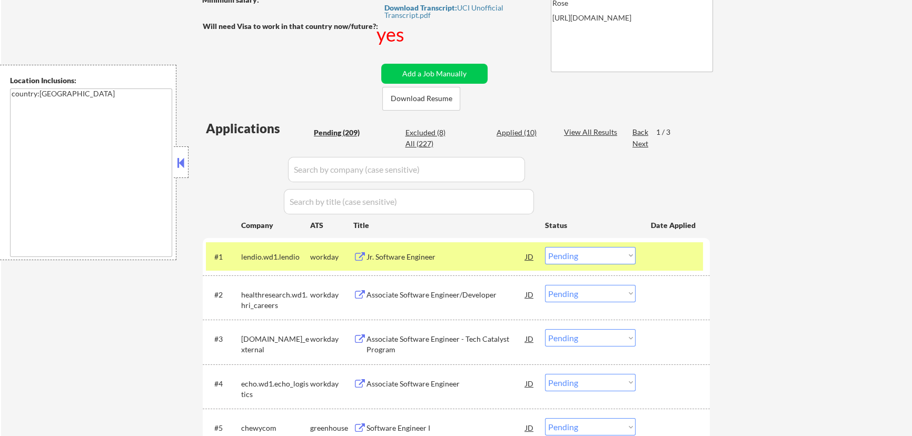
scroll to position [287, 0]
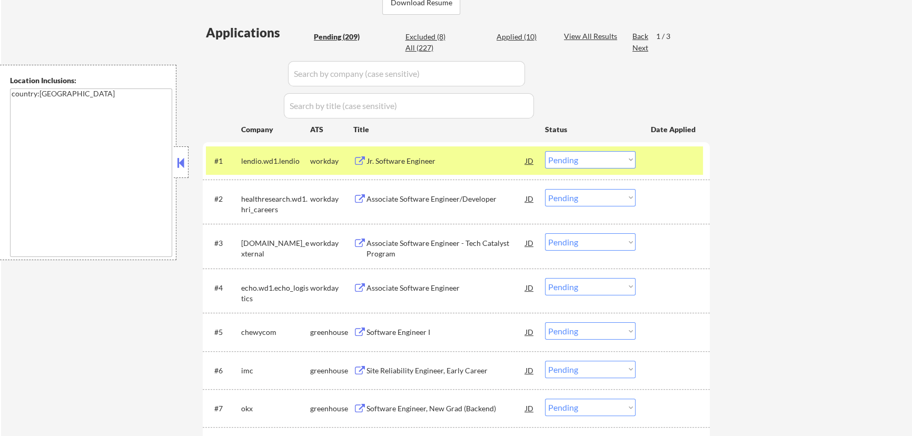
click at [671, 167] on div at bounding box center [674, 160] width 46 height 19
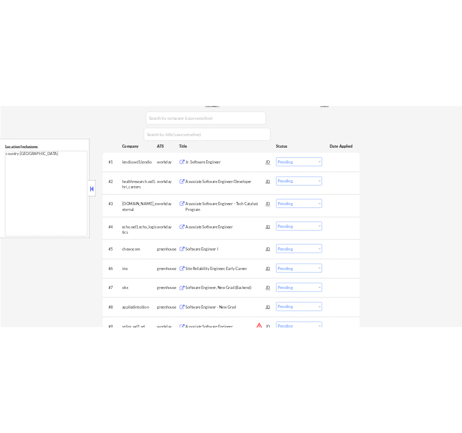
scroll to position [383, 0]
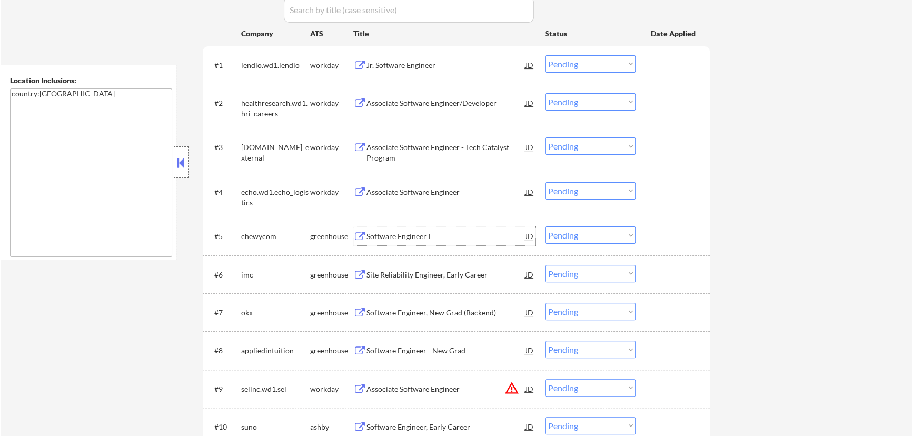
click at [466, 232] on div "Software Engineer I" at bounding box center [446, 236] width 159 height 11
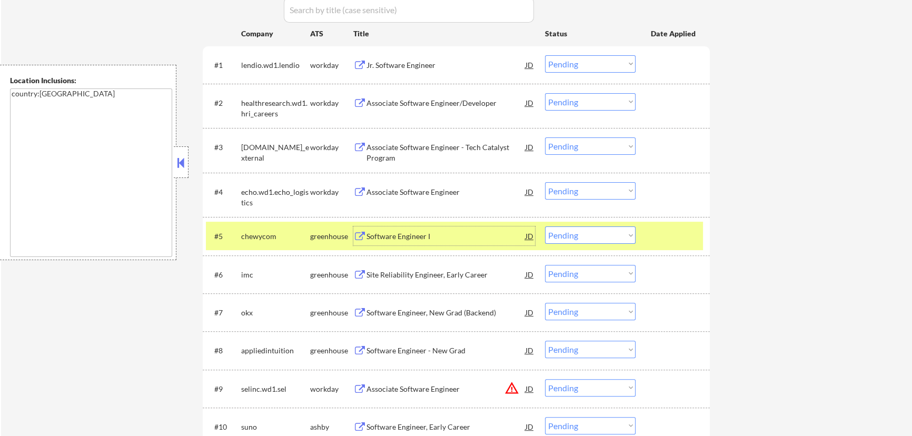
click at [611, 239] on select "Choose an option... Pending Applied Excluded (Questions) Excluded (Expired) Exc…" at bounding box center [590, 235] width 91 height 17
click at [545, 227] on select "Choose an option... Pending Applied Excluded (Questions) Excluded (Expired) Exc…" at bounding box center [590, 235] width 91 height 17
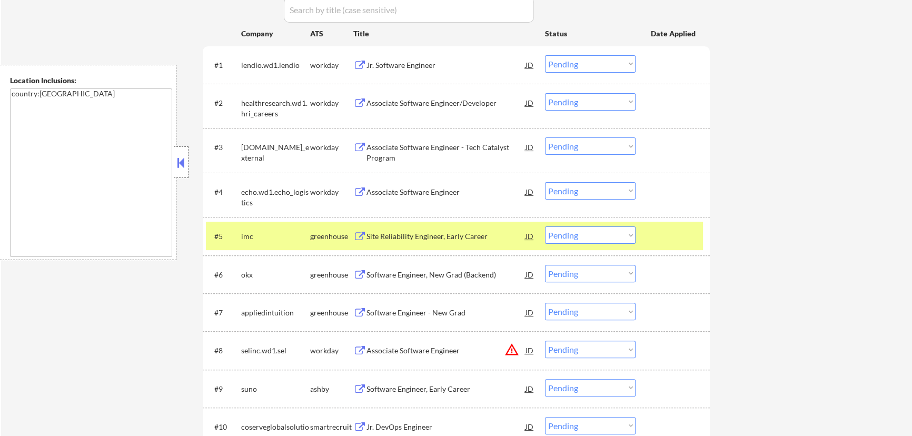
click at [494, 234] on div "Site Reliability Engineer, Early Career" at bounding box center [446, 236] width 159 height 11
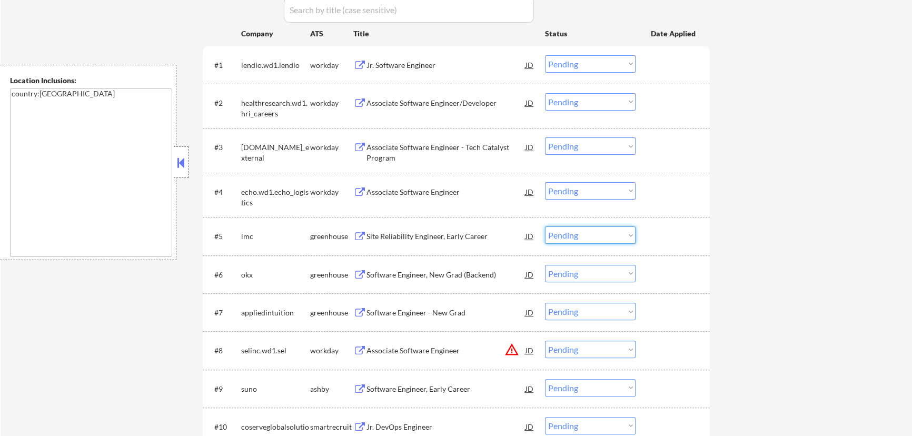
click at [603, 237] on select "Choose an option... Pending Applied Excluded (Questions) Excluded (Expired) Exc…" at bounding box center [590, 235] width 91 height 17
click at [545, 227] on select "Choose an option... Pending Applied Excluded (Questions) Excluded (Expired) Exc…" at bounding box center [590, 235] width 91 height 17
select select ""pending""
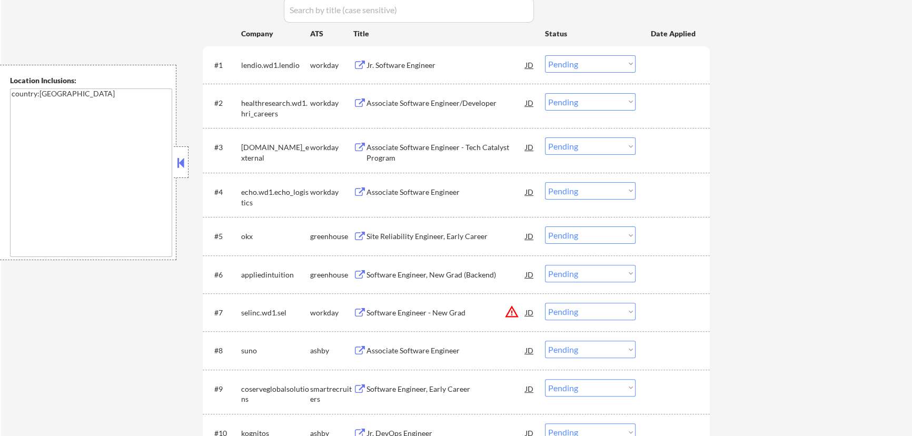
drag, startPoint x: 467, startPoint y: 248, endPoint x: 474, endPoint y: 242, distance: 9.0
click at [467, 248] on div "#5 okx greenhouse Site Reliability Engineer, Early Career JD Choose an option..…" at bounding box center [454, 236] width 497 height 28
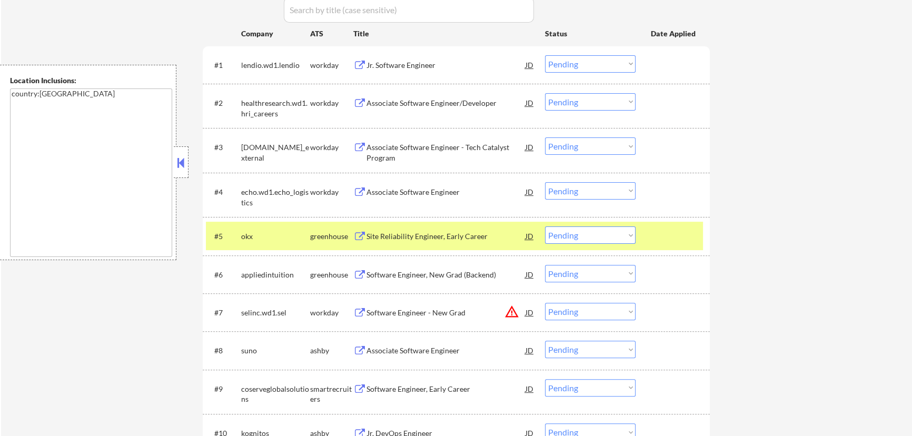
click at [475, 237] on div "Site Reliability Engineer, Early Career" at bounding box center [446, 236] width 159 height 11
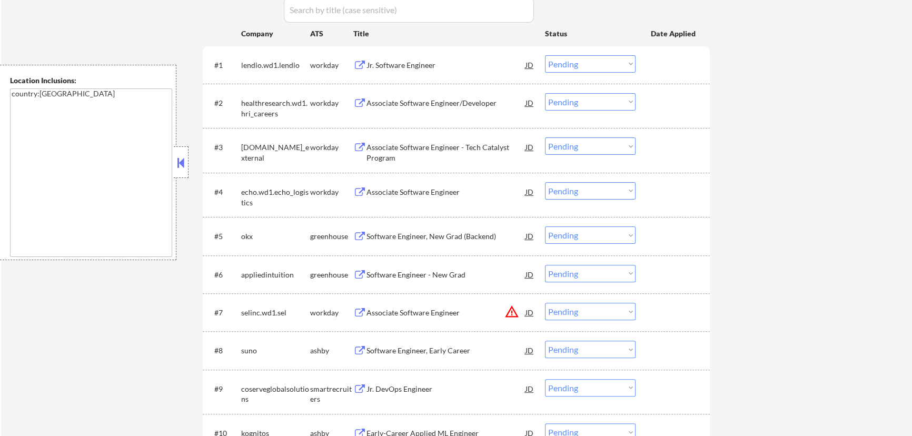
select select ""pending""
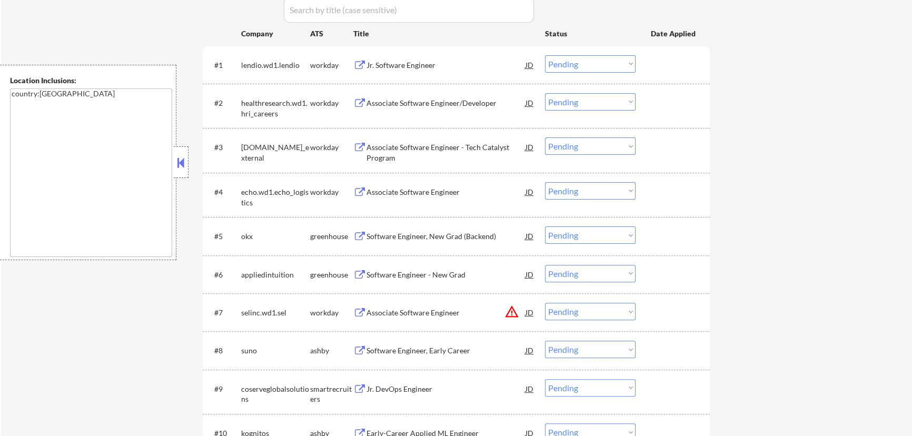
select select ""pending""
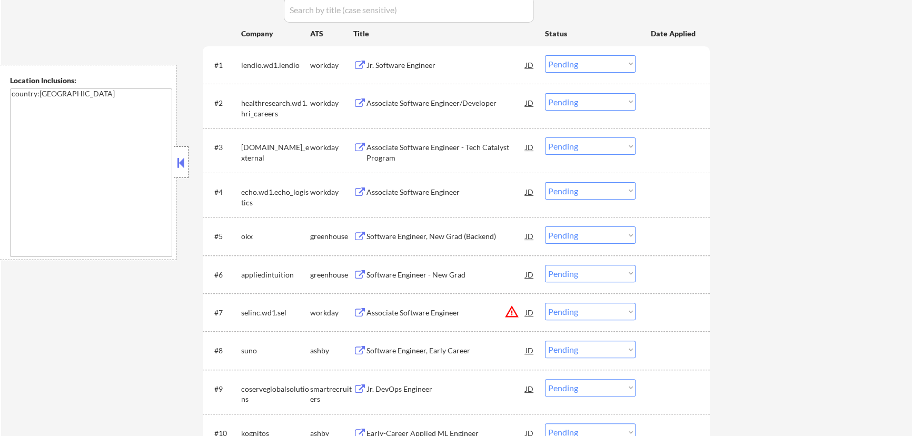
select select ""pending""
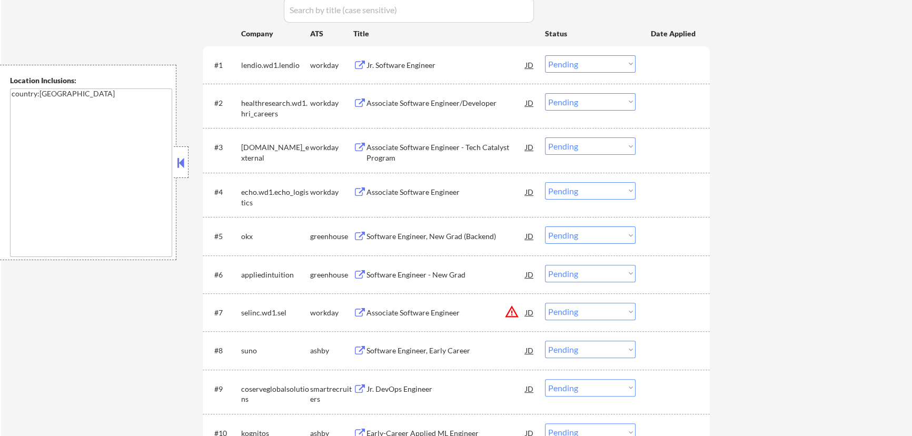
select select ""pending""
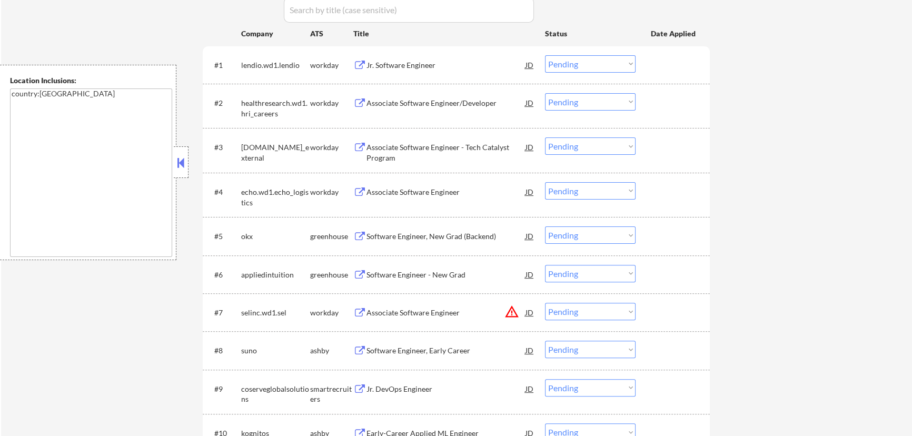
select select ""pending""
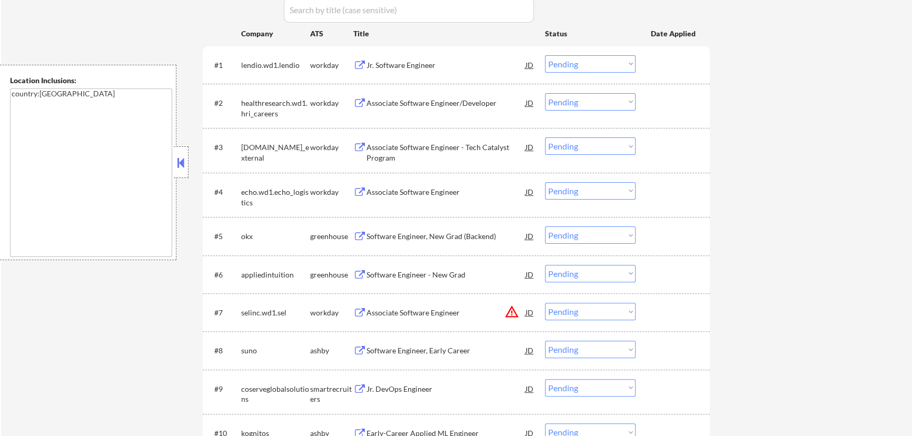
select select ""pending""
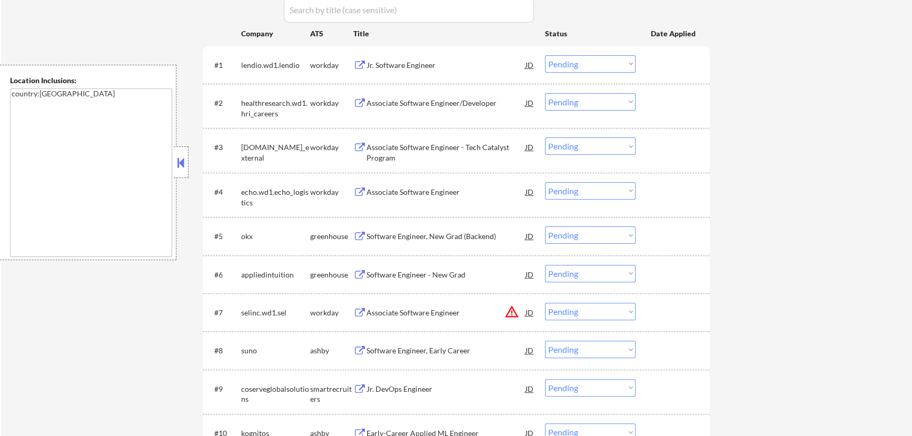
select select ""pending""
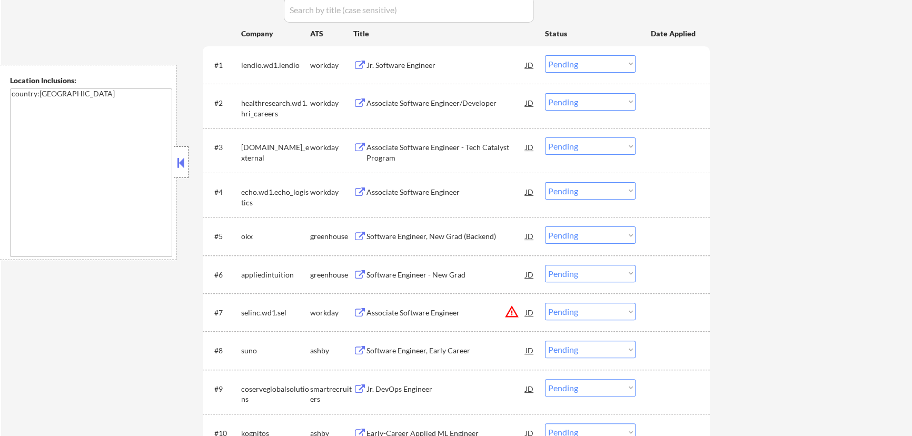
select select ""pending""
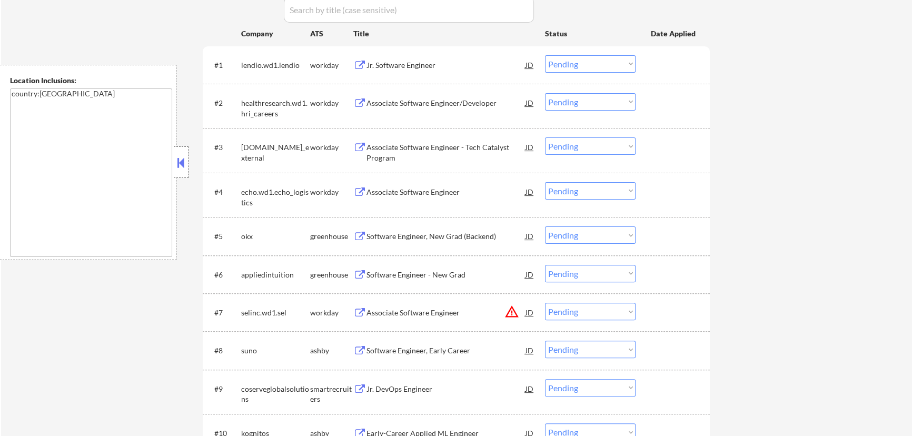
select select ""pending""
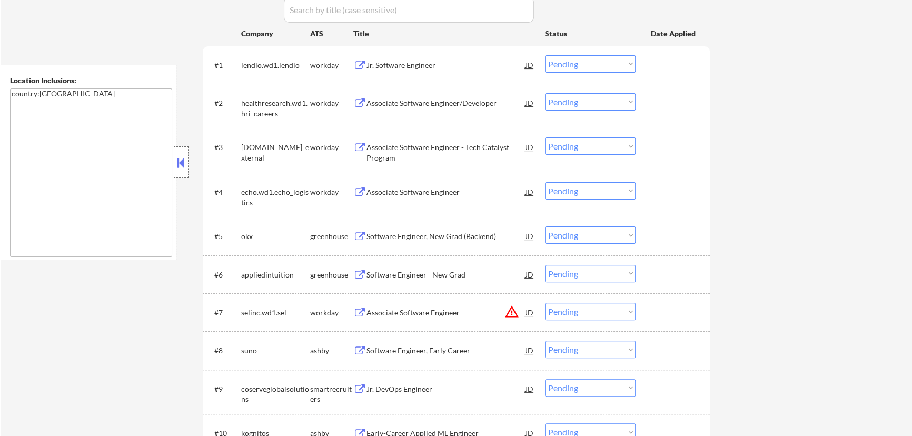
select select ""pending""
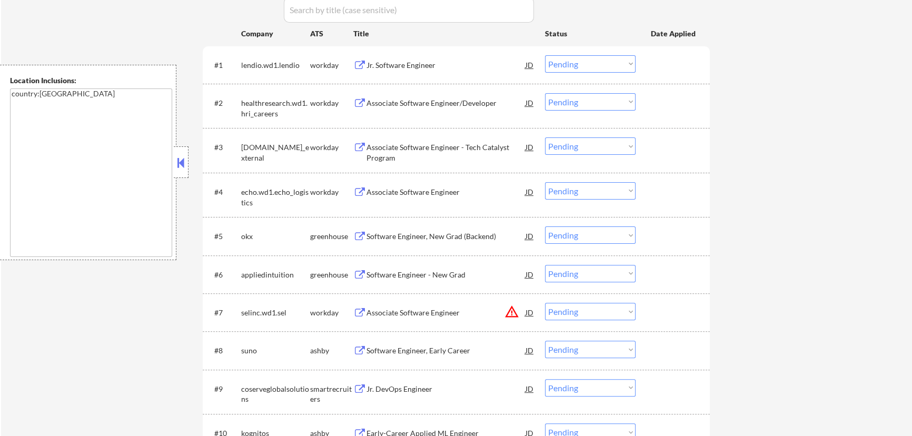
select select ""pending""
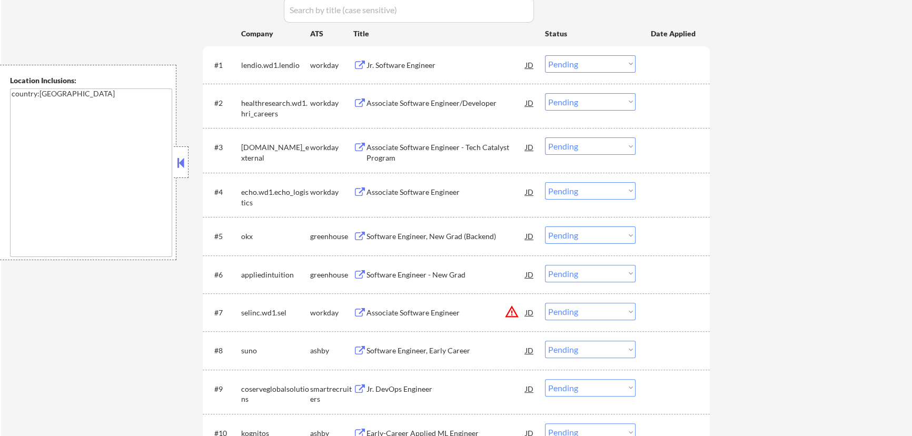
select select ""pending""
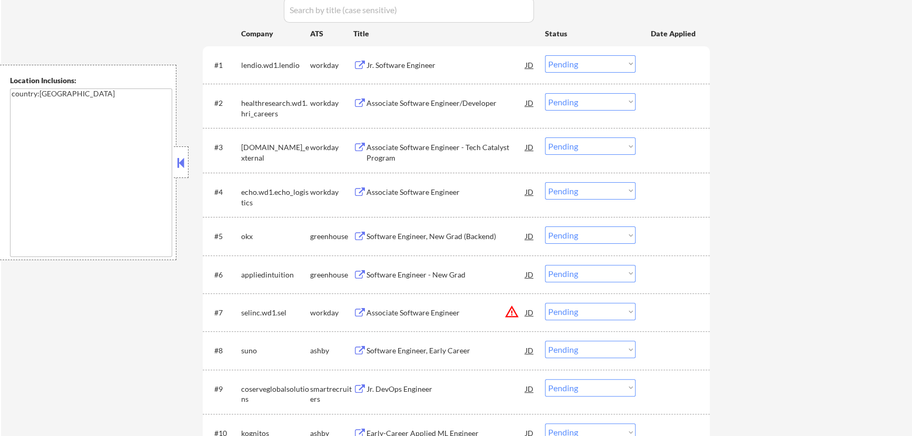
select select ""pending""
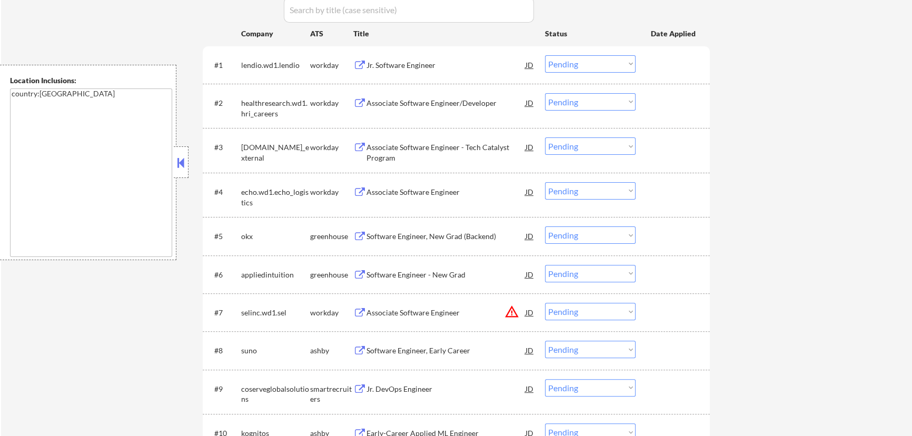
select select ""pending""
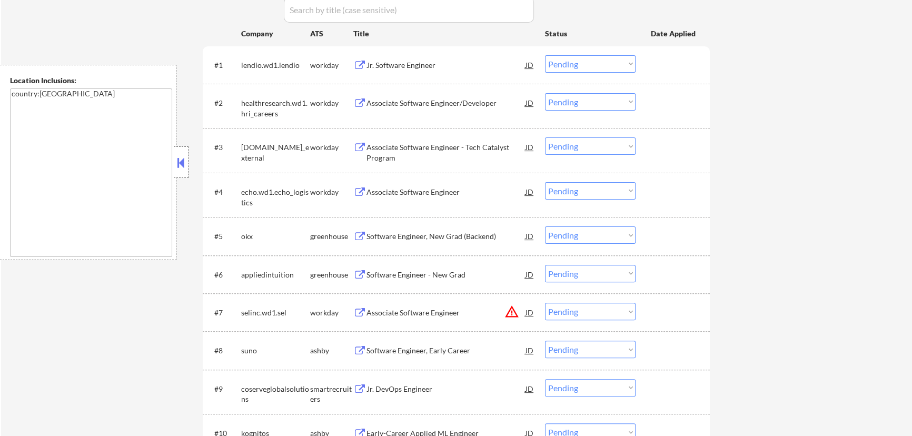
select select ""pending""
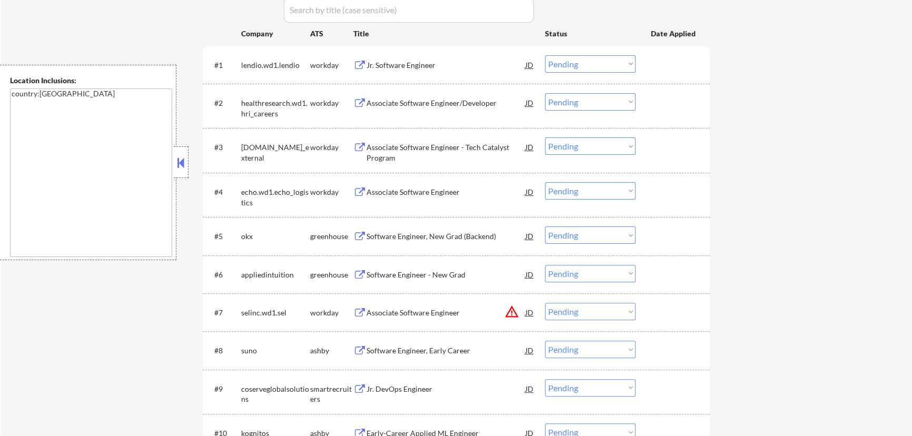
select select ""pending""
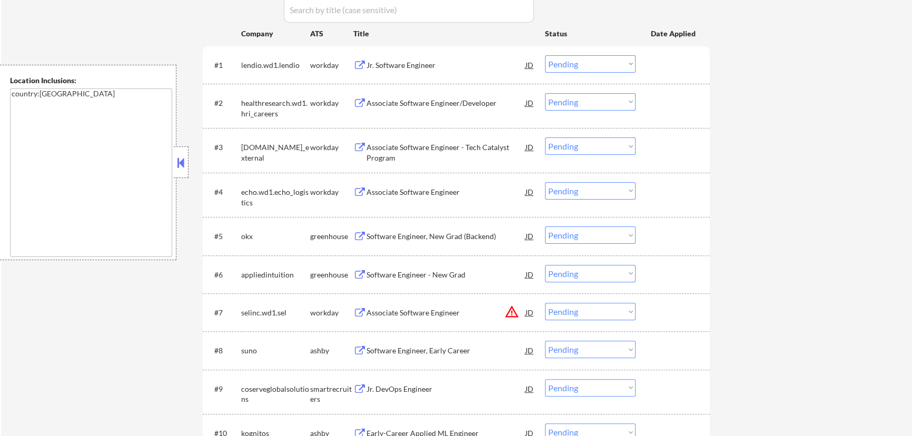
select select ""pending""
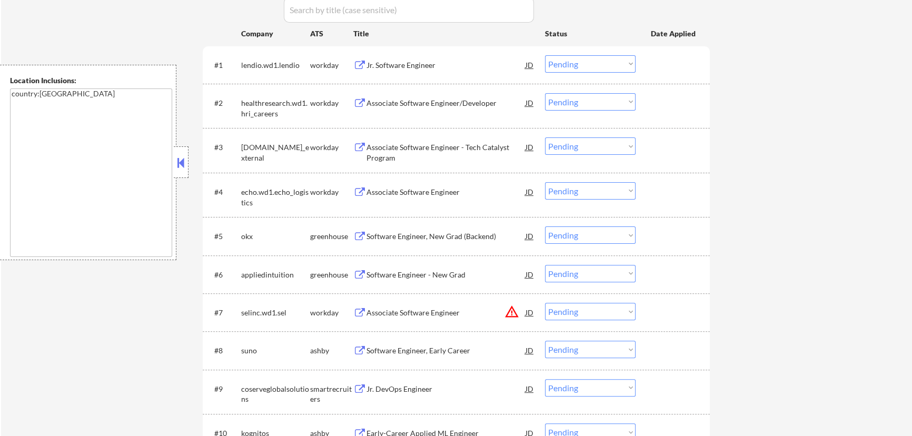
select select ""pending""
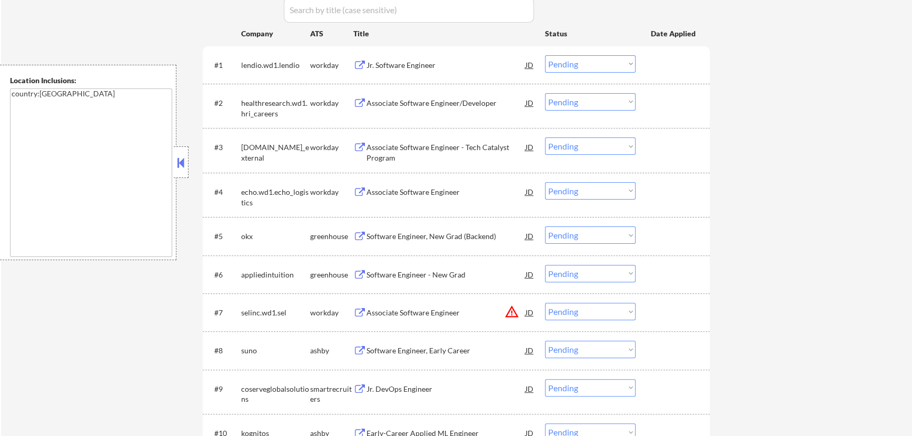
select select ""pending""
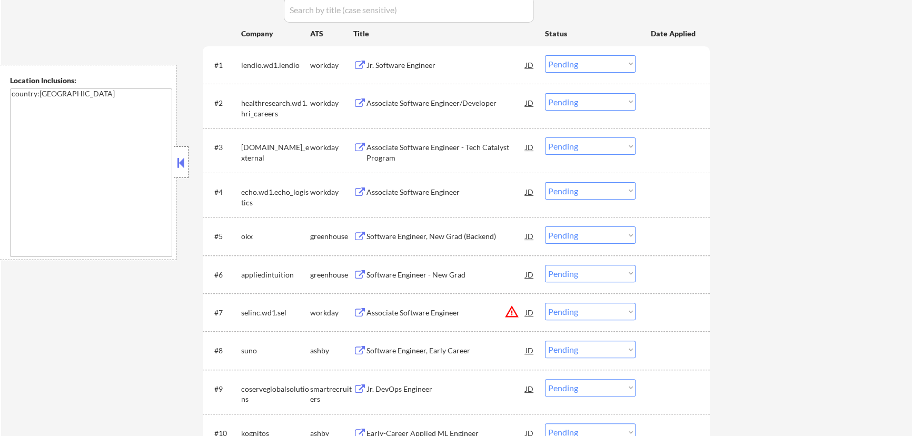
select select ""pending""
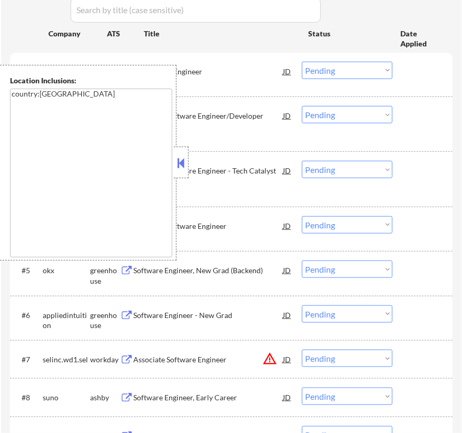
click at [180, 156] on button at bounding box center [181, 163] width 12 height 16
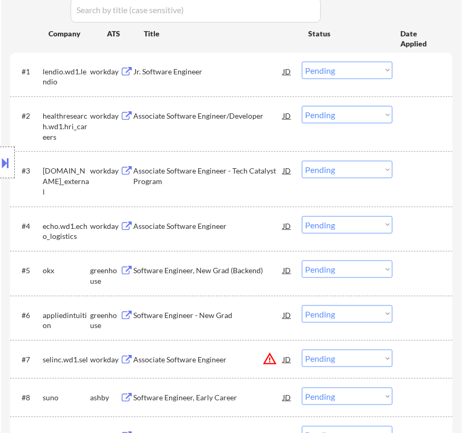
scroll to position [527, 0]
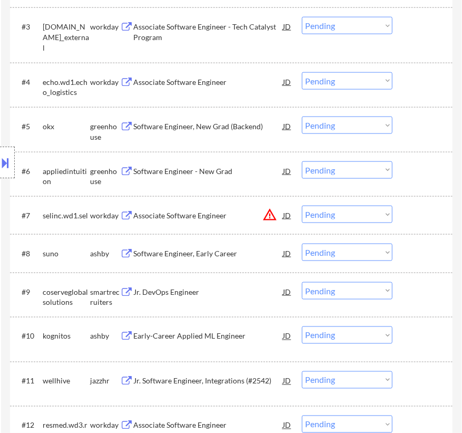
click at [353, 127] on select "Choose an option... Pending Applied Excluded (Questions) Excluded (Expired) Exc…" at bounding box center [347, 124] width 91 height 17
click at [302, 116] on select "Choose an option... Pending Applied Excluded (Questions) Excluded (Expired) Exc…" at bounding box center [347, 124] width 91 height 17
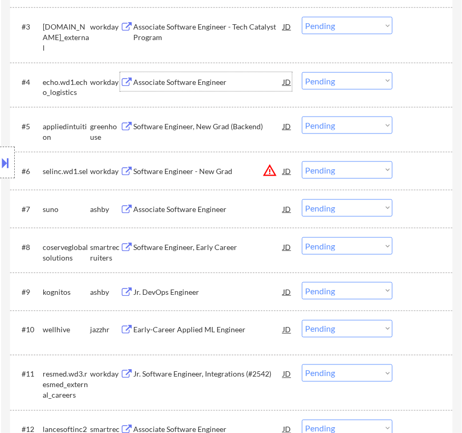
click at [228, 82] on div "Associate Software Engineer" at bounding box center [208, 82] width 150 height 11
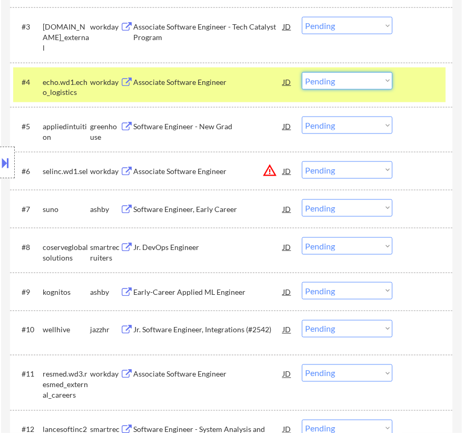
drag, startPoint x: 353, startPoint y: 80, endPoint x: 351, endPoint y: 89, distance: 8.7
click at [353, 80] on select "Choose an option... Pending Applied Excluded (Questions) Excluded (Expired) Exc…" at bounding box center [347, 80] width 91 height 17
click at [302, 72] on select "Choose an option... Pending Applied Excluded (Questions) Excluded (Expired) Exc…" at bounding box center [347, 80] width 91 height 17
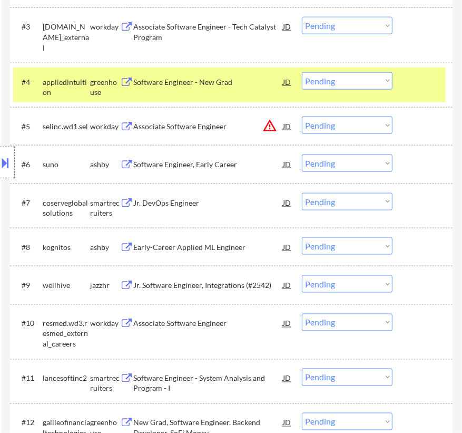
click at [243, 81] on div "Software Engineer - New Grad" at bounding box center [208, 82] width 150 height 11
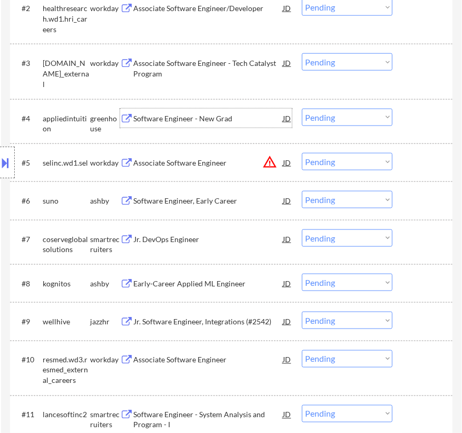
scroll to position [479, 0]
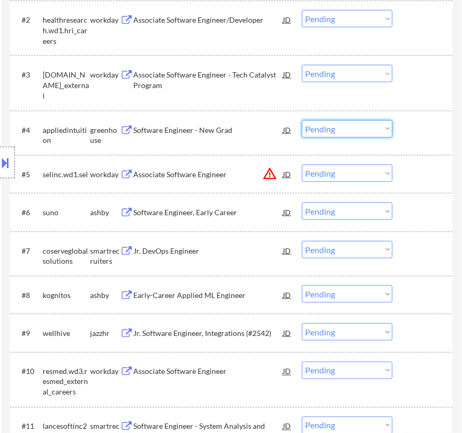
click at [348, 123] on select "Choose an option... Pending Applied Excluded (Questions) Excluded (Expired) Exc…" at bounding box center [347, 128] width 91 height 17
click at [302, 120] on select "Choose an option... Pending Applied Excluded (Questions) Excluded (Expired) Exc…" at bounding box center [347, 128] width 91 height 17
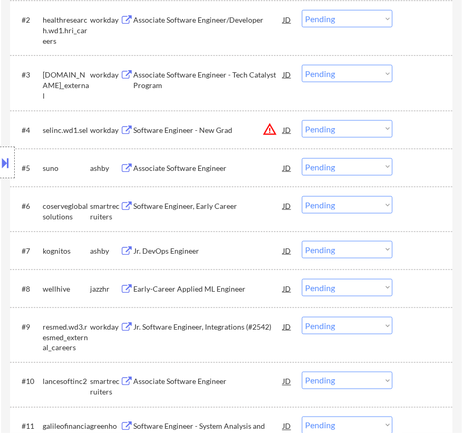
click at [238, 165] on div "Associate Software Engineer" at bounding box center [208, 168] width 150 height 11
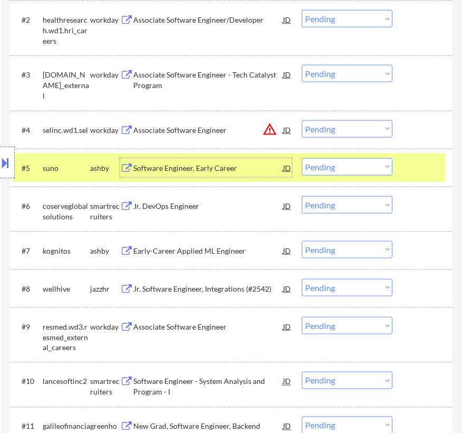
click at [326, 157] on div "#5 suno [PERSON_NAME] Software Engineer, Early Career JD warning_amber Choose a…" at bounding box center [229, 167] width 433 height 28
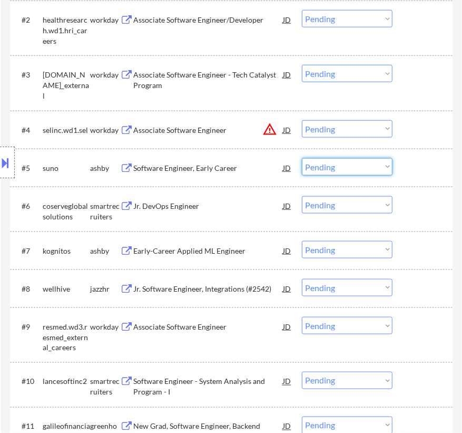
click at [325, 162] on select "Choose an option... Pending Applied Excluded (Questions) Excluded (Expired) Exc…" at bounding box center [347, 166] width 91 height 17
click at [302, 158] on select "Choose an option... Pending Applied Excluded (Questions) Excluded (Expired) Exc…" at bounding box center [347, 166] width 91 height 17
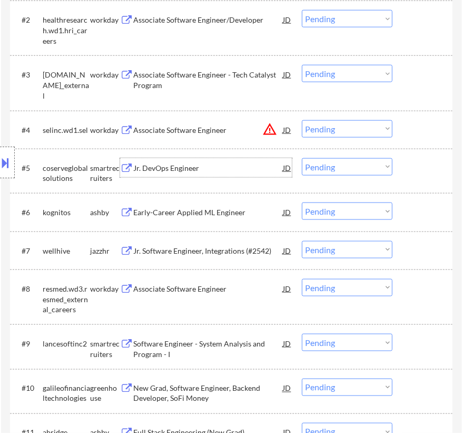
click at [210, 165] on div "Jr. DevOps Engineer" at bounding box center [208, 168] width 150 height 11
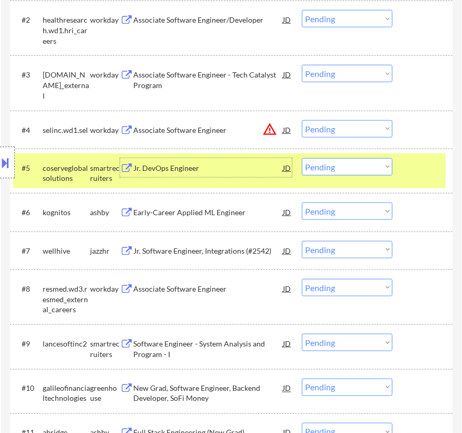
click at [347, 169] on select "Choose an option... Pending Applied Excluded (Questions) Excluded (Expired) Exc…" at bounding box center [347, 166] width 91 height 17
click at [302, 158] on select "Choose an option... Pending Applied Excluded (Questions) Excluded (Expired) Exc…" at bounding box center [347, 166] width 91 height 17
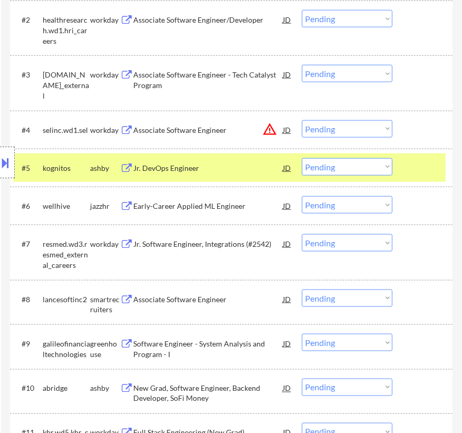
click at [225, 174] on div "Jr. DevOps Engineer" at bounding box center [208, 167] width 150 height 19
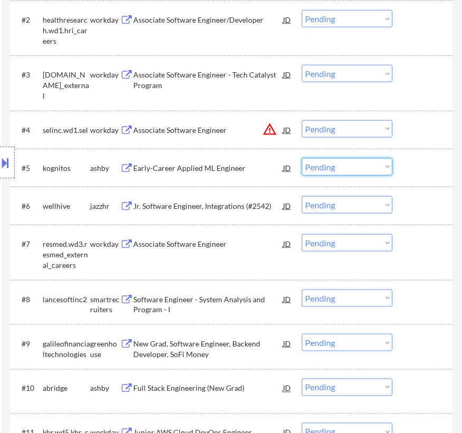
drag, startPoint x: 362, startPoint y: 167, endPoint x: 362, endPoint y: 174, distance: 6.8
click at [362, 167] on select "Choose an option... Pending Applied Excluded (Questions) Excluded (Expired) Exc…" at bounding box center [347, 166] width 91 height 17
click at [302, 158] on select "Choose an option... Pending Applied Excluded (Questions) Excluded (Expired) Exc…" at bounding box center [347, 166] width 91 height 17
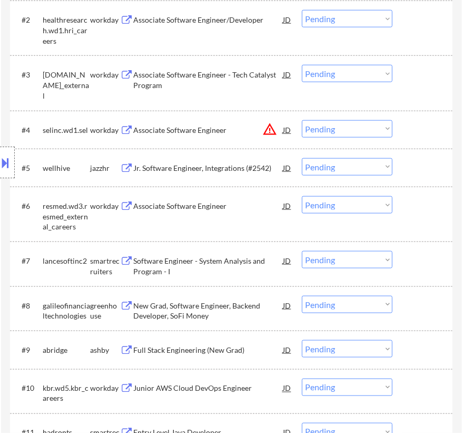
click at [224, 170] on div "Jr. Software Engineer, Integrations (#2542)" at bounding box center [208, 168] width 150 height 11
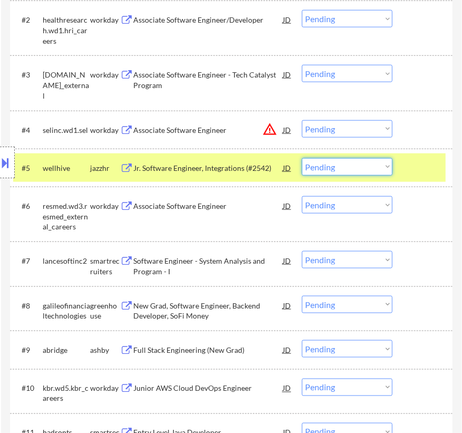
click at [368, 168] on select "Choose an option... Pending Applied Excluded (Questions) Excluded (Expired) Exc…" at bounding box center [347, 166] width 91 height 17
click at [302, 158] on select "Choose an option... Pending Applied Excluded (Questions) Excluded (Expired) Exc…" at bounding box center [347, 166] width 91 height 17
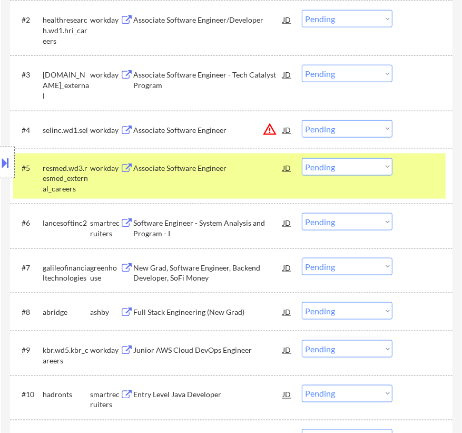
click at [396, 177] on div "#5 resmed.wd3.resmed_external_careers workday Associate Software Engineer JD wa…" at bounding box center [229, 175] width 433 height 45
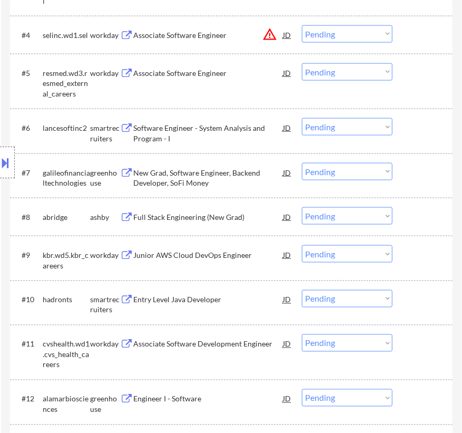
scroll to position [574, 0]
click at [247, 131] on div "Software Engineer - System Analysis and Program - I" at bounding box center [208, 132] width 150 height 21
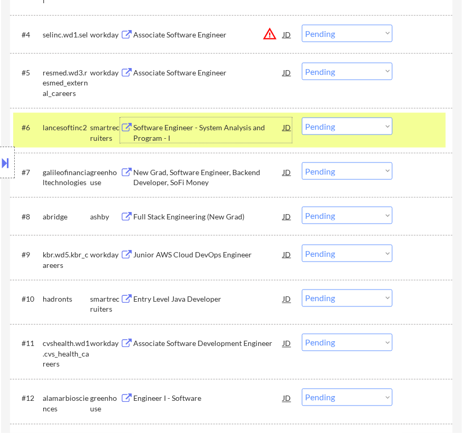
click at [355, 129] on select "Choose an option... Pending Applied Excluded (Questions) Excluded (Expired) Exc…" at bounding box center [347, 125] width 91 height 17
click at [302, 117] on select "Choose an option... Pending Applied Excluded (Questions) Excluded (Expired) Exc…" at bounding box center [347, 125] width 91 height 17
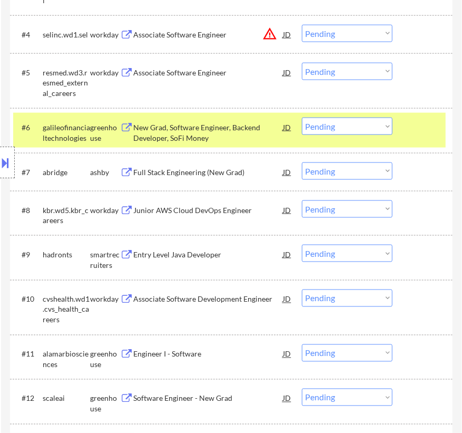
click at [231, 132] on div "New Grad, Software Engineer, Backend Developer, SoFi Money" at bounding box center [208, 132] width 150 height 21
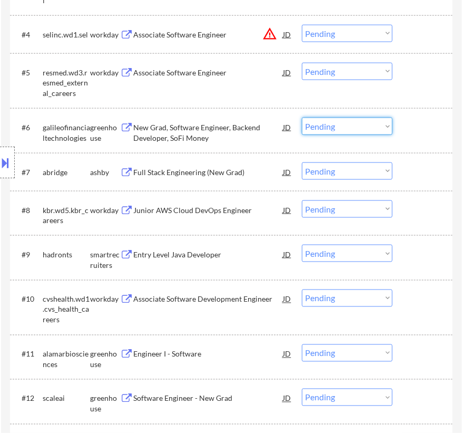
click at [331, 126] on select "Choose an option... Pending Applied Excluded (Questions) Excluded (Expired) Exc…" at bounding box center [347, 125] width 91 height 17
click at [302, 117] on select "Choose an option... Pending Applied Excluded (Questions) Excluded (Expired) Exc…" at bounding box center [347, 125] width 91 height 17
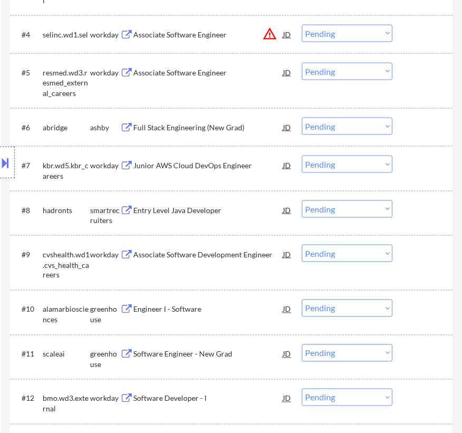
click at [228, 135] on div "Full Stack Engineering (New Grad)" at bounding box center [208, 126] width 150 height 19
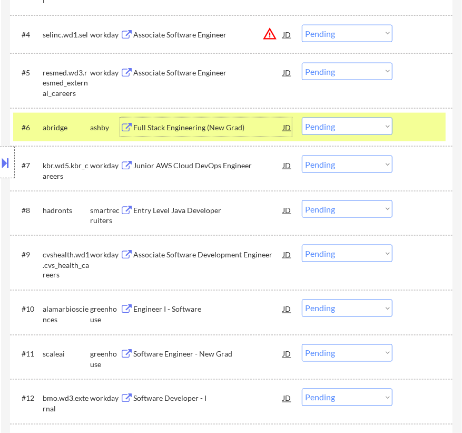
click at [376, 129] on select "Choose an option... Pending Applied Excluded (Questions) Excluded (Expired) Exc…" at bounding box center [347, 125] width 91 height 17
click at [302, 117] on select "Choose an option... Pending Applied Excluded (Questions) Excluded (Expired) Exc…" at bounding box center [347, 125] width 91 height 17
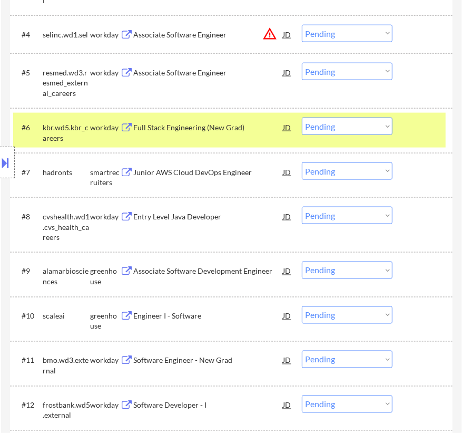
click at [420, 130] on div at bounding box center [424, 126] width 32 height 19
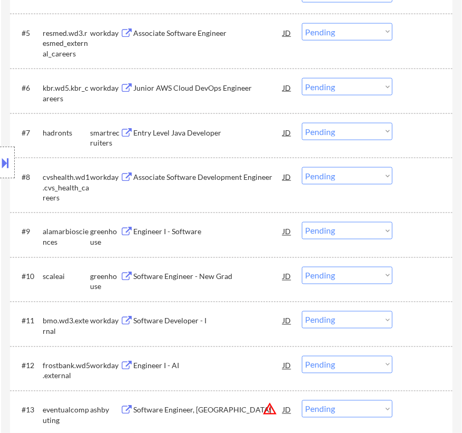
scroll to position [622, 0]
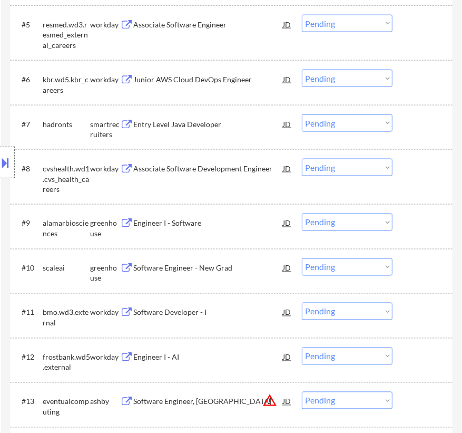
click at [235, 120] on div "Entry Level Java Developer" at bounding box center [208, 124] width 150 height 11
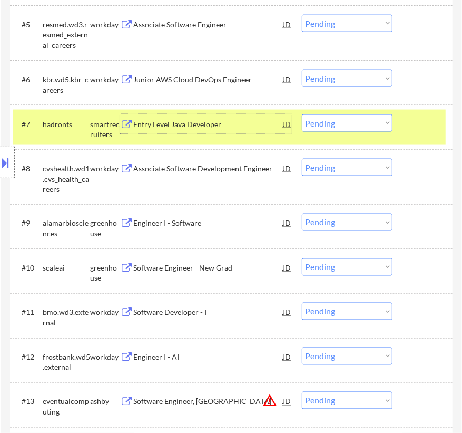
click at [323, 123] on select "Choose an option... Pending Applied Excluded (Questions) Excluded (Expired) Exc…" at bounding box center [347, 122] width 91 height 17
click at [302, 114] on select "Choose an option... Pending Applied Excluded (Questions) Excluded (Expired) Exc…" at bounding box center [347, 122] width 91 height 17
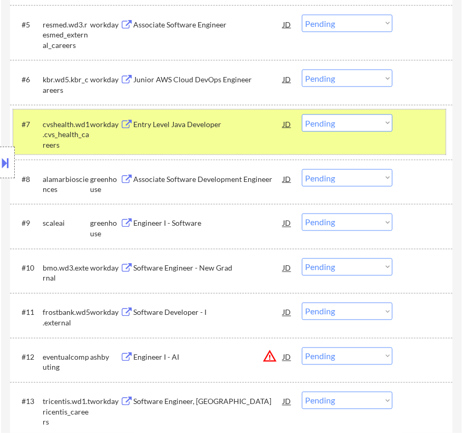
drag, startPoint x: 421, startPoint y: 126, endPoint x: 412, endPoint y: 128, distance: 9.2
click at [422, 126] on div at bounding box center [424, 123] width 32 height 19
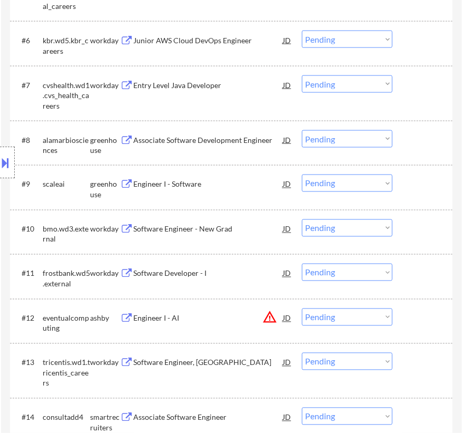
scroll to position [670, 0]
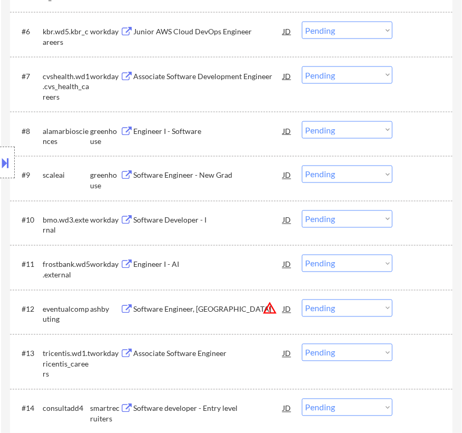
click at [247, 131] on div "Engineer I - Software" at bounding box center [208, 131] width 150 height 11
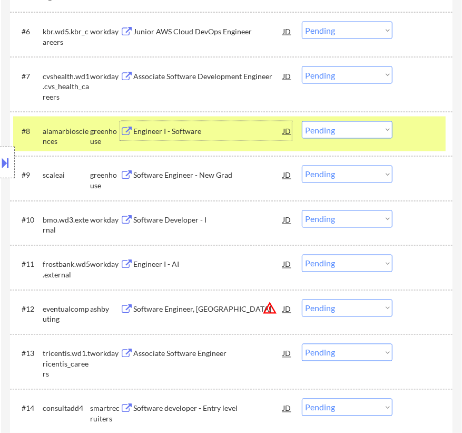
click at [376, 126] on select "Choose an option... Pending Applied Excluded (Questions) Excluded (Expired) Exc…" at bounding box center [347, 129] width 91 height 17
click at [302, 121] on select "Choose an option... Pending Applied Excluded (Questions) Excluded (Expired) Exc…" at bounding box center [347, 129] width 91 height 17
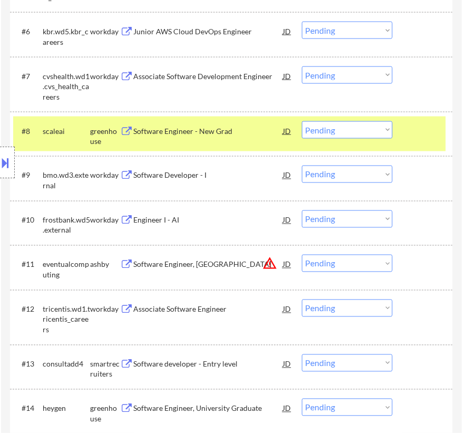
click at [253, 131] on div "Software Engineer - New Grad" at bounding box center [208, 131] width 150 height 11
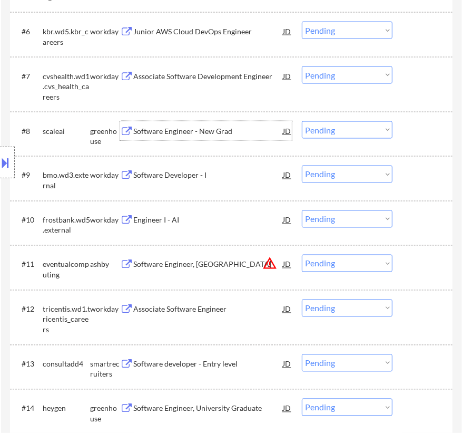
click at [332, 127] on select "Choose an option... Pending Applied Excluded (Questions) Excluded (Expired) Exc…" at bounding box center [347, 129] width 91 height 17
click at [302, 121] on select "Choose an option... Pending Applied Excluded (Questions) Excluded (Expired) Exc…" at bounding box center [347, 129] width 91 height 17
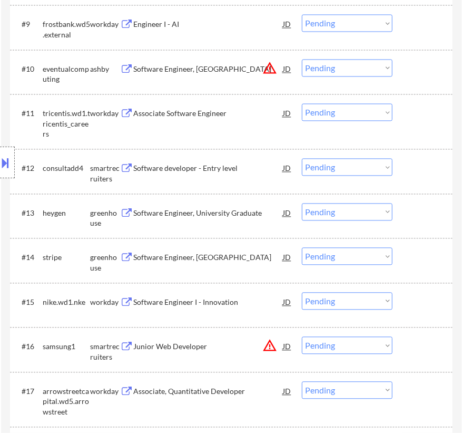
scroll to position [814, 0]
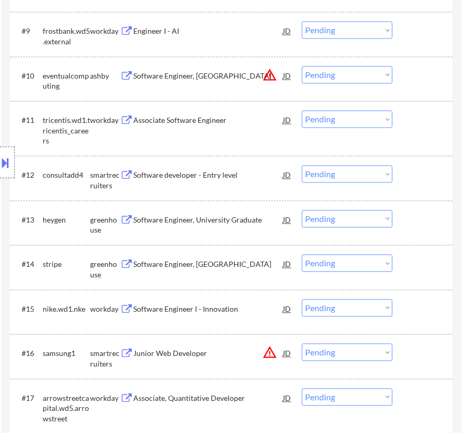
click at [239, 171] on div "Software developer - Entry level" at bounding box center [208, 175] width 150 height 11
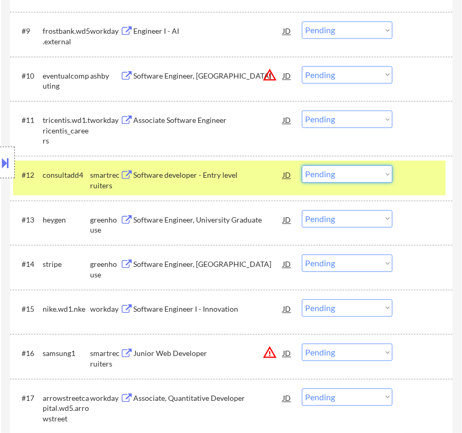
drag, startPoint x: 358, startPoint y: 174, endPoint x: 355, endPoint y: 181, distance: 8.0
click at [358, 174] on select "Choose an option... Pending Applied Excluded (Questions) Excluded (Expired) Exc…" at bounding box center [347, 173] width 91 height 17
click at [302, 165] on select "Choose an option... Pending Applied Excluded (Questions) Excluded (Expired) Exc…" at bounding box center [347, 173] width 91 height 17
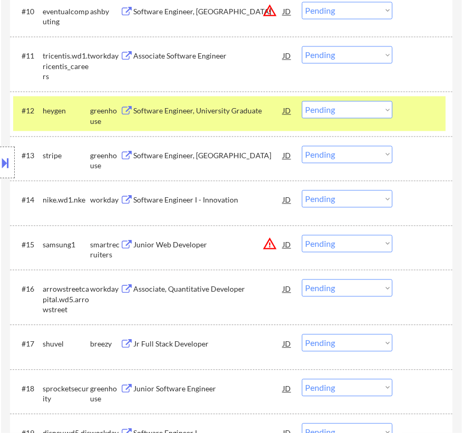
scroll to position [862, 0]
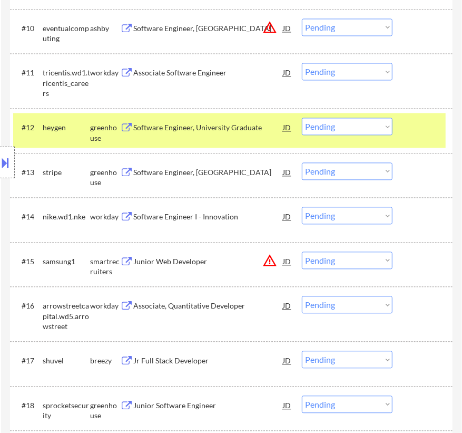
click at [231, 131] on div "Software Engineer, University Graduate" at bounding box center [208, 127] width 150 height 11
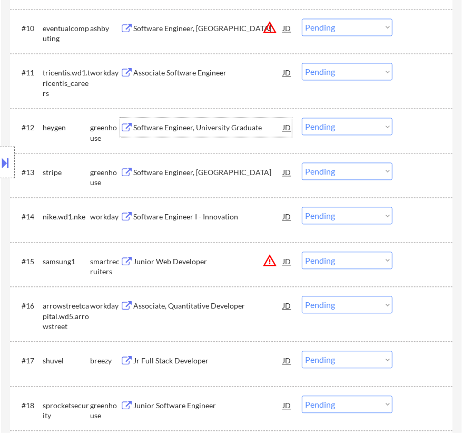
click at [332, 123] on select "Choose an option... Pending Applied Excluded (Questions) Excluded (Expired) Exc…" at bounding box center [347, 125] width 91 height 17
click at [302, 117] on select "Choose an option... Pending Applied Excluded (Questions) Excluded (Expired) Exc…" at bounding box center [347, 125] width 91 height 17
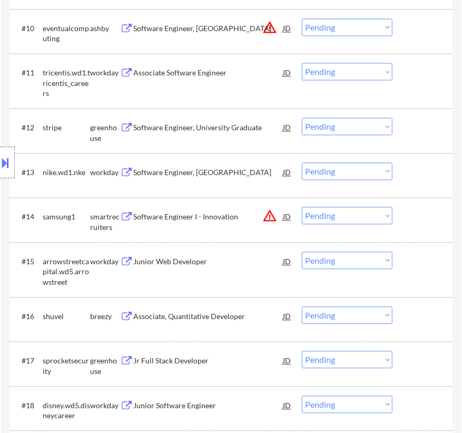
click at [209, 125] on div "Software Engineer, University Graduate" at bounding box center [208, 127] width 150 height 11
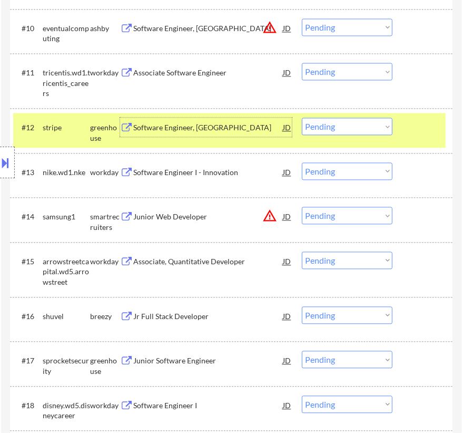
click at [377, 126] on select "Choose an option... Pending Applied Excluded (Questions) Excluded (Expired) Exc…" at bounding box center [347, 125] width 91 height 17
click at [302, 117] on select "Choose an option... Pending Applied Excluded (Questions) Excluded (Expired) Exc…" at bounding box center [347, 125] width 91 height 17
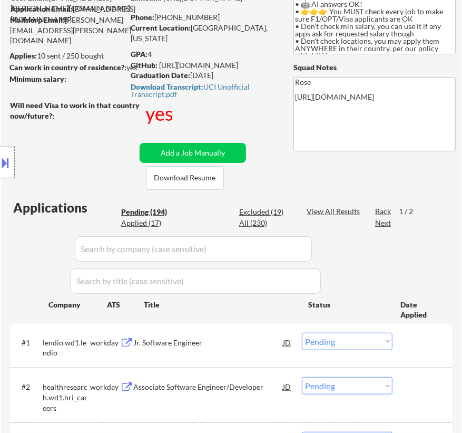
scroll to position [95, 0]
